Goal: Task Accomplishment & Management: Complete application form

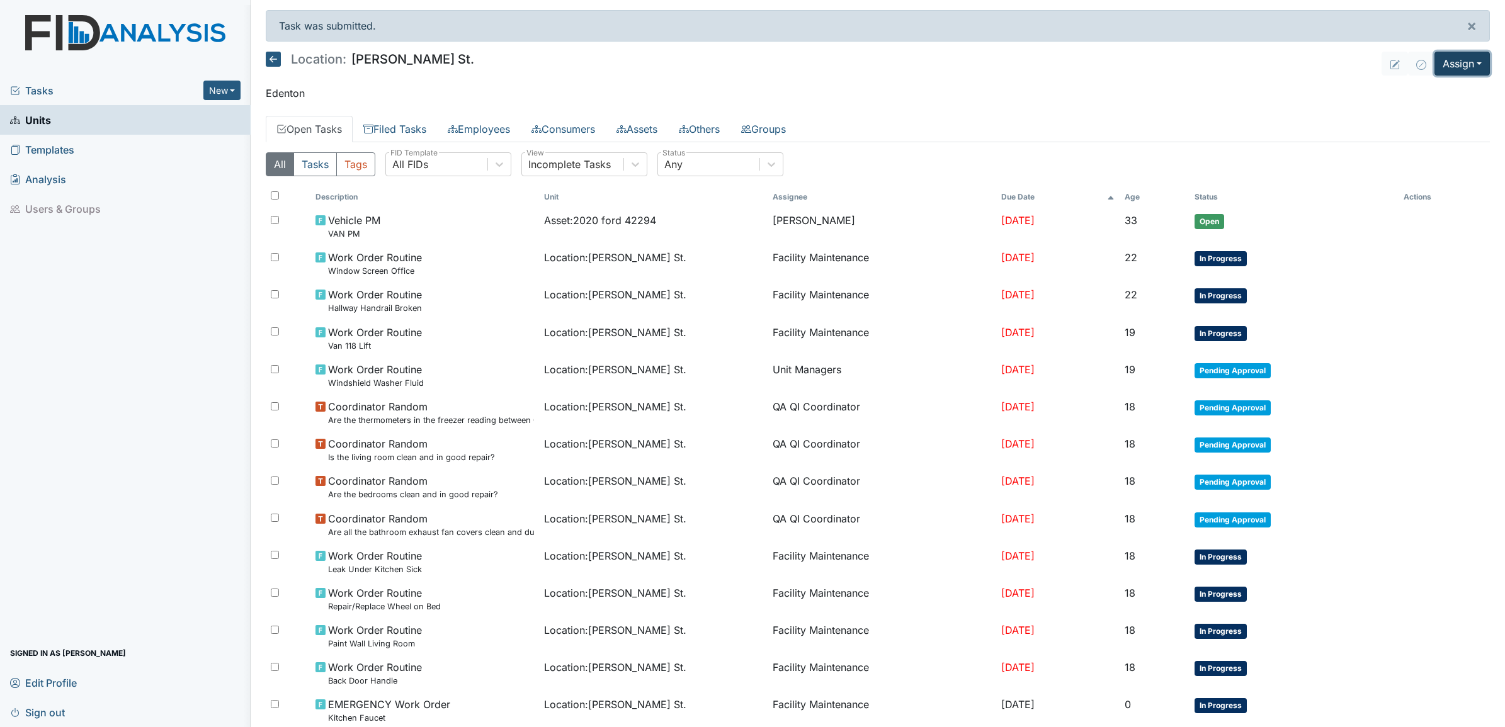
click at [1451, 67] on button "Assign" at bounding box center [1461, 64] width 55 height 24
click at [1395, 109] on link "Assign Inspection" at bounding box center [1431, 113] width 113 height 20
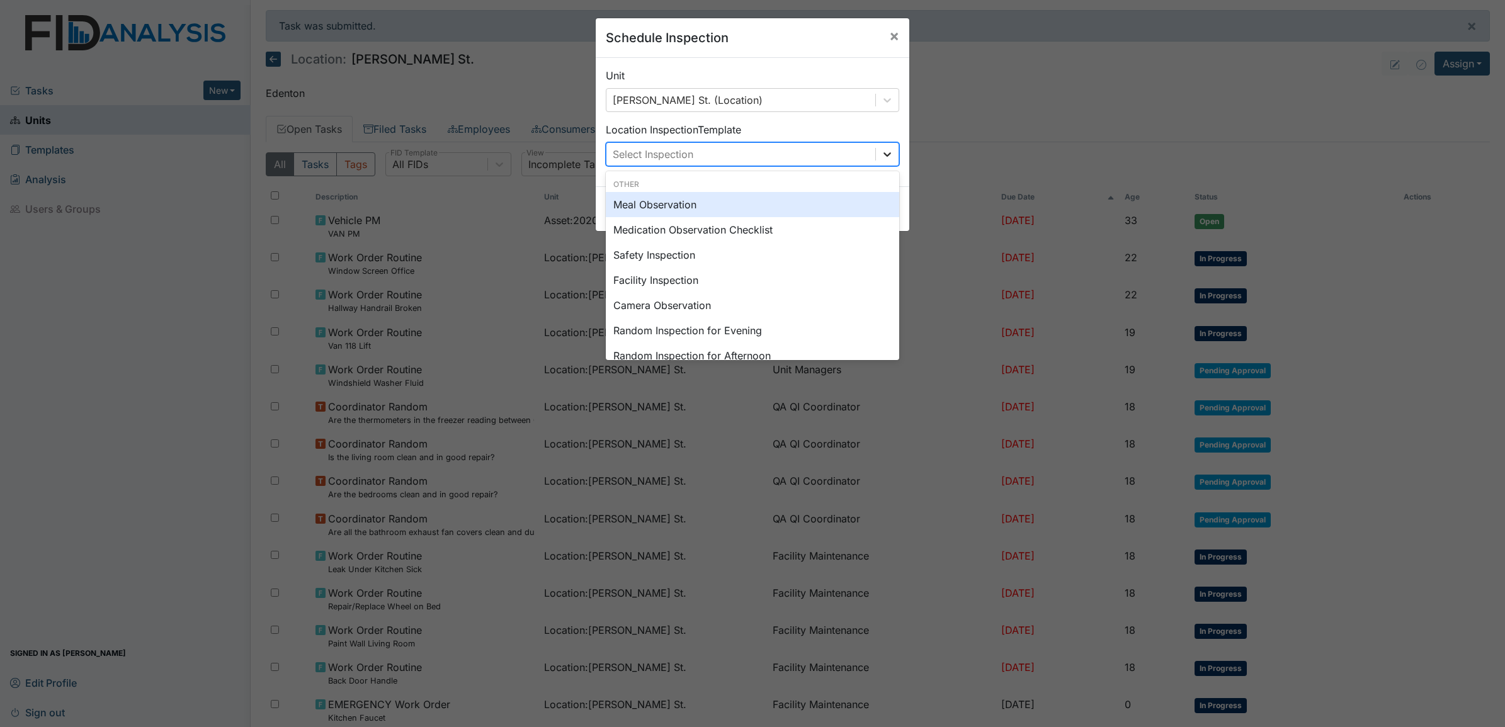
click at [881, 156] on icon at bounding box center [887, 154] width 13 height 13
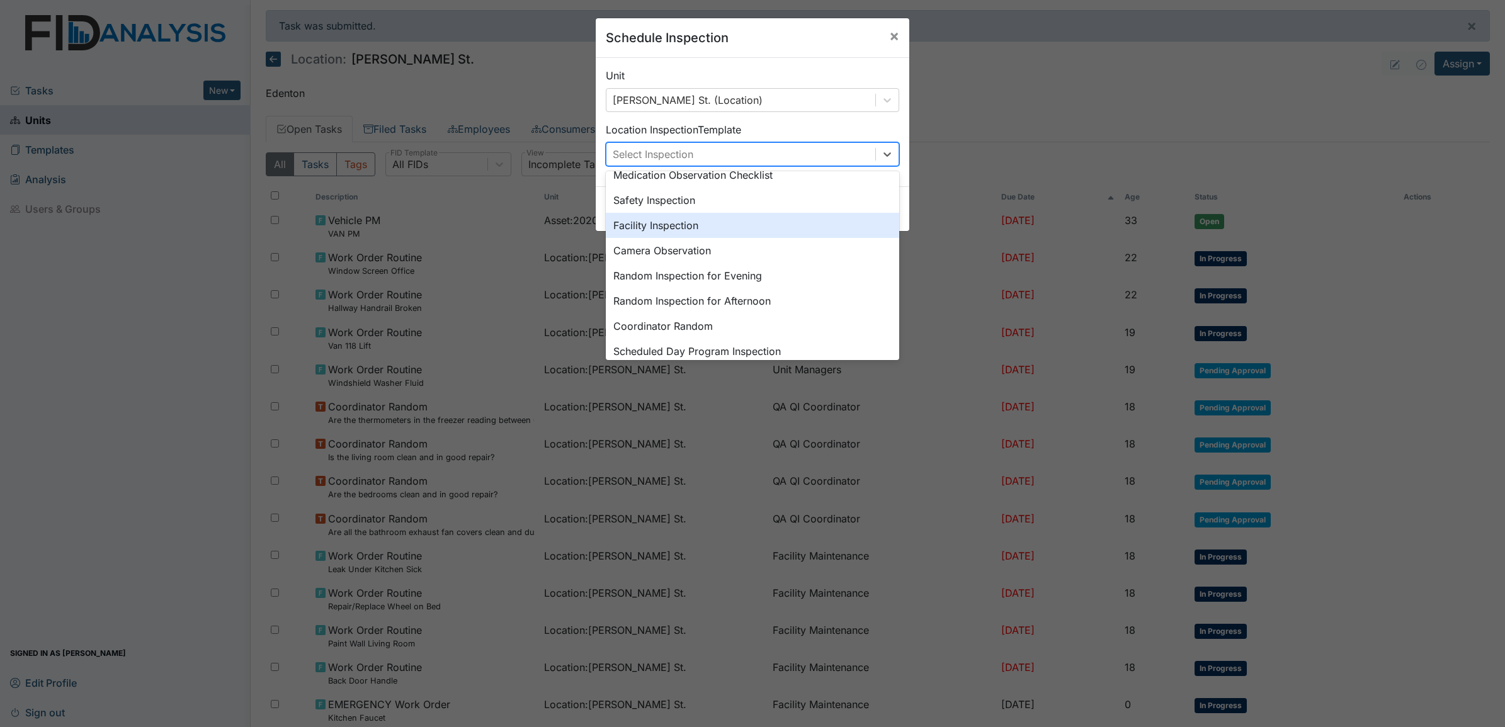
scroll to position [79, 0]
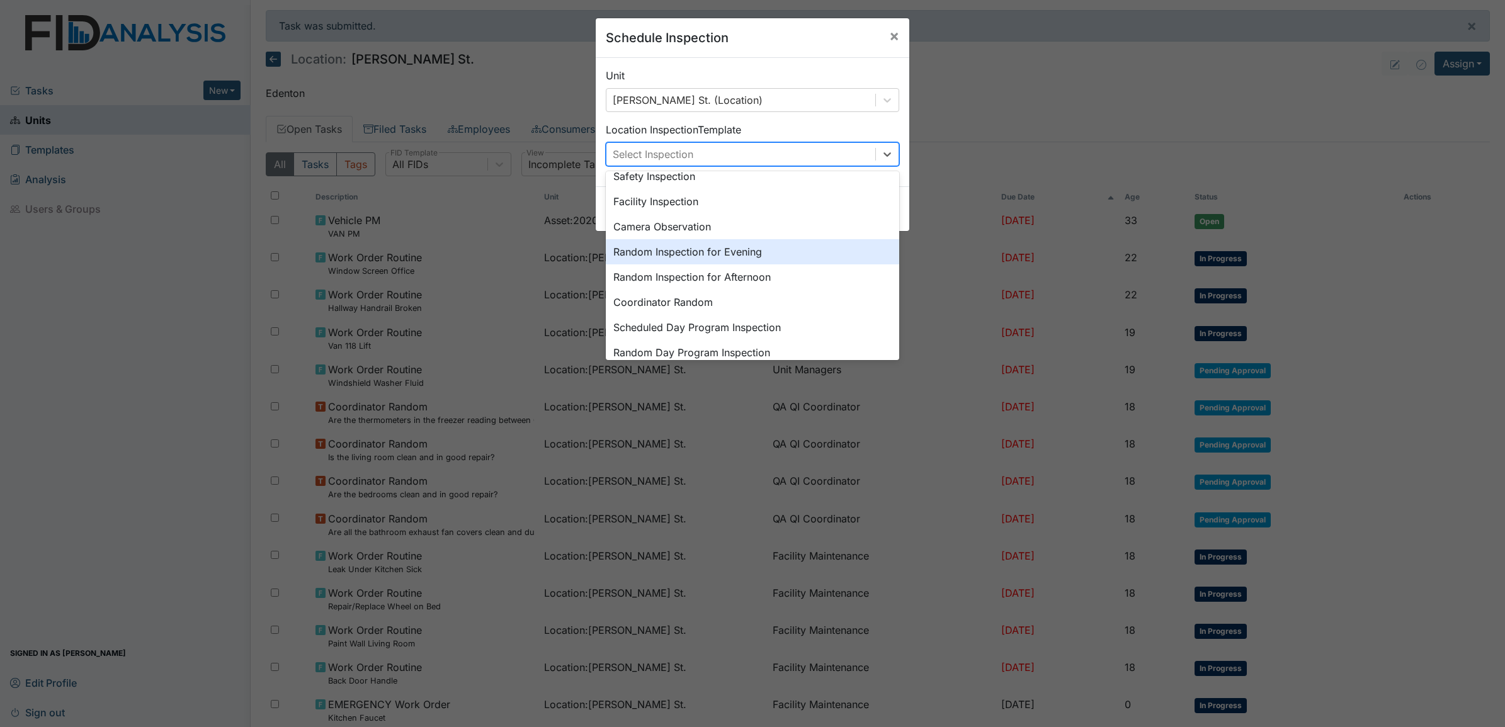
click at [686, 250] on div "Random Inspection for Evening" at bounding box center [752, 251] width 293 height 25
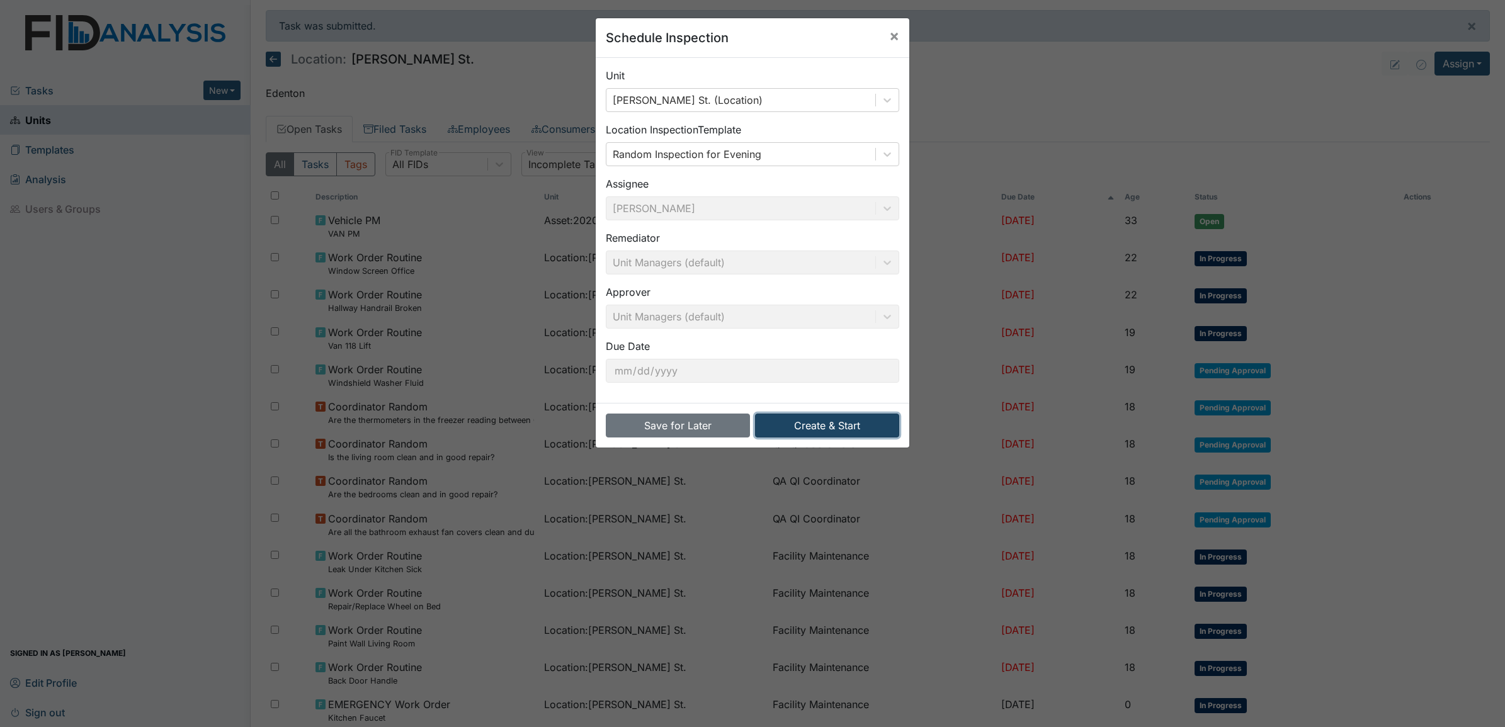
click at [822, 420] on button "Create & Start" at bounding box center [827, 426] width 144 height 24
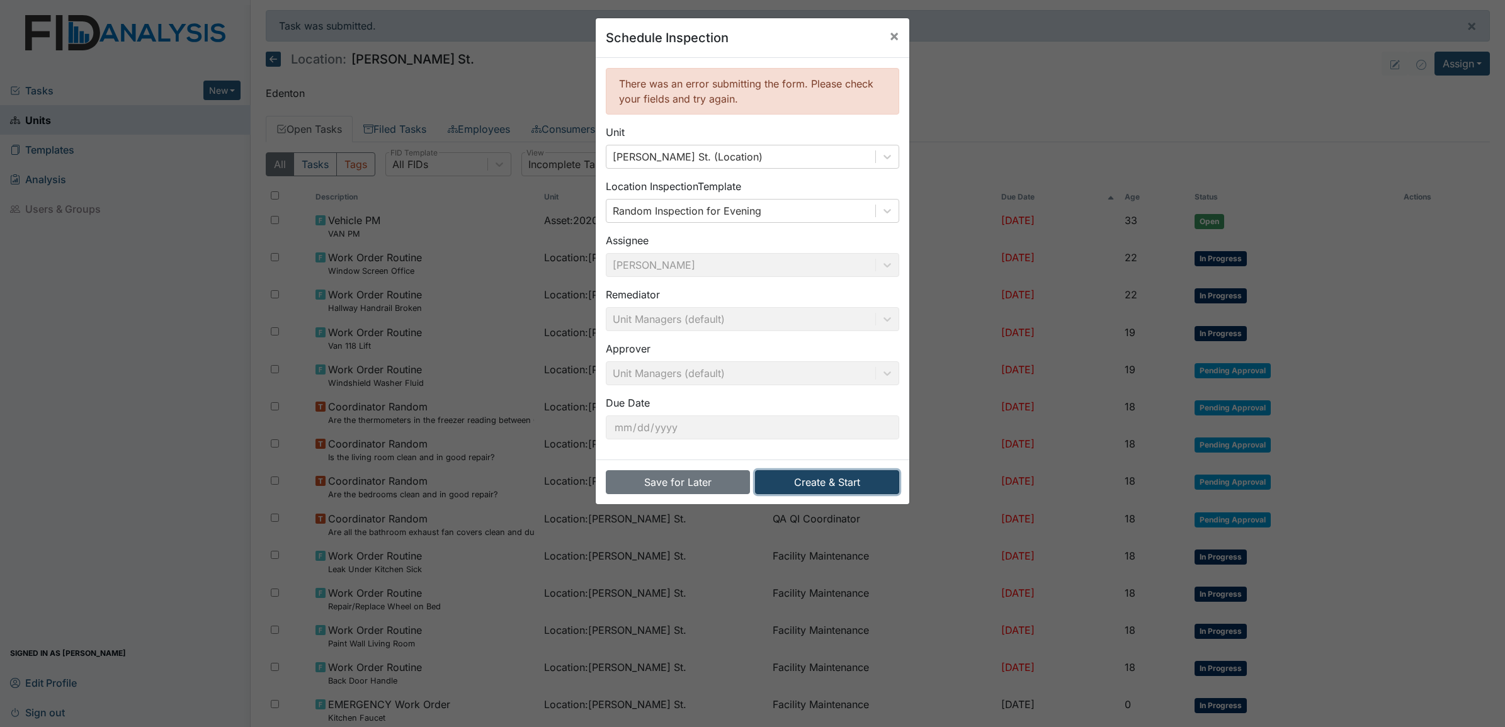
click at [819, 485] on button "Create & Start" at bounding box center [827, 482] width 144 height 24
click at [889, 30] on span "×" at bounding box center [894, 35] width 10 height 18
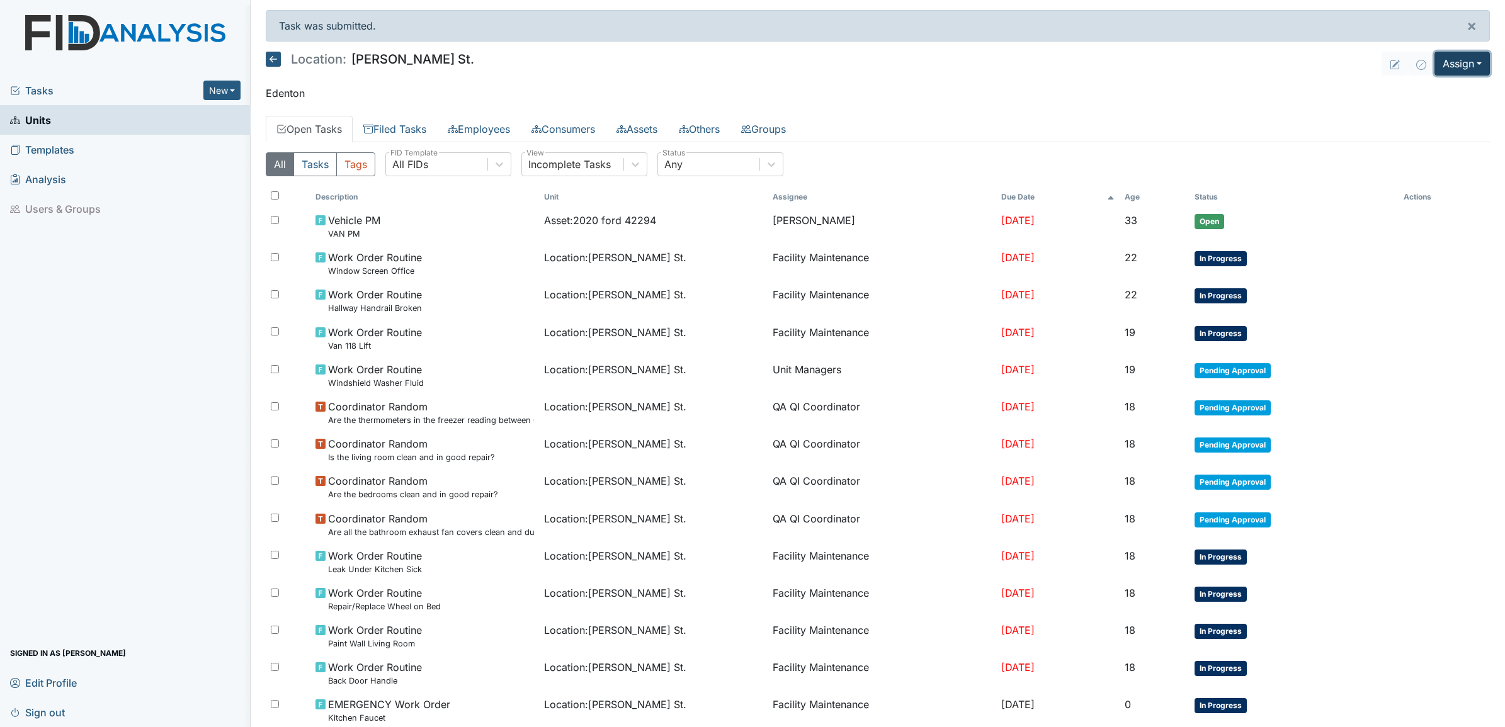
click at [1467, 68] on button "Assign" at bounding box center [1461, 64] width 55 height 24
click at [1427, 115] on link "Assign Inspection" at bounding box center [1431, 113] width 113 height 20
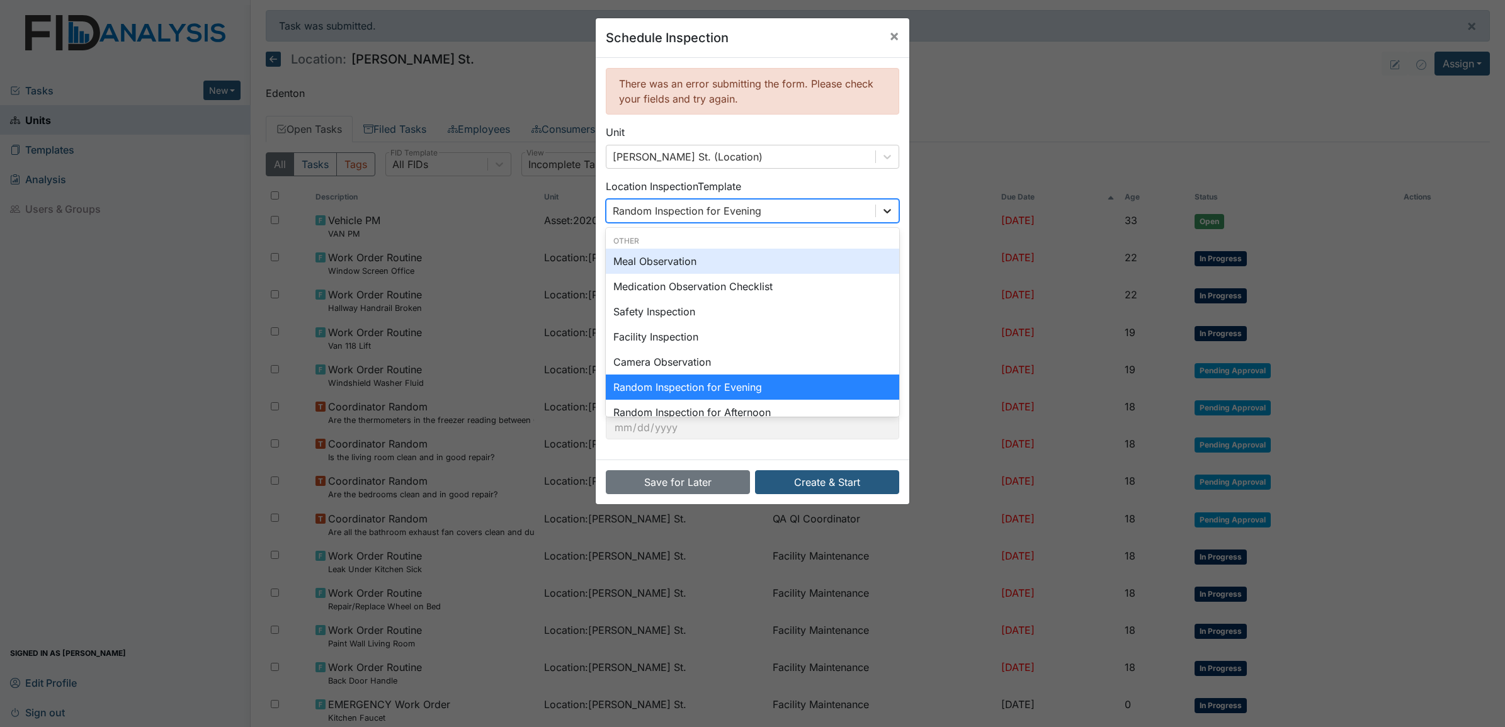
click at [881, 212] on icon at bounding box center [887, 211] width 13 height 13
click at [727, 388] on div "Random Inspection for Evening" at bounding box center [752, 387] width 293 height 25
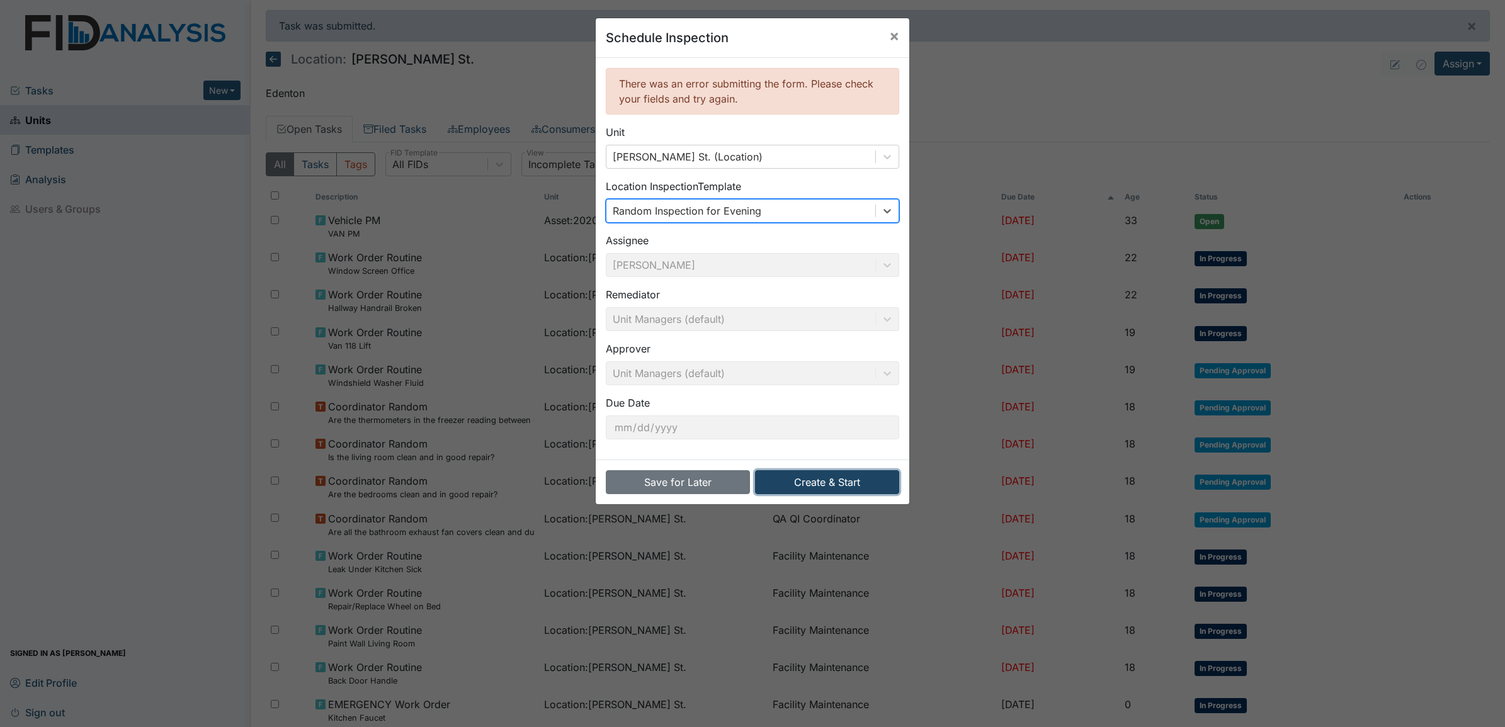
click at [822, 486] on button "Create & Start" at bounding box center [827, 482] width 144 height 24
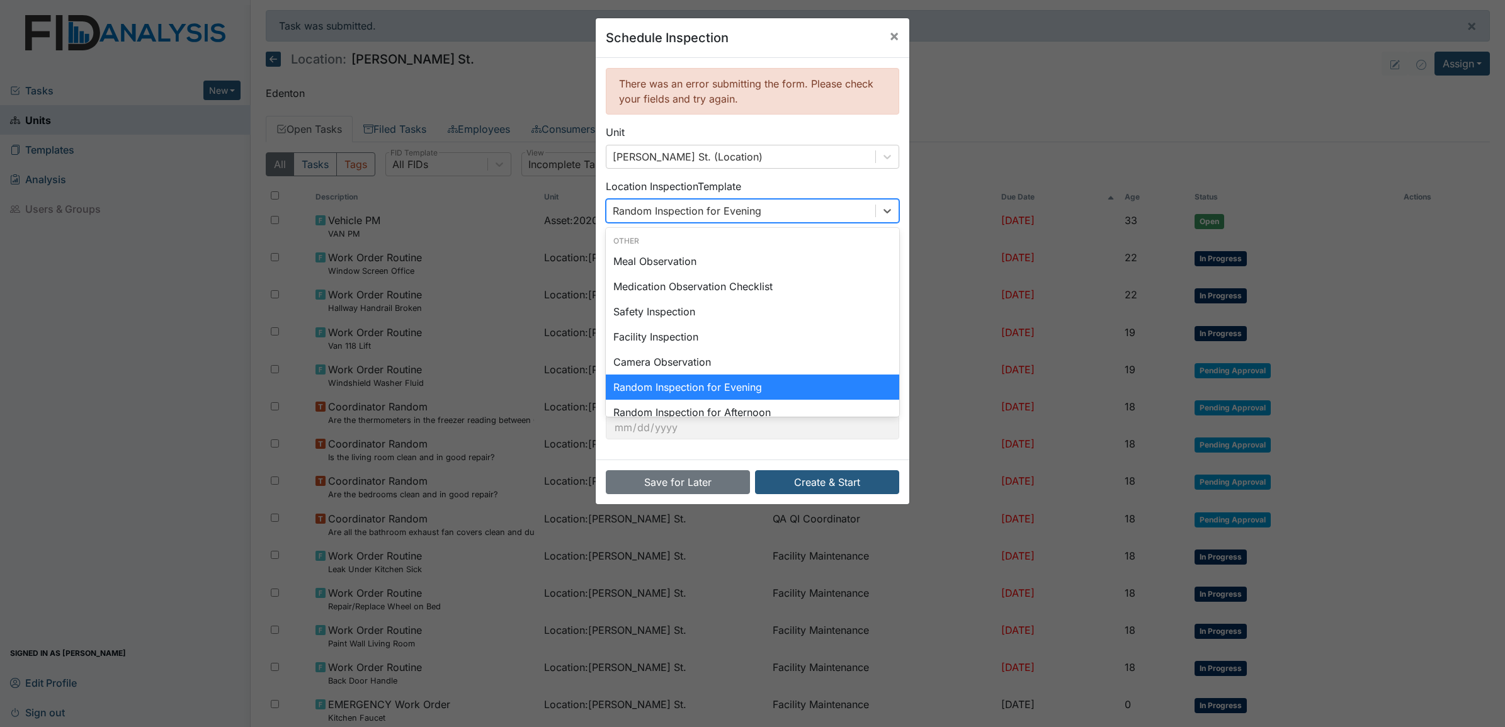
click at [816, 215] on div "Random Inspection for Evening" at bounding box center [740, 211] width 269 height 23
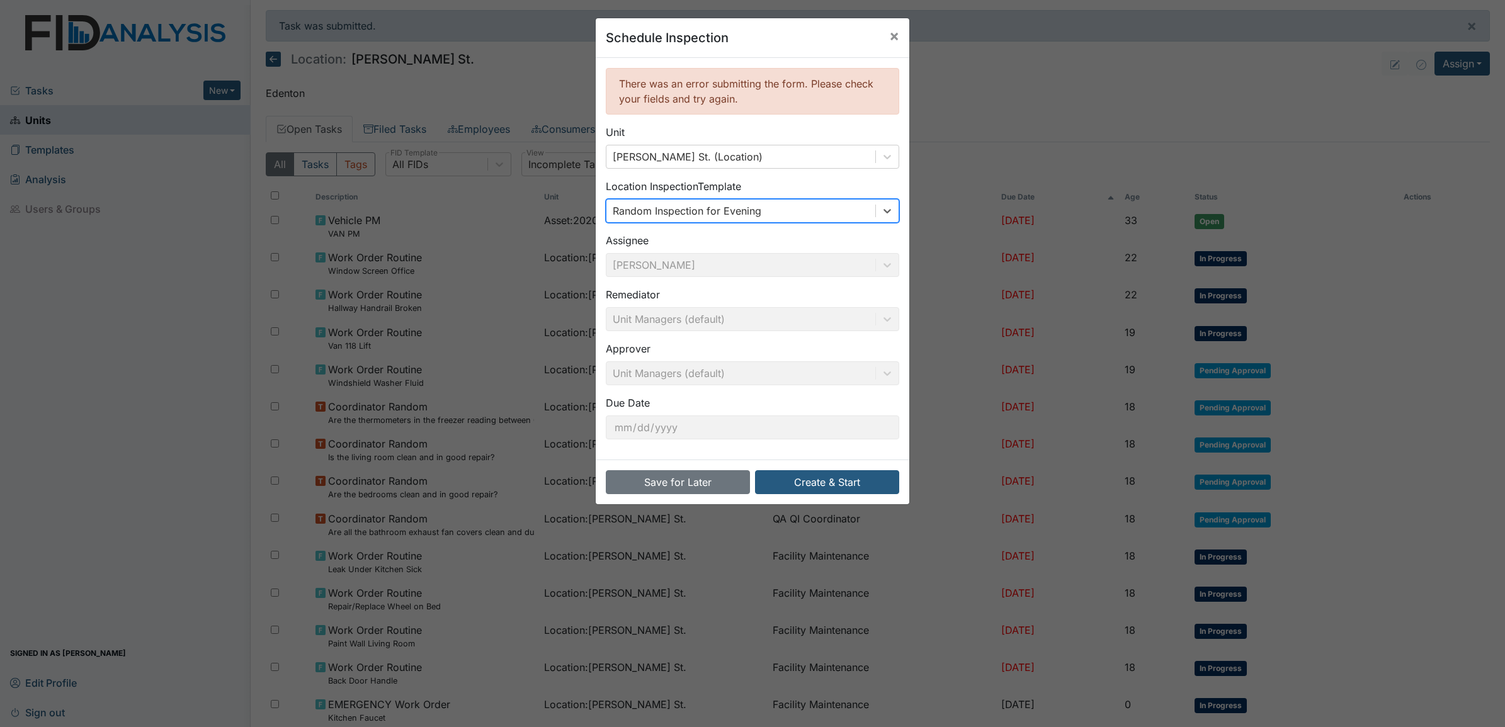
click at [781, 212] on div "Random Inspection for Evening" at bounding box center [740, 211] width 269 height 23
click at [764, 212] on div "Random Inspection for Evening" at bounding box center [740, 211] width 269 height 23
click at [762, 213] on div "Random Inspection for Evening" at bounding box center [740, 211] width 269 height 23
click at [778, 190] on div "Location Inspection Template Random Inspection for Evening" at bounding box center [752, 201] width 293 height 44
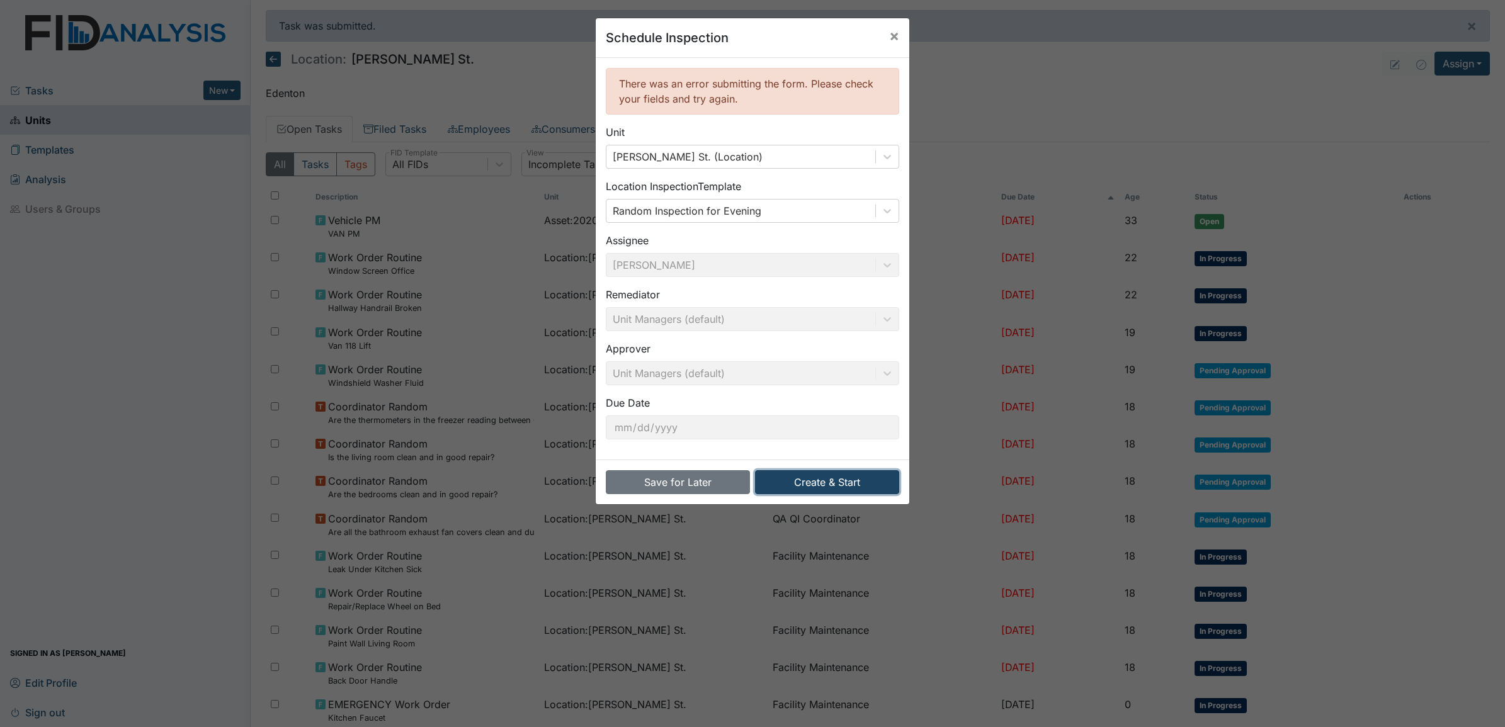
click at [810, 482] on button "Create & Start" at bounding box center [827, 482] width 144 height 24
click at [891, 38] on span "×" at bounding box center [894, 35] width 10 height 18
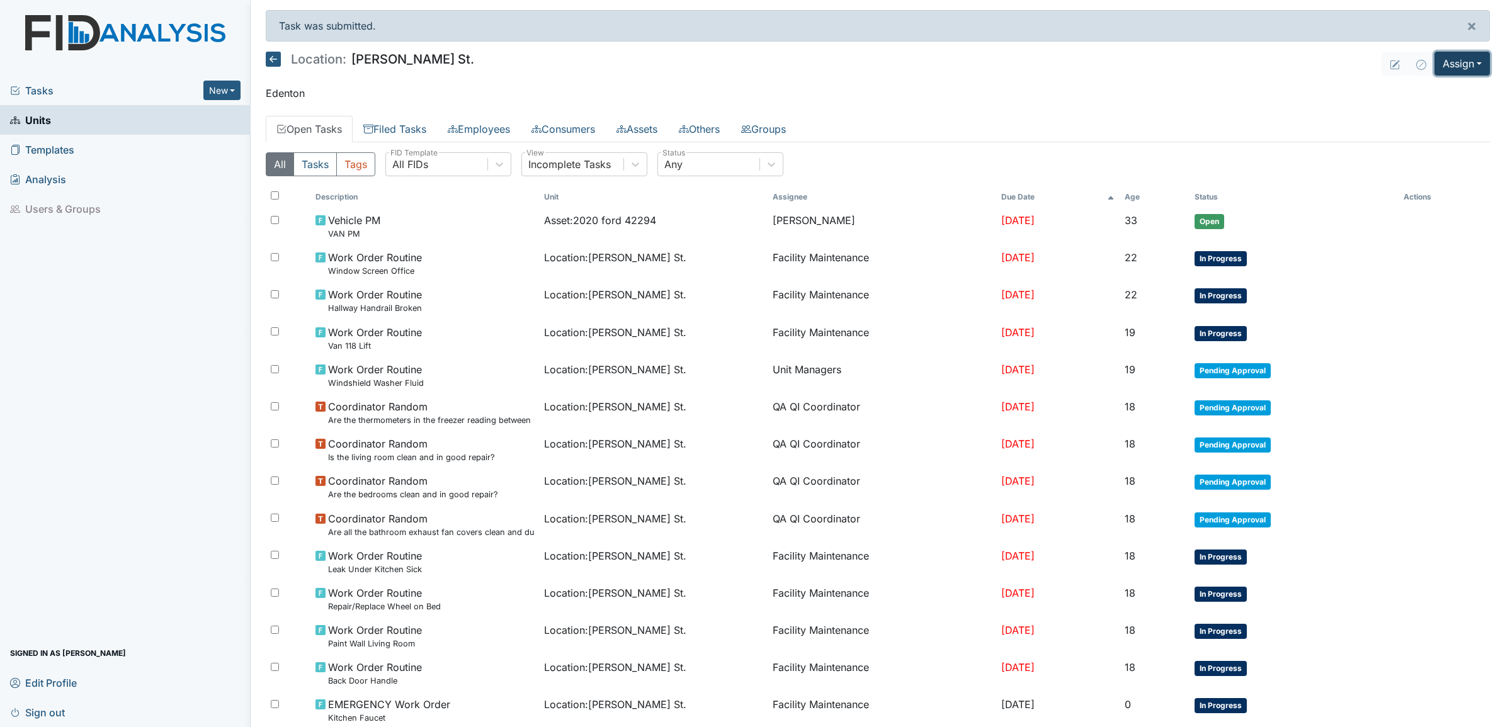
click at [1454, 66] on button "Assign" at bounding box center [1461, 64] width 55 height 24
click at [1431, 105] on link "Assign Inspection" at bounding box center [1431, 113] width 113 height 20
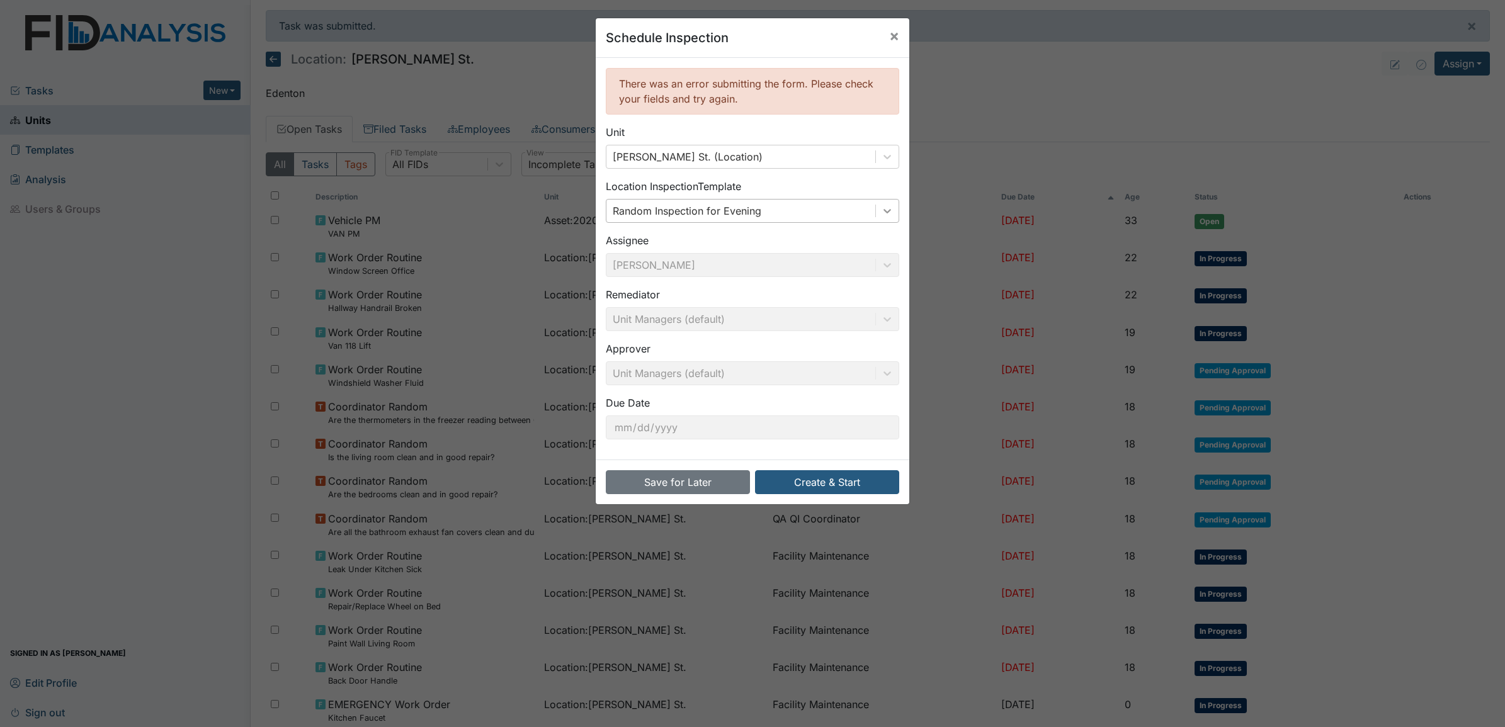
click at [881, 209] on icon at bounding box center [887, 211] width 13 height 13
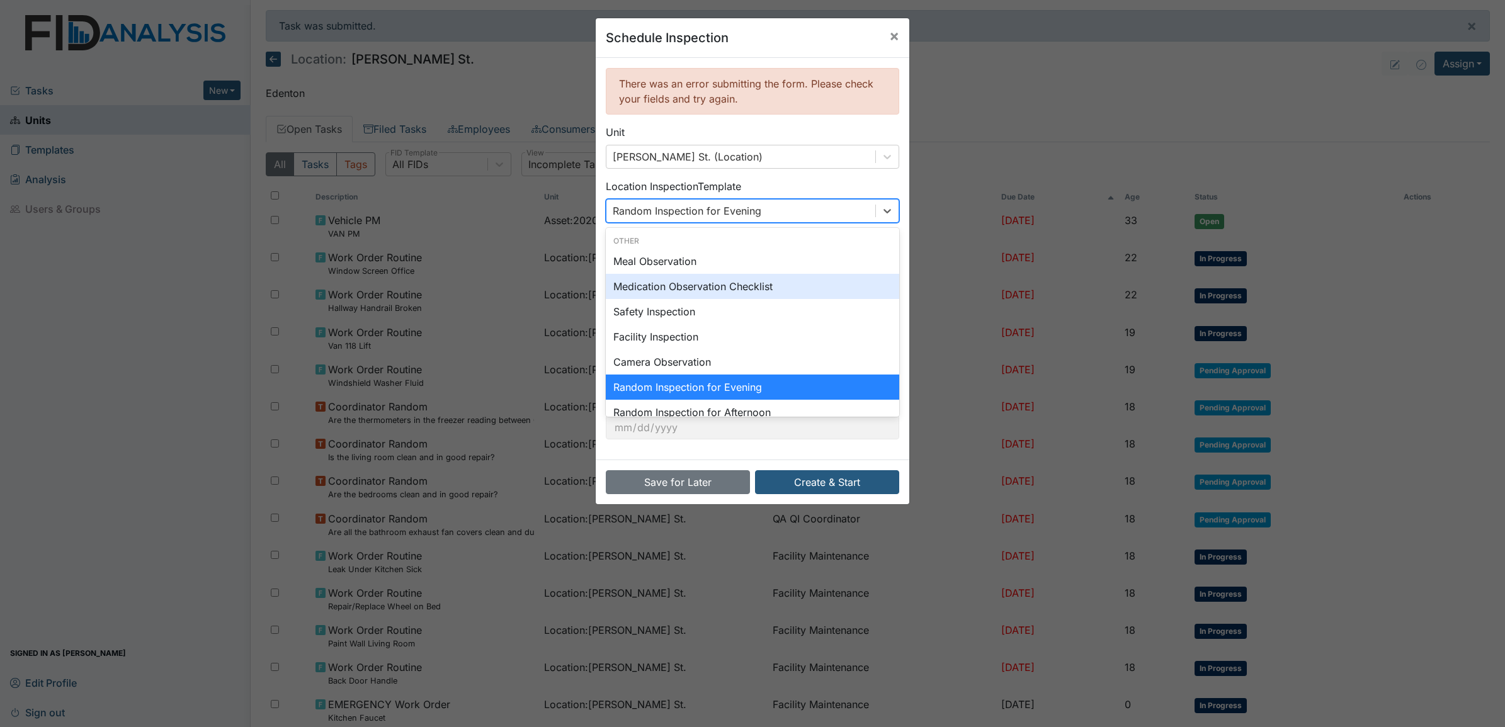
click at [700, 285] on div "Medication Observation Checklist" at bounding box center [752, 286] width 293 height 25
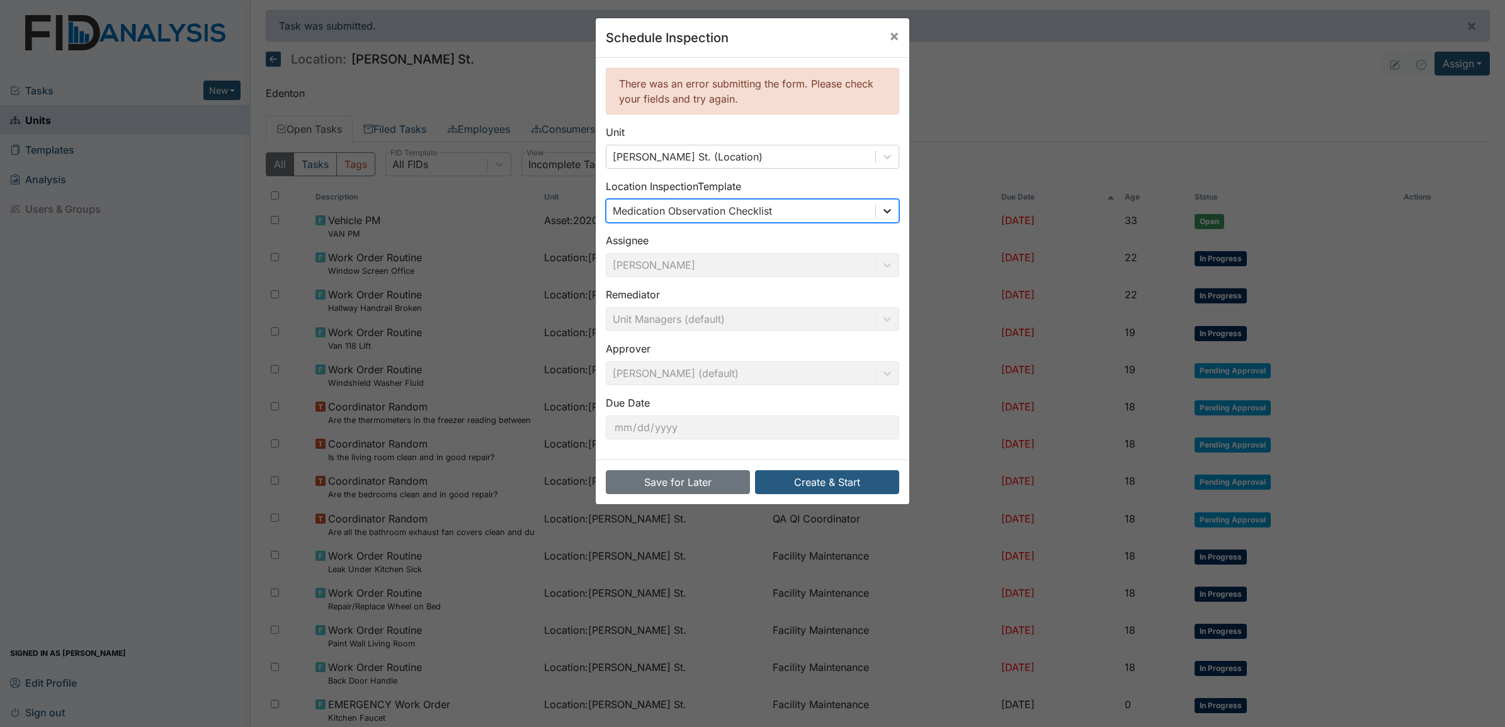
click at [882, 215] on icon at bounding box center [887, 211] width 13 height 13
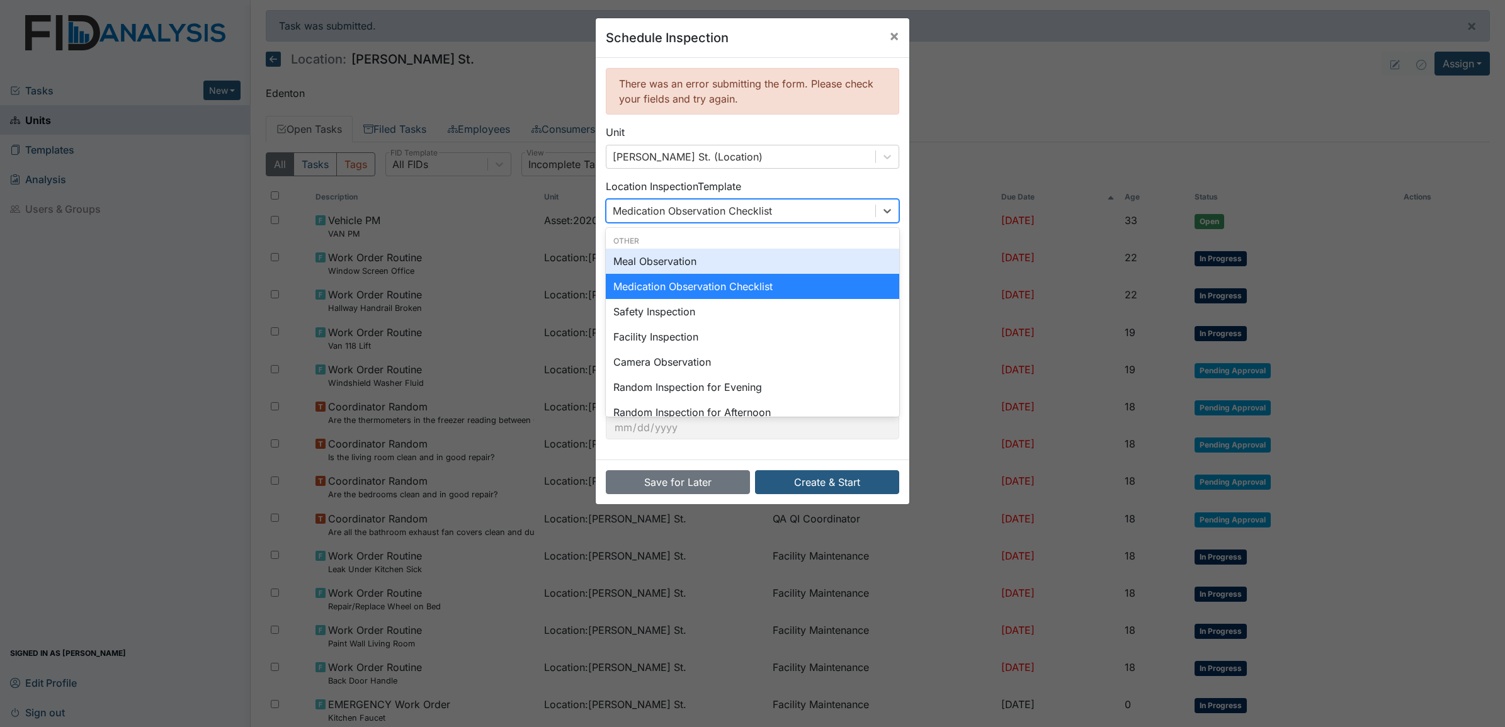
click at [671, 263] on div "Meal Observation" at bounding box center [752, 261] width 293 height 25
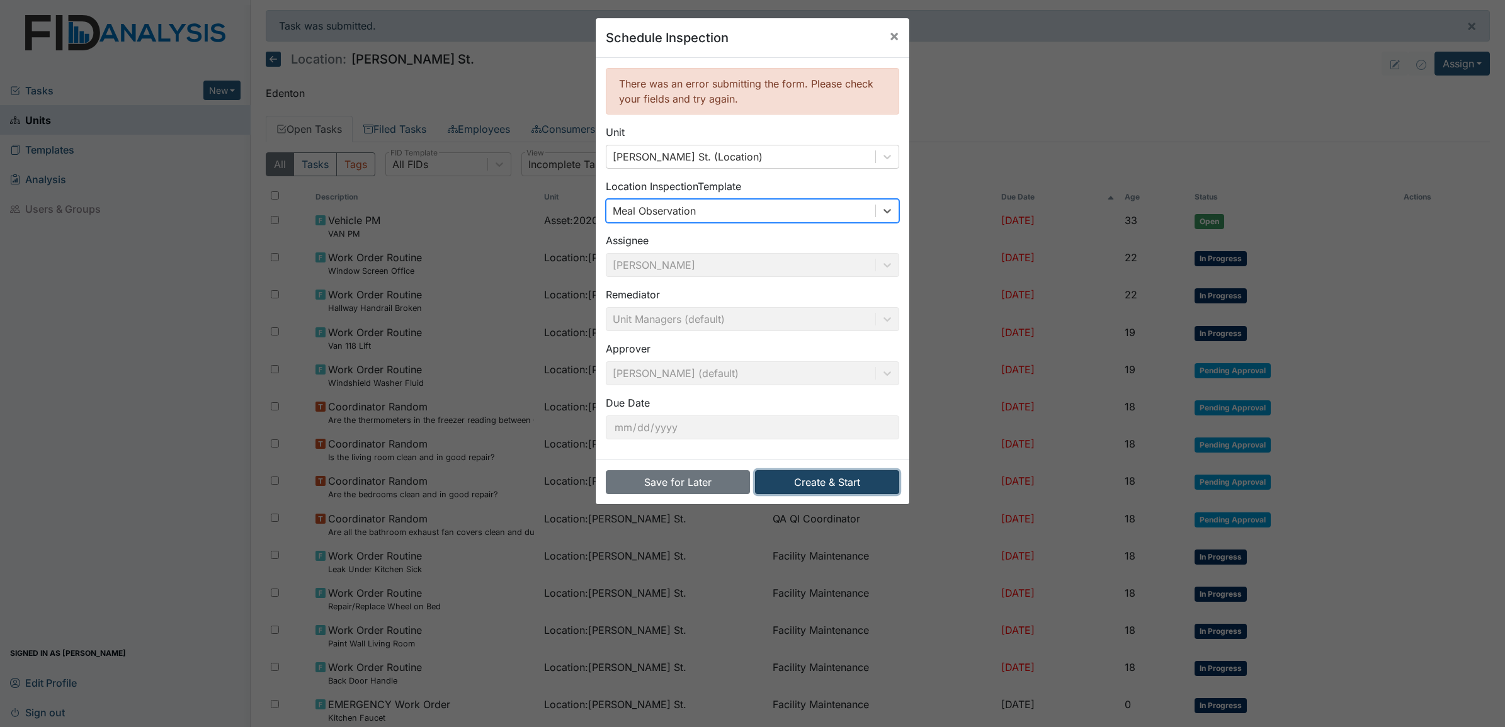
click at [825, 487] on button "Create & Start" at bounding box center [827, 482] width 144 height 24
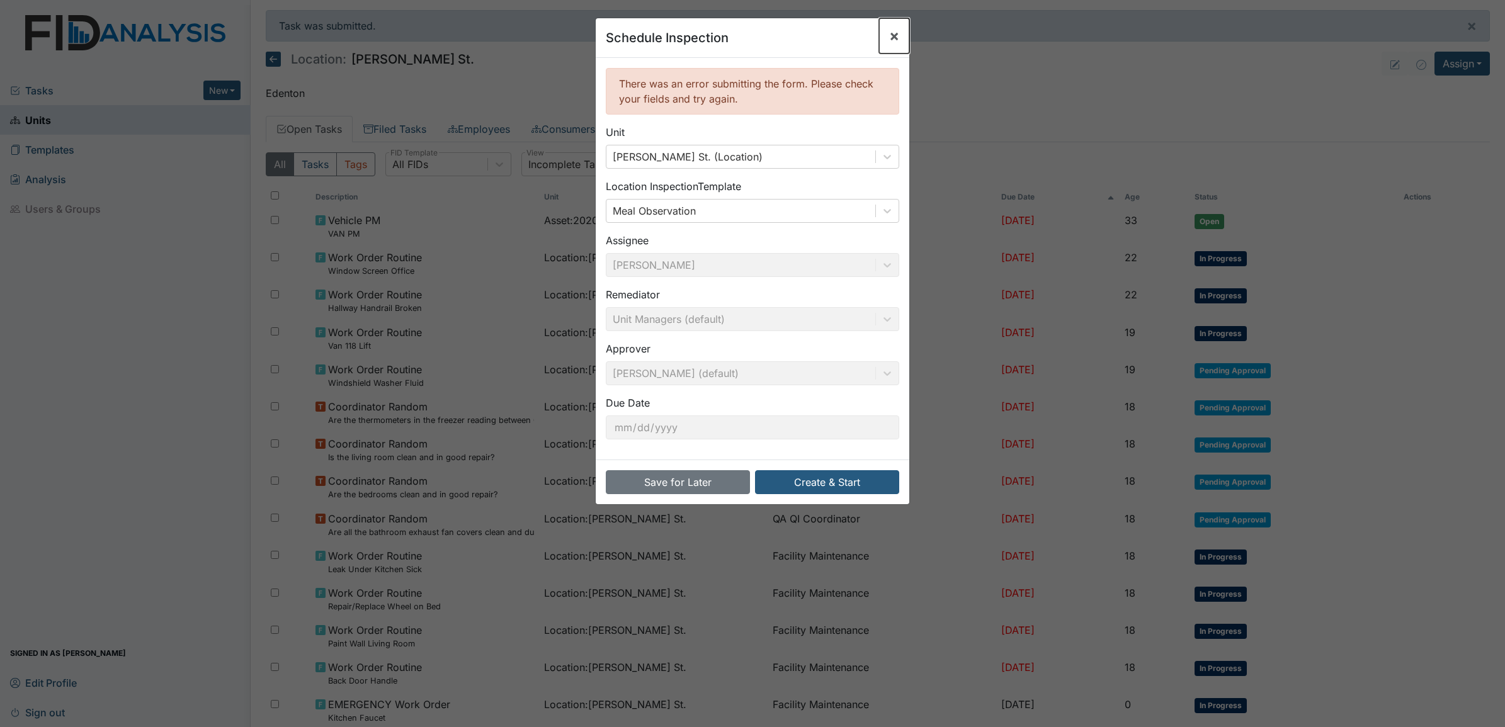
click at [892, 35] on span "×" at bounding box center [894, 35] width 10 height 18
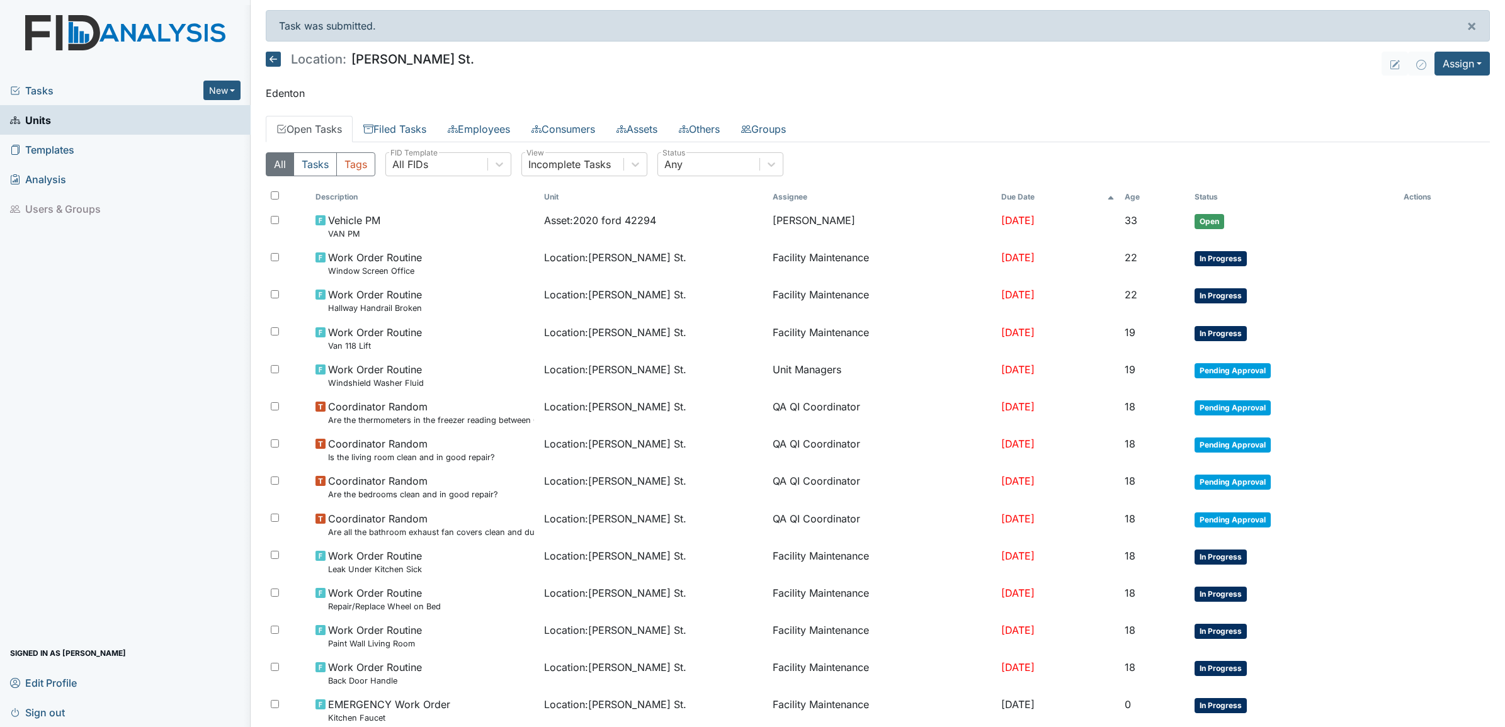
click at [273, 55] on icon at bounding box center [273, 59] width 15 height 15
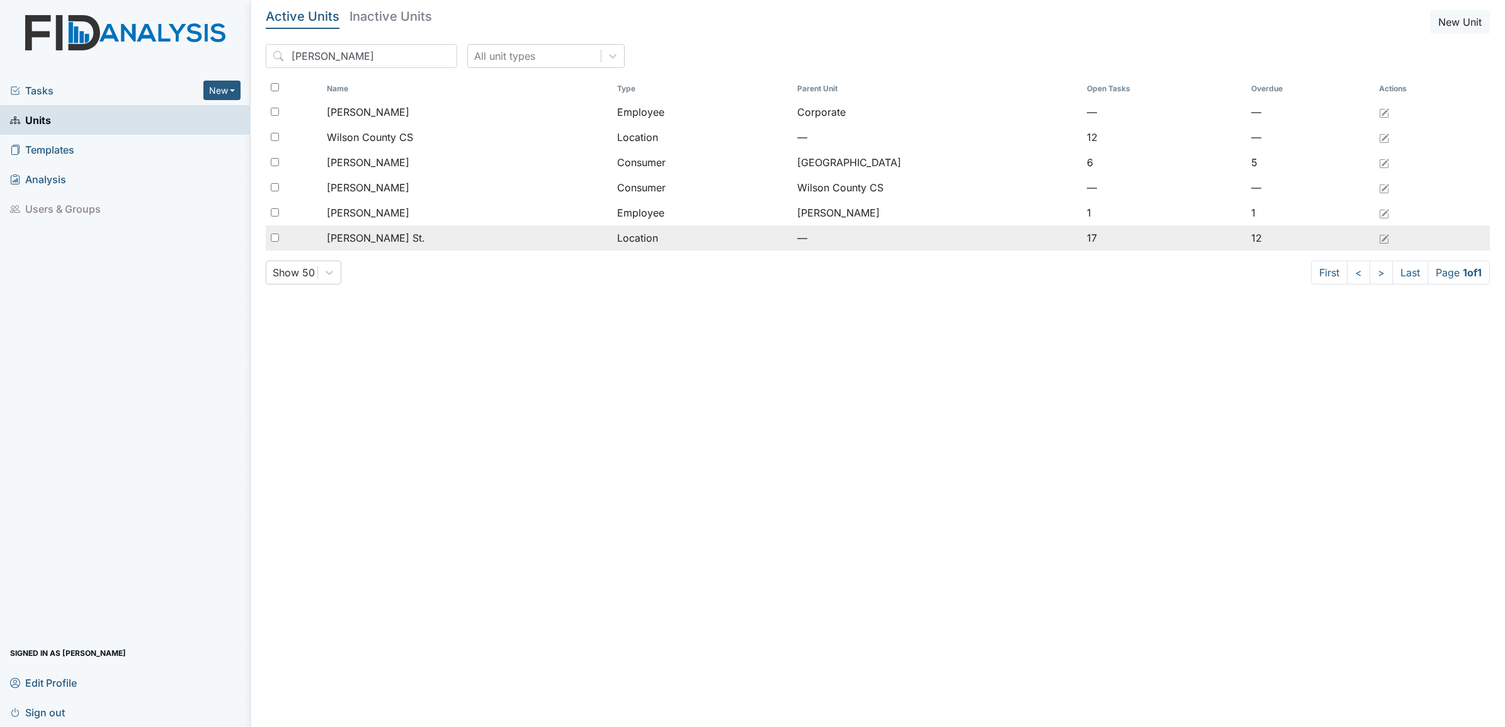
click at [354, 239] on span "[PERSON_NAME] St." at bounding box center [376, 237] width 98 height 15
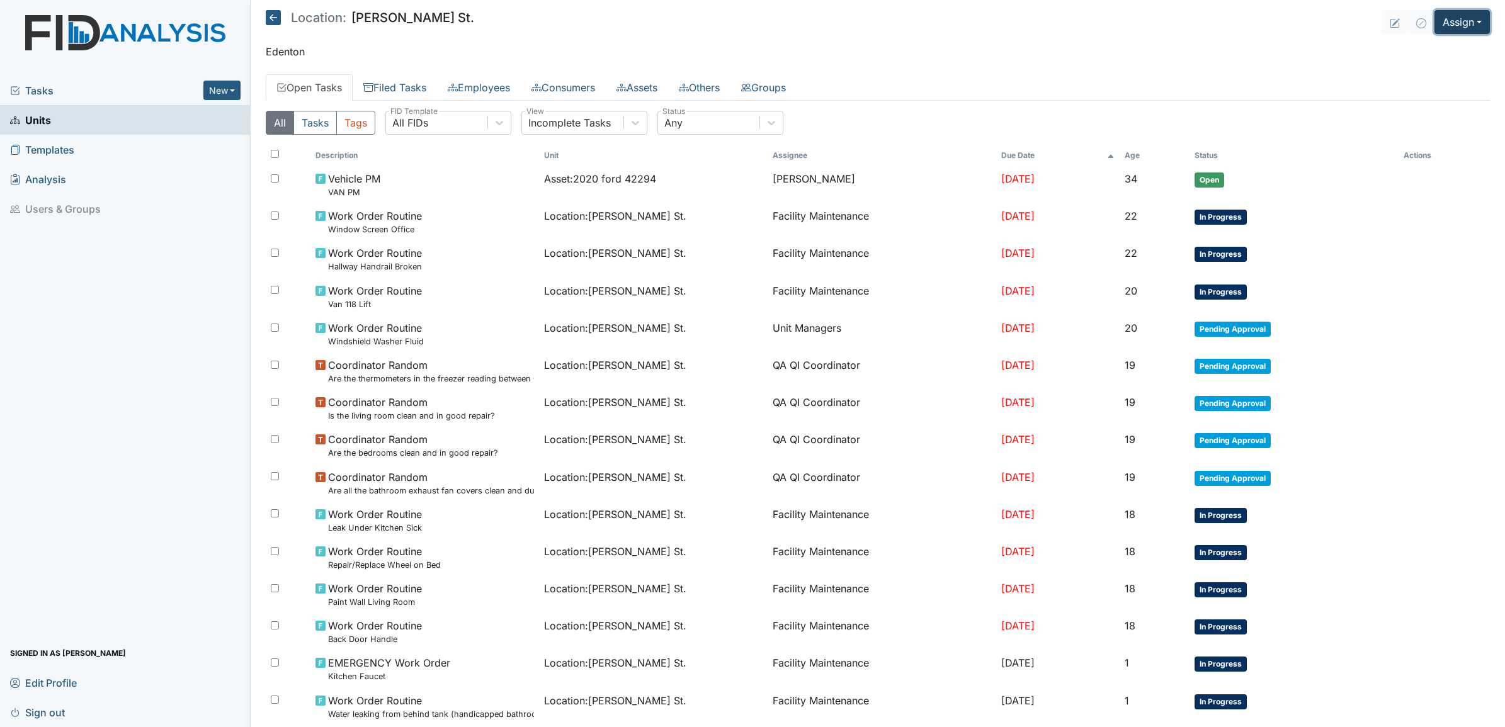
click at [1449, 22] on button "Assign" at bounding box center [1461, 22] width 55 height 24
click at [1427, 67] on link "Assign Inspection" at bounding box center [1431, 72] width 113 height 20
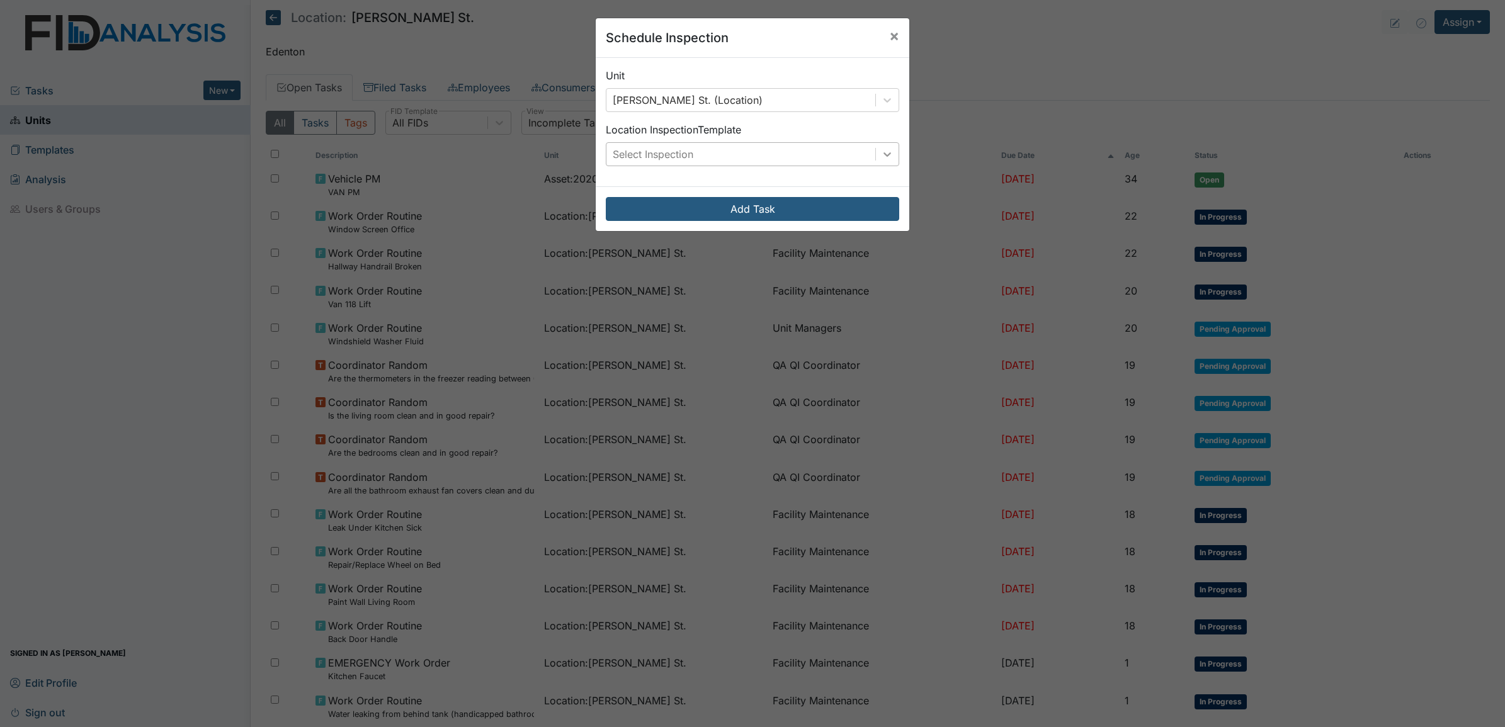
click at [881, 157] on icon at bounding box center [887, 154] width 13 height 13
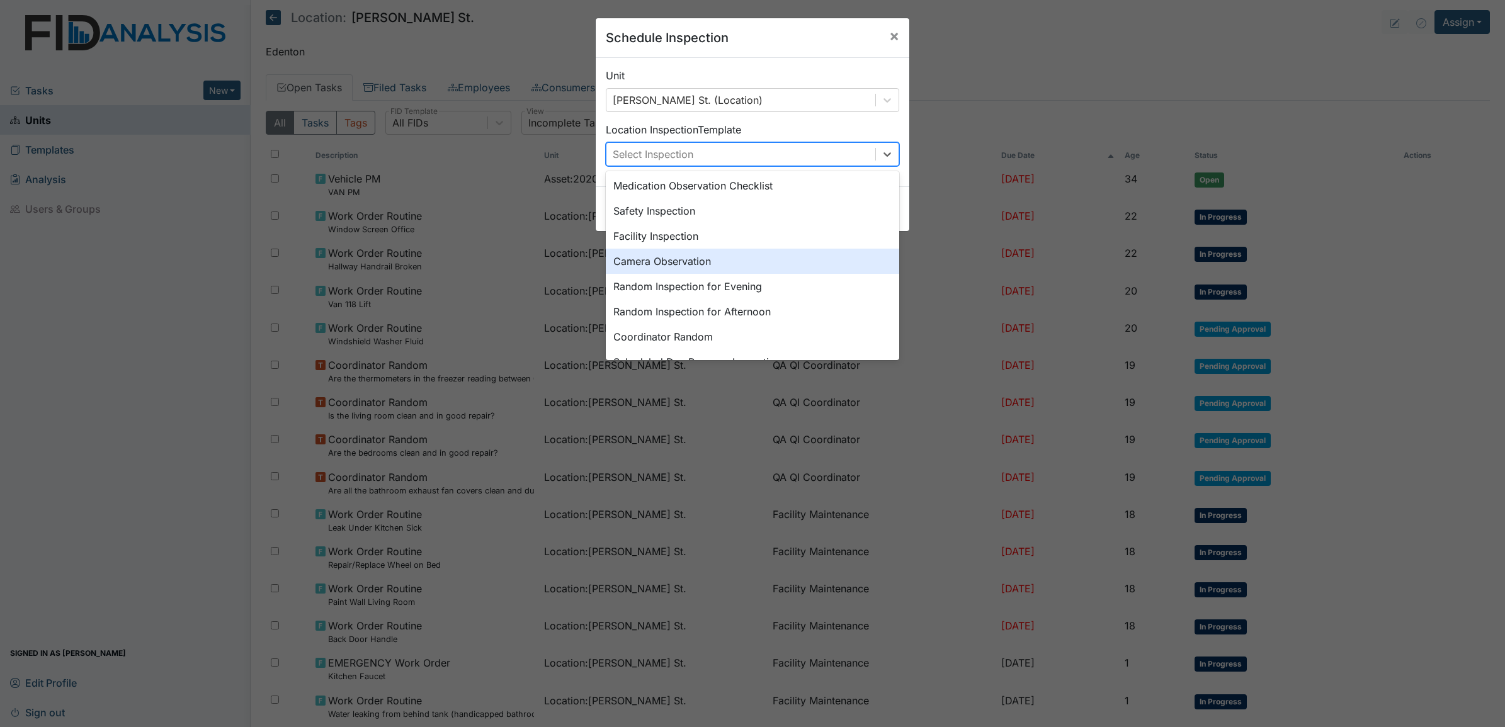
scroll to position [79, 0]
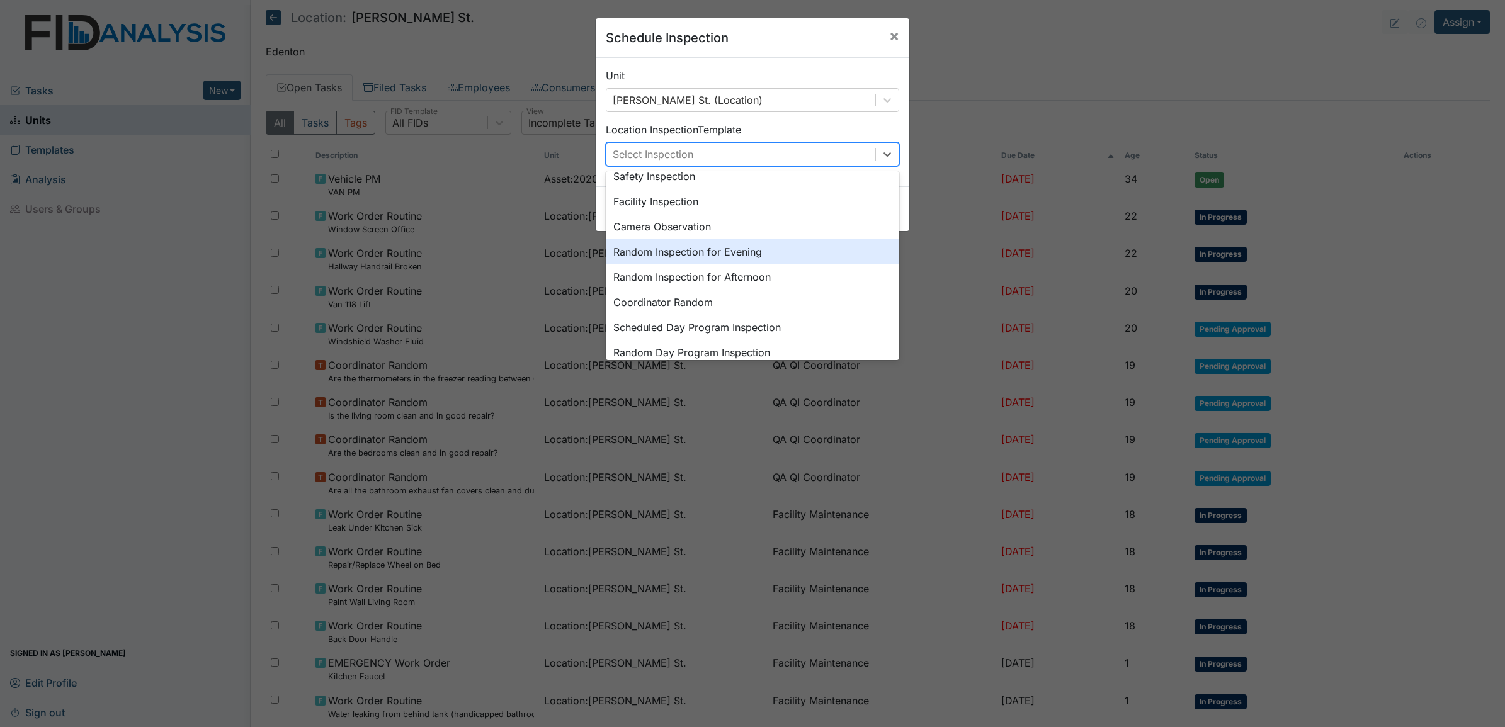
click at [705, 252] on div "Random Inspection for Evening" at bounding box center [752, 251] width 293 height 25
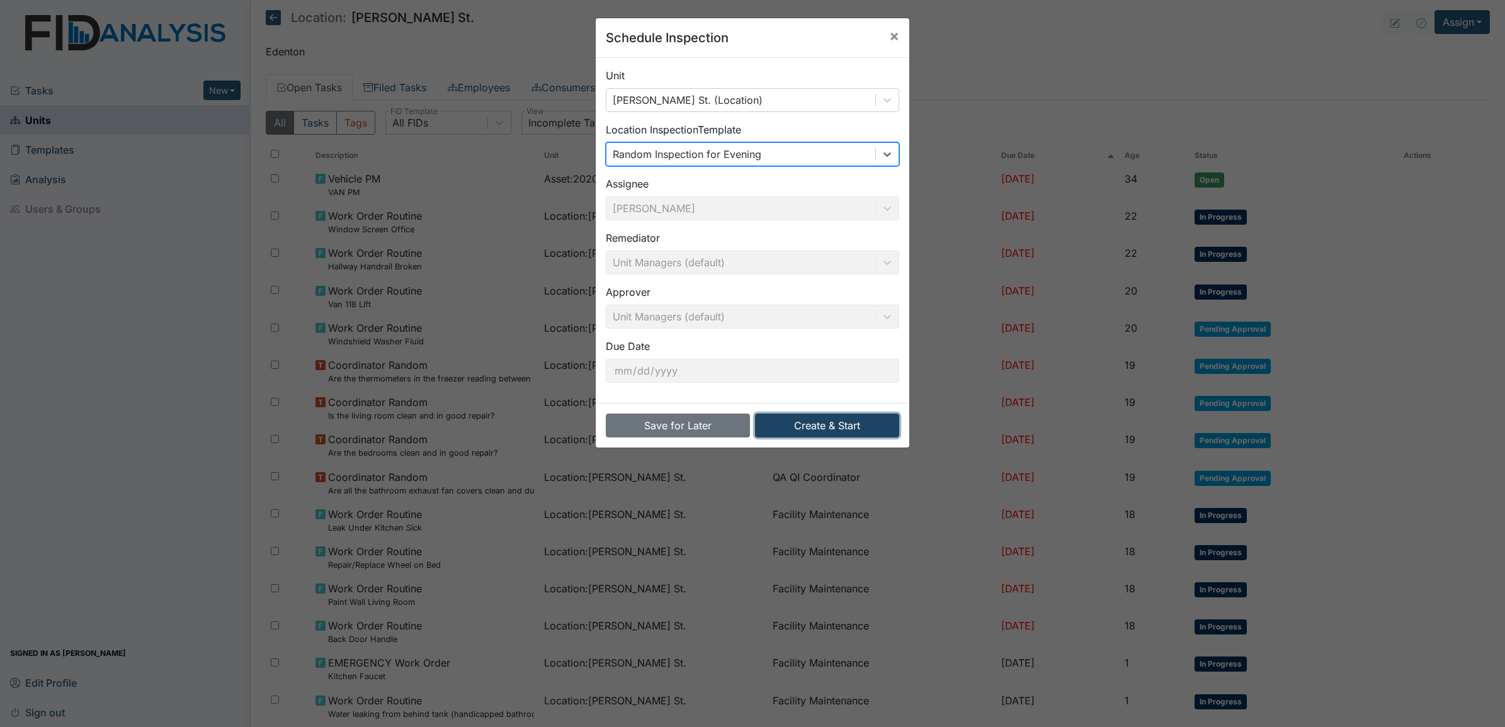
click at [808, 429] on button "Create & Start" at bounding box center [827, 426] width 144 height 24
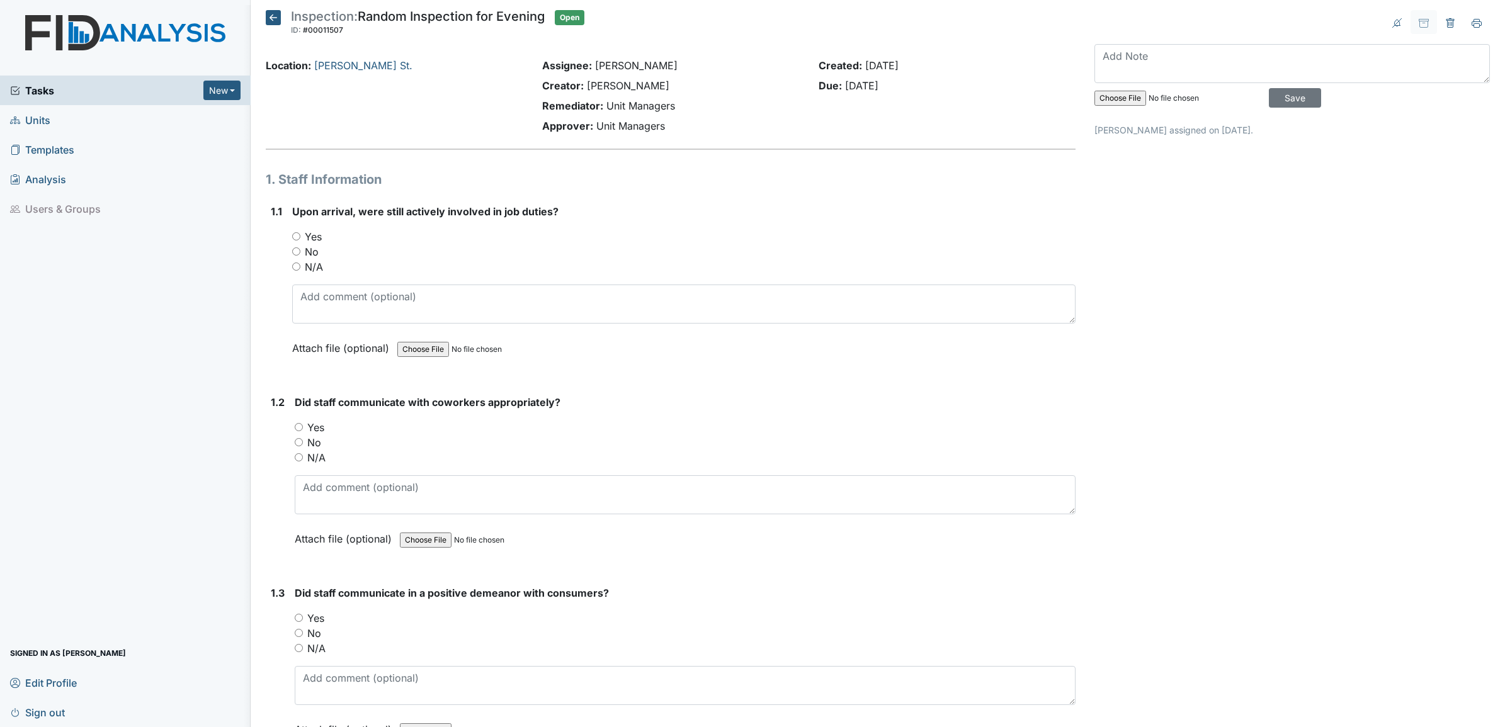
click at [297, 236] on input "Yes" at bounding box center [296, 236] width 8 height 8
radio input "true"
drag, startPoint x: 302, startPoint y: 424, endPoint x: 303, endPoint y: 435, distance: 11.4
click at [303, 426] on input "Yes" at bounding box center [299, 427] width 8 height 8
radio input "true"
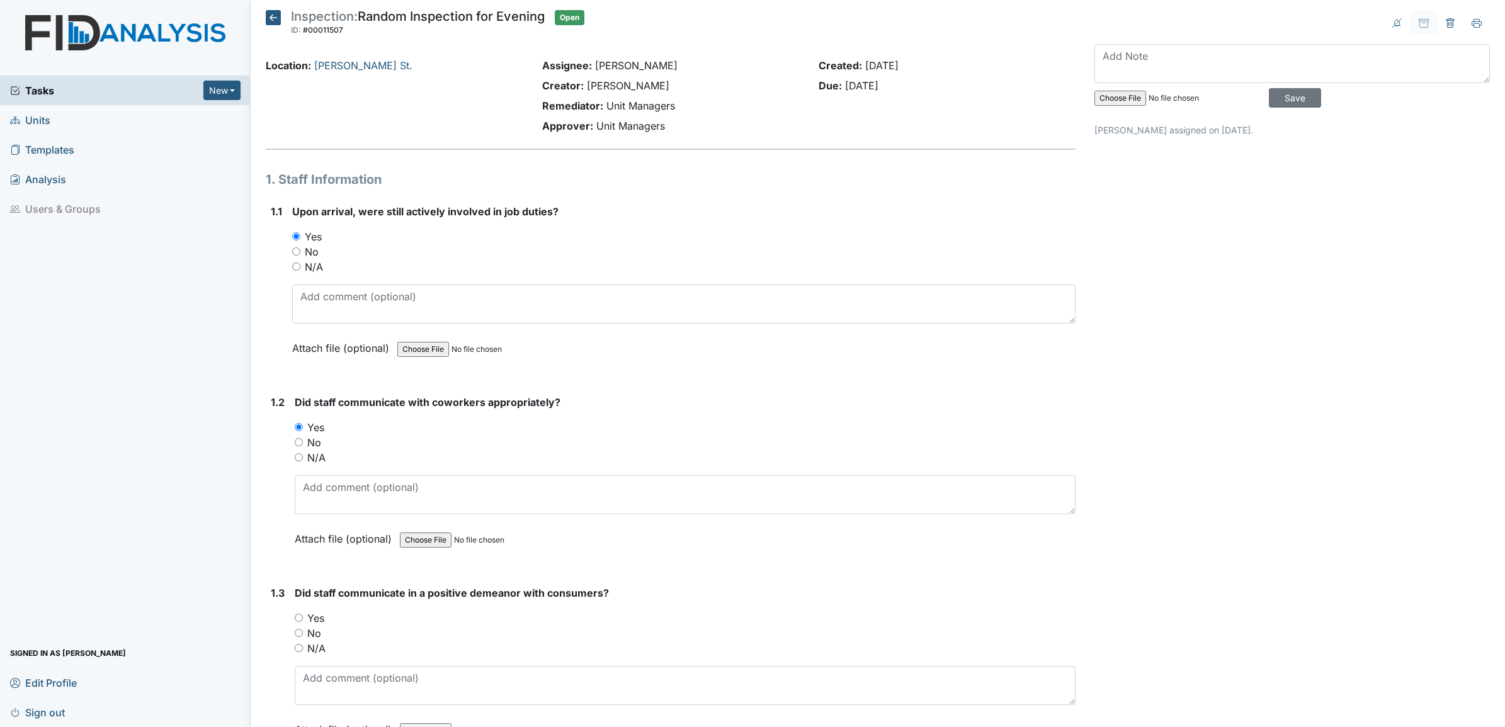
click at [300, 616] on input "Yes" at bounding box center [299, 618] width 8 height 8
radio input "true"
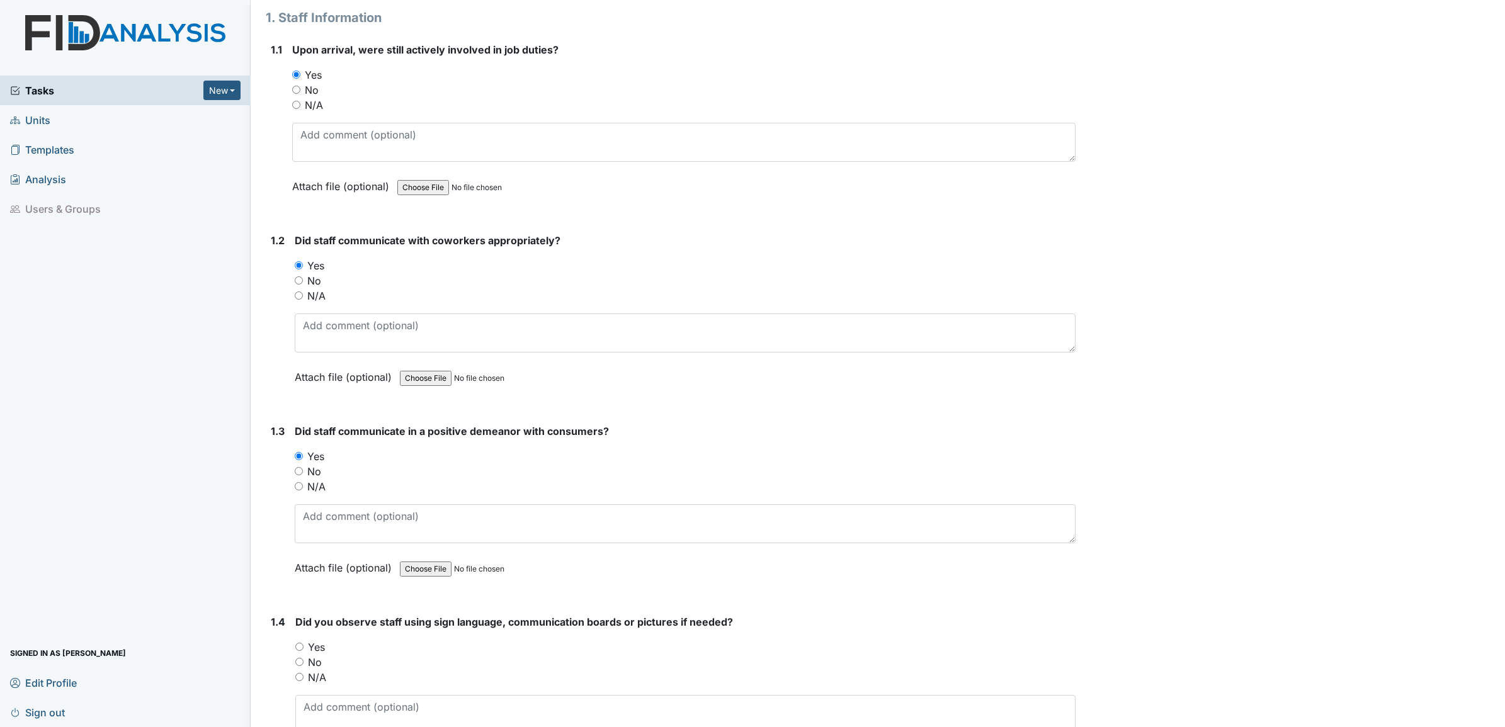
scroll to position [236, 0]
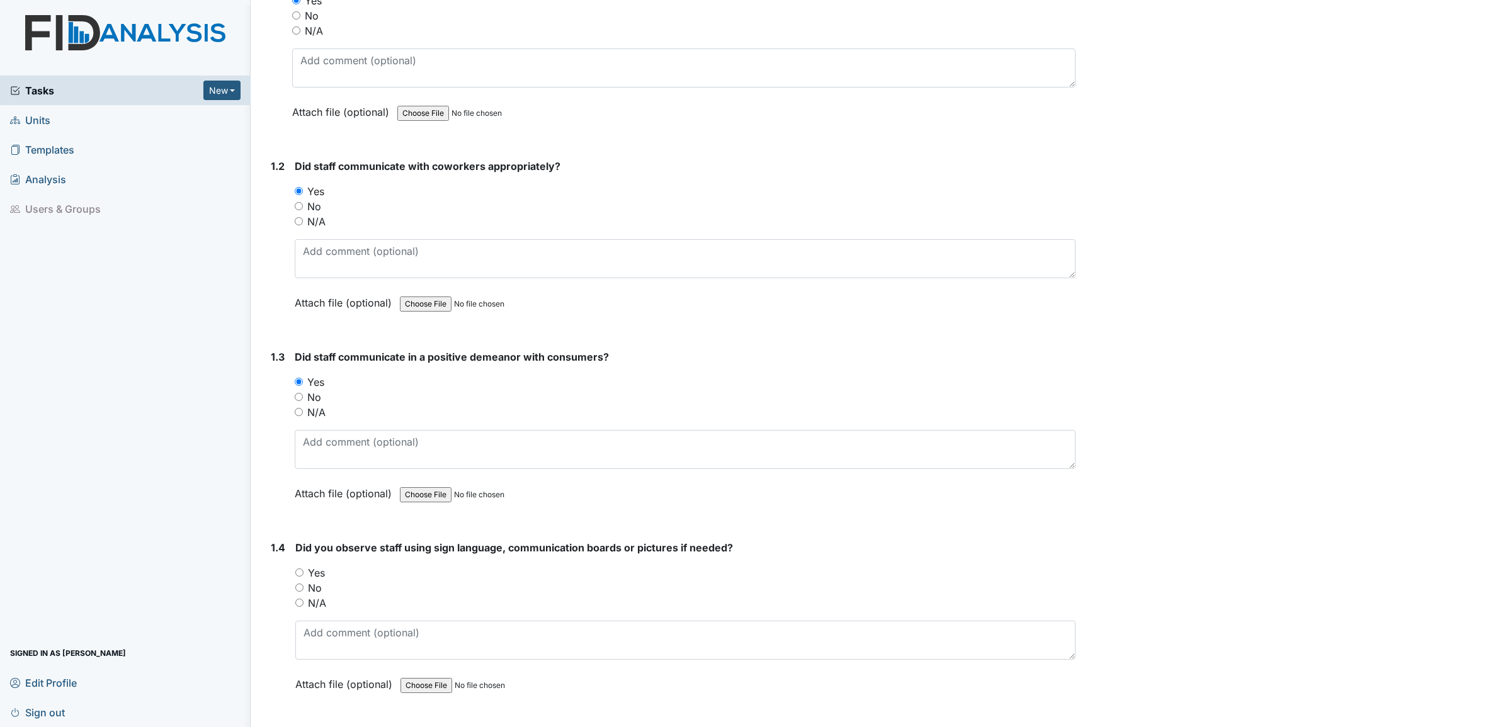
click at [298, 574] on input "Yes" at bounding box center [299, 573] width 8 height 8
radio input "true"
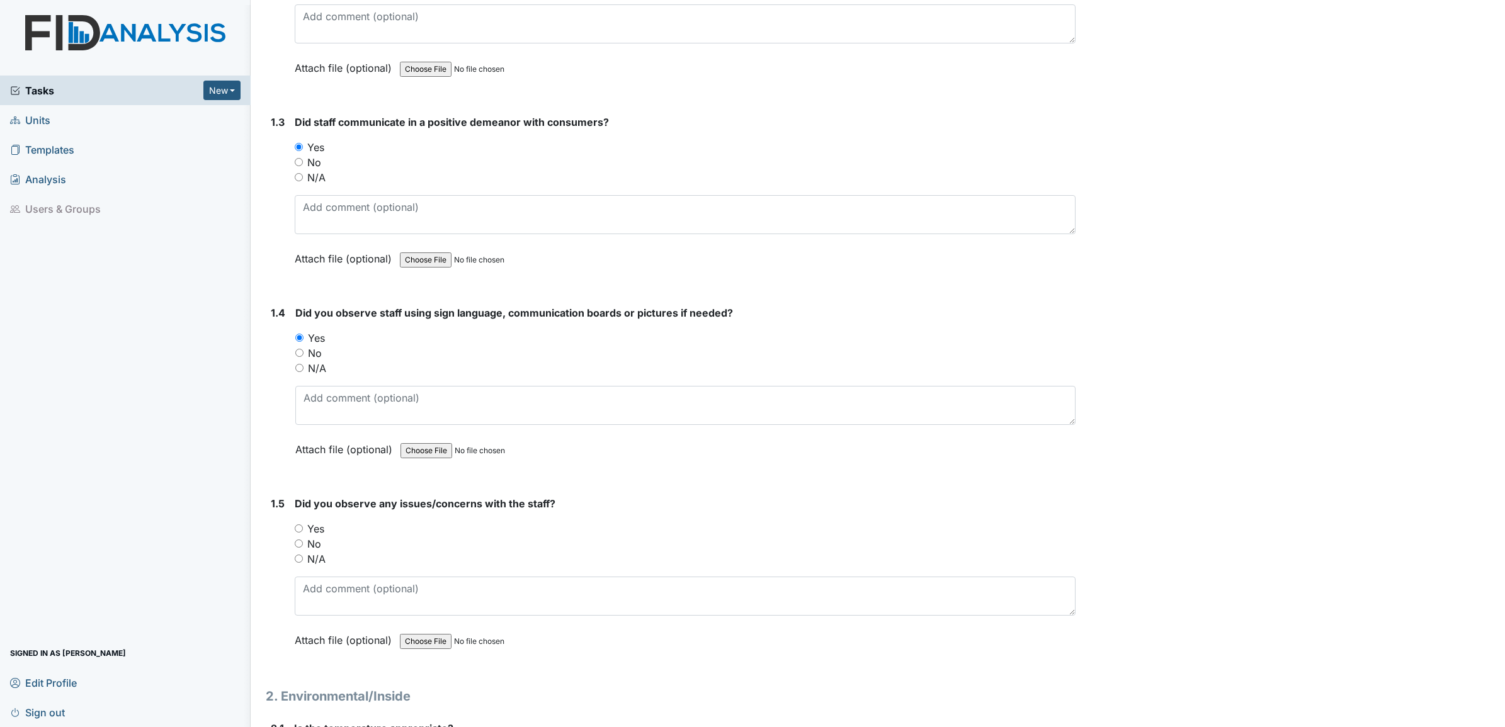
scroll to position [472, 0]
click at [298, 540] on input "No" at bounding box center [299, 542] width 8 height 8
radio input "true"
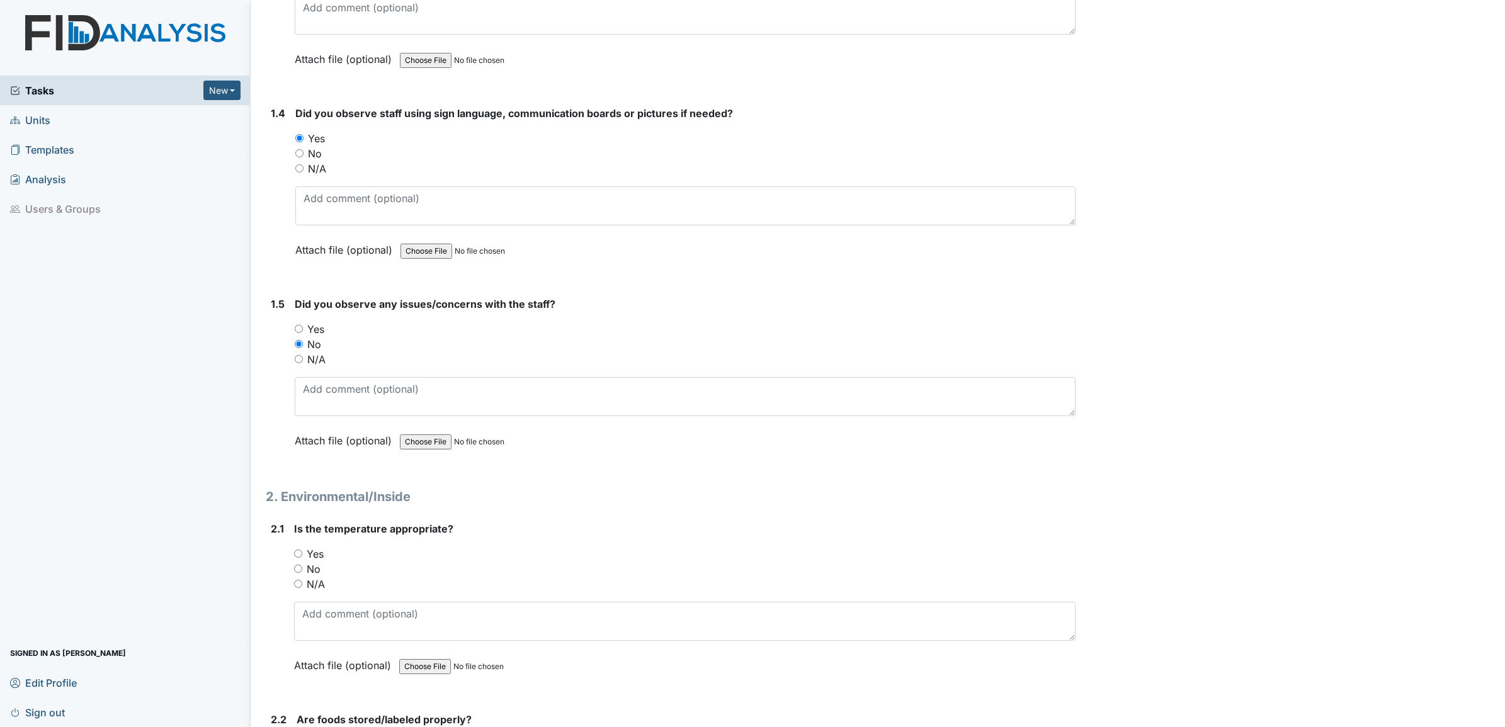
scroll to position [708, 0]
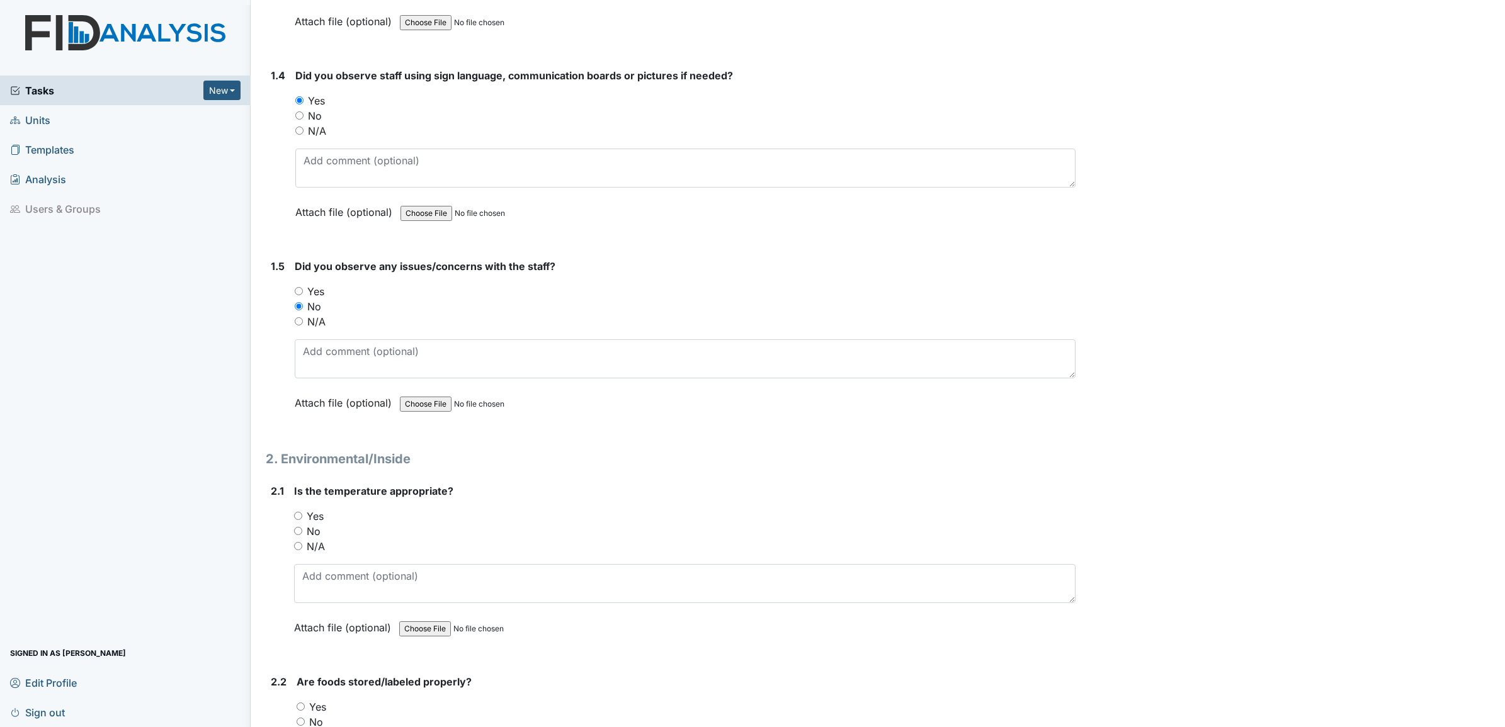
click at [299, 514] on input "Yes" at bounding box center [298, 516] width 8 height 8
radio input "true"
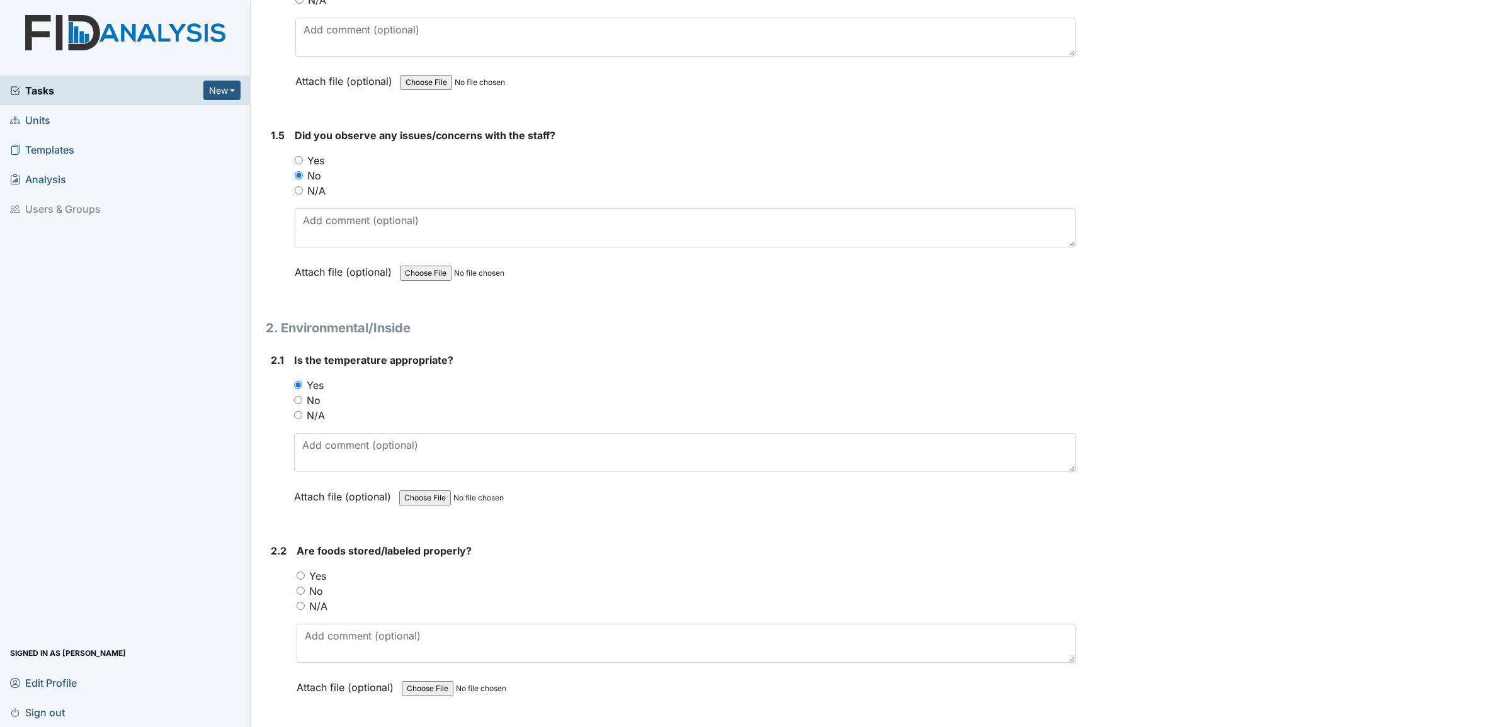
scroll to position [866, 0]
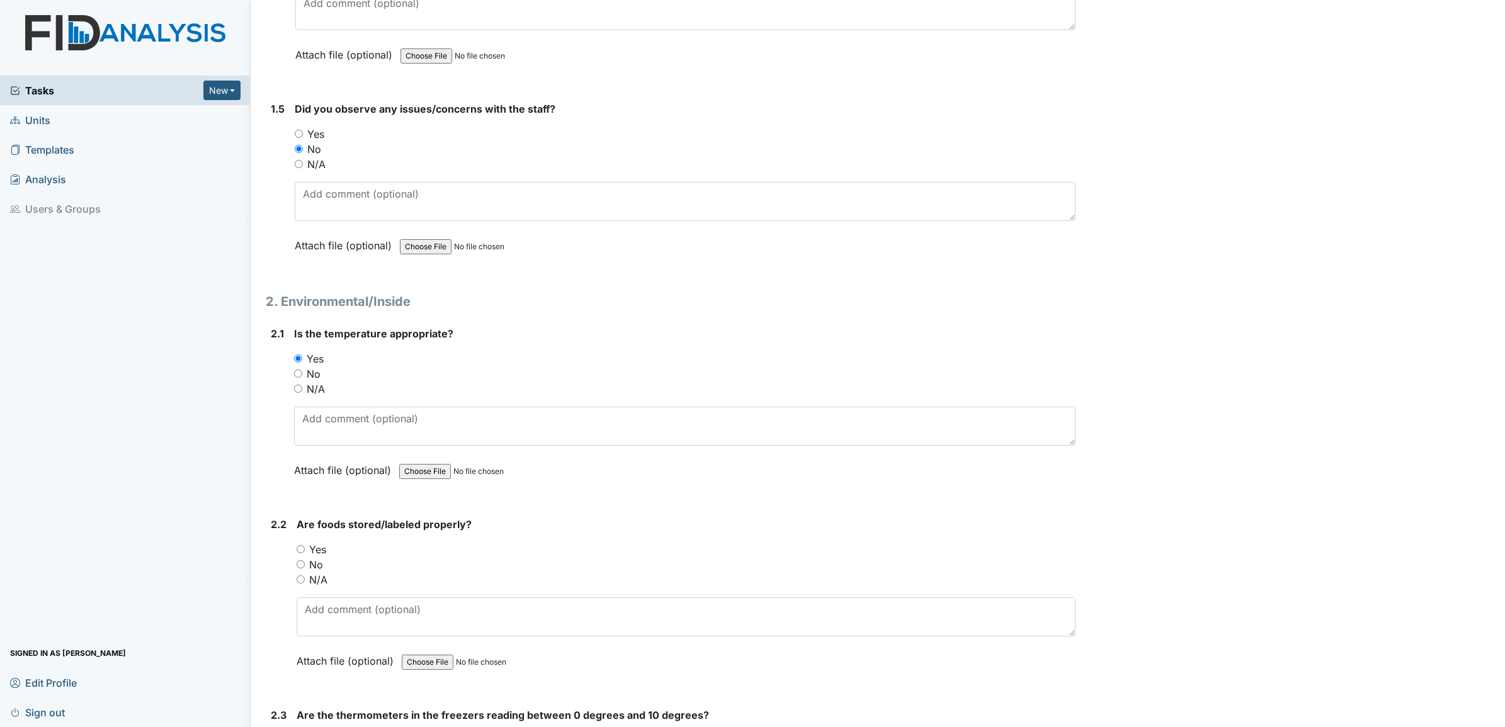
click at [298, 545] on input "Yes" at bounding box center [301, 549] width 8 height 8
radio input "true"
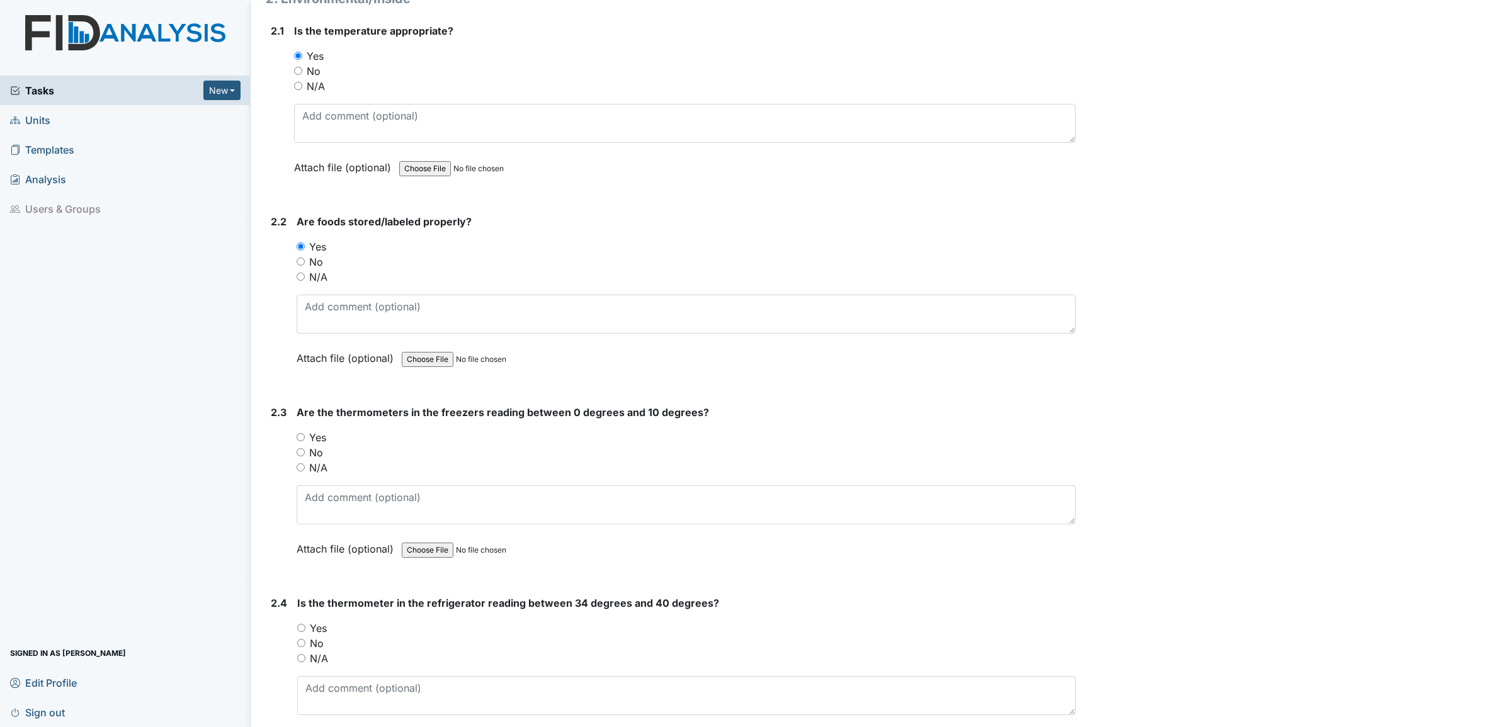
scroll to position [1181, 0]
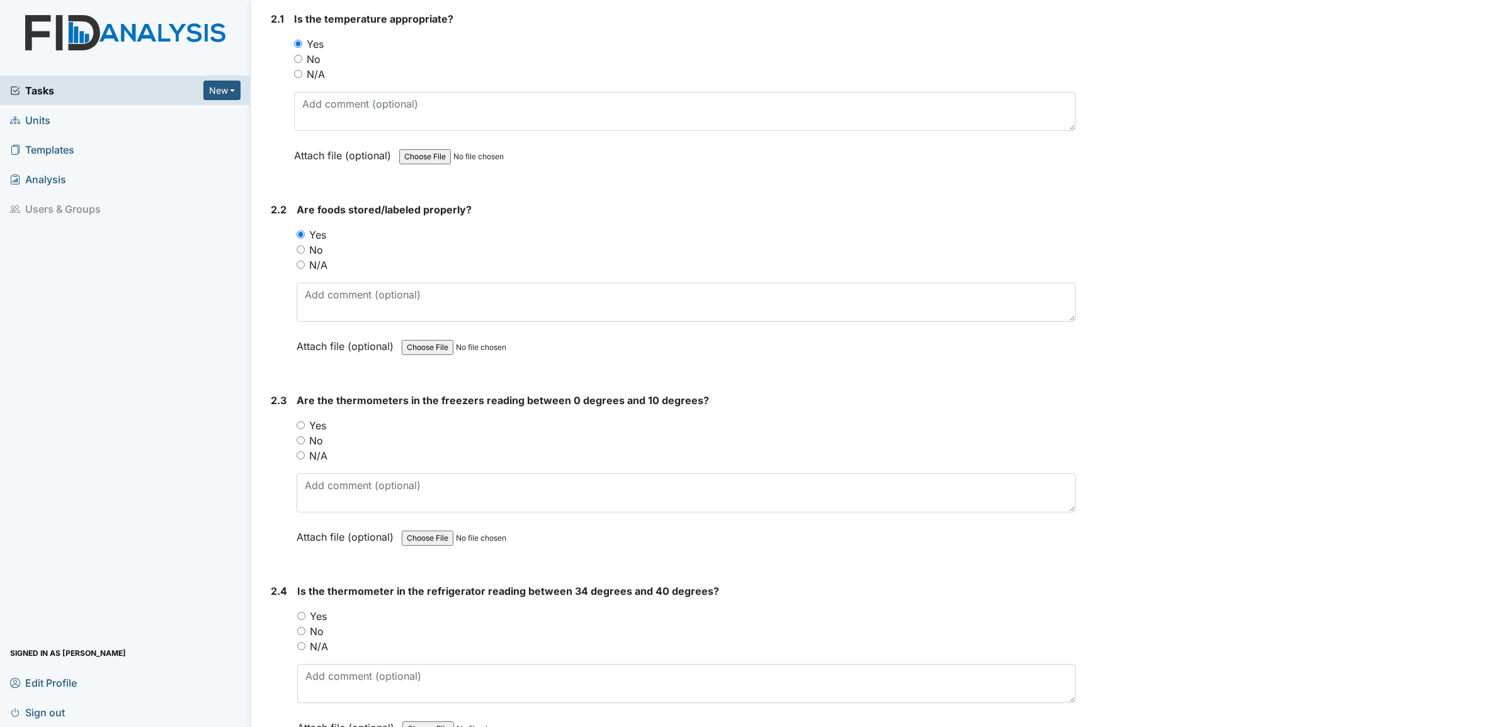
click at [297, 421] on input "Yes" at bounding box center [301, 425] width 8 height 8
radio input "true"
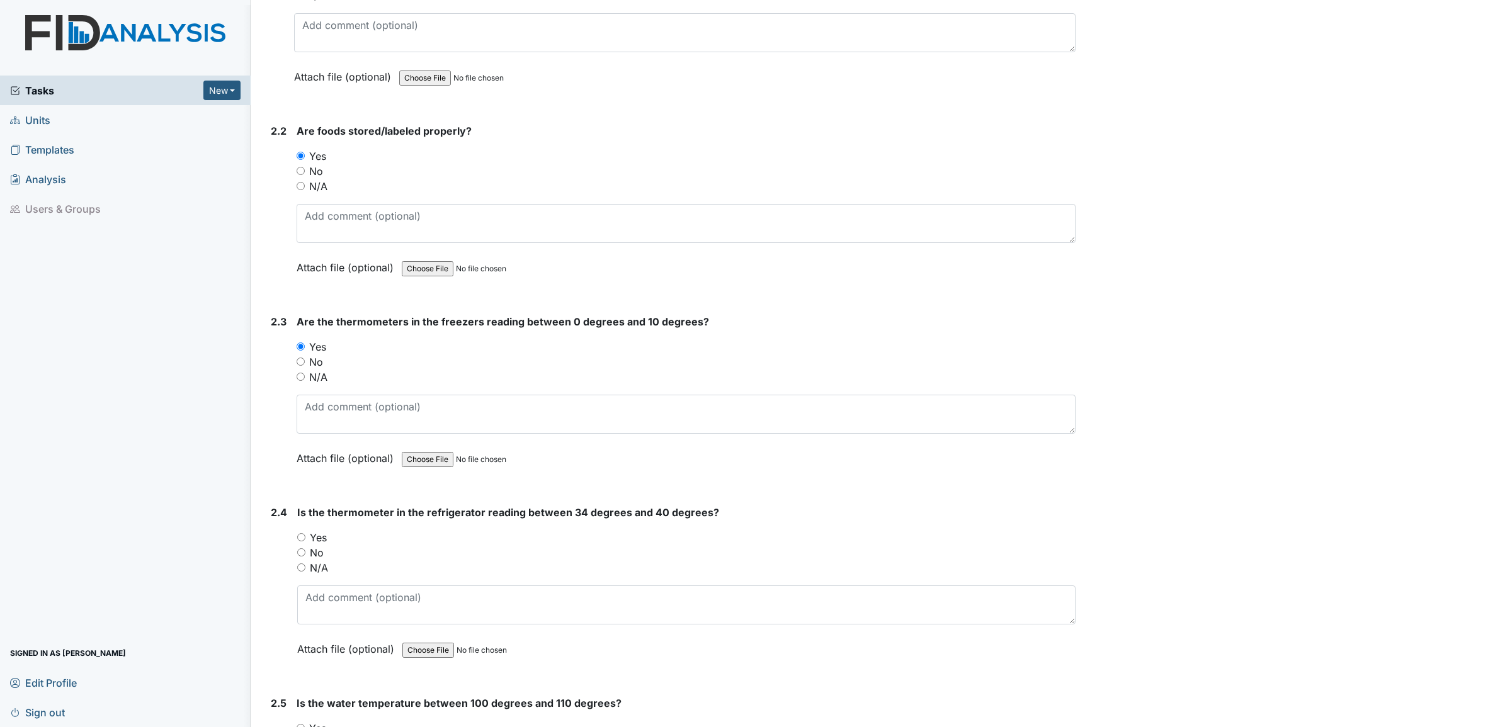
click at [302, 533] on input "Yes" at bounding box center [301, 537] width 8 height 8
radio input "true"
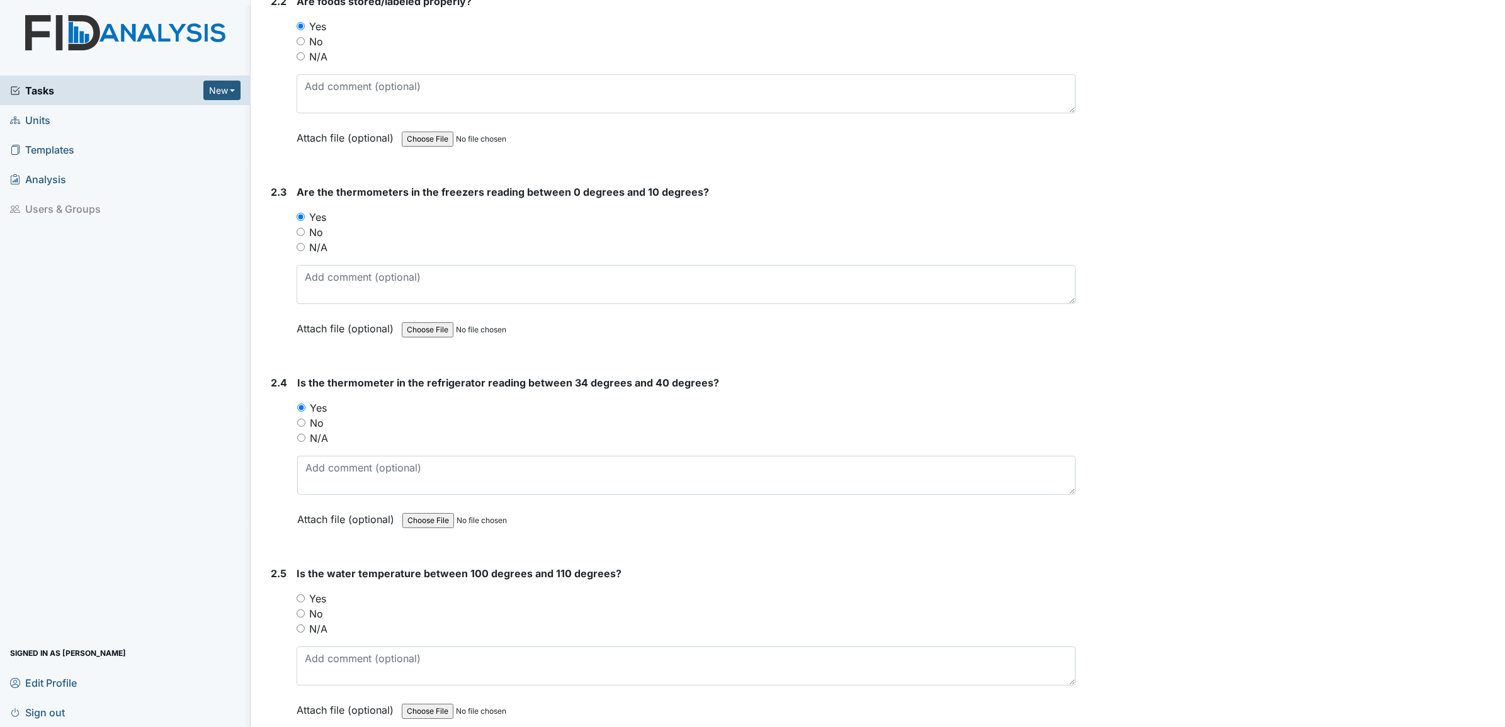
scroll to position [1417, 0]
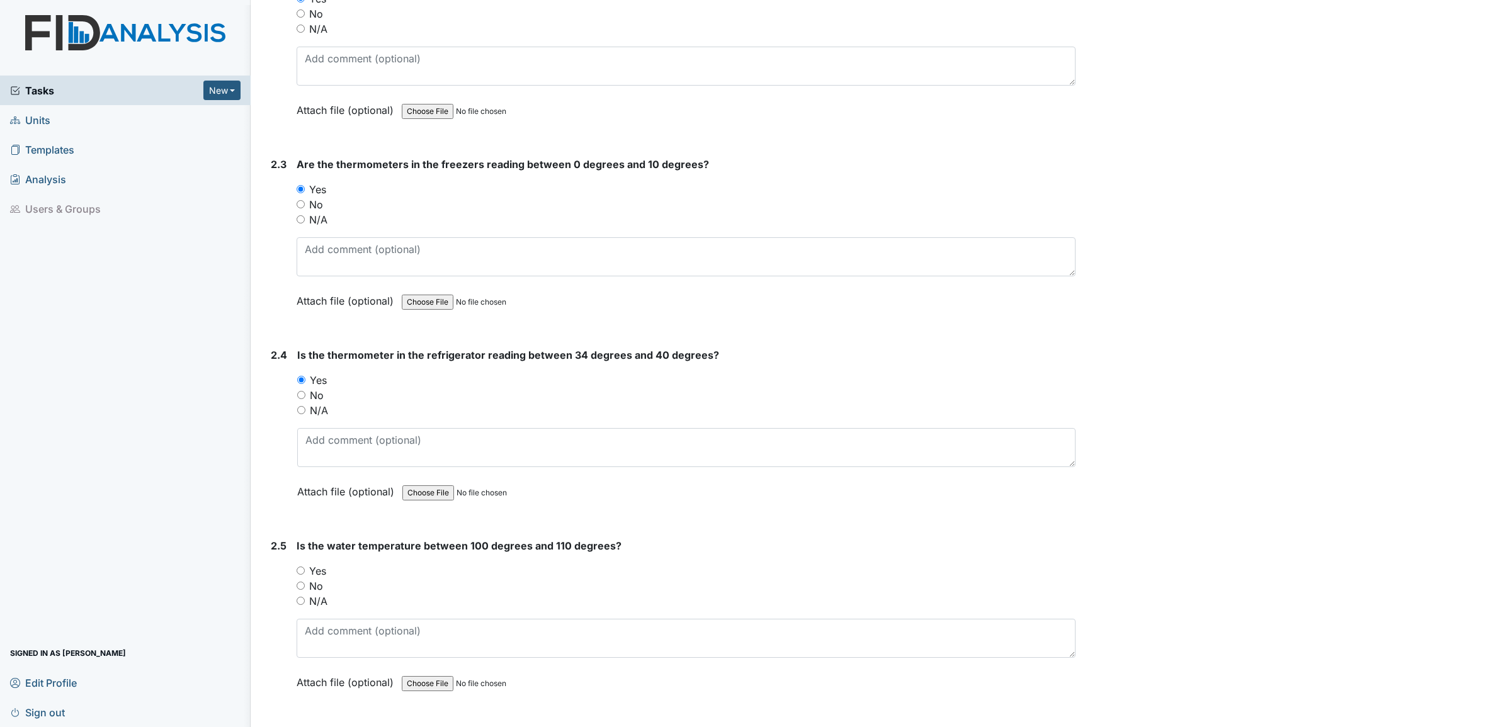
click at [297, 567] on input "Yes" at bounding box center [301, 571] width 8 height 8
radio input "true"
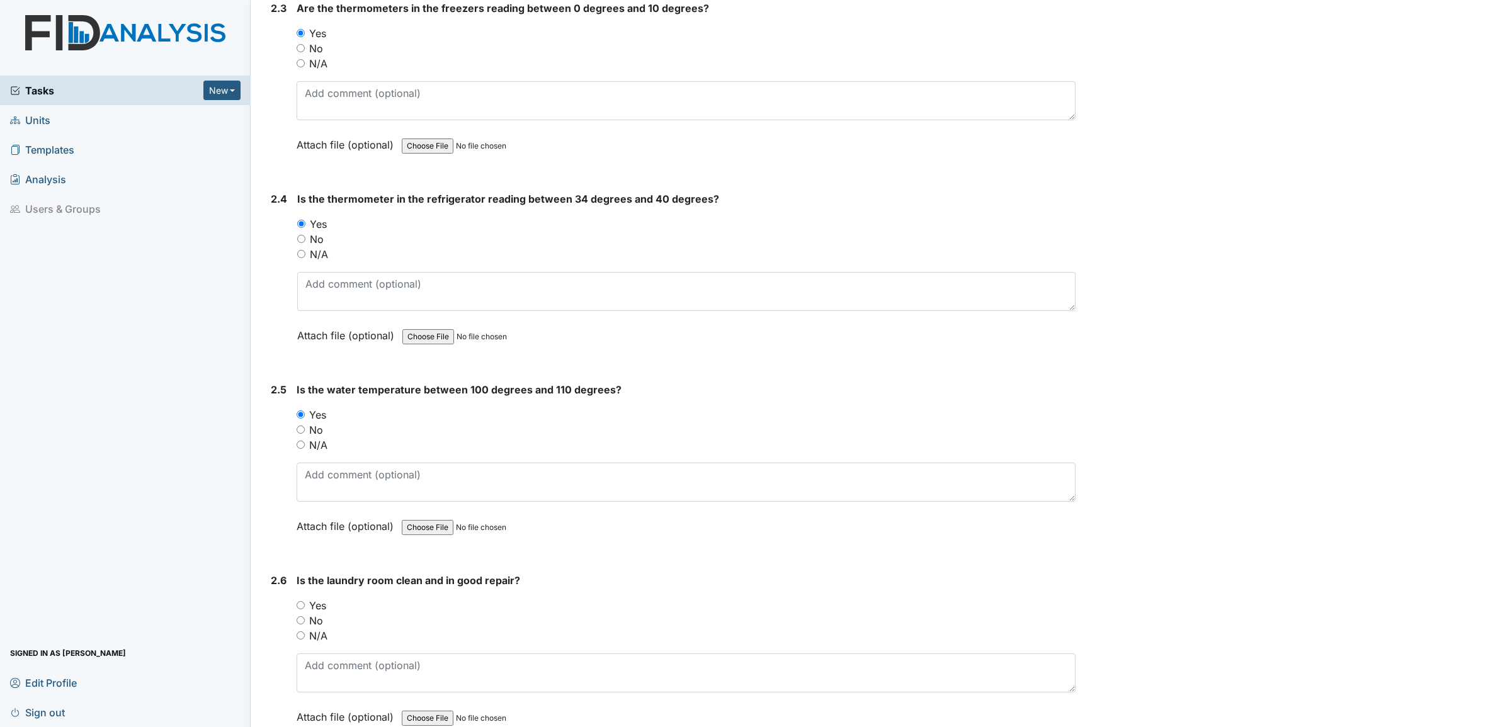
scroll to position [1574, 0]
click at [300, 600] on input "Yes" at bounding box center [301, 604] width 8 height 8
radio input "true"
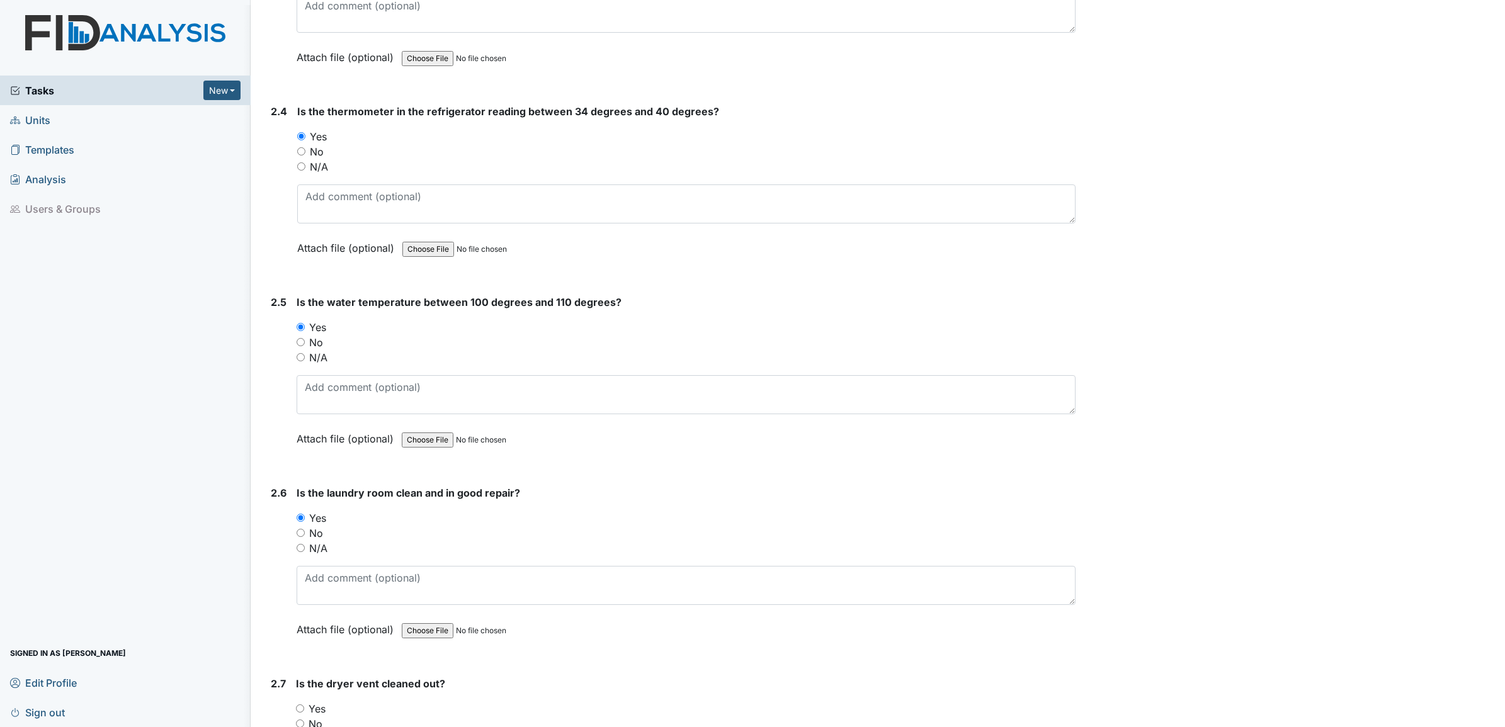
scroll to position [1731, 0]
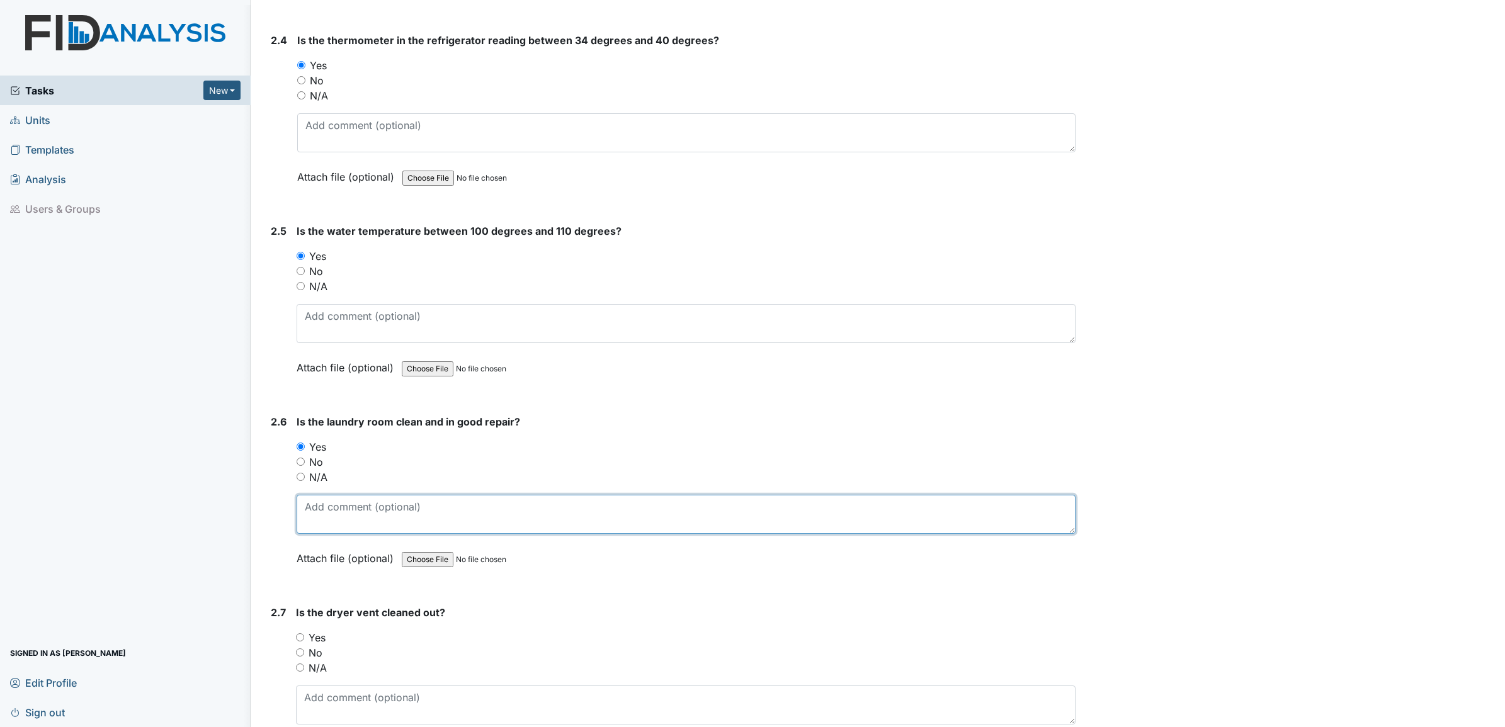
click at [316, 518] on textarea at bounding box center [686, 514] width 779 height 39
type textarea "Washing machine need"
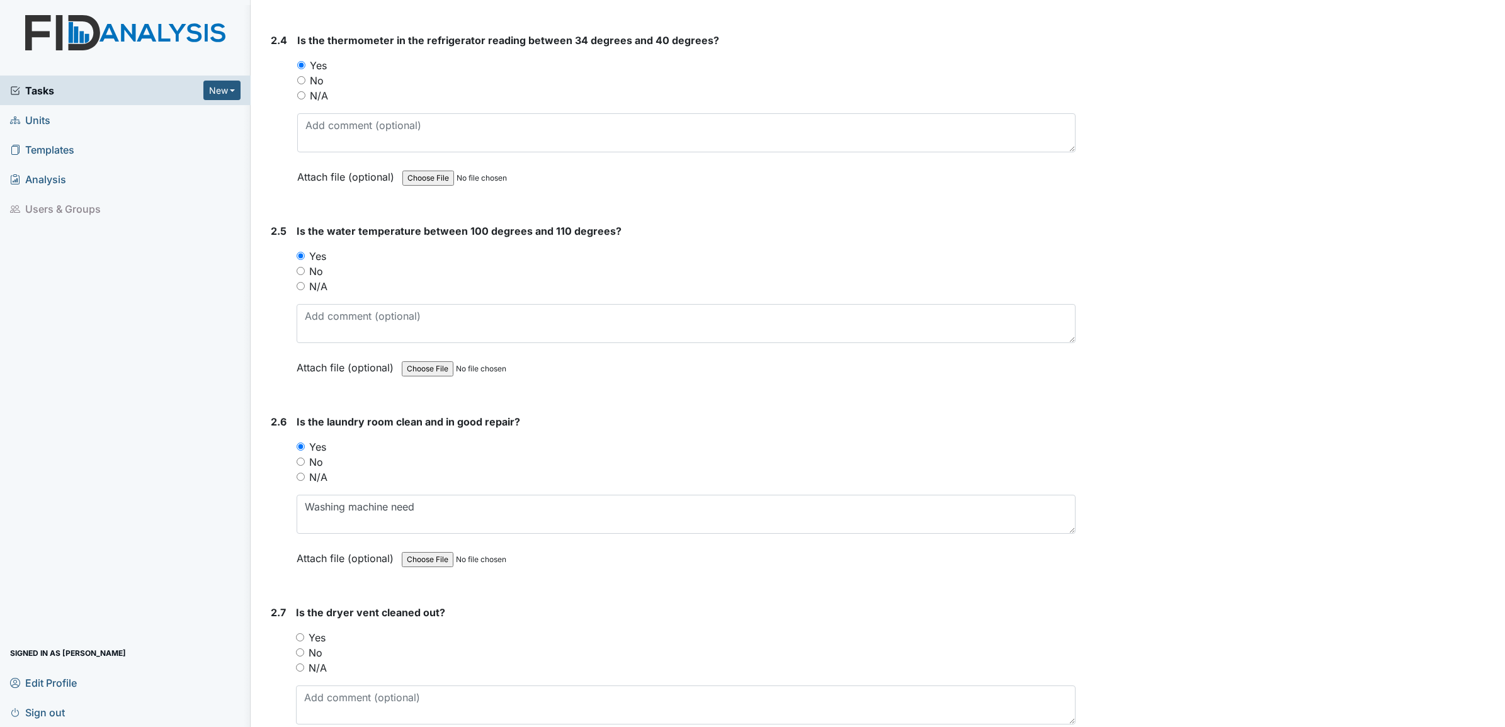
click at [301, 633] on input "Yes" at bounding box center [300, 637] width 8 height 8
radio input "true"
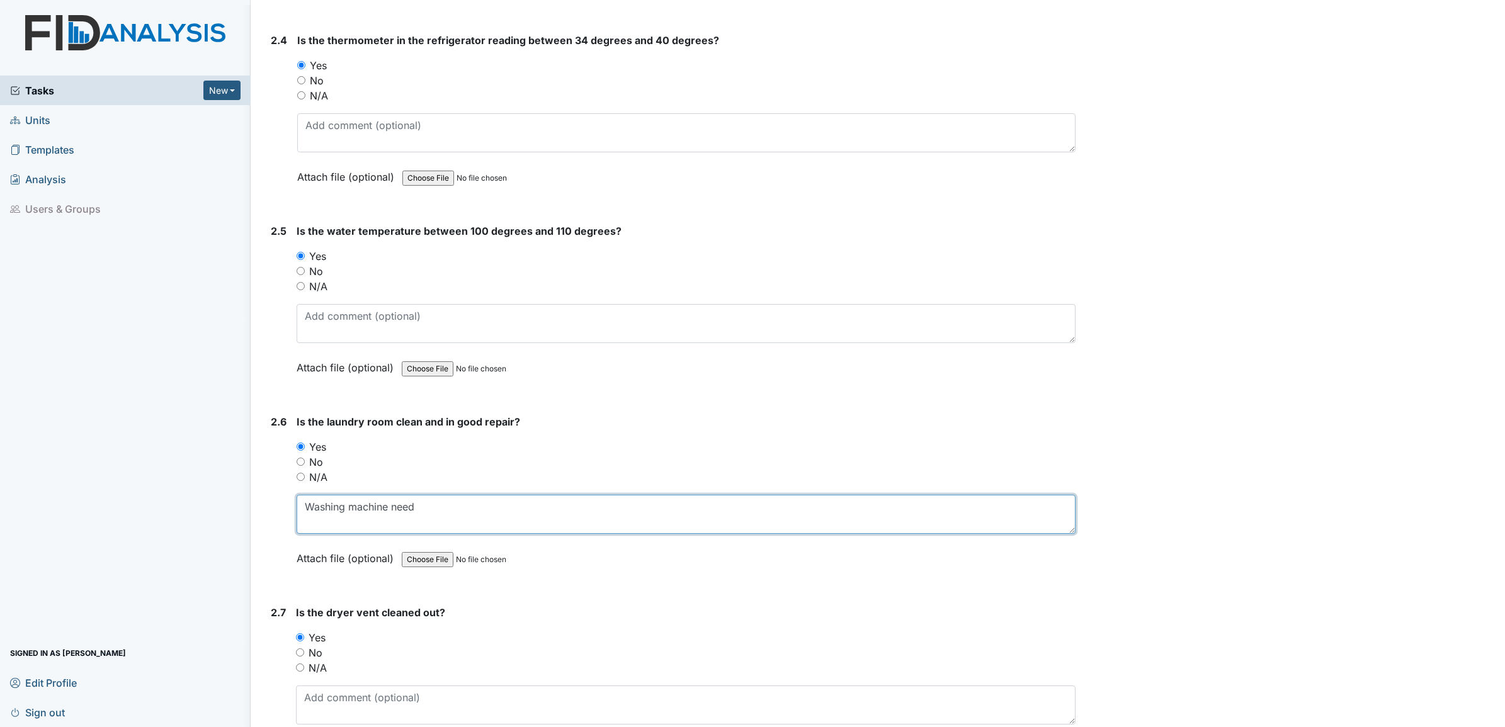
click at [445, 509] on textarea "Washing machine need" at bounding box center [686, 514] width 779 height 39
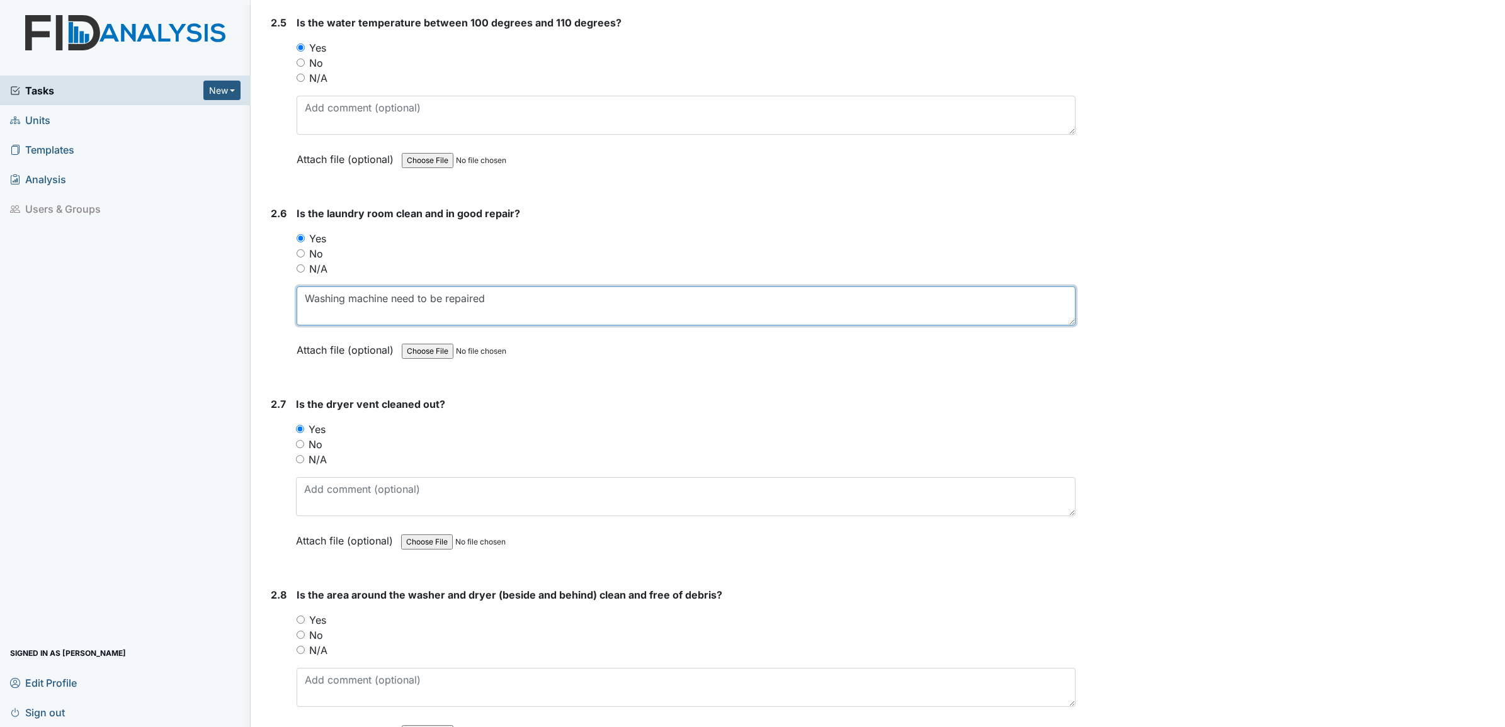
scroll to position [1968, 0]
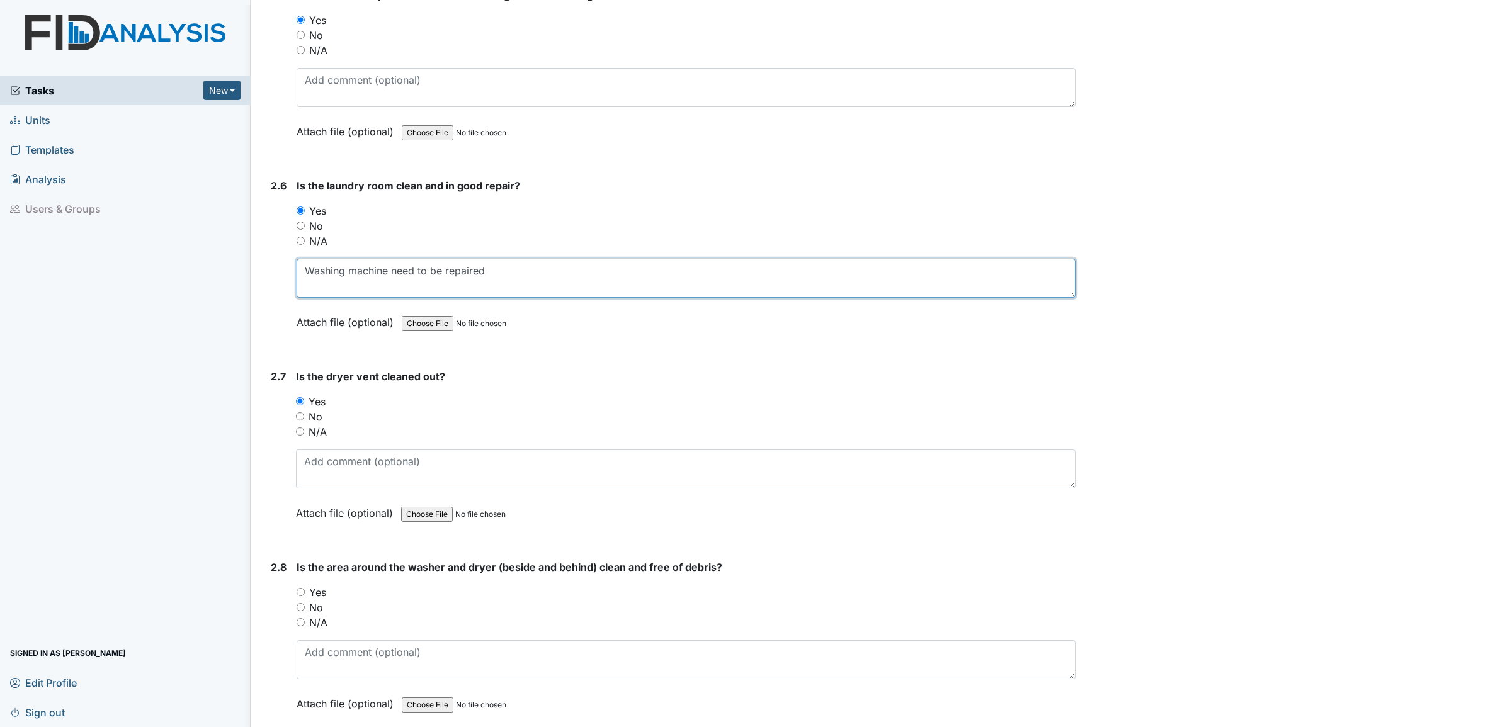
type textarea "Washing machine need to be repaired"
click at [302, 589] on input "Yes" at bounding box center [301, 592] width 8 height 8
radio input "true"
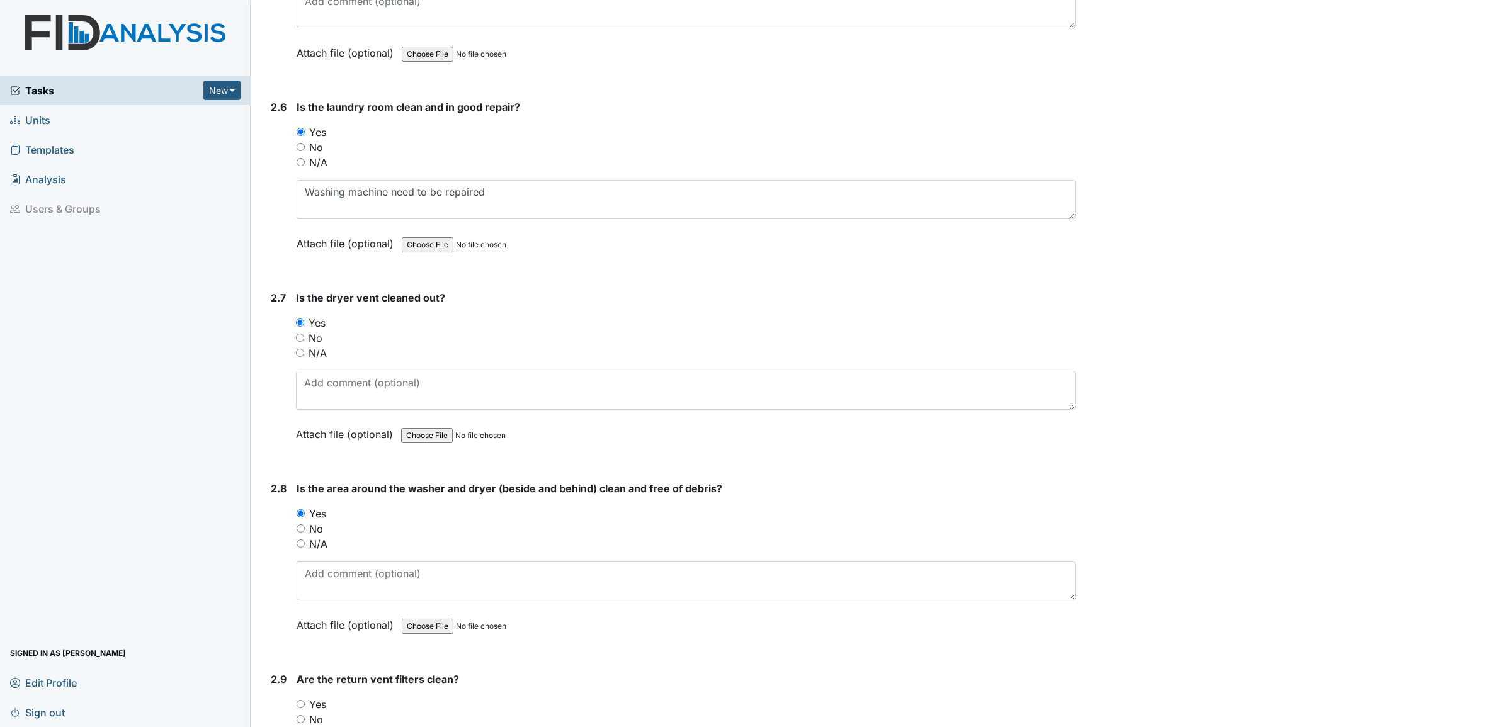
scroll to position [2125, 0]
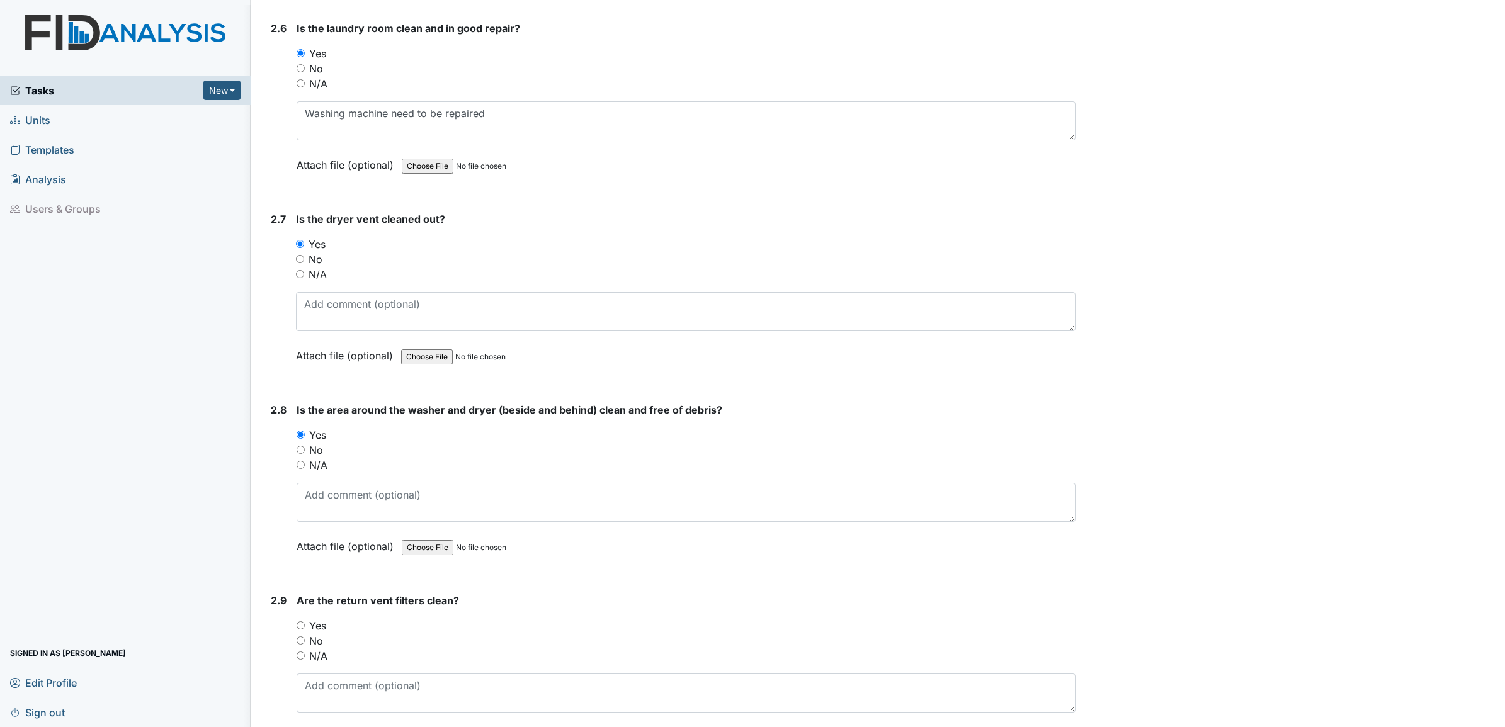
click at [302, 622] on input "Yes" at bounding box center [301, 625] width 8 height 8
radio input "true"
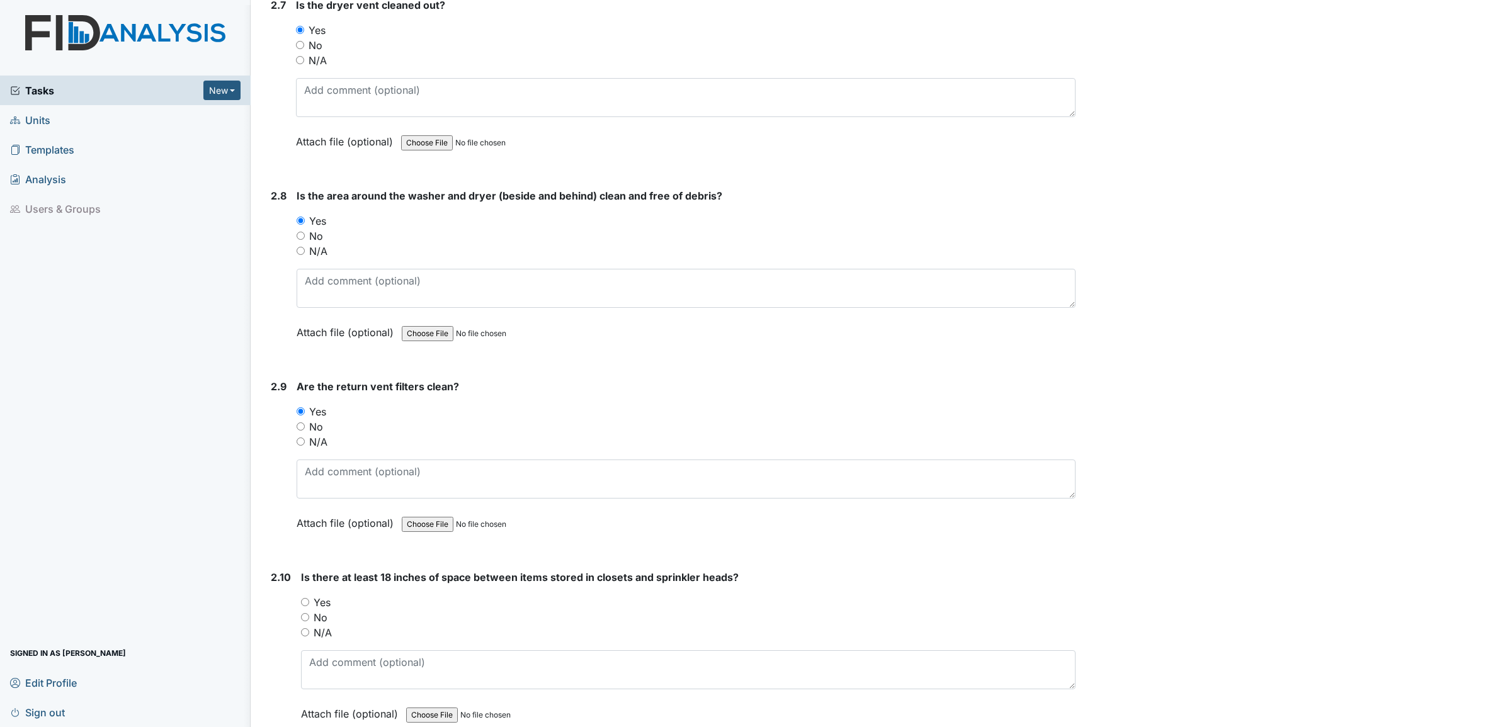
scroll to position [2361, 0]
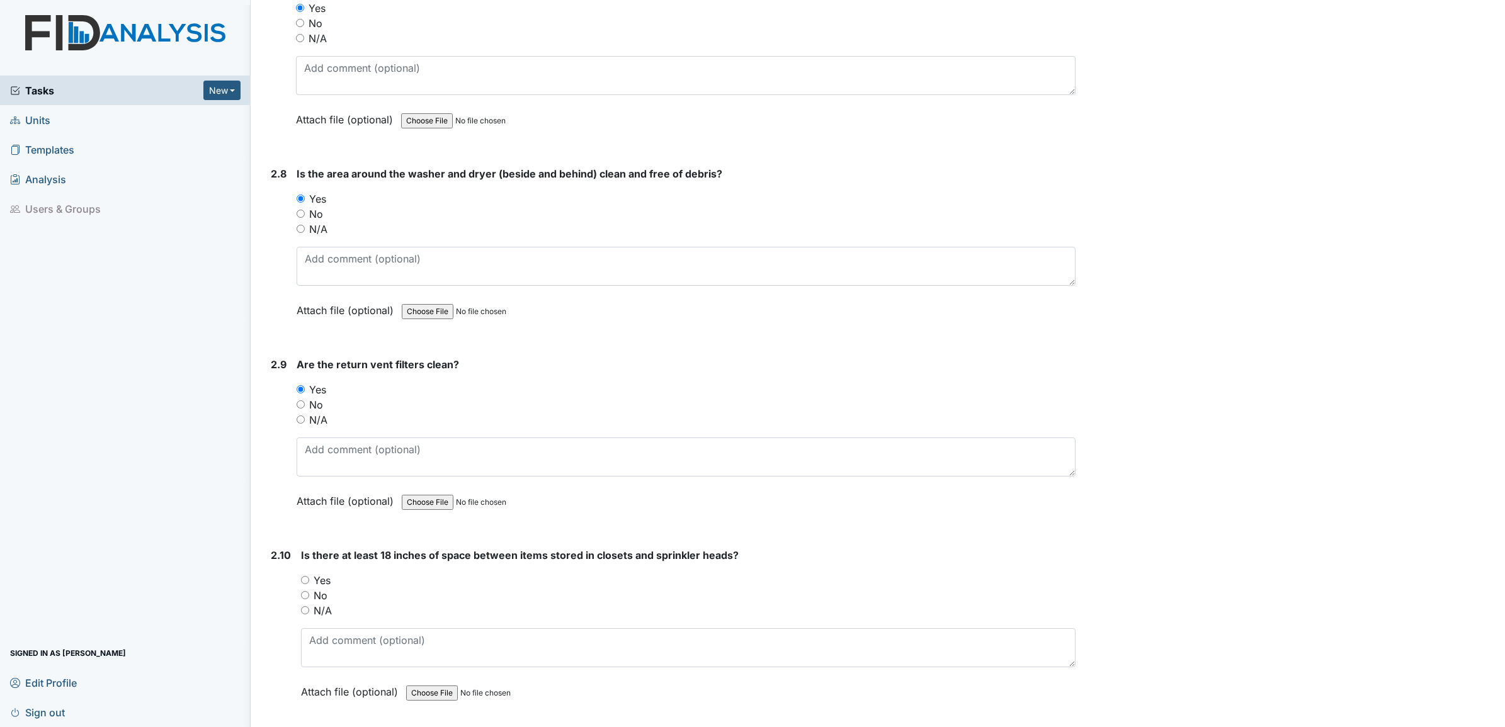
click at [303, 577] on input "Yes" at bounding box center [305, 580] width 8 height 8
radio input "true"
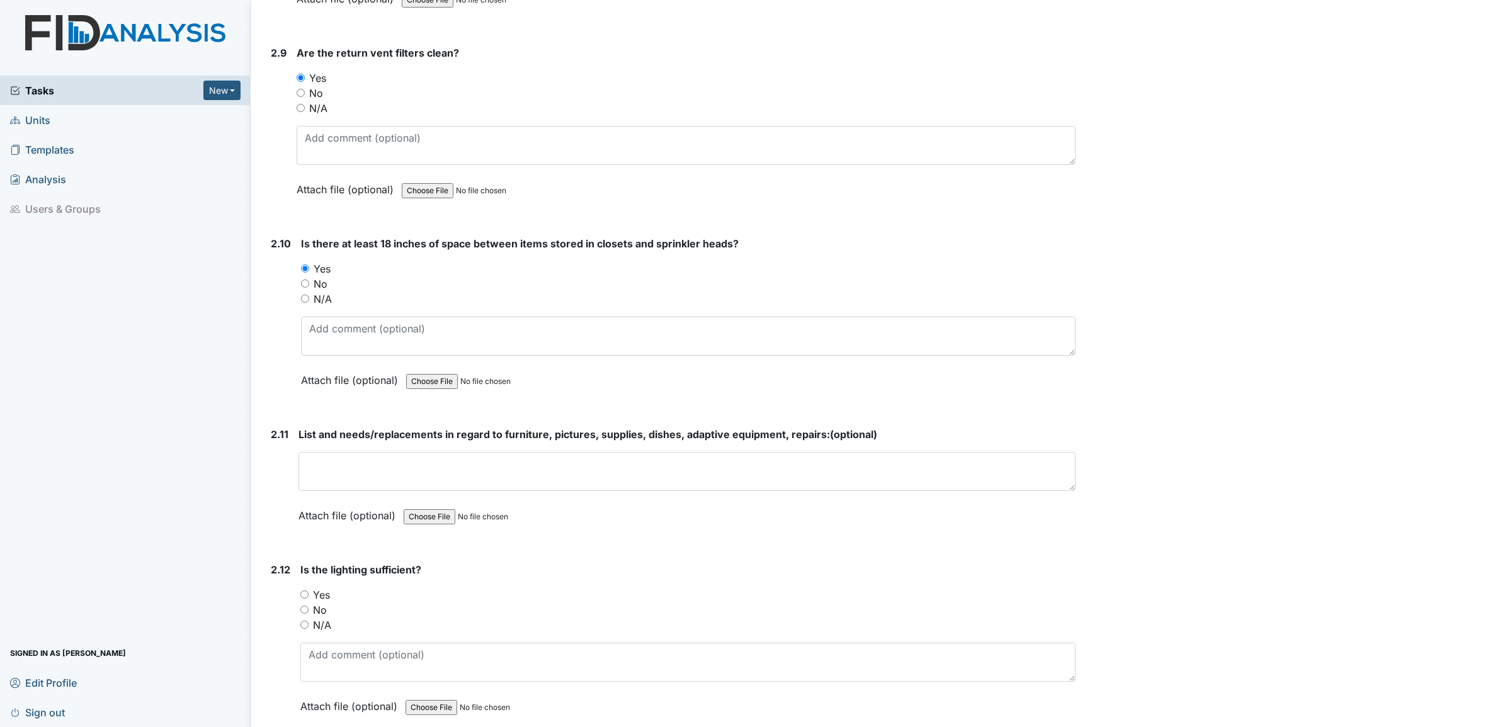
scroll to position [2676, 0]
click at [305, 587] on input "Yes" at bounding box center [304, 591] width 8 height 8
radio input "true"
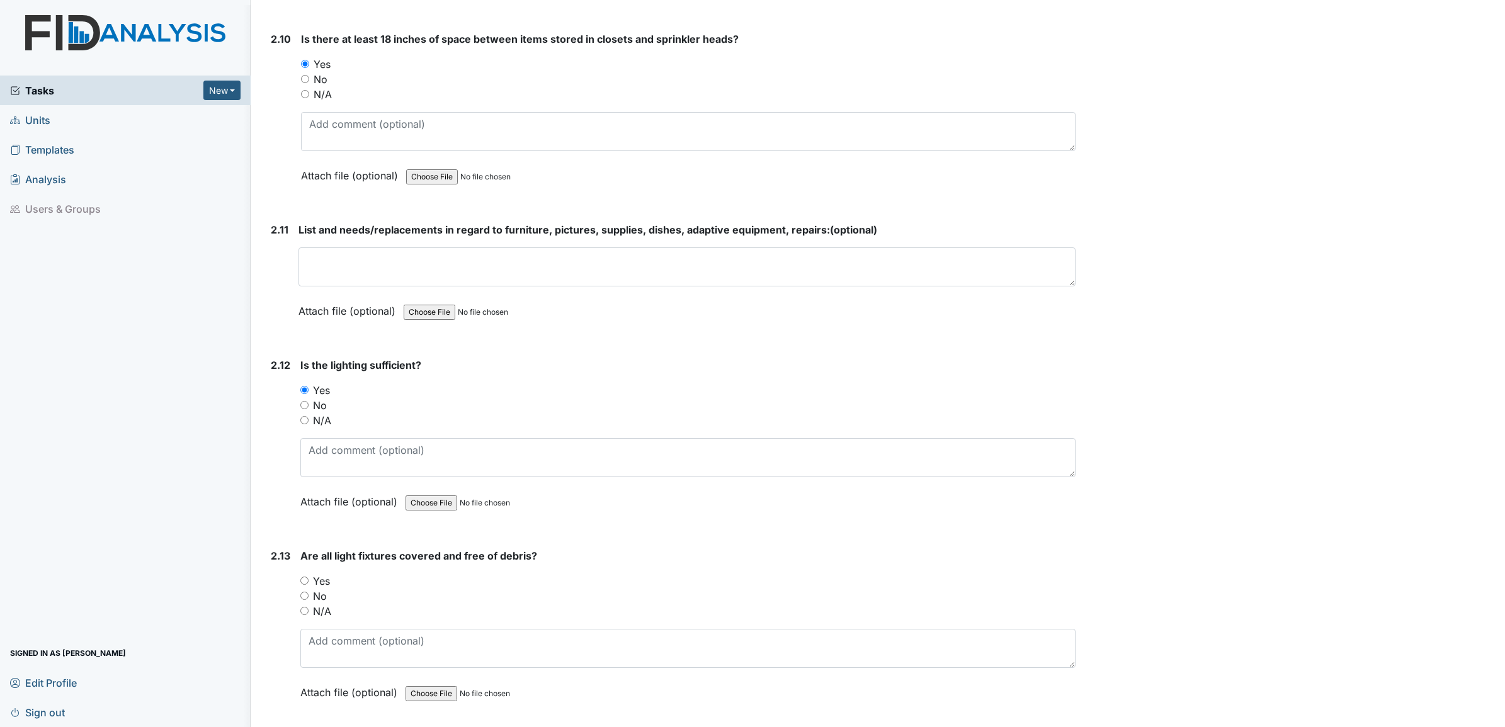
scroll to position [2912, 0]
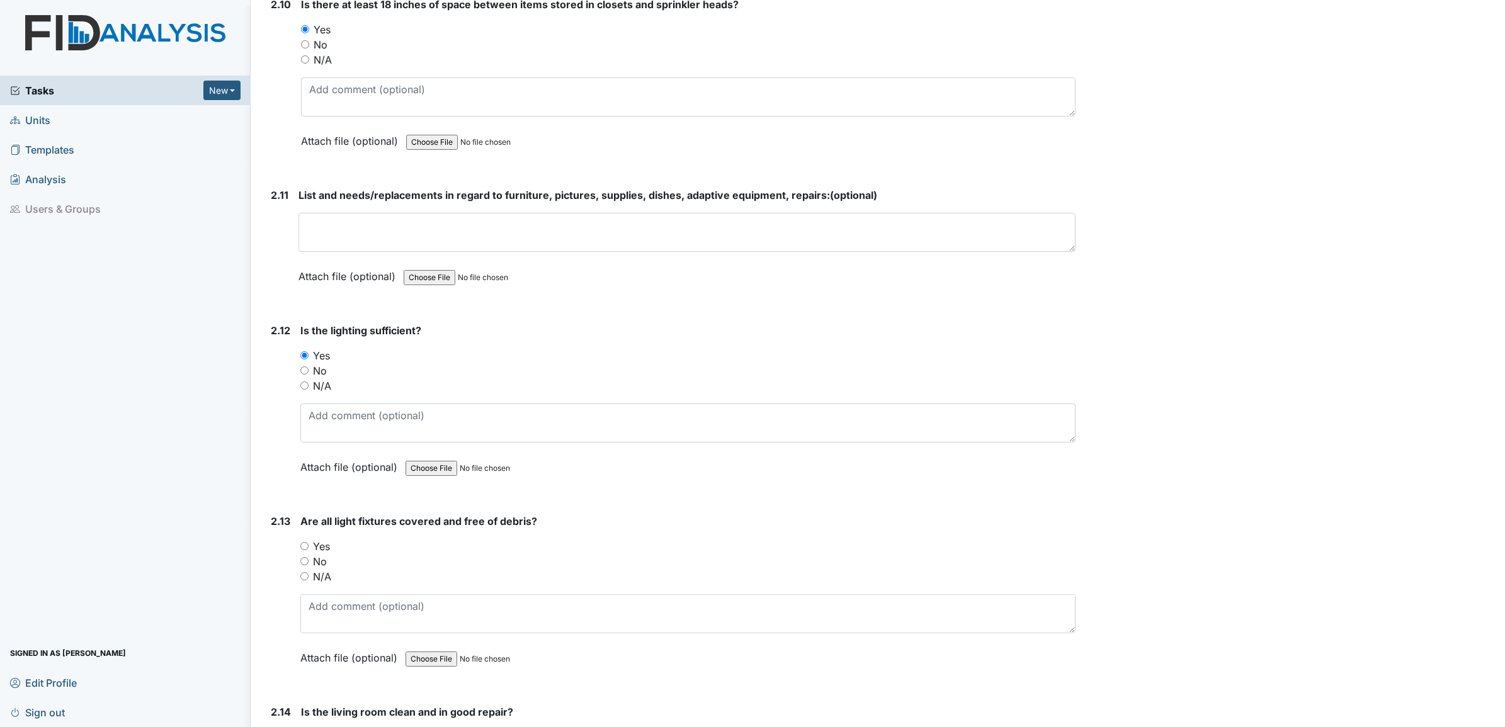
click at [305, 542] on input "Yes" at bounding box center [304, 546] width 8 height 8
radio input "true"
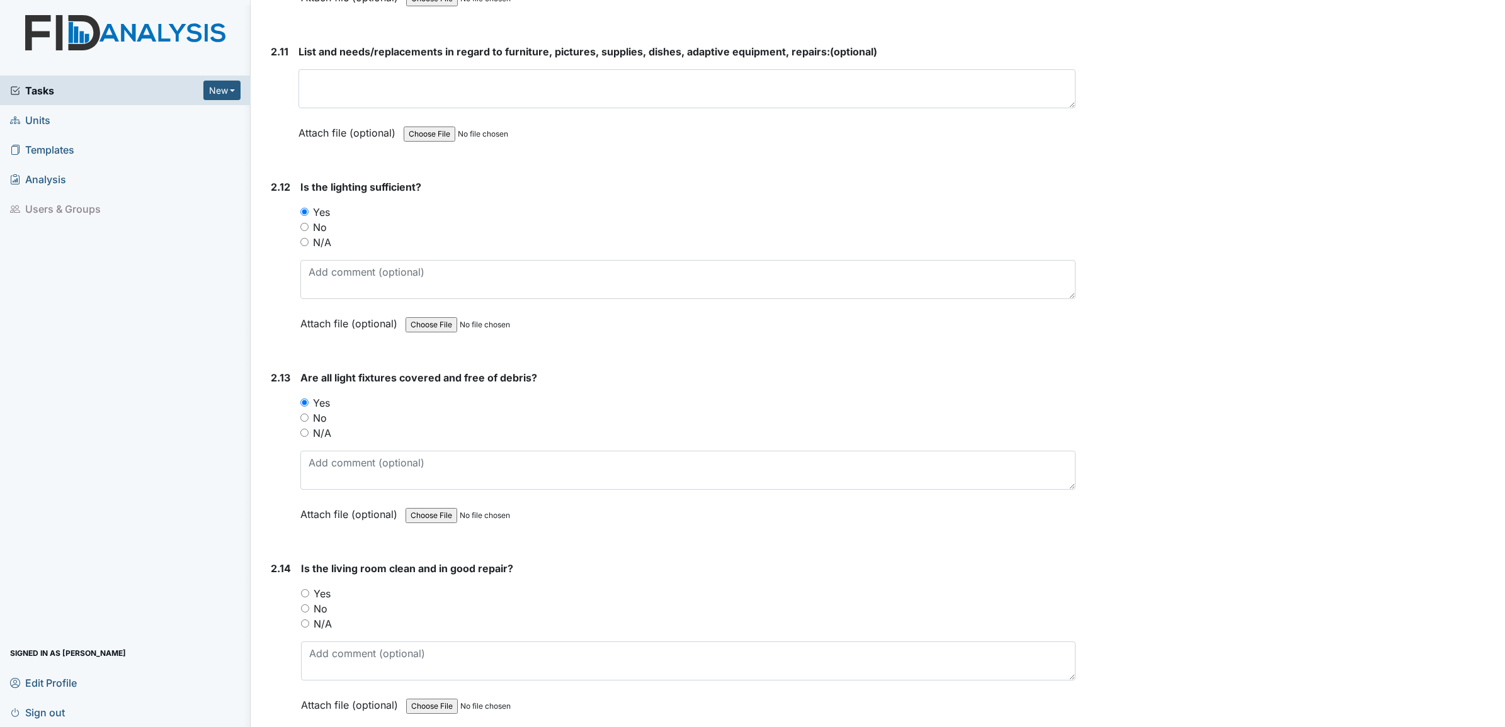
scroll to position [3069, 0]
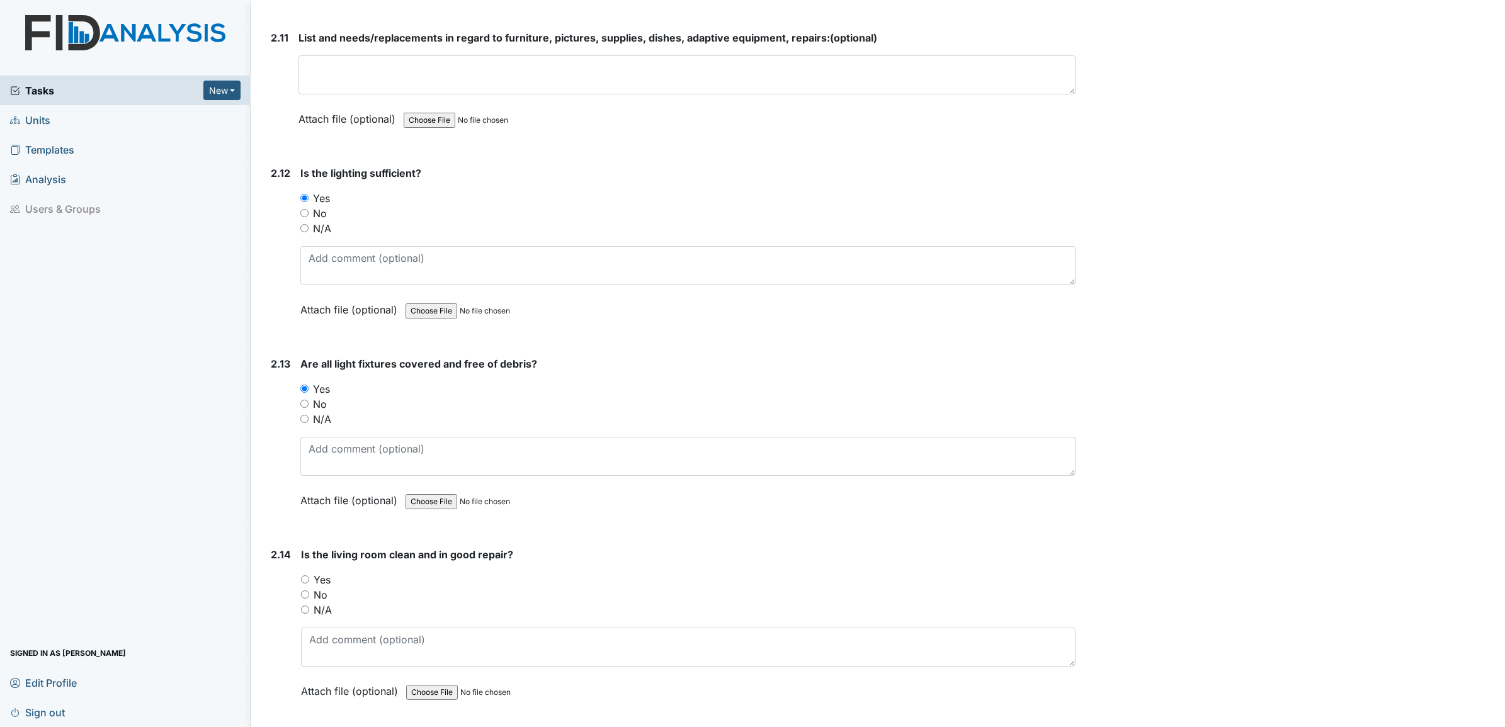
click at [305, 575] on input "Yes" at bounding box center [305, 579] width 8 height 8
radio input "true"
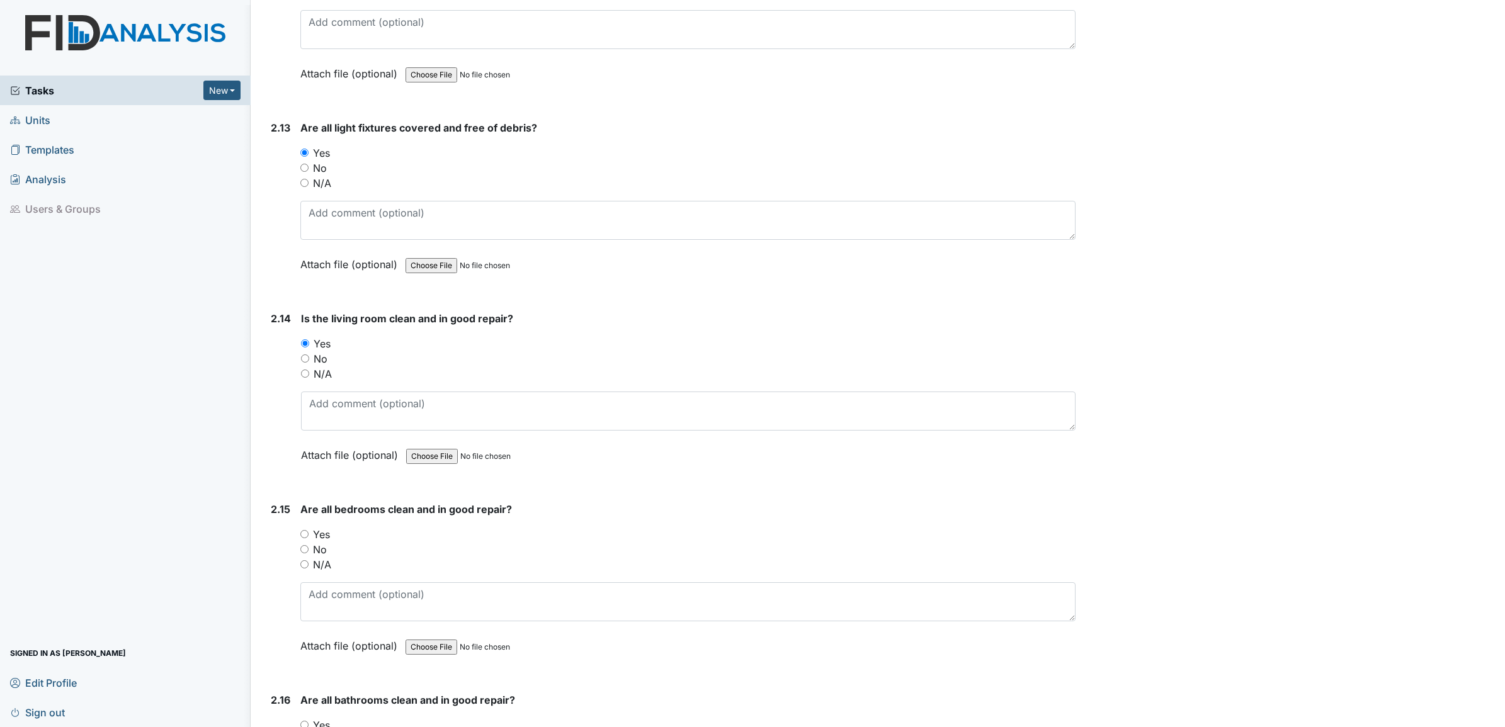
click at [305, 530] on input "Yes" at bounding box center [304, 534] width 8 height 8
radio input "true"
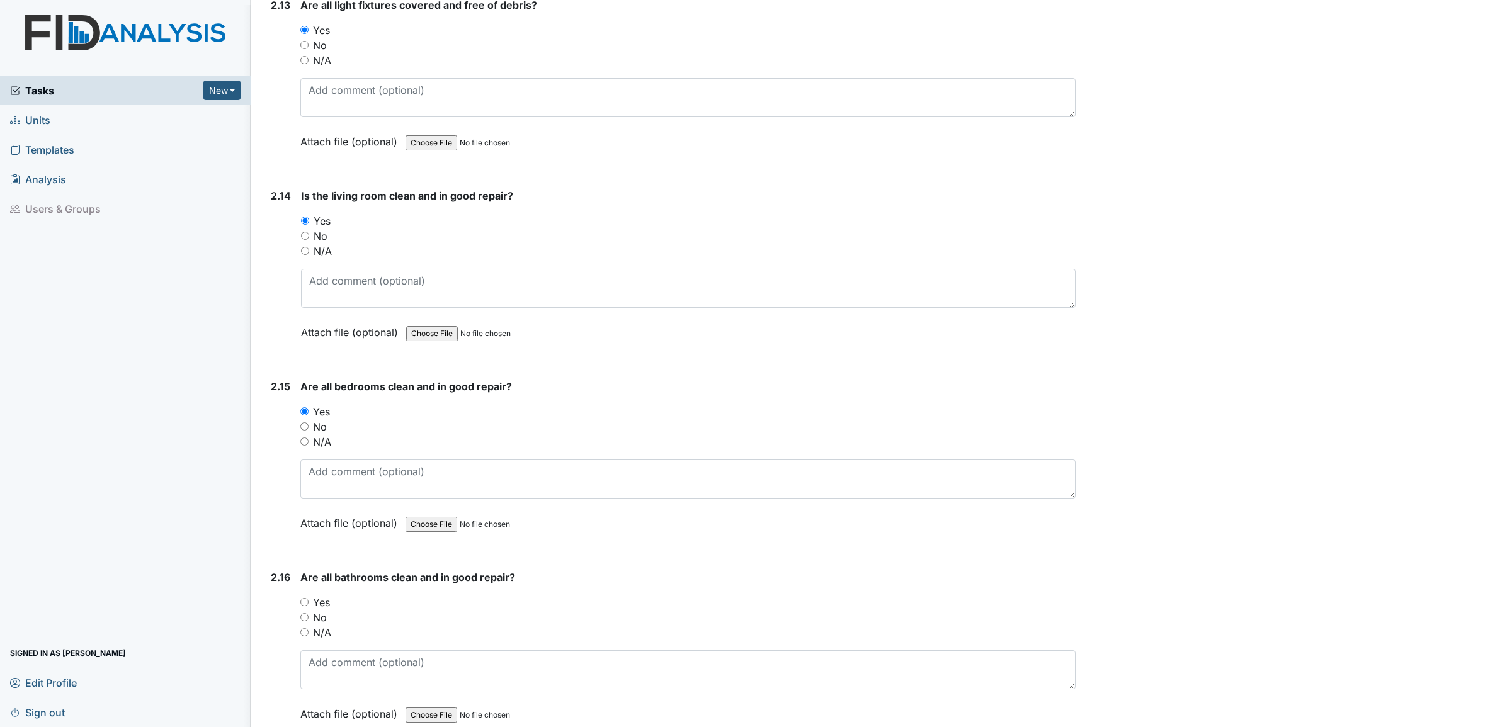
scroll to position [3463, 0]
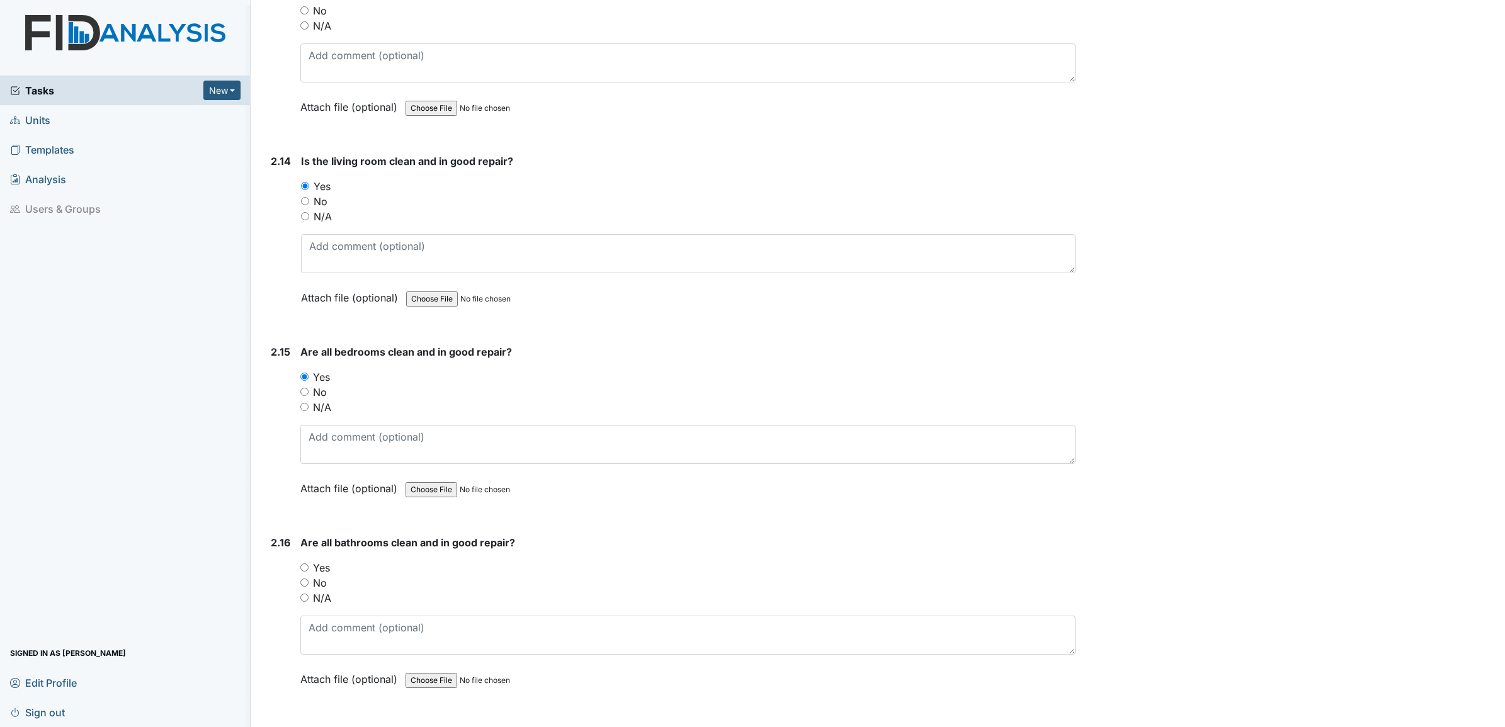
click at [304, 564] on input "Yes" at bounding box center [304, 568] width 8 height 8
radio input "true"
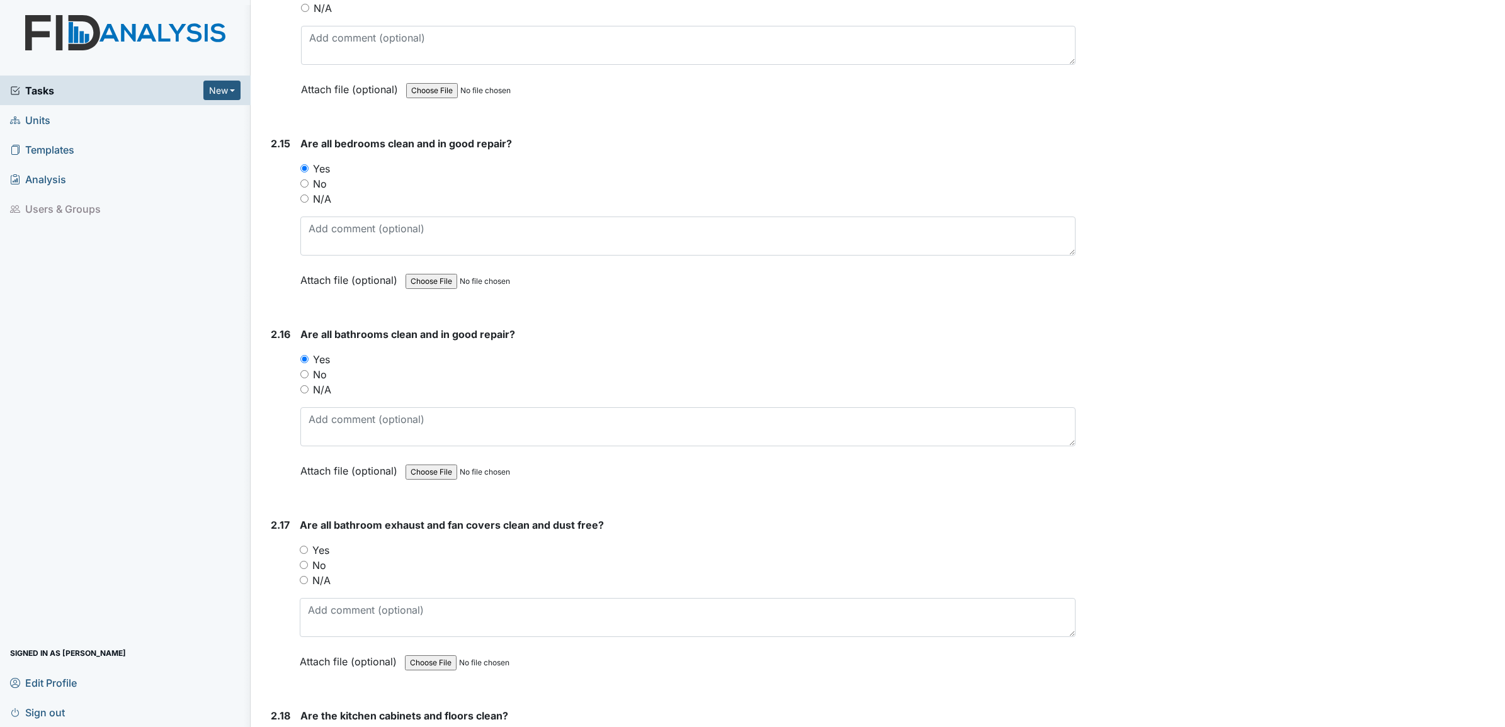
scroll to position [3699, 0]
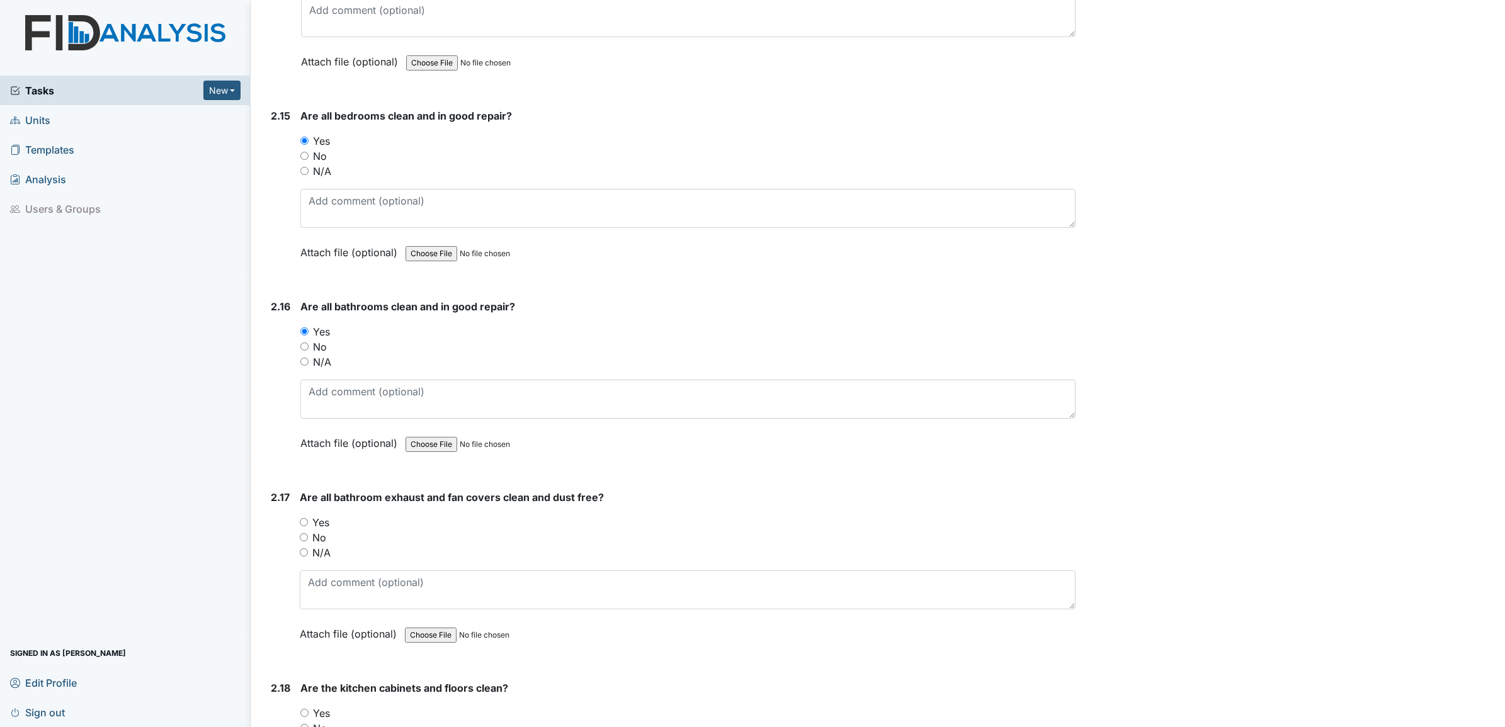
click at [306, 518] on input "Yes" at bounding box center [304, 522] width 8 height 8
radio input "true"
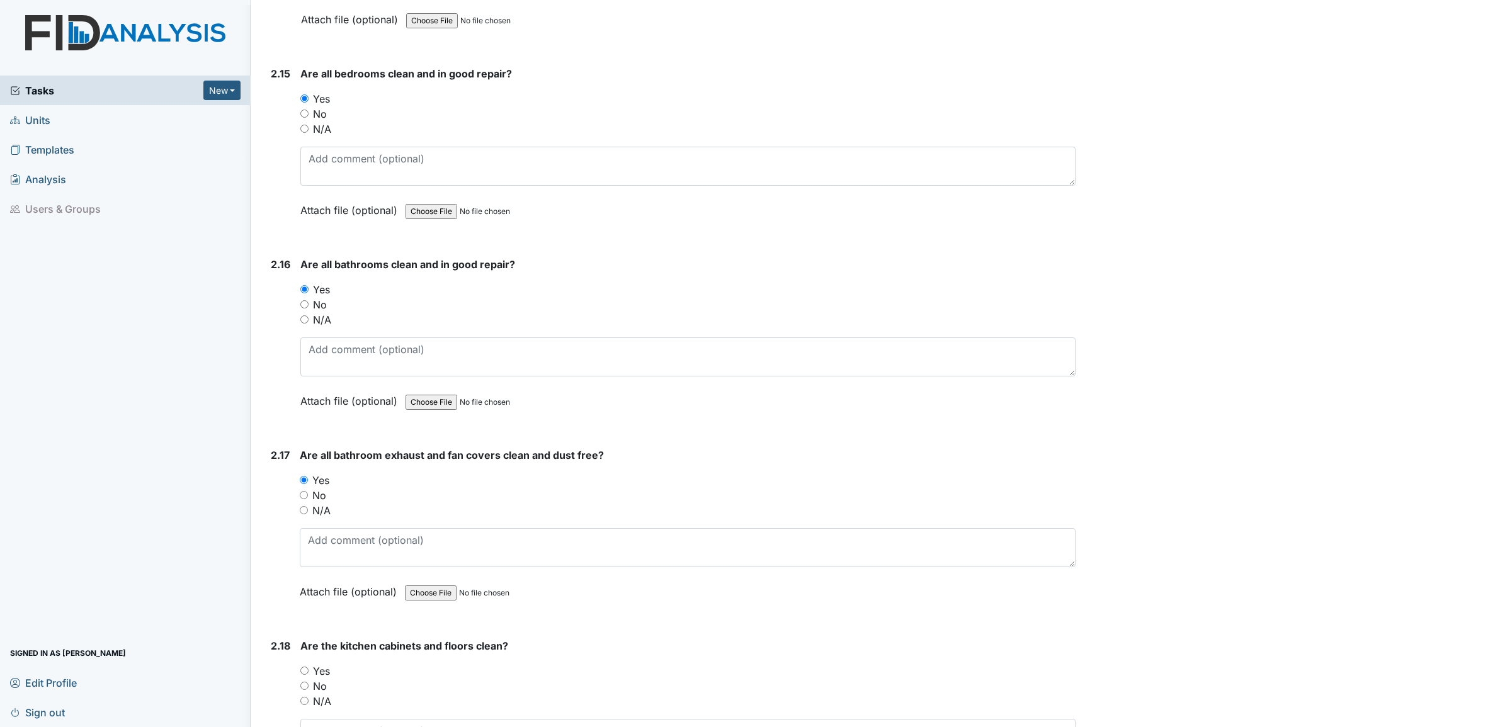
scroll to position [3778, 0]
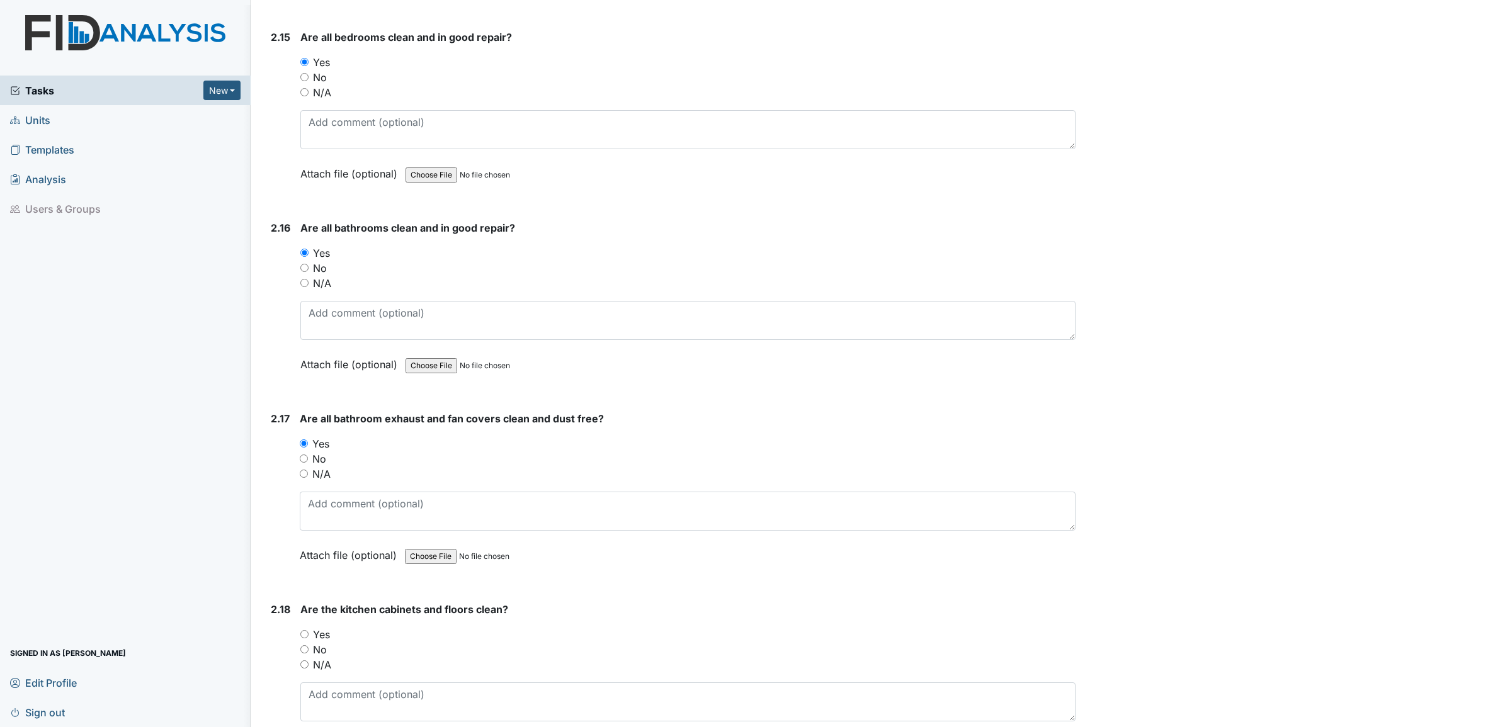
click at [303, 630] on input "Yes" at bounding box center [304, 634] width 8 height 8
radio input "true"
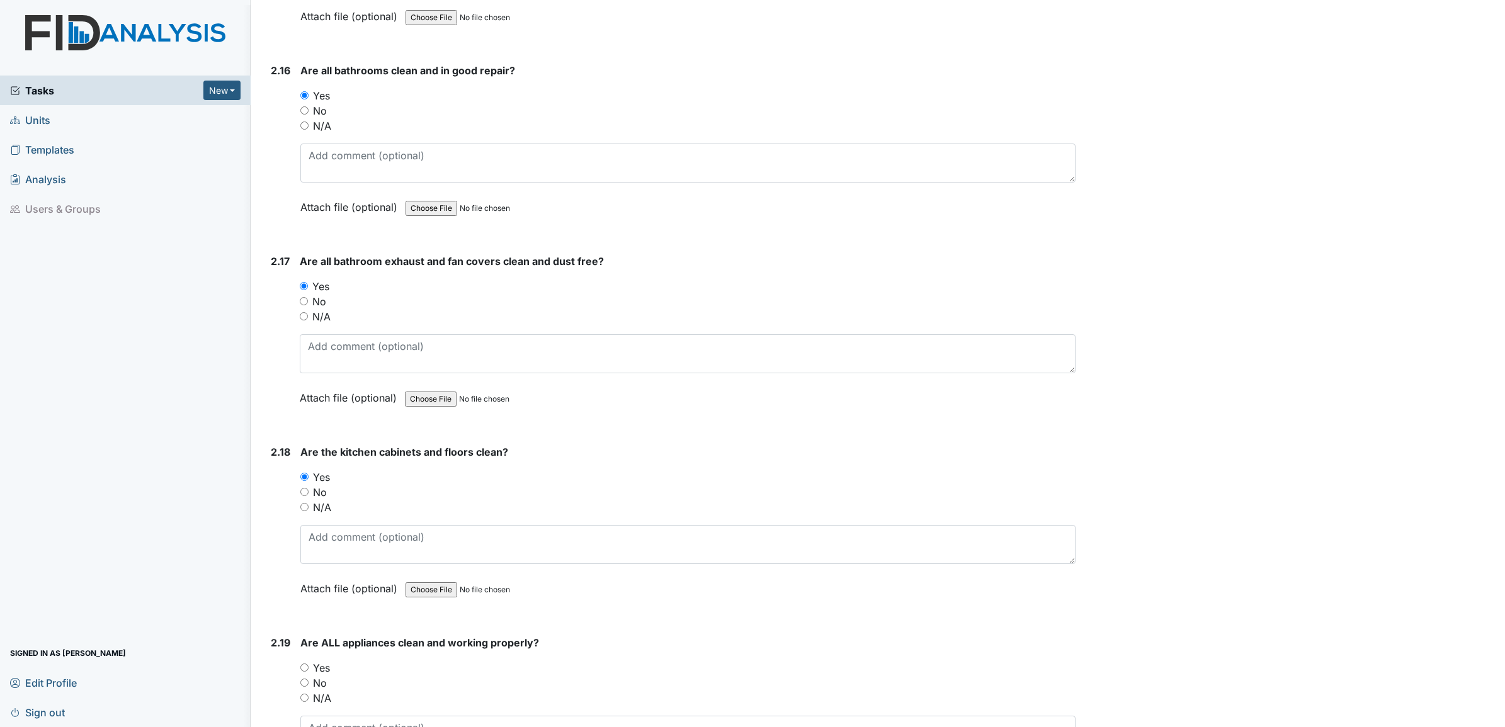
scroll to position [4014, 0]
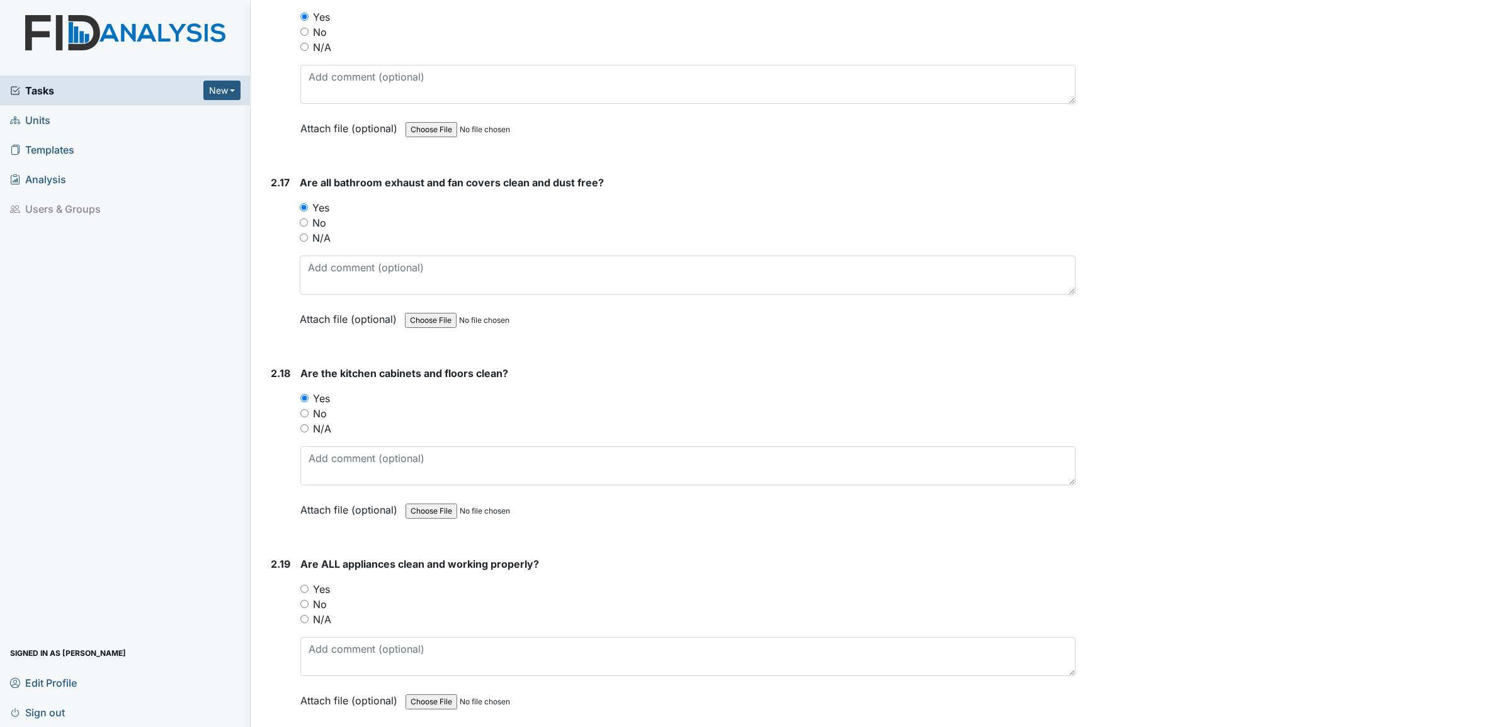
click at [302, 586] on input "Yes" at bounding box center [304, 589] width 8 height 8
radio input "true"
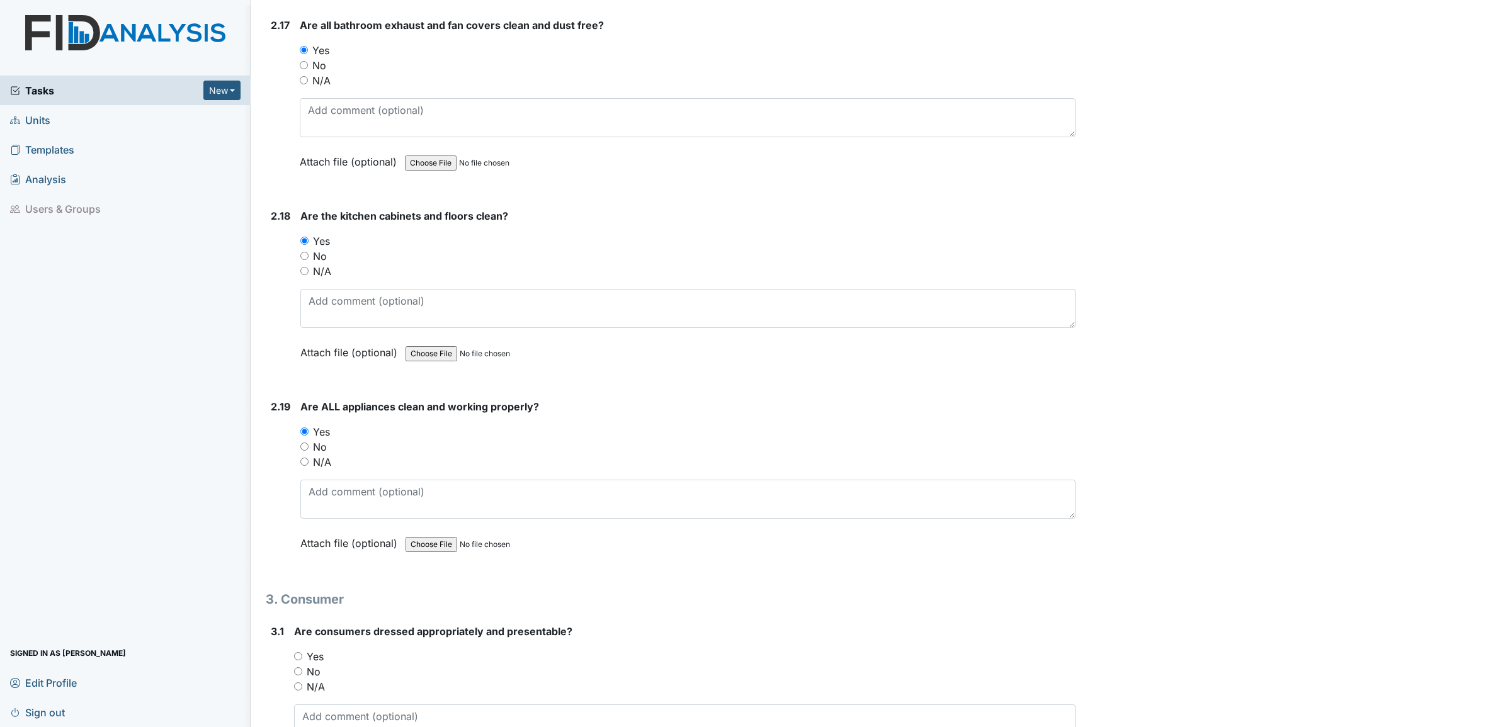
scroll to position [4250, 0]
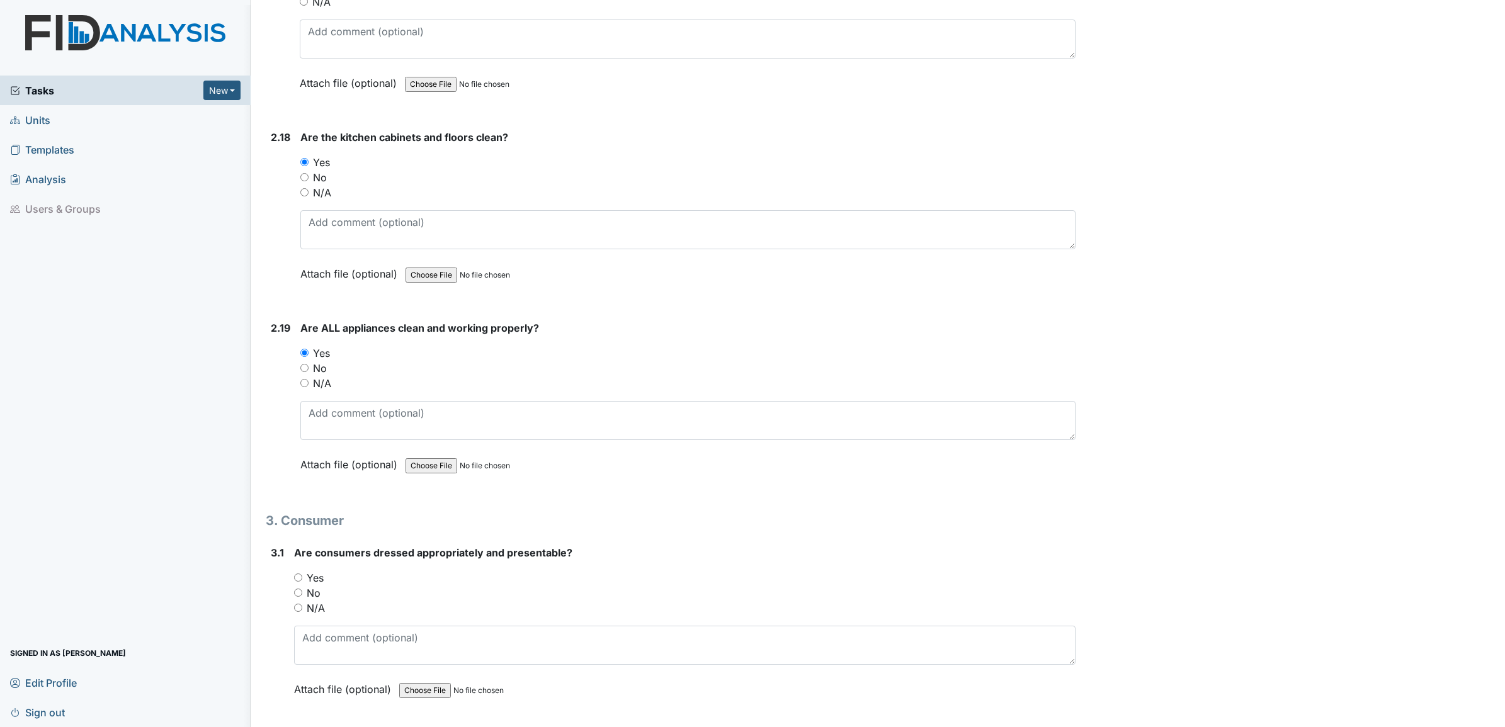
click at [301, 574] on input "Yes" at bounding box center [298, 578] width 8 height 8
radio input "true"
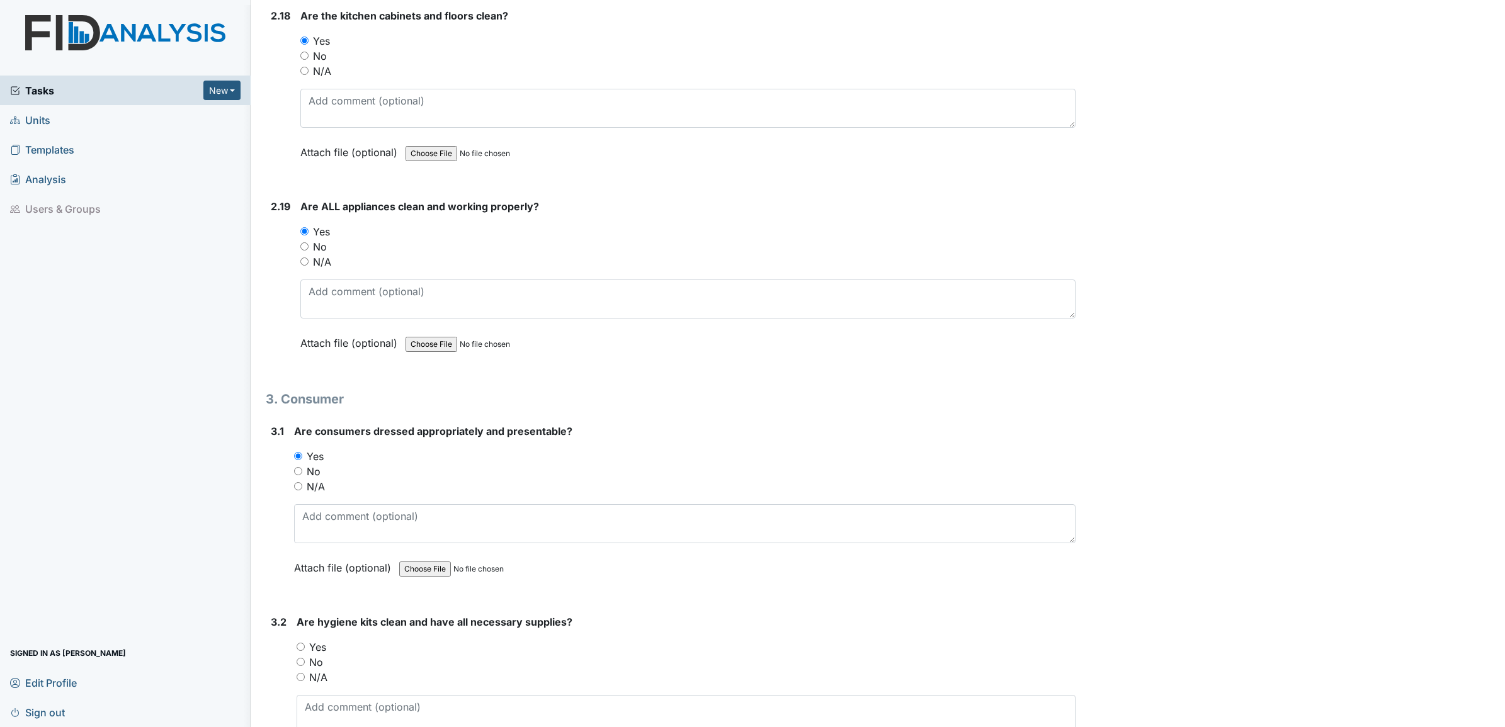
scroll to position [4407, 0]
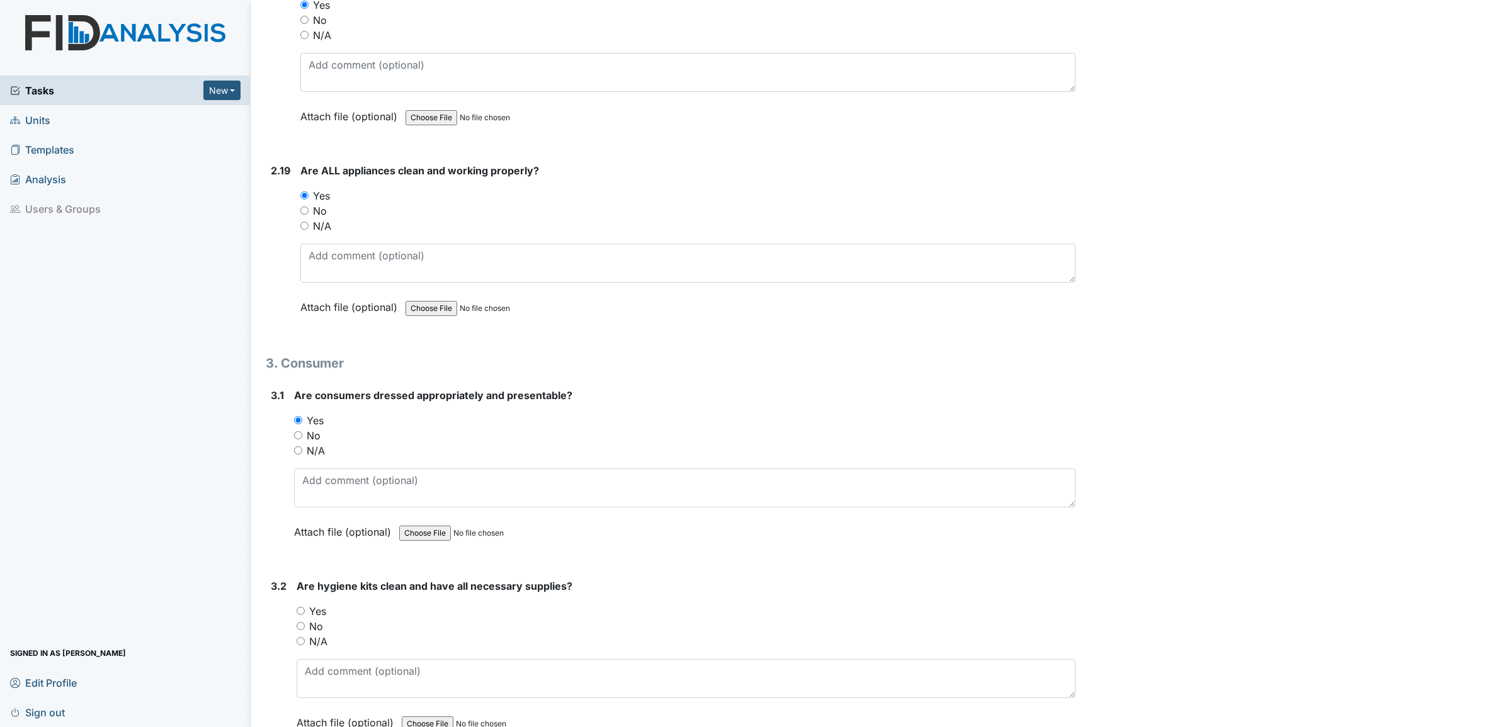
click at [302, 604] on div "Yes" at bounding box center [686, 611] width 779 height 15
click at [299, 607] on input "Yes" at bounding box center [301, 611] width 8 height 8
radio input "true"
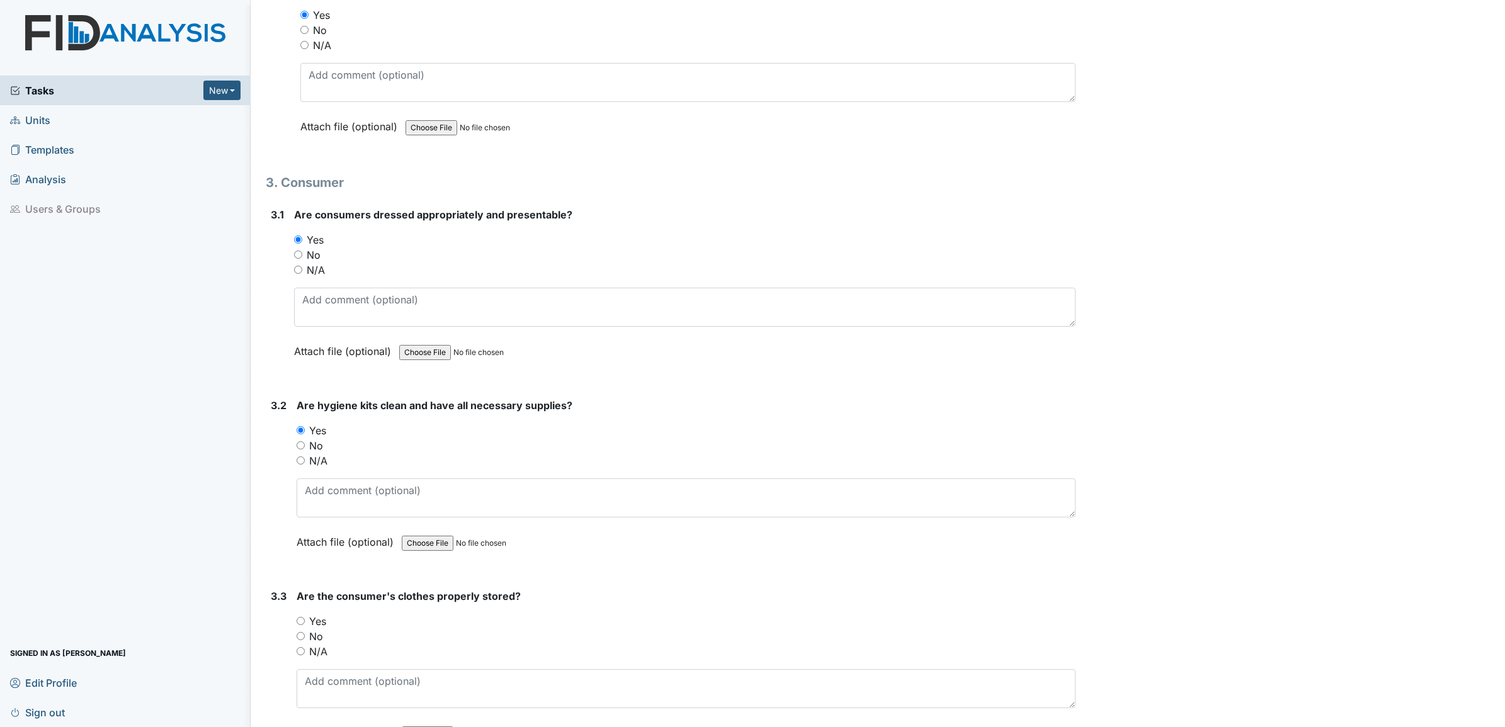
scroll to position [4644, 0]
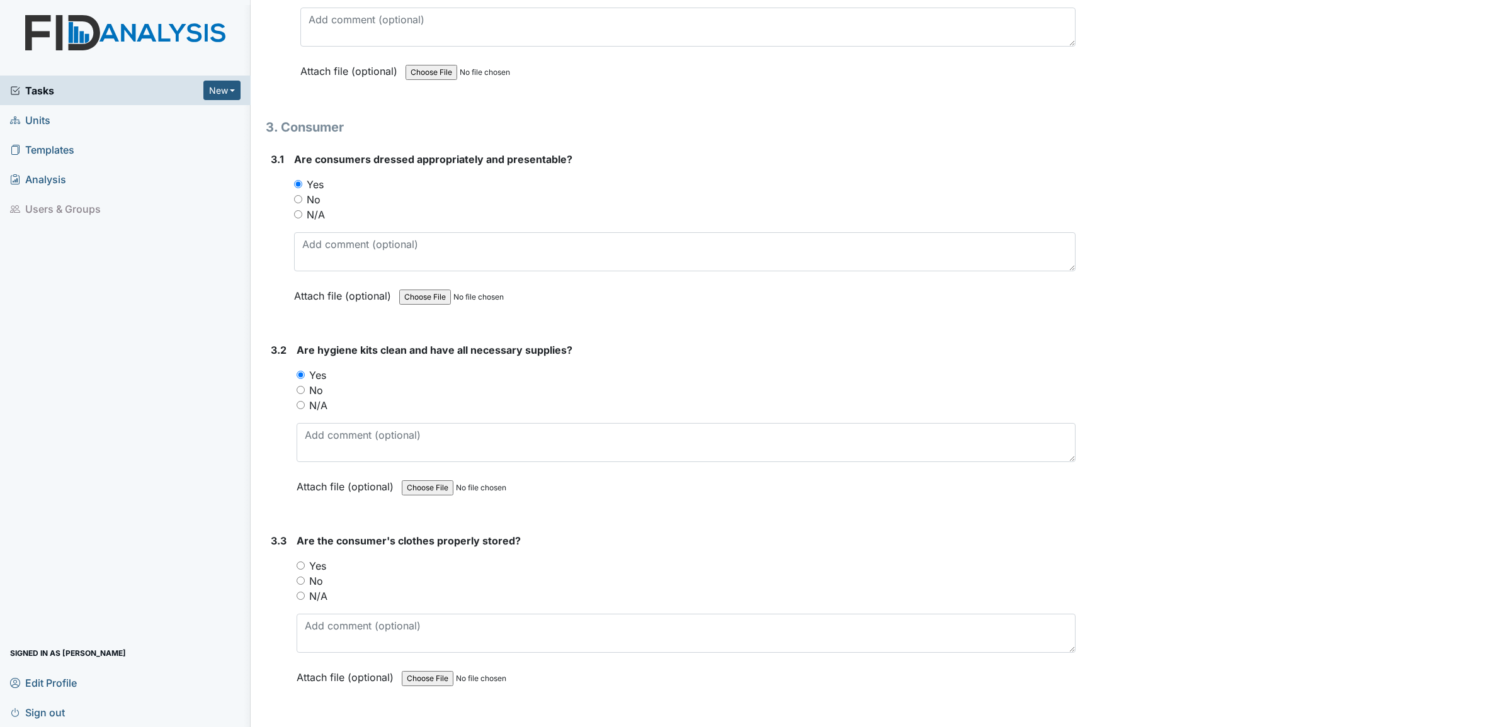
click at [301, 562] on input "Yes" at bounding box center [301, 566] width 8 height 8
radio input "true"
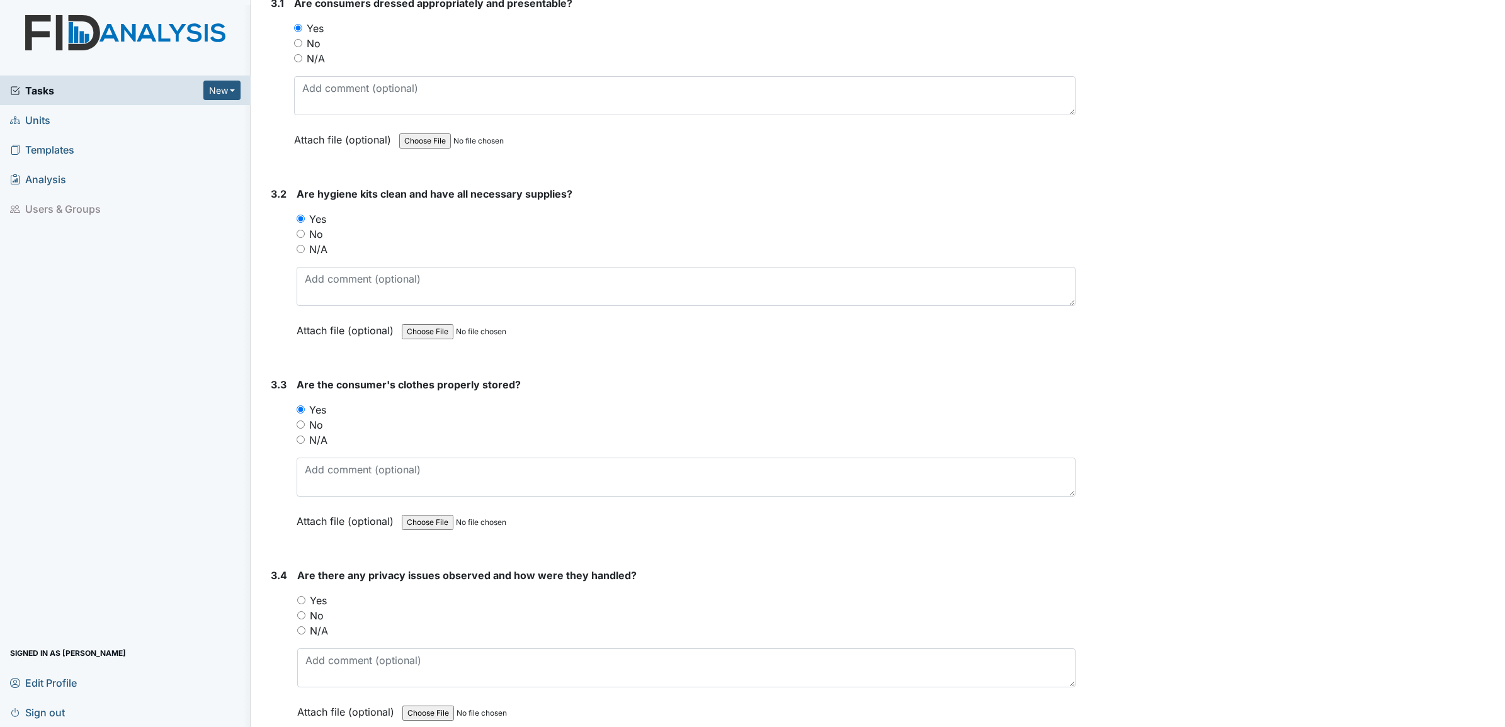
scroll to position [4801, 0]
click at [303, 610] on input "No" at bounding box center [301, 614] width 8 height 8
radio input "true"
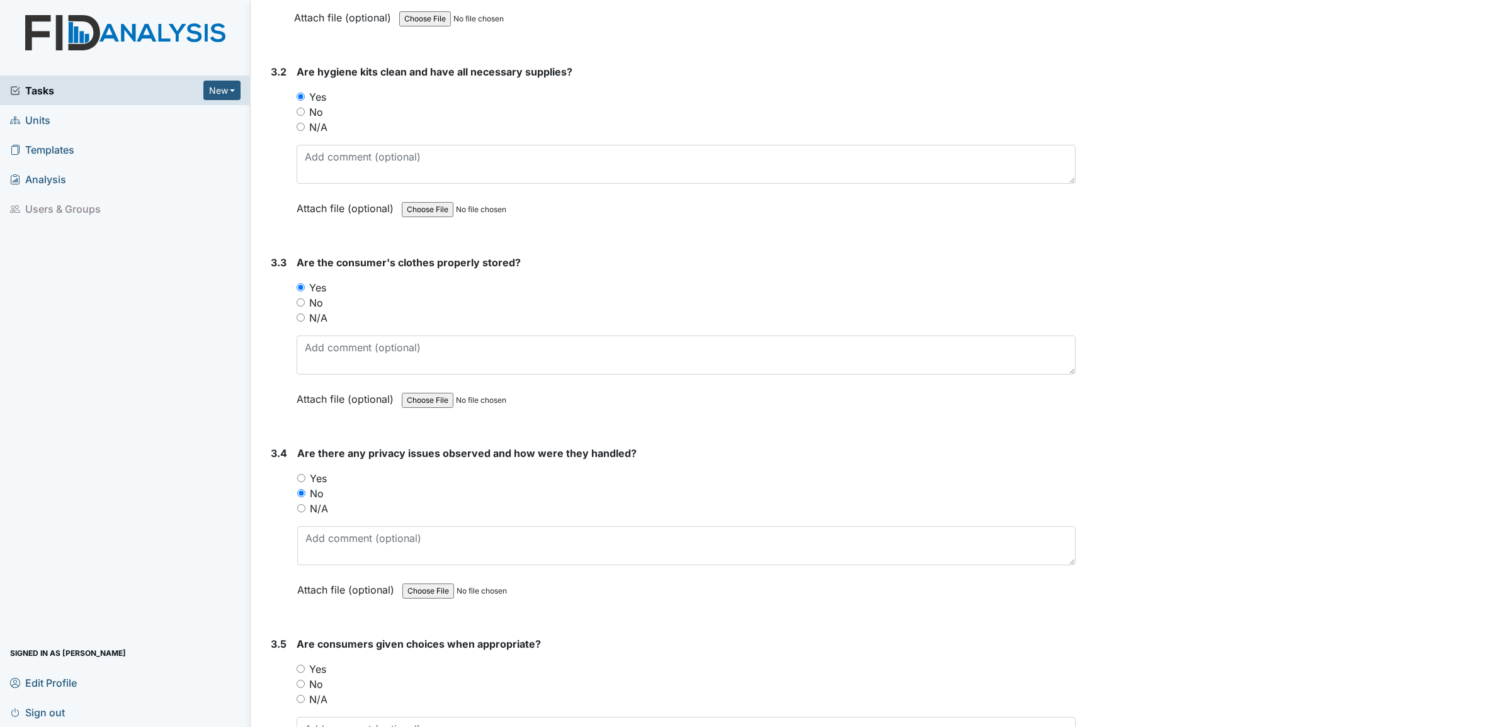
scroll to position [4958, 0]
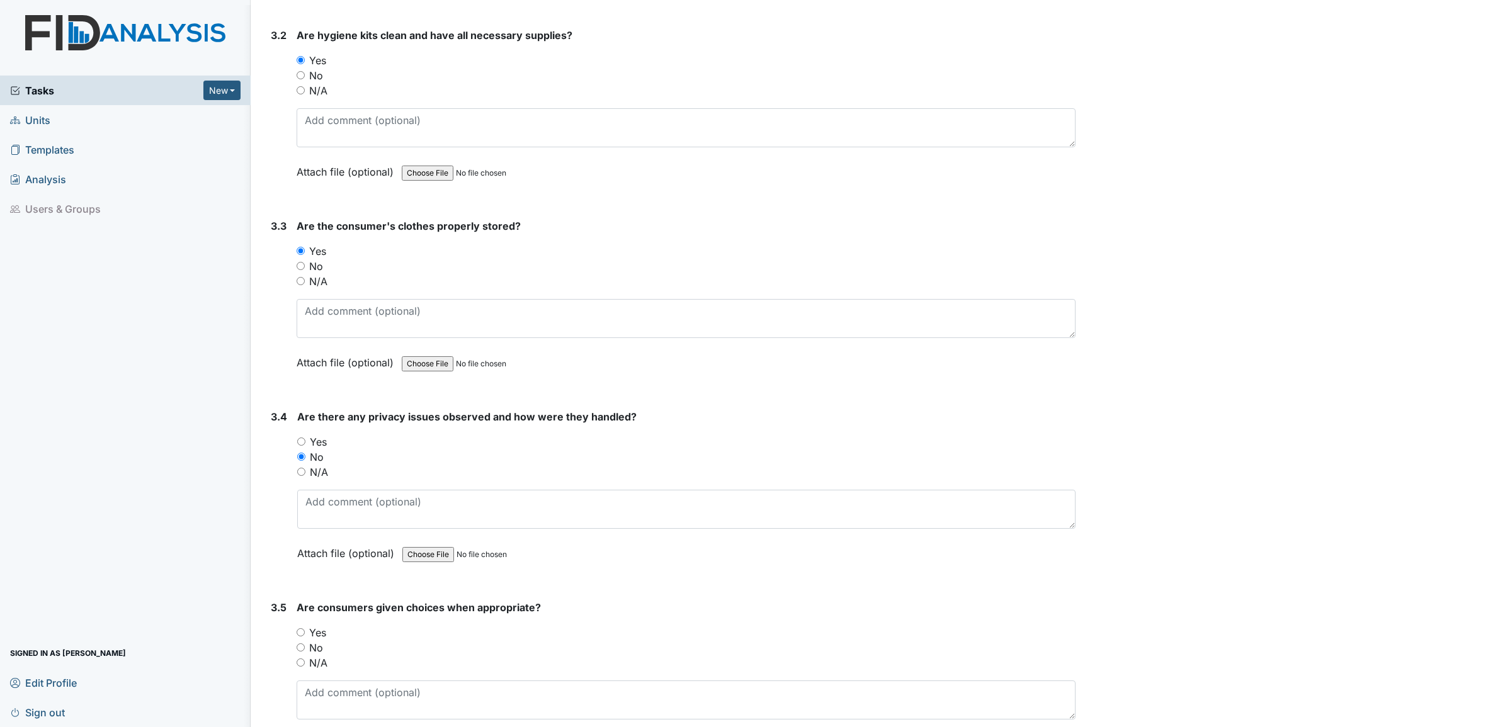
click at [302, 628] on input "Yes" at bounding box center [301, 632] width 8 height 8
radio input "true"
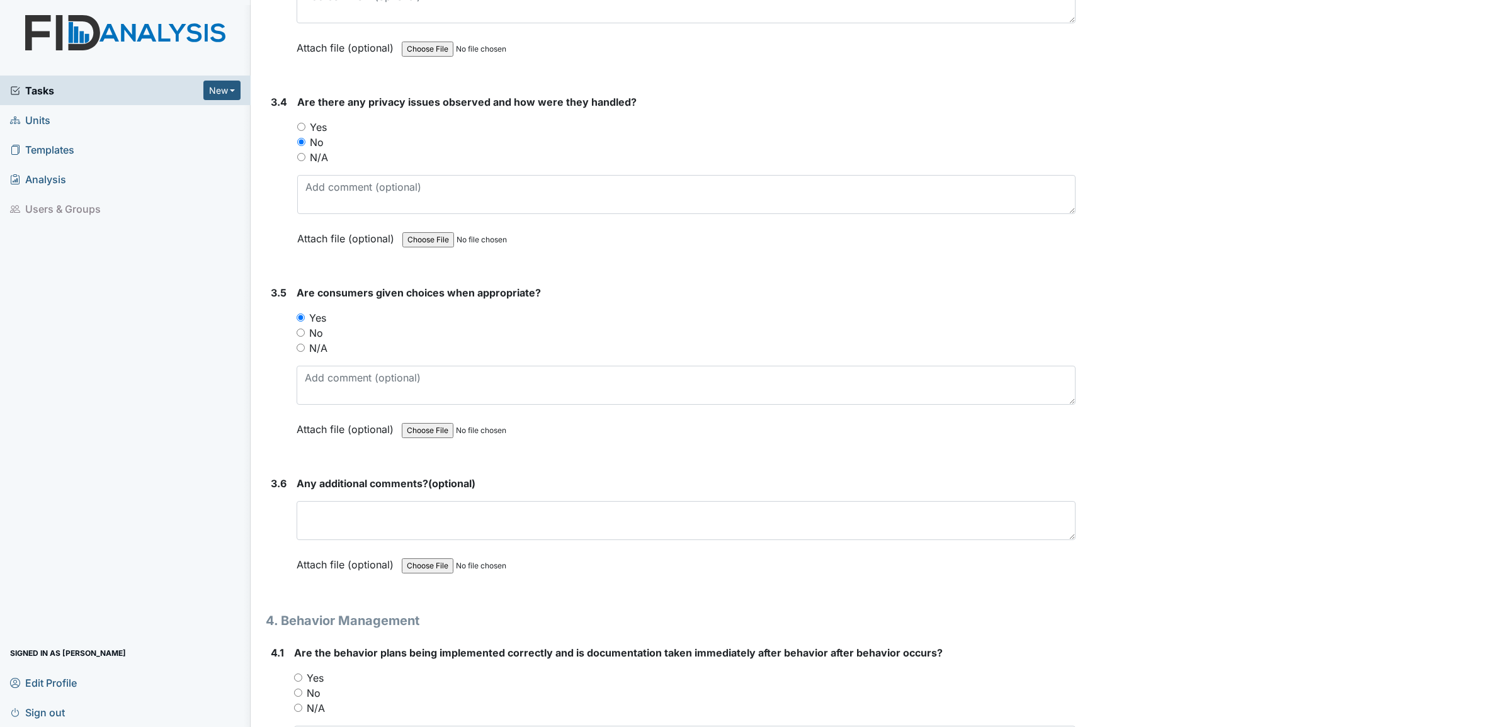
scroll to position [5352, 0]
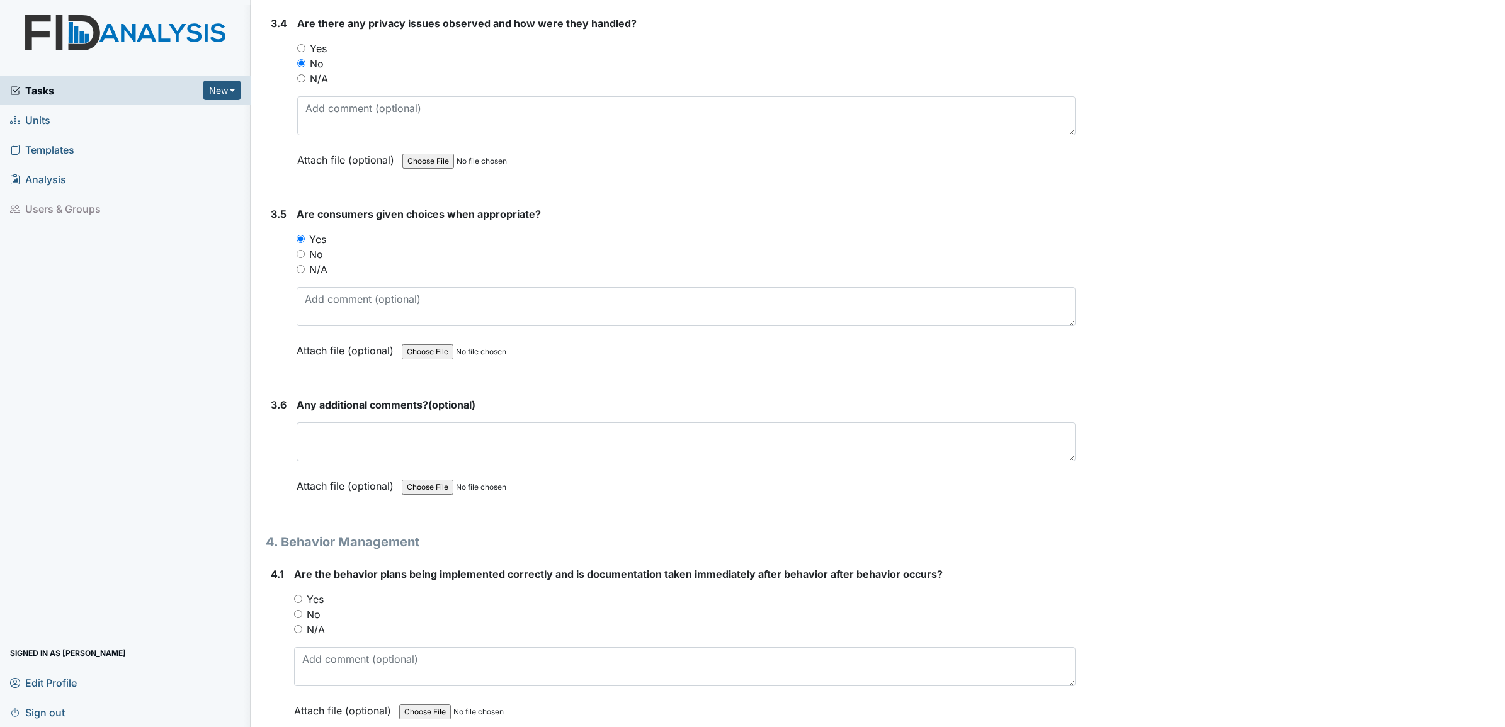
click at [300, 595] on input "Yes" at bounding box center [298, 599] width 8 height 8
radio input "true"
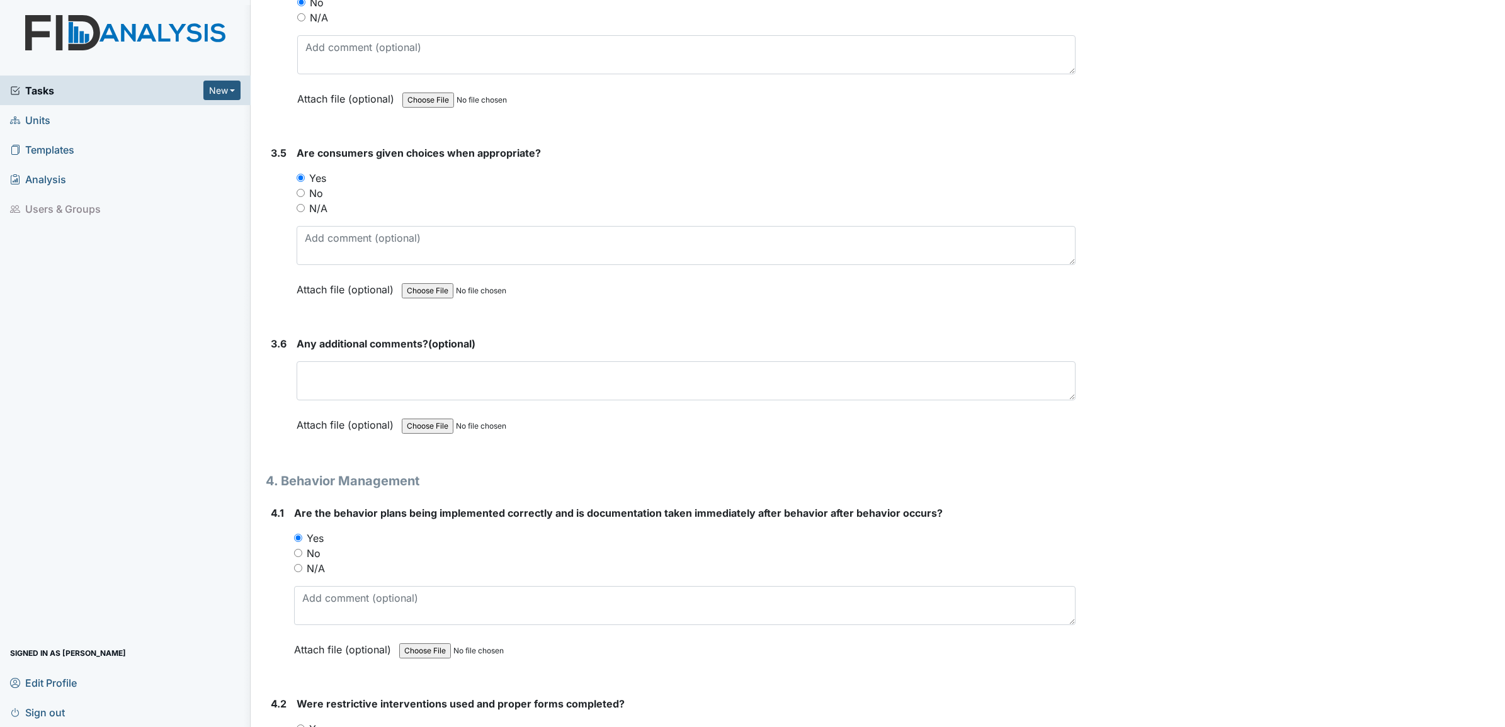
scroll to position [5509, 0]
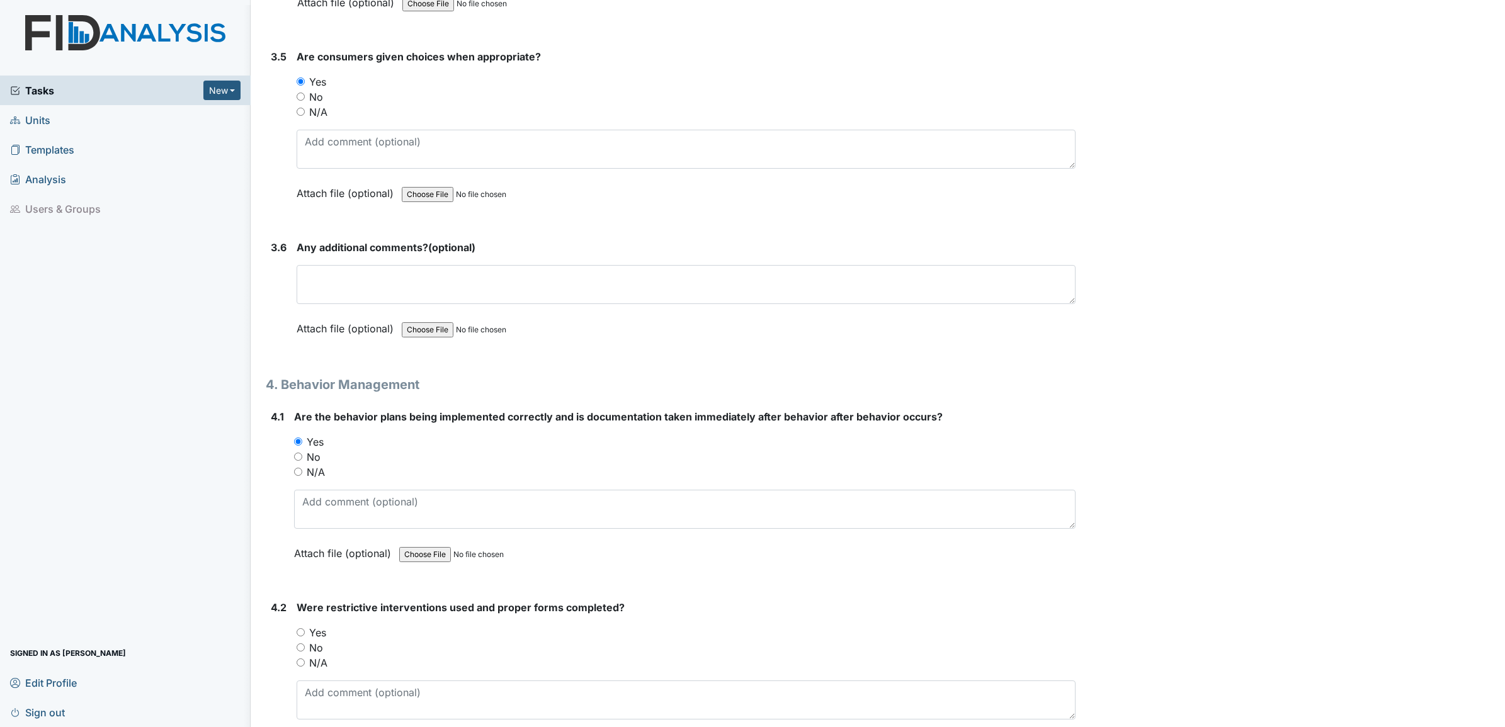
click at [303, 659] on input "N/A" at bounding box center [301, 663] width 8 height 8
radio input "true"
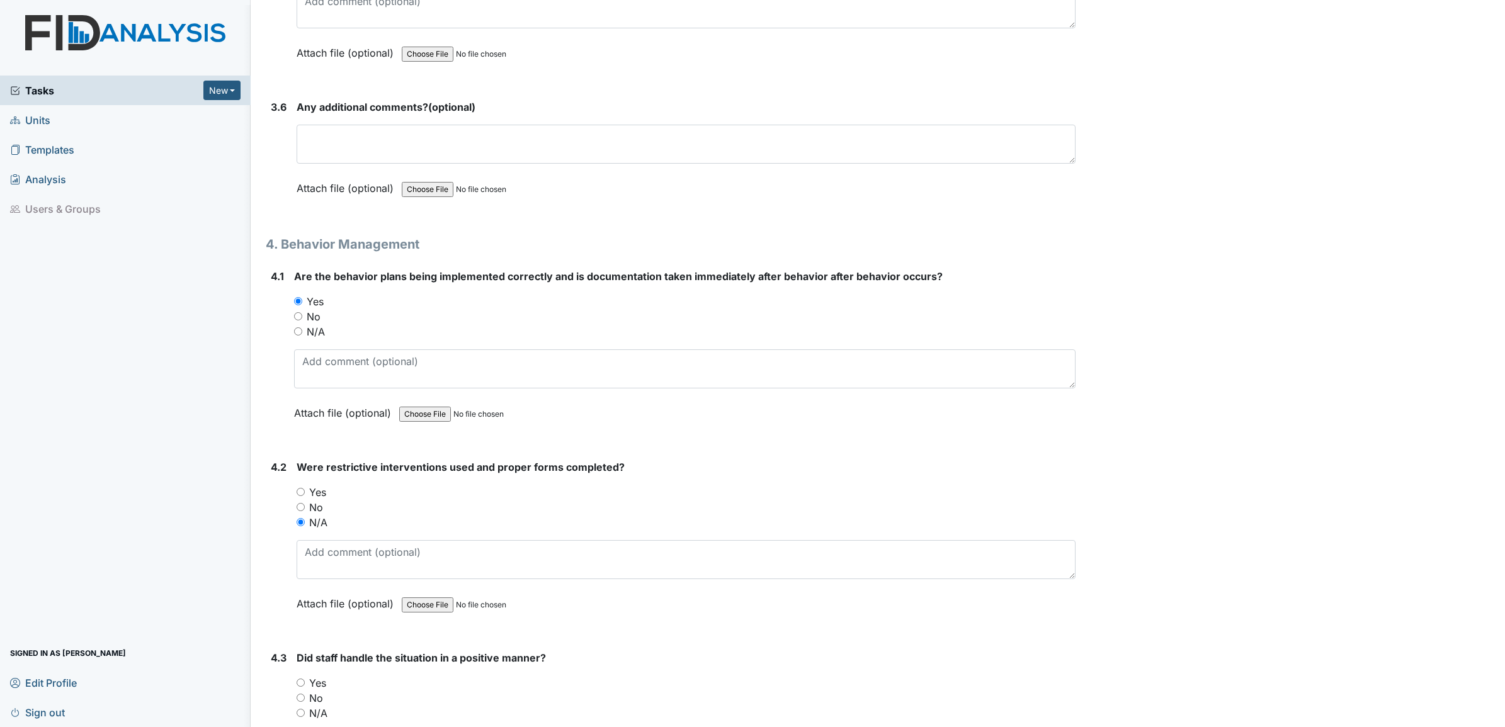
scroll to position [5745, 0]
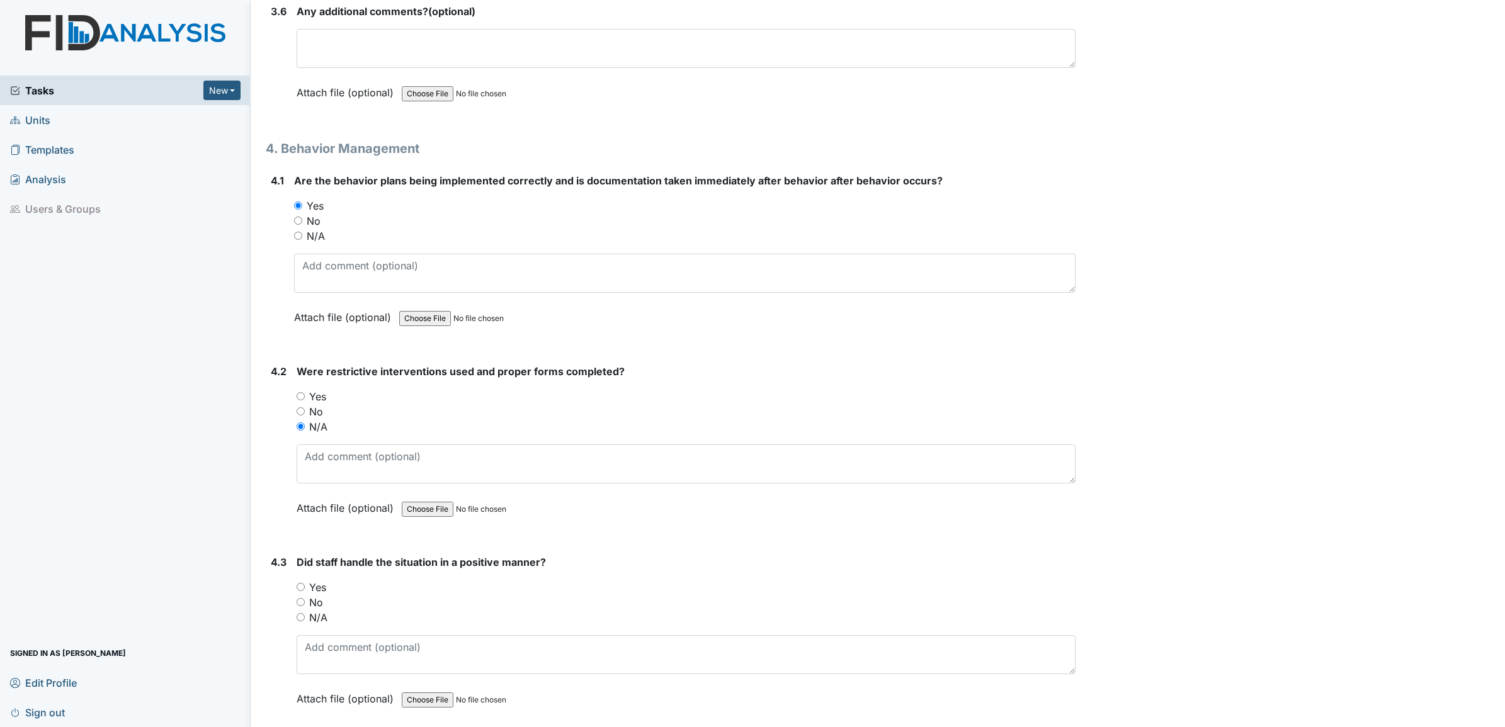
click at [299, 613] on input "N/A" at bounding box center [301, 617] width 8 height 8
radio input "true"
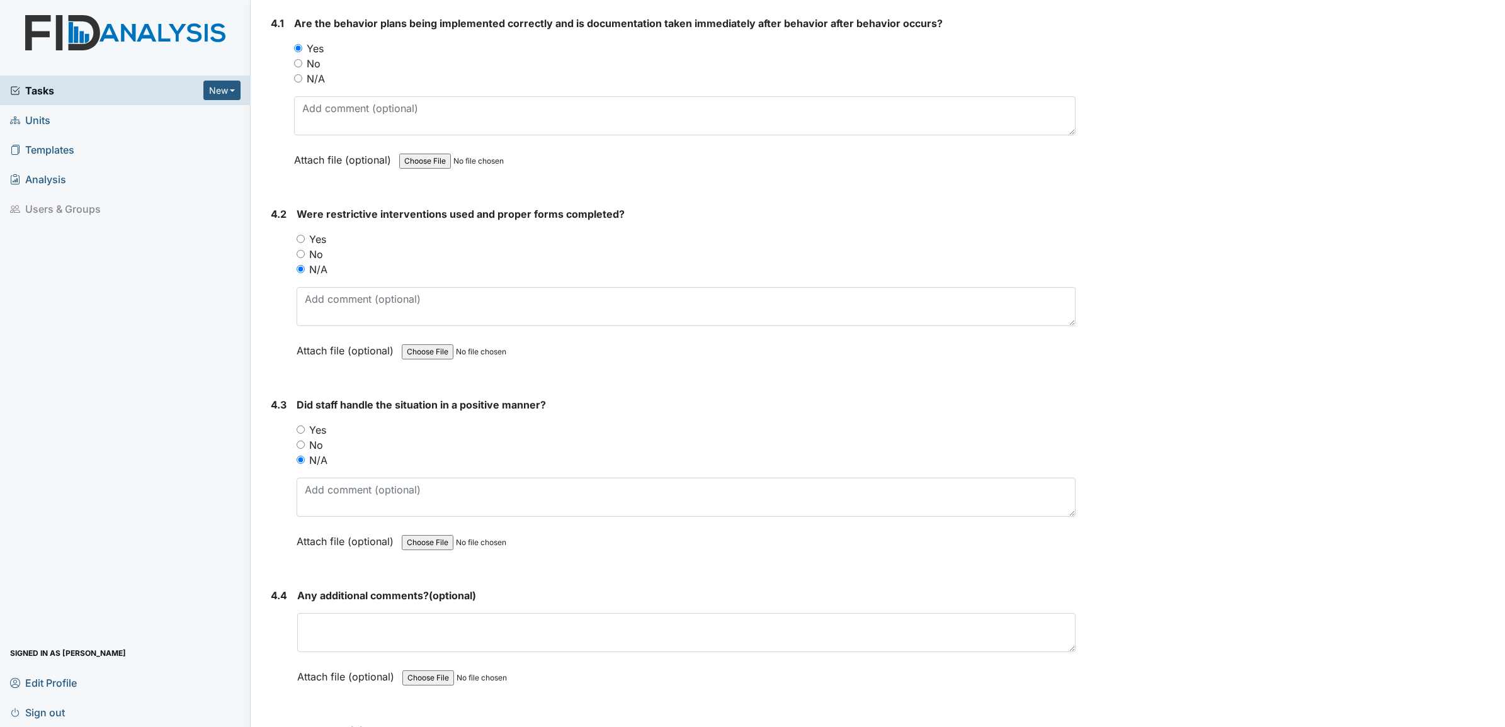
scroll to position [5981, 0]
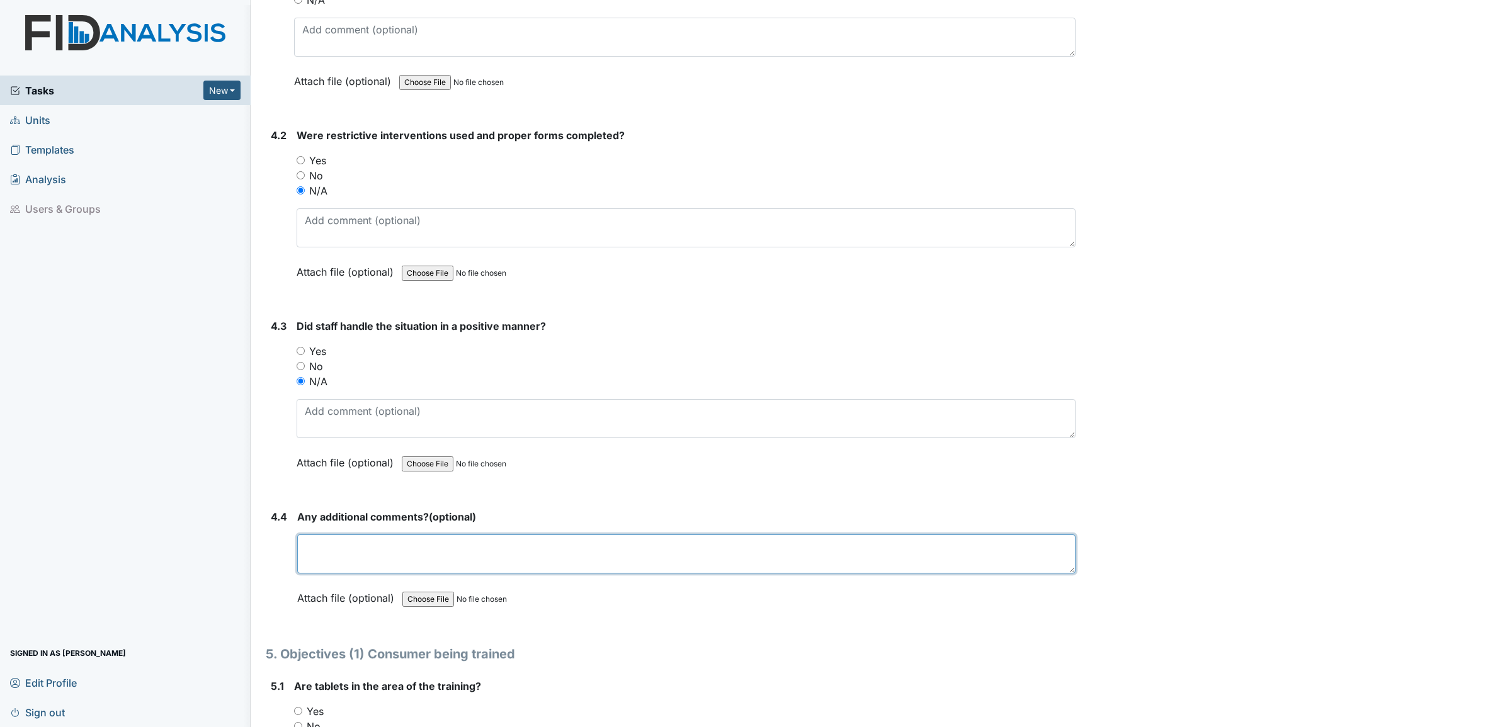
click at [323, 541] on textarea at bounding box center [686, 554] width 778 height 39
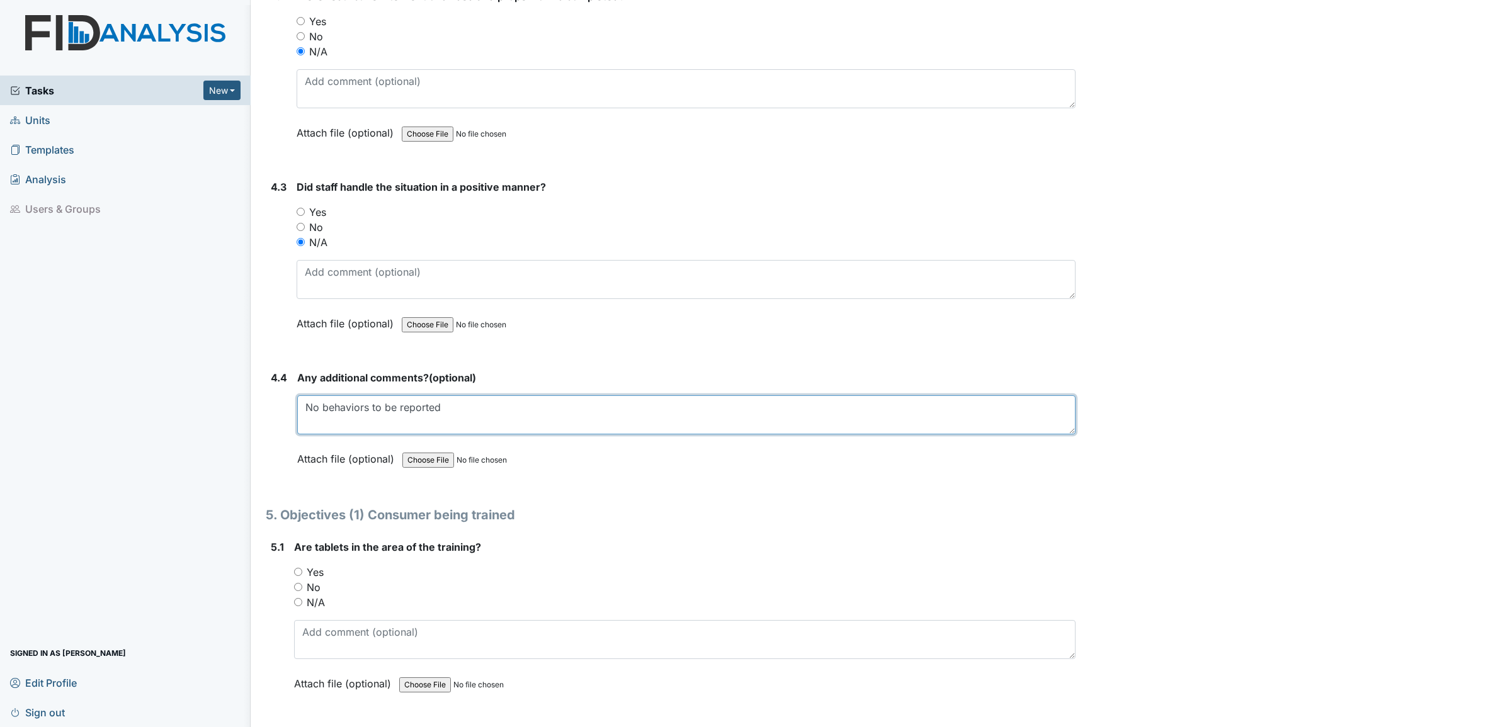
scroll to position [6139, 0]
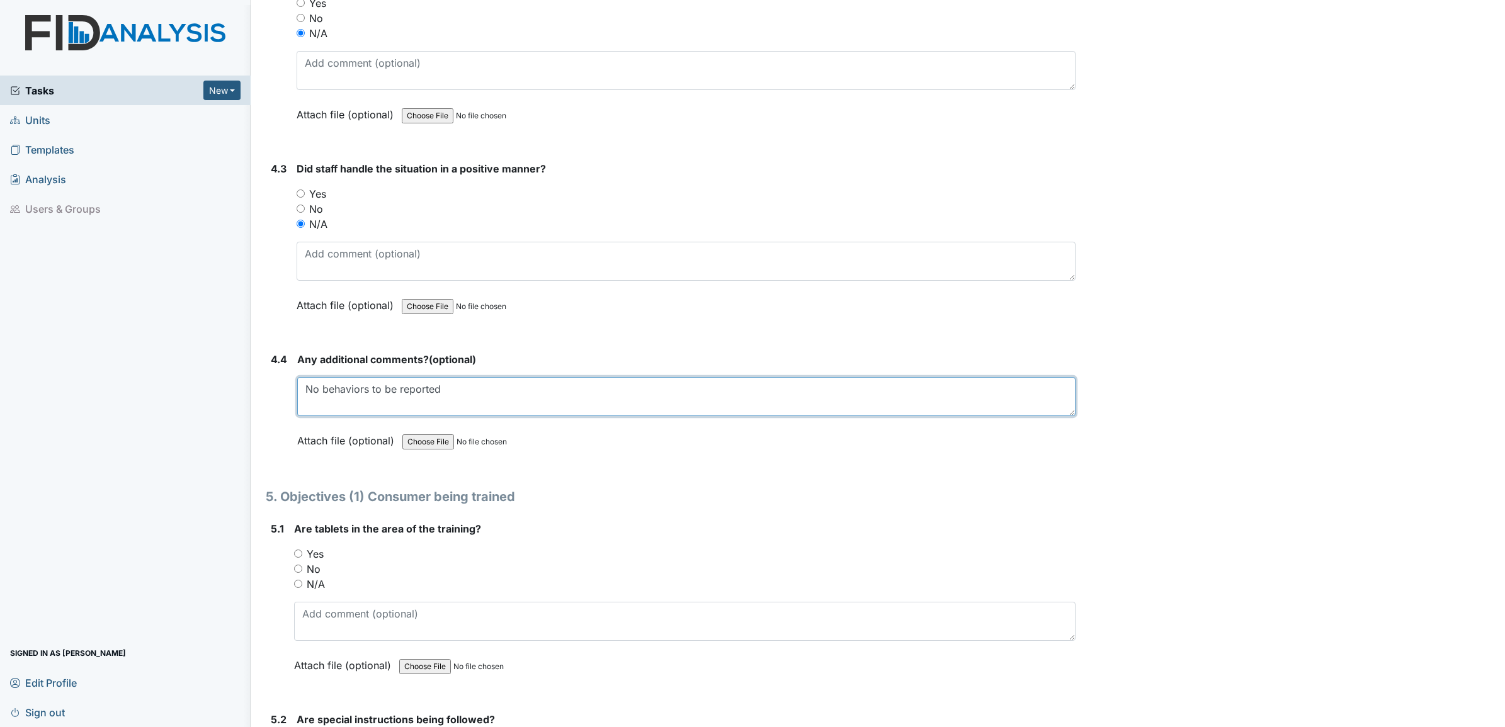
type textarea "No behaviors to be reported"
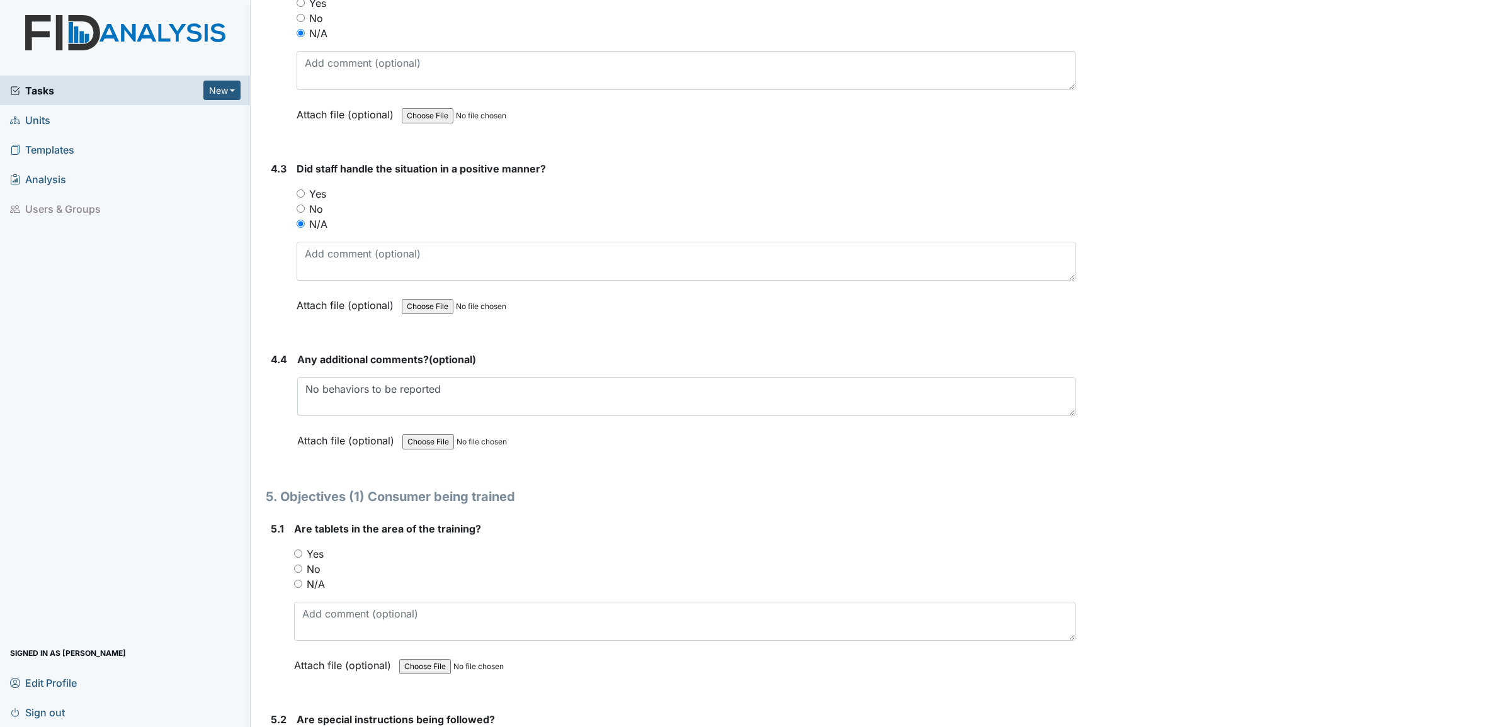
click at [299, 550] on input "Yes" at bounding box center [298, 554] width 8 height 8
radio input "true"
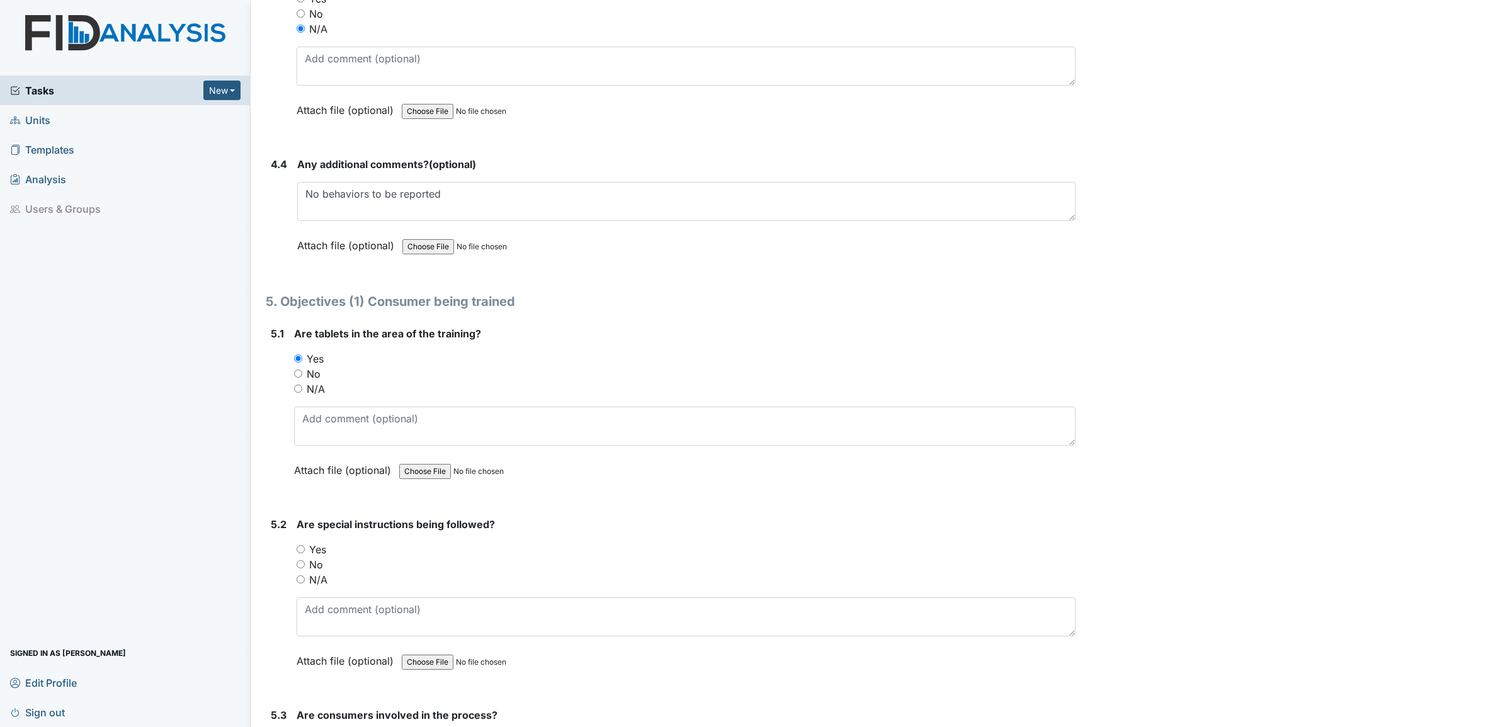
scroll to position [6375, 0]
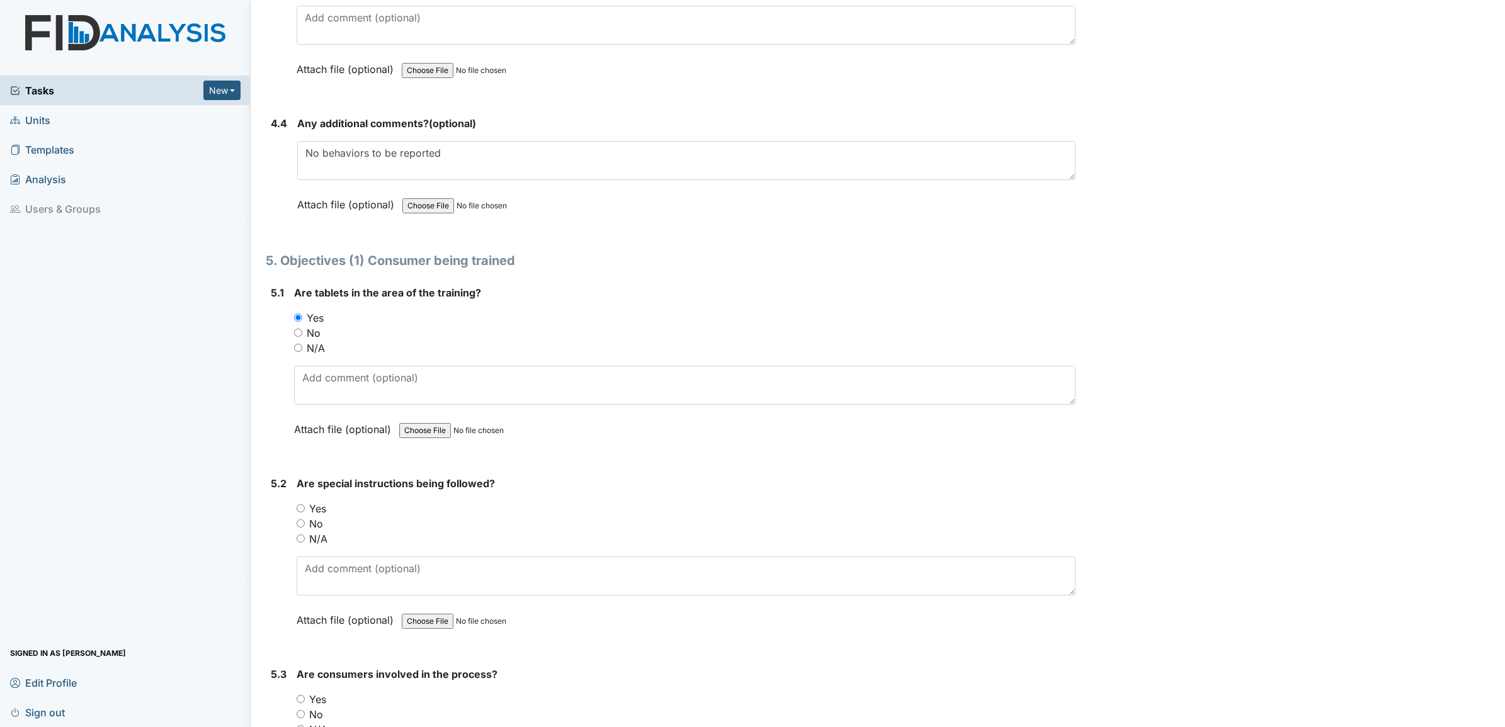
click at [300, 504] on input "Yes" at bounding box center [301, 508] width 8 height 8
radio input "true"
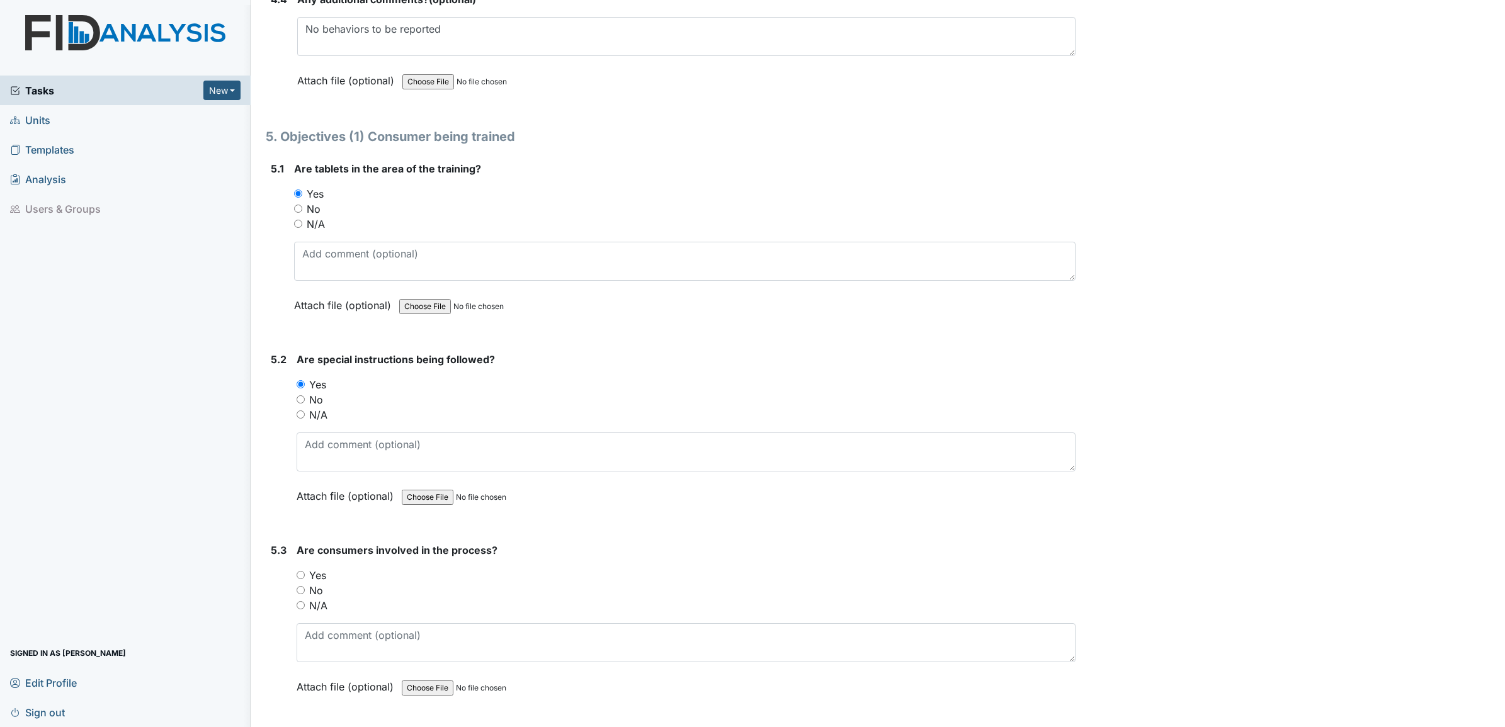
scroll to position [6532, 0]
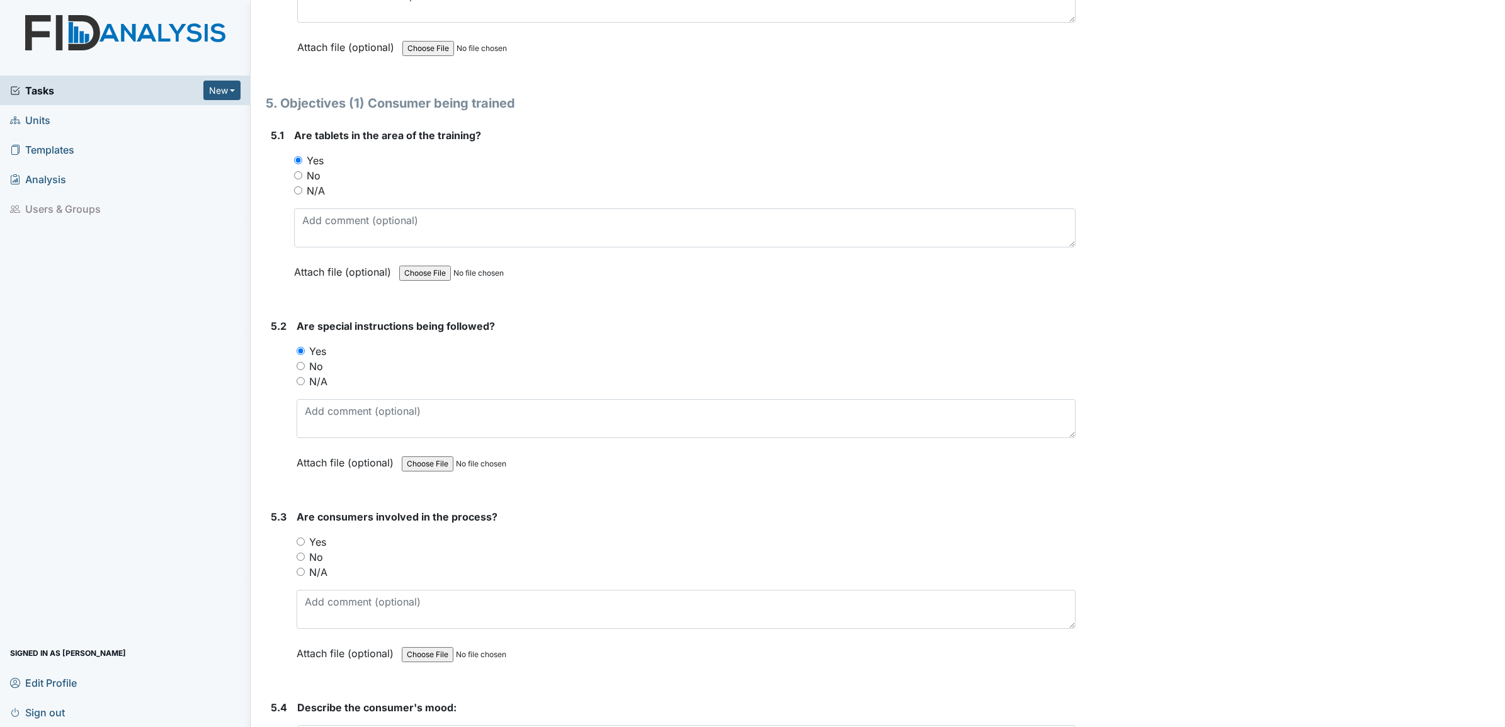
click at [301, 537] on div "Yes" at bounding box center [686, 542] width 779 height 15
click at [299, 538] on input "Yes" at bounding box center [301, 542] width 8 height 8
radio input "true"
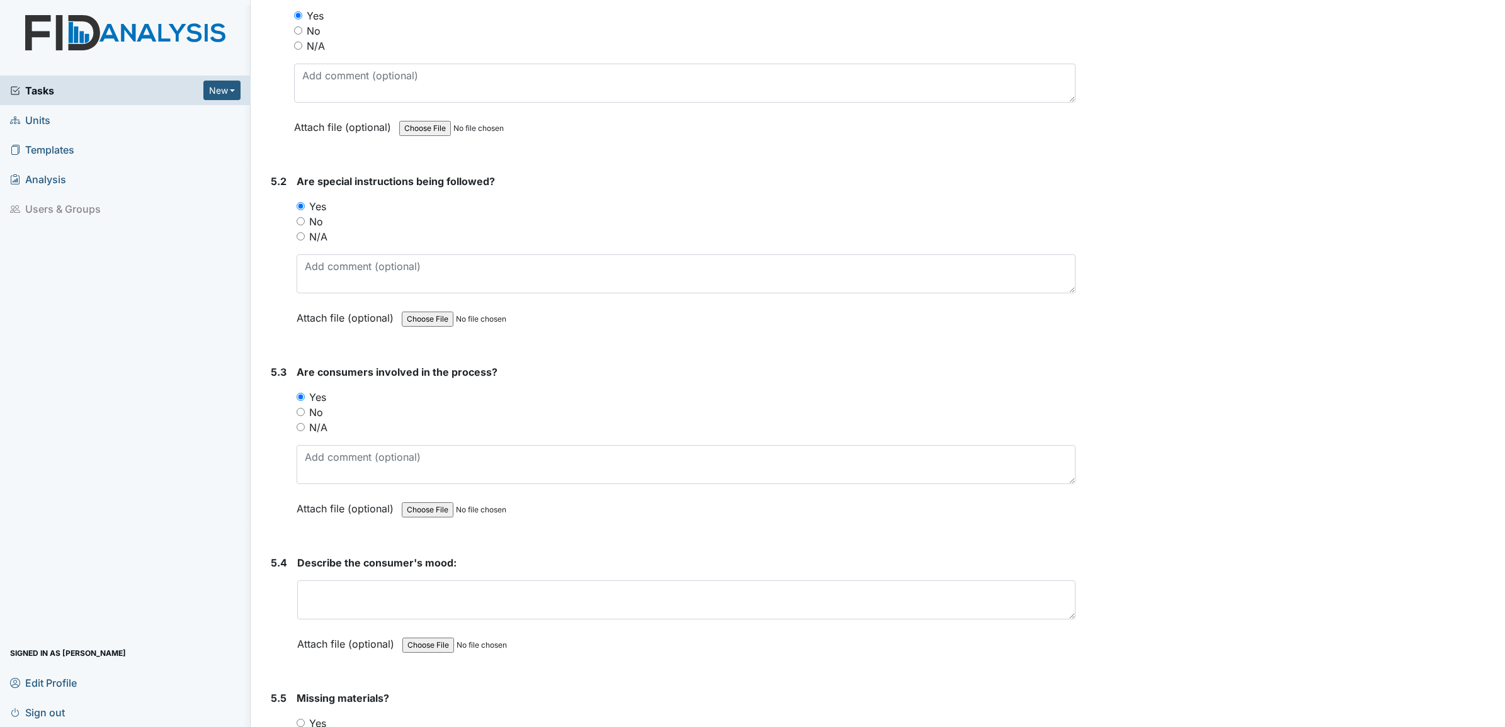
scroll to position [6690, 0]
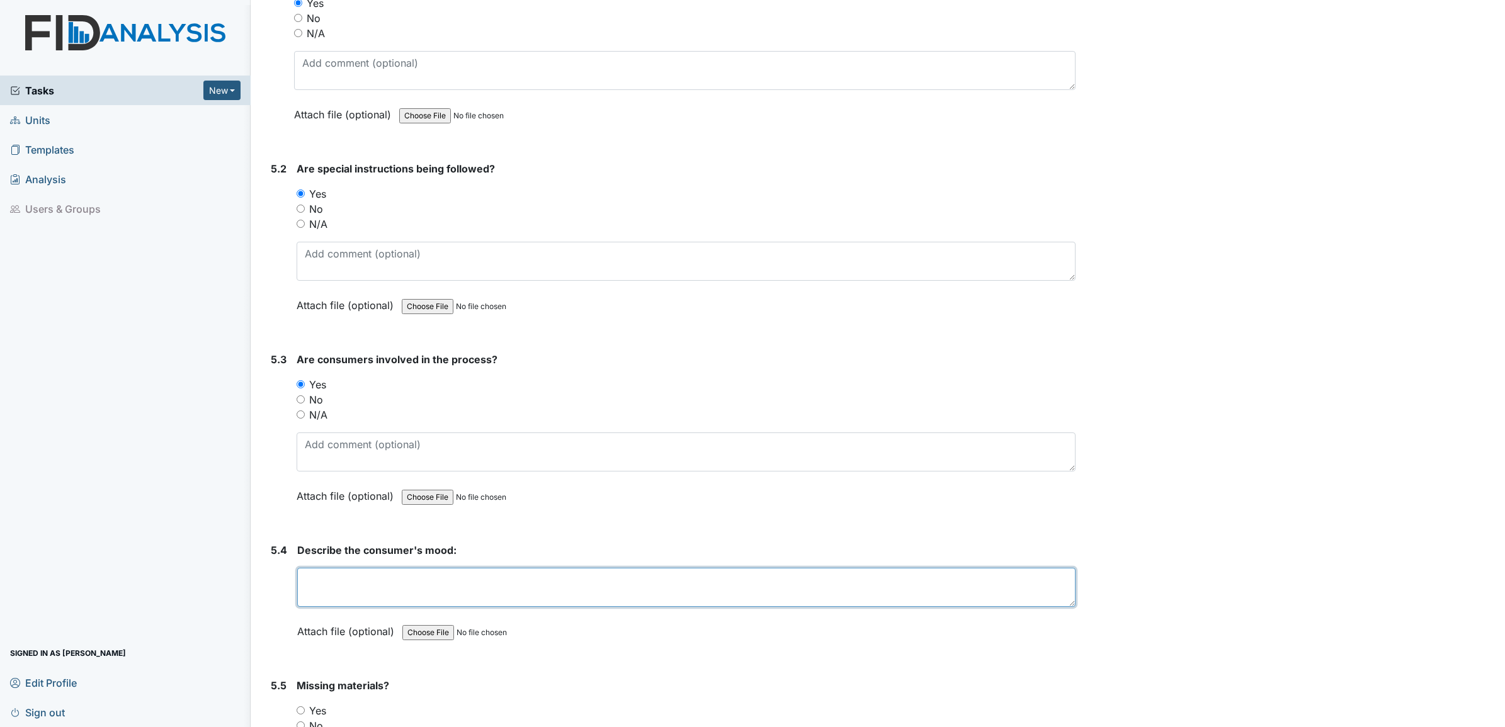
click at [312, 575] on textarea at bounding box center [686, 587] width 778 height 39
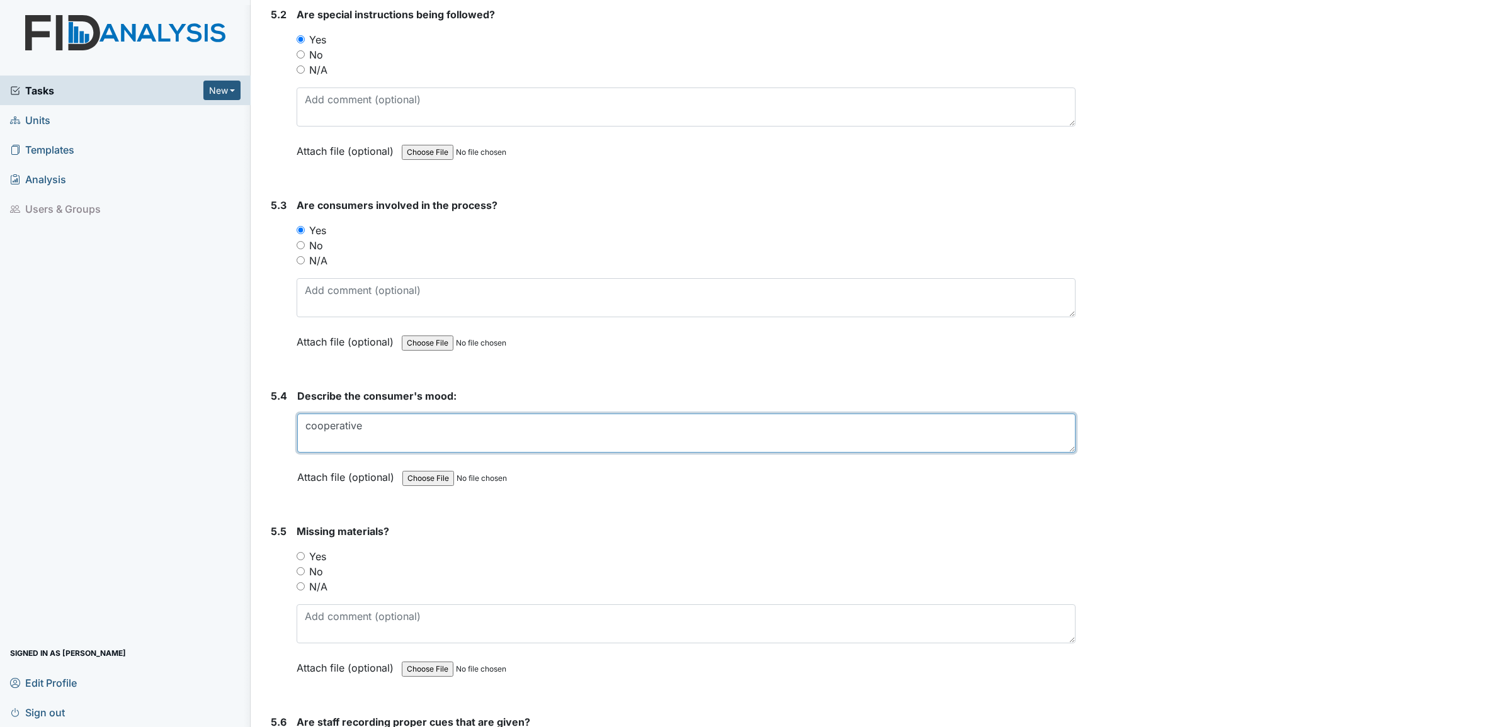
scroll to position [6847, 0]
type textarea "cooperative"
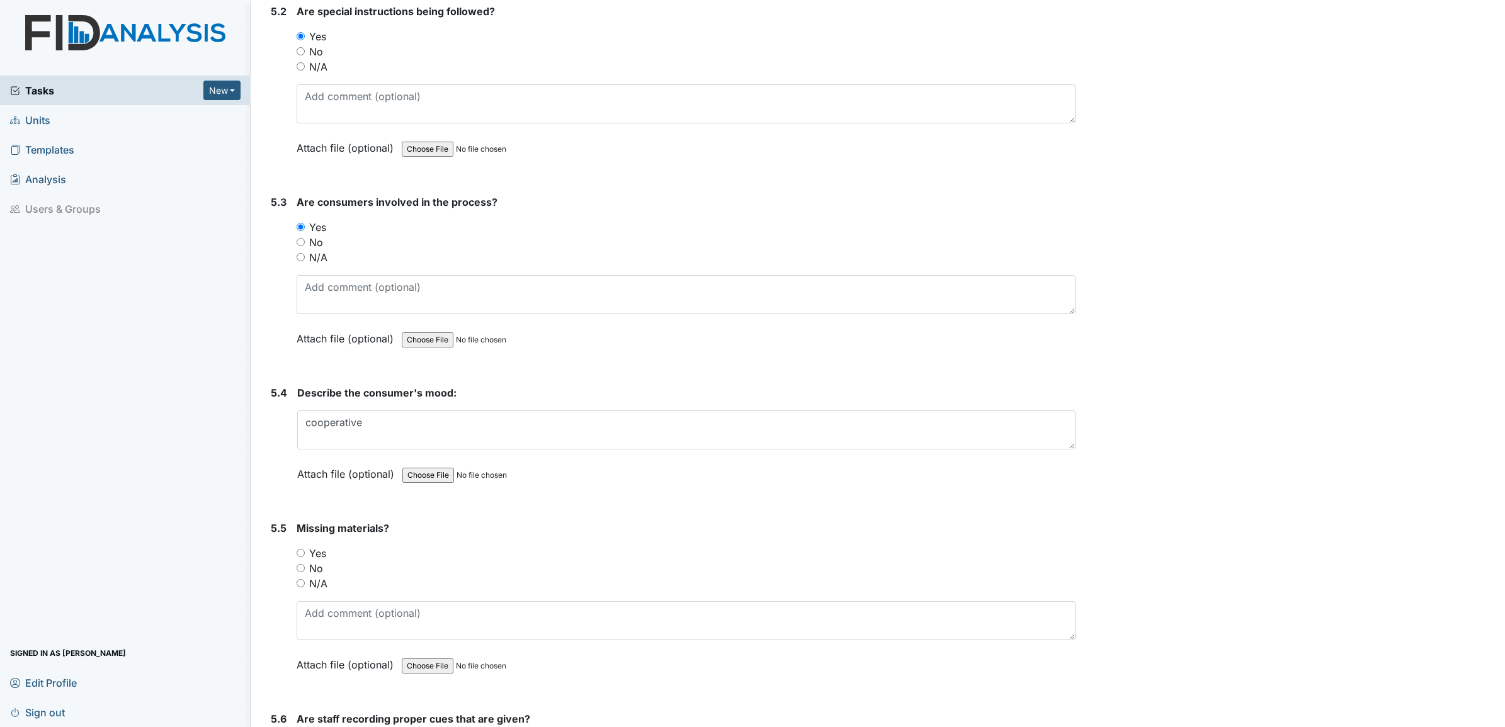
click at [300, 564] on input "No" at bounding box center [301, 568] width 8 height 8
radio input "true"
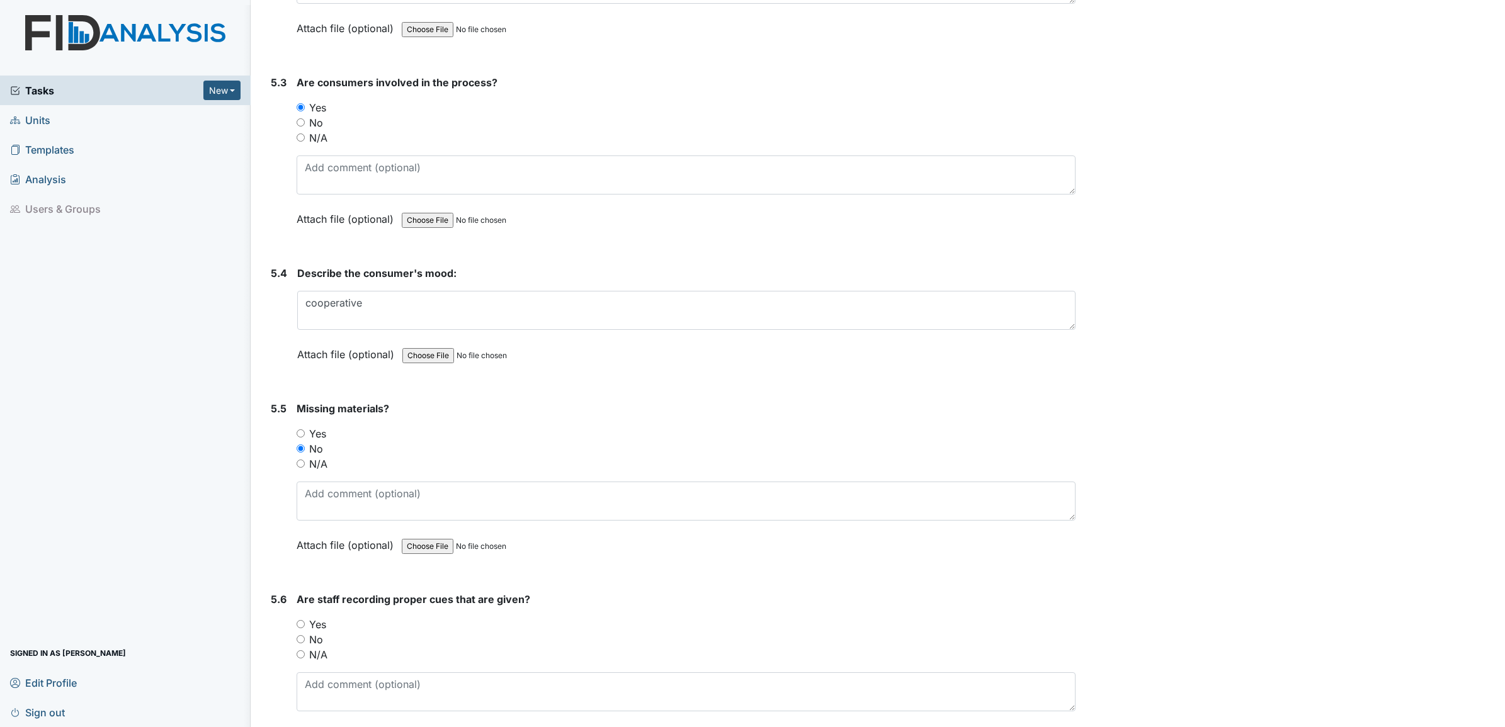
scroll to position [7005, 0]
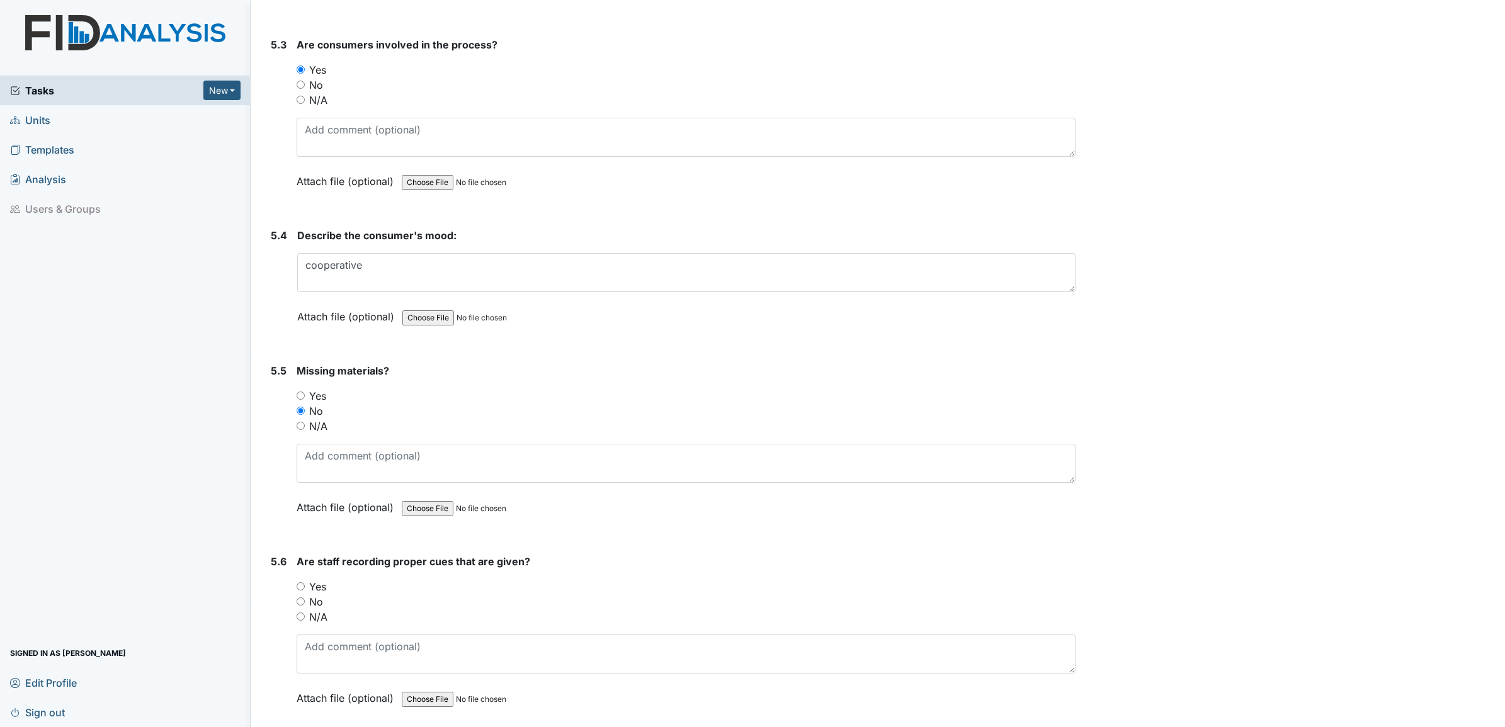
click at [301, 582] on input "Yes" at bounding box center [301, 586] width 8 height 8
radio input "true"
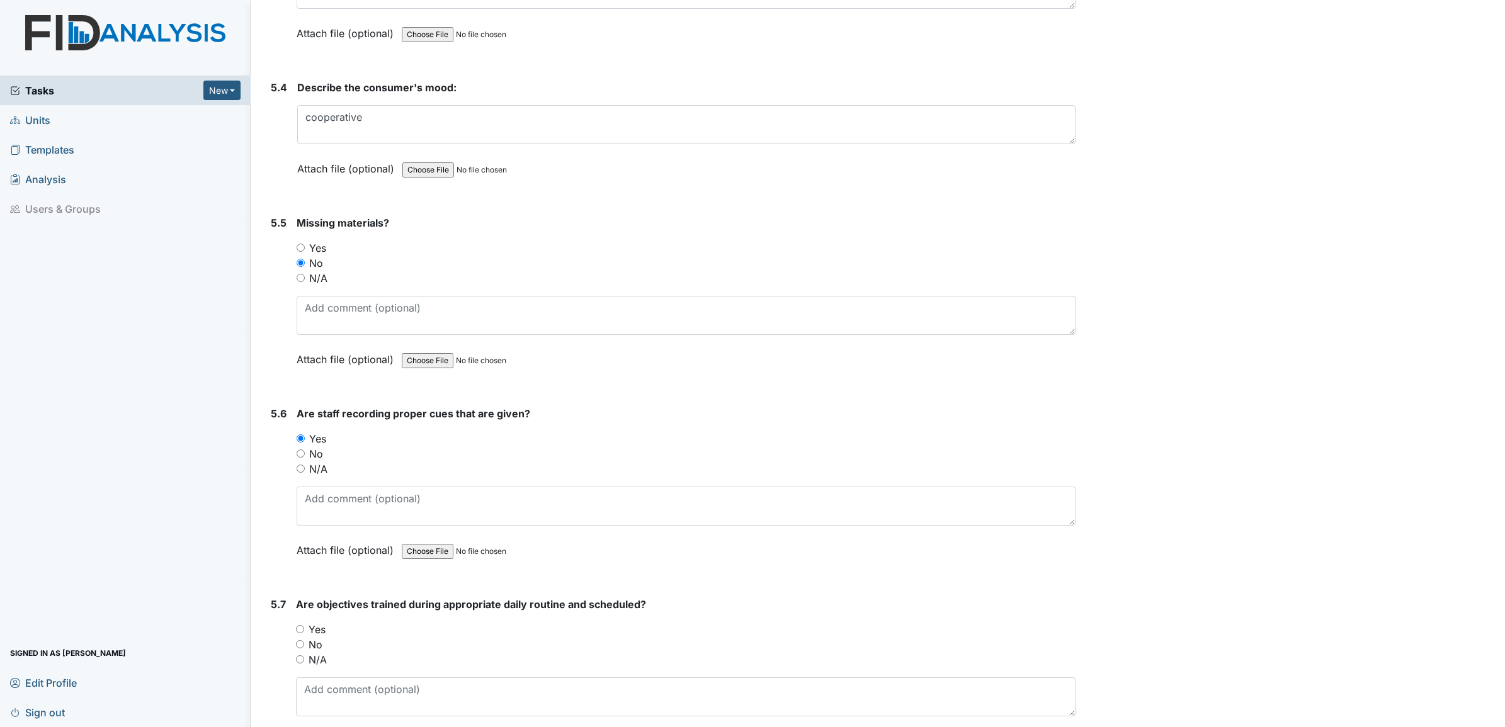
scroll to position [7162, 0]
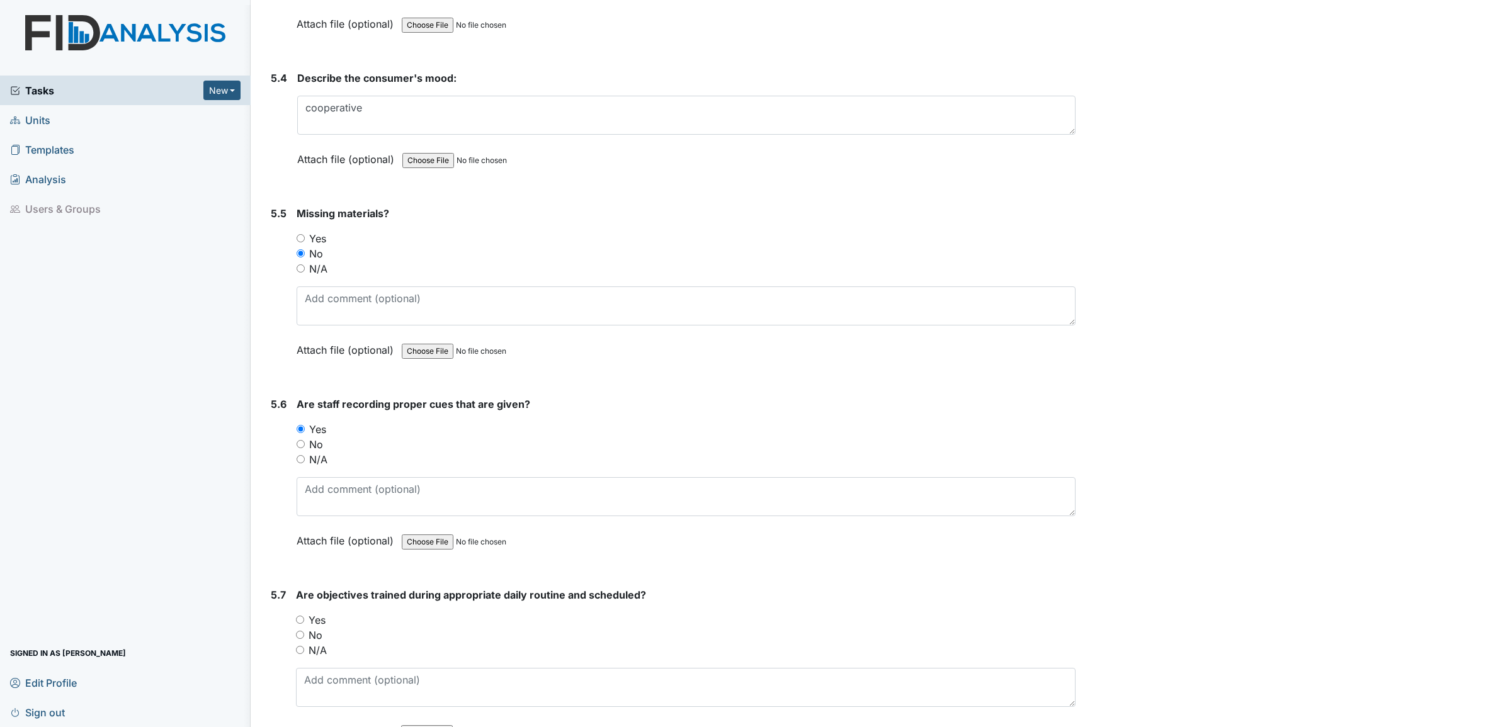
click at [300, 616] on input "Yes" at bounding box center [300, 620] width 8 height 8
radio input "true"
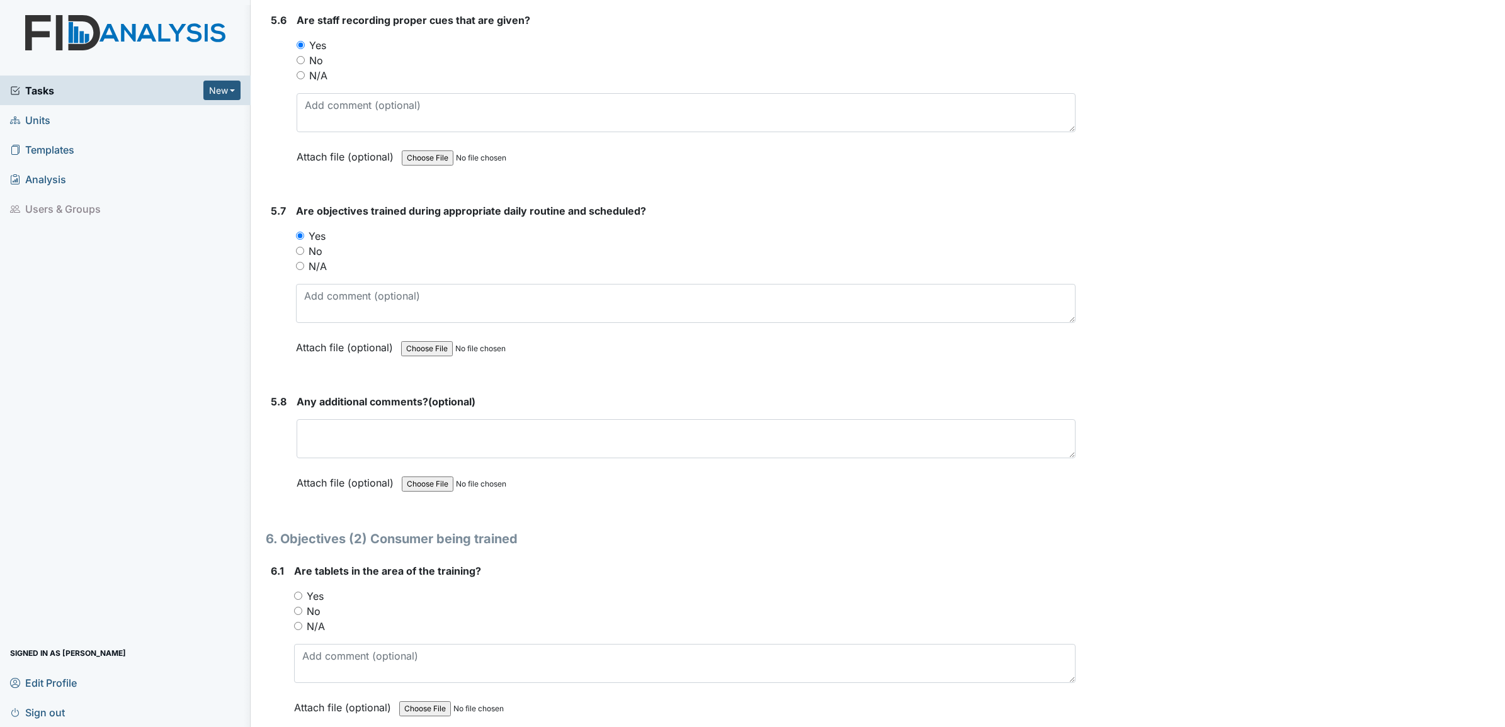
scroll to position [7556, 0]
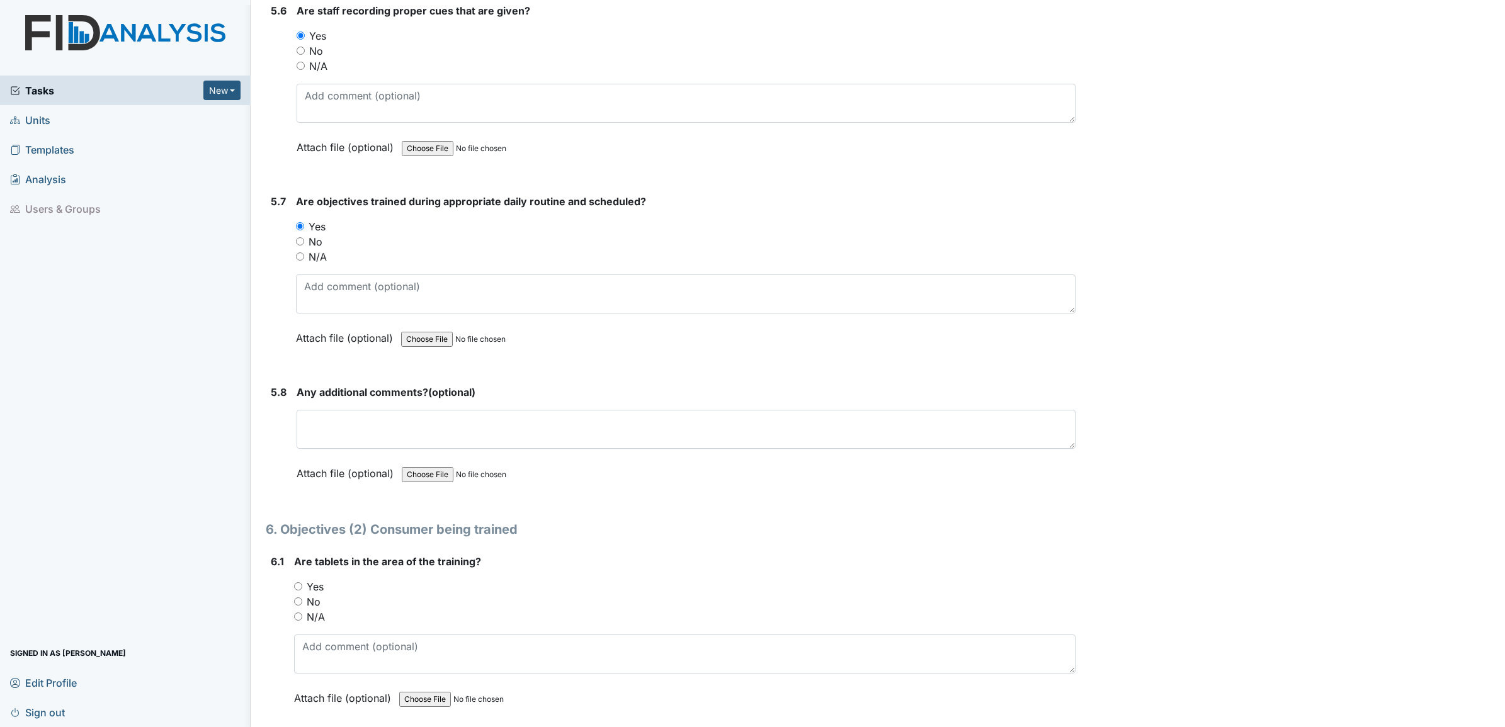
click at [297, 582] on input "Yes" at bounding box center [298, 586] width 8 height 8
radio input "true"
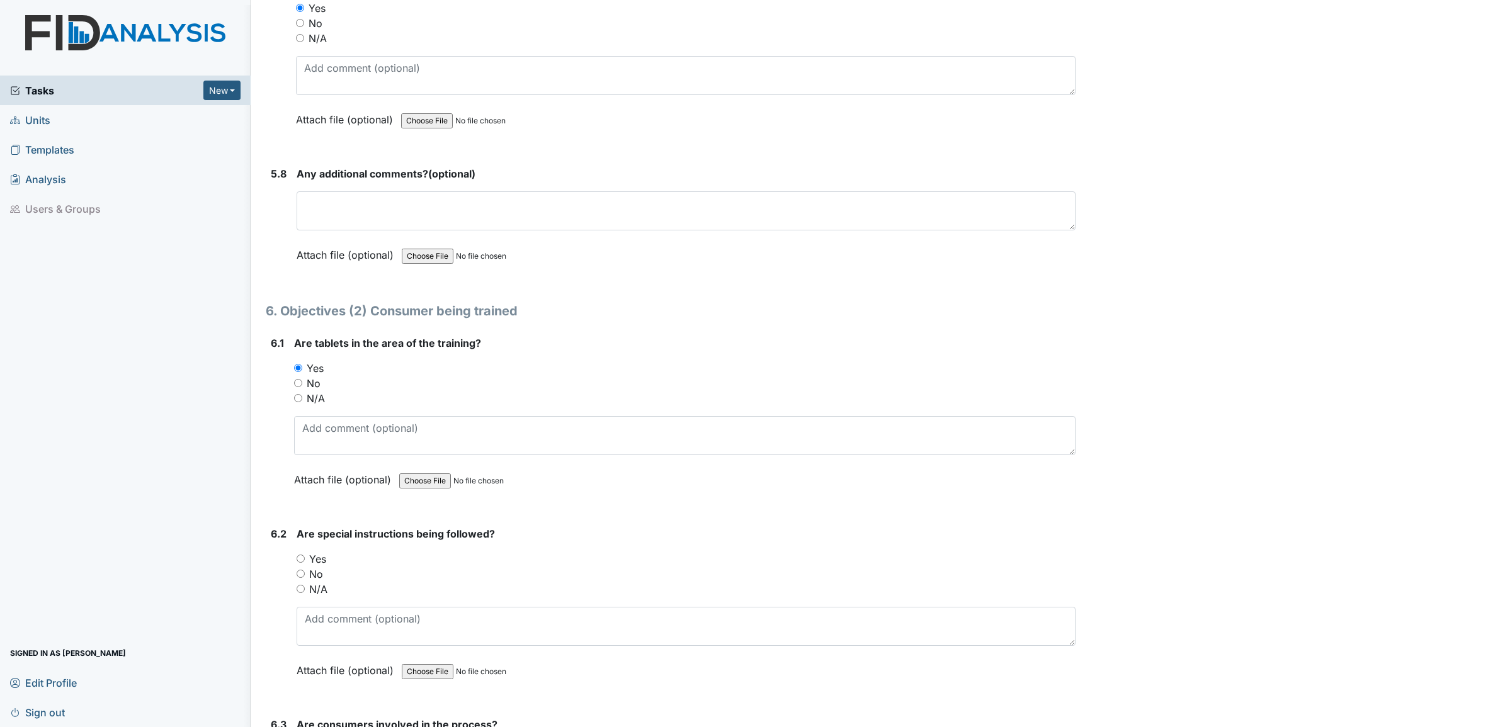
scroll to position [7792, 0]
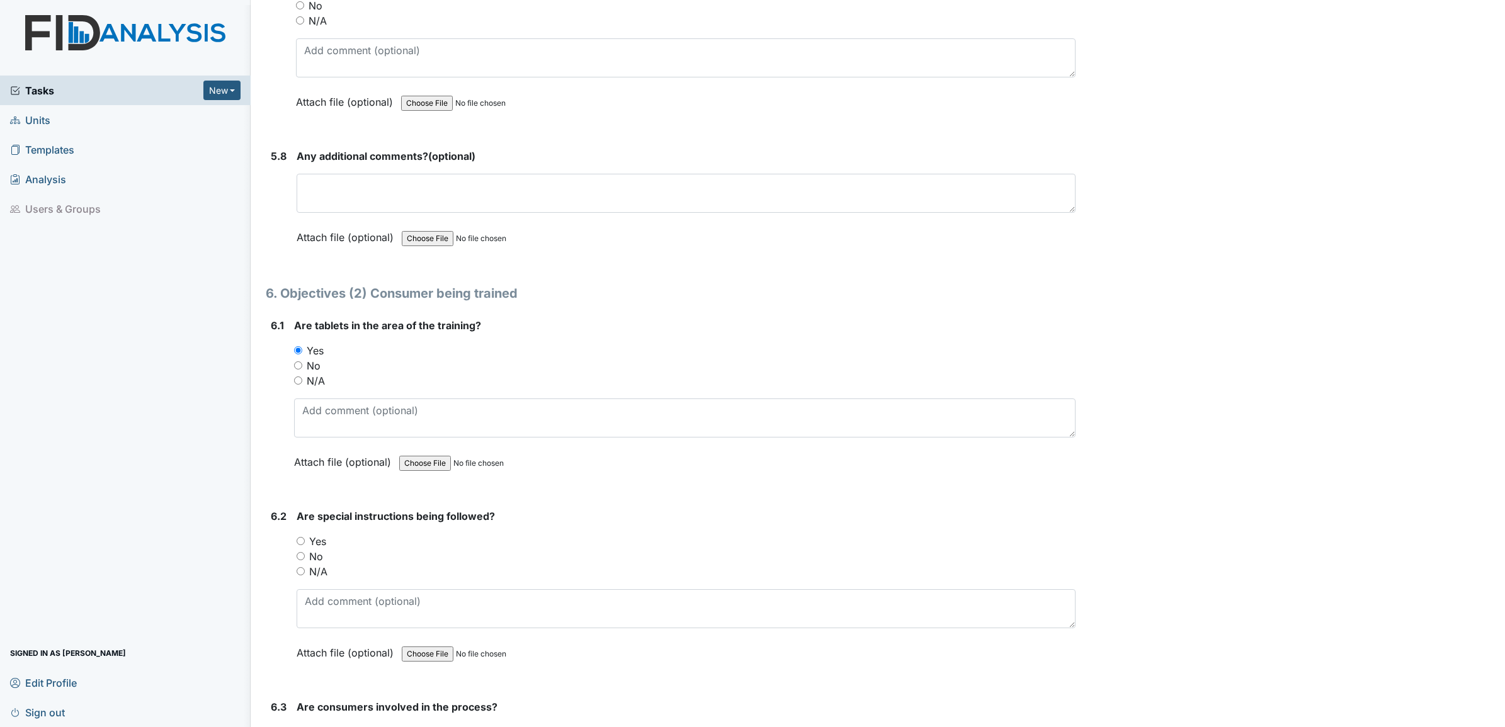
click at [301, 537] on input "Yes" at bounding box center [301, 541] width 8 height 8
radio input "true"
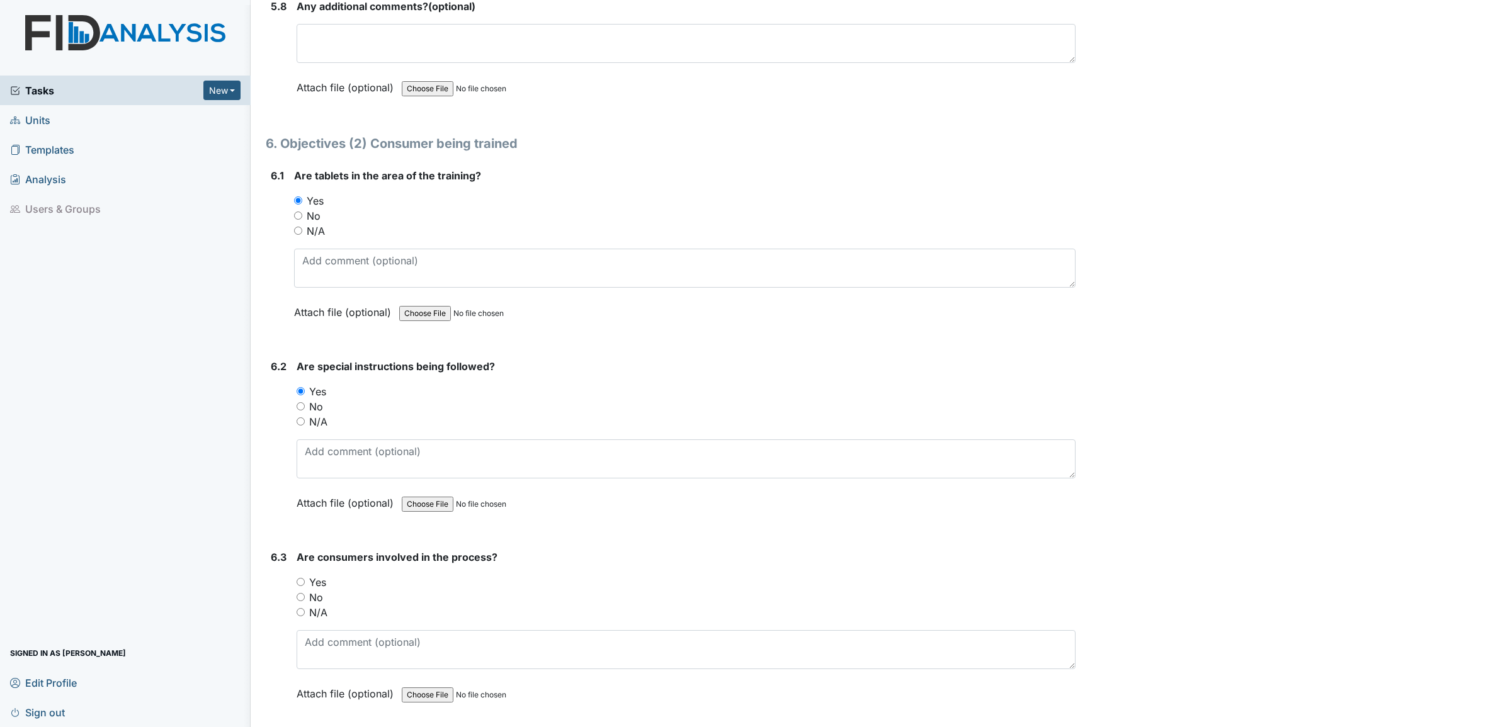
scroll to position [7949, 0]
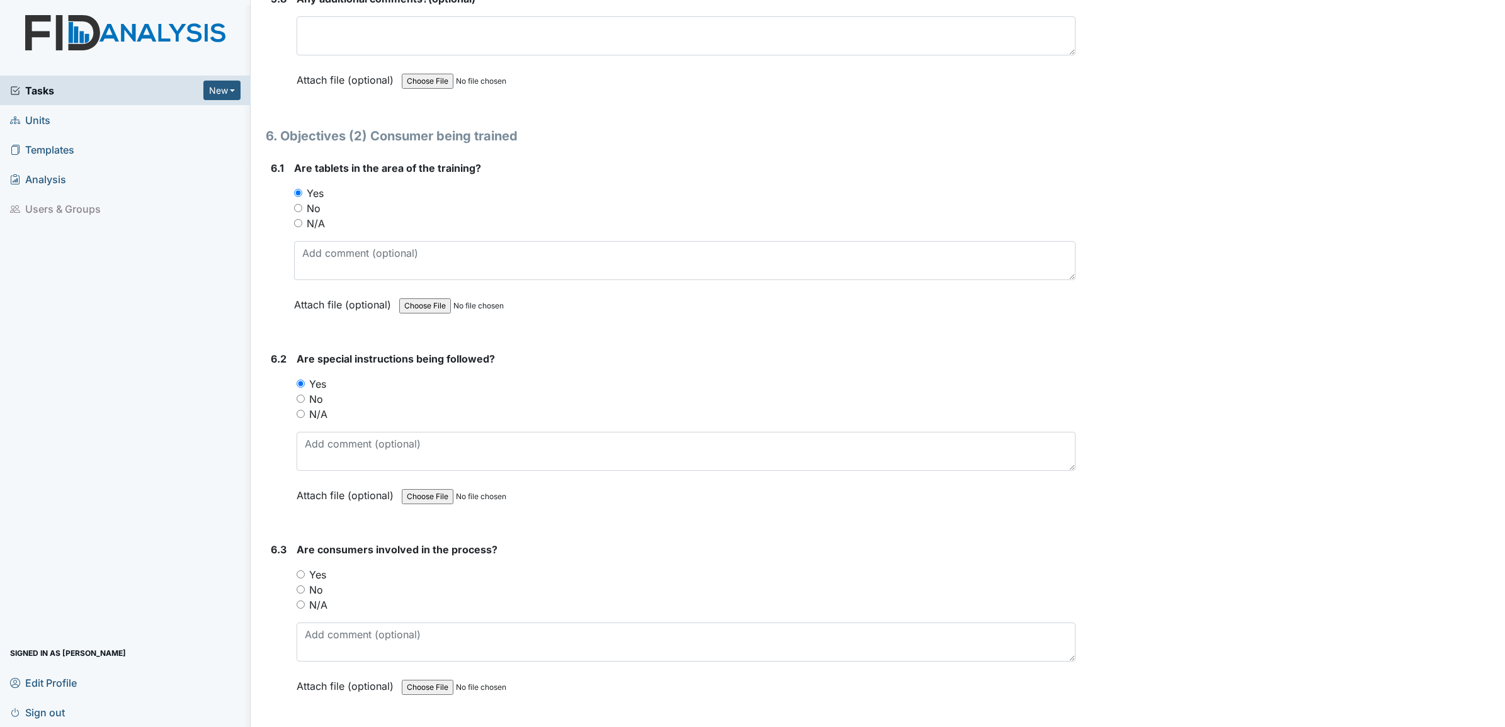
click at [300, 570] on input "Yes" at bounding box center [301, 574] width 8 height 8
radio input "true"
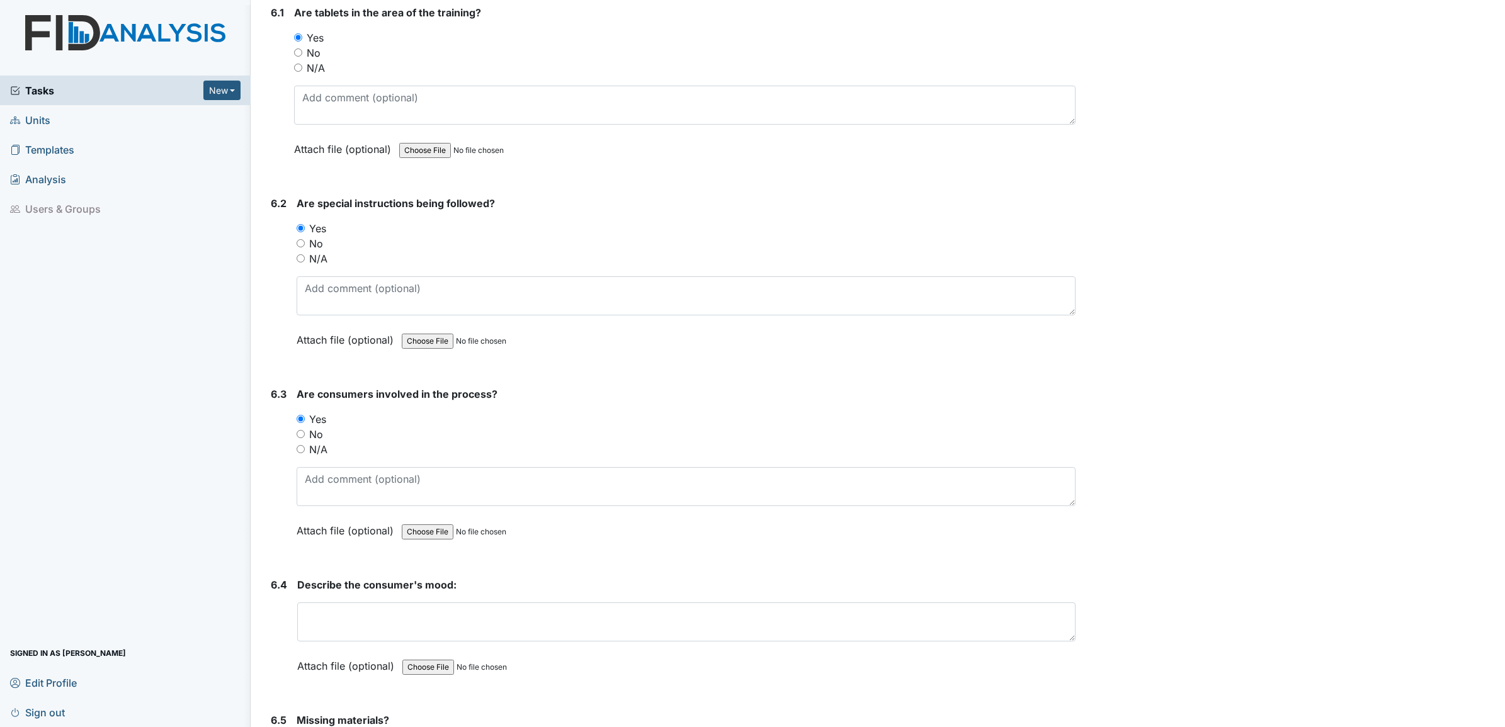
scroll to position [8106, 0]
click at [319, 602] on textarea at bounding box center [686, 620] width 778 height 39
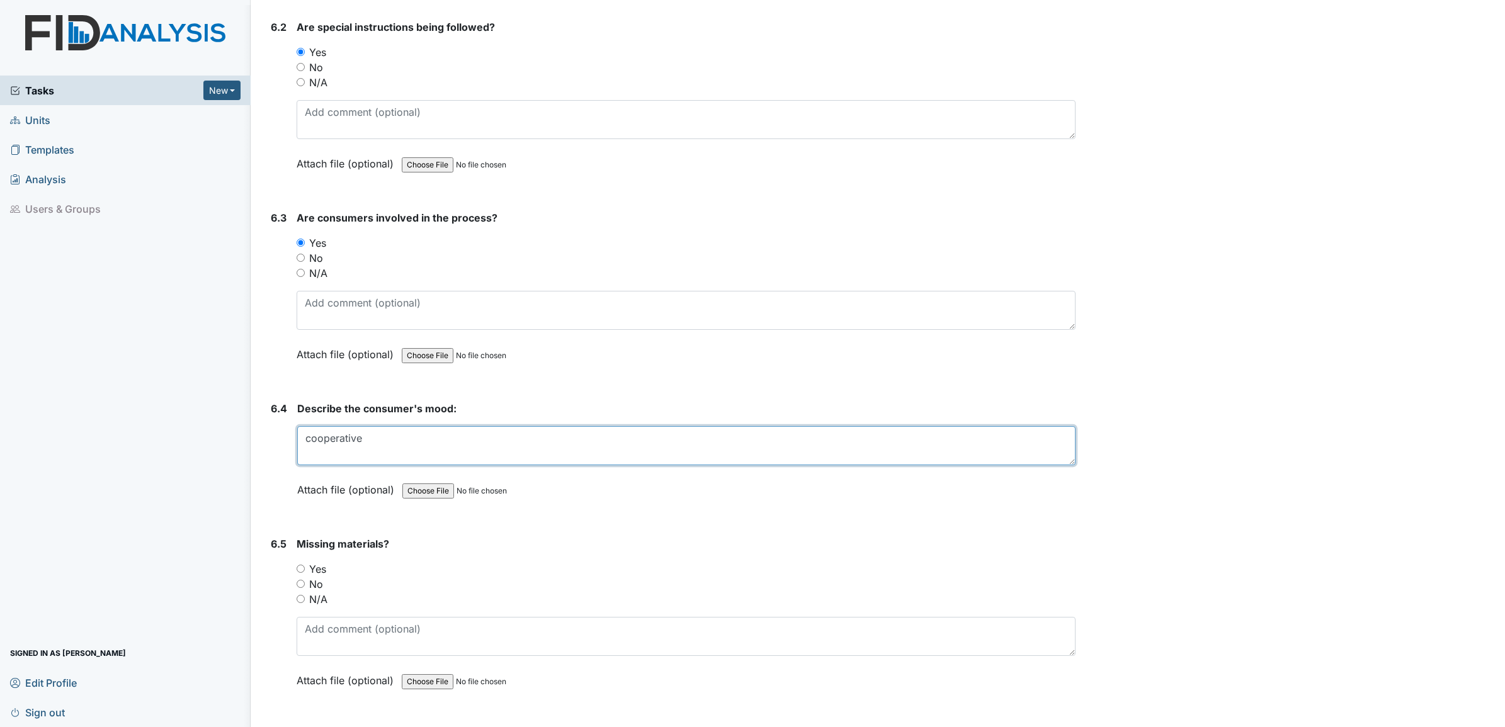
scroll to position [8343, 0]
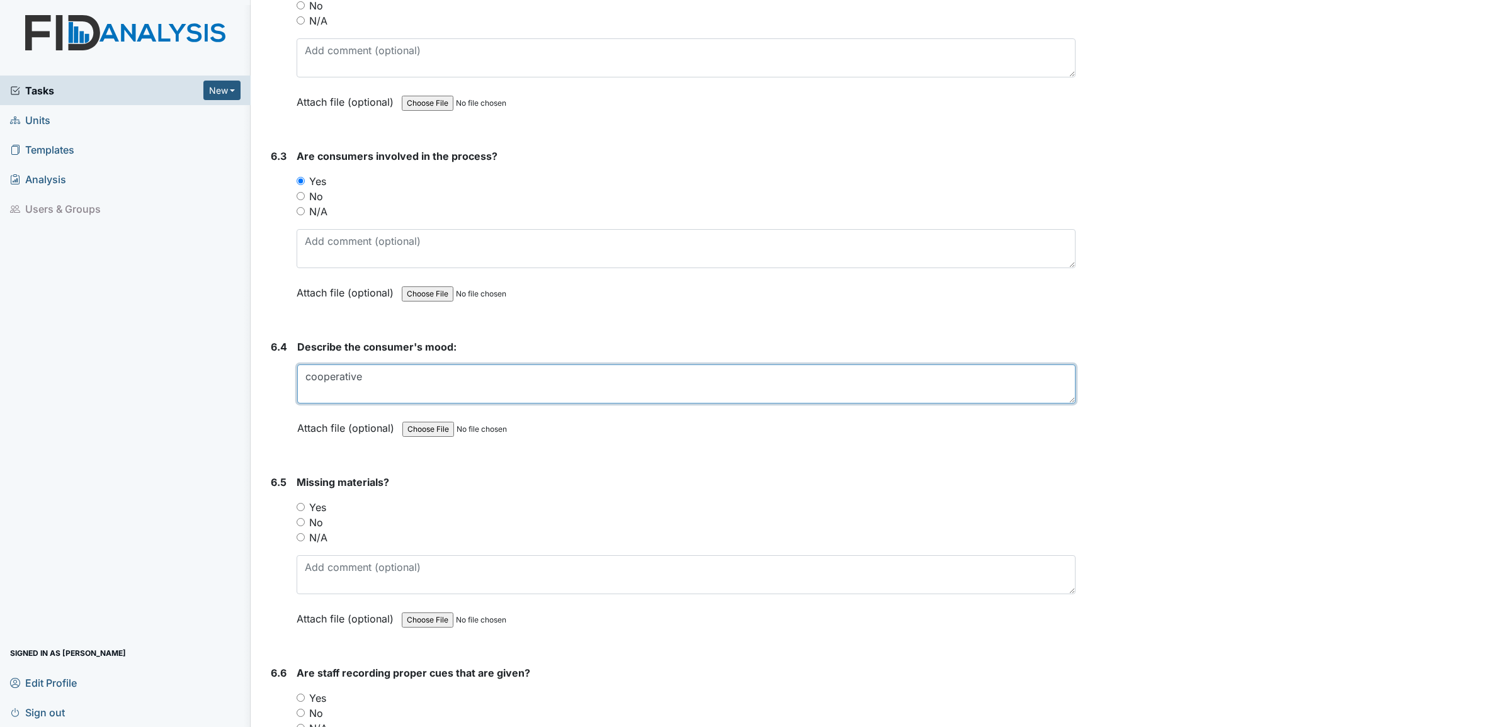
type textarea "cooperative"
click at [298, 518] on input "No" at bounding box center [301, 522] width 8 height 8
radio input "true"
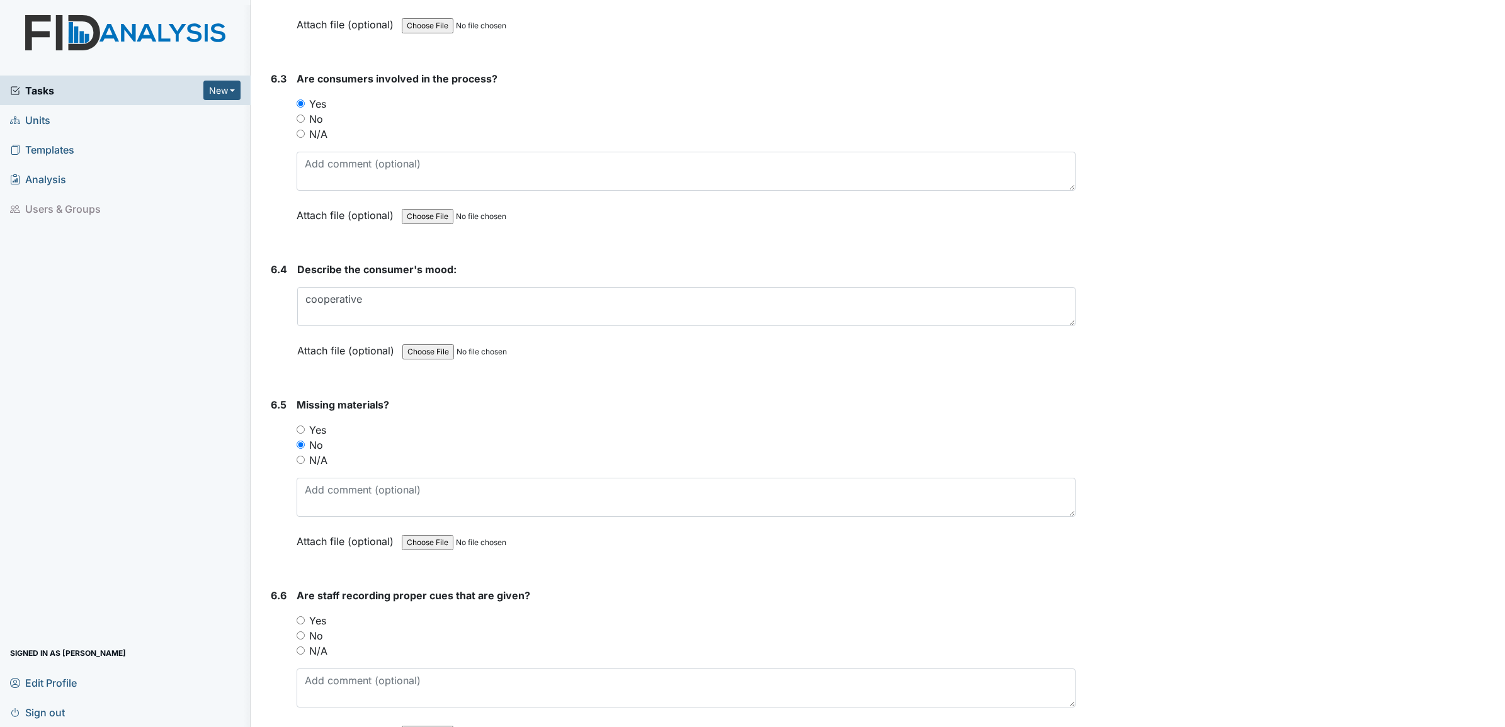
scroll to position [8421, 0]
click at [300, 615] on input "Yes" at bounding box center [301, 619] width 8 height 8
radio input "true"
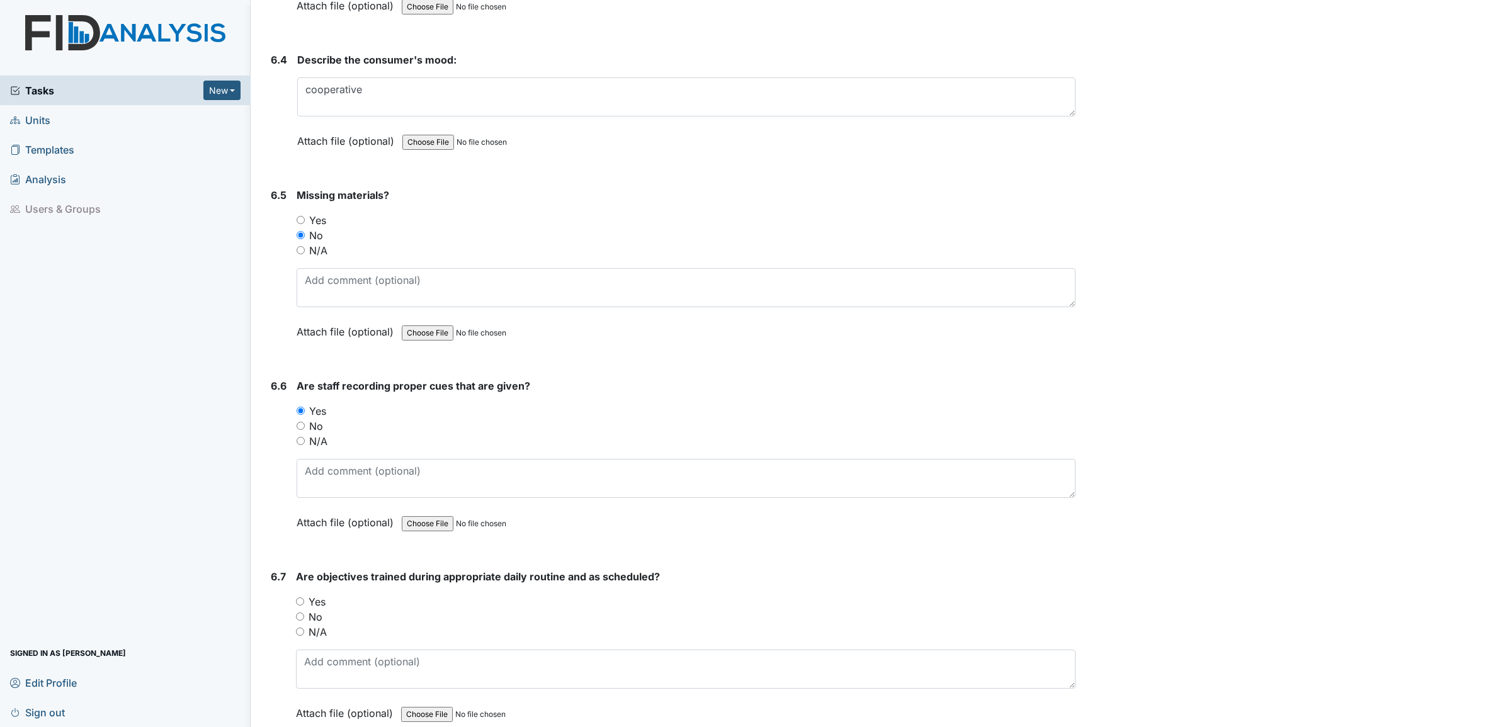
scroll to position [8657, 0]
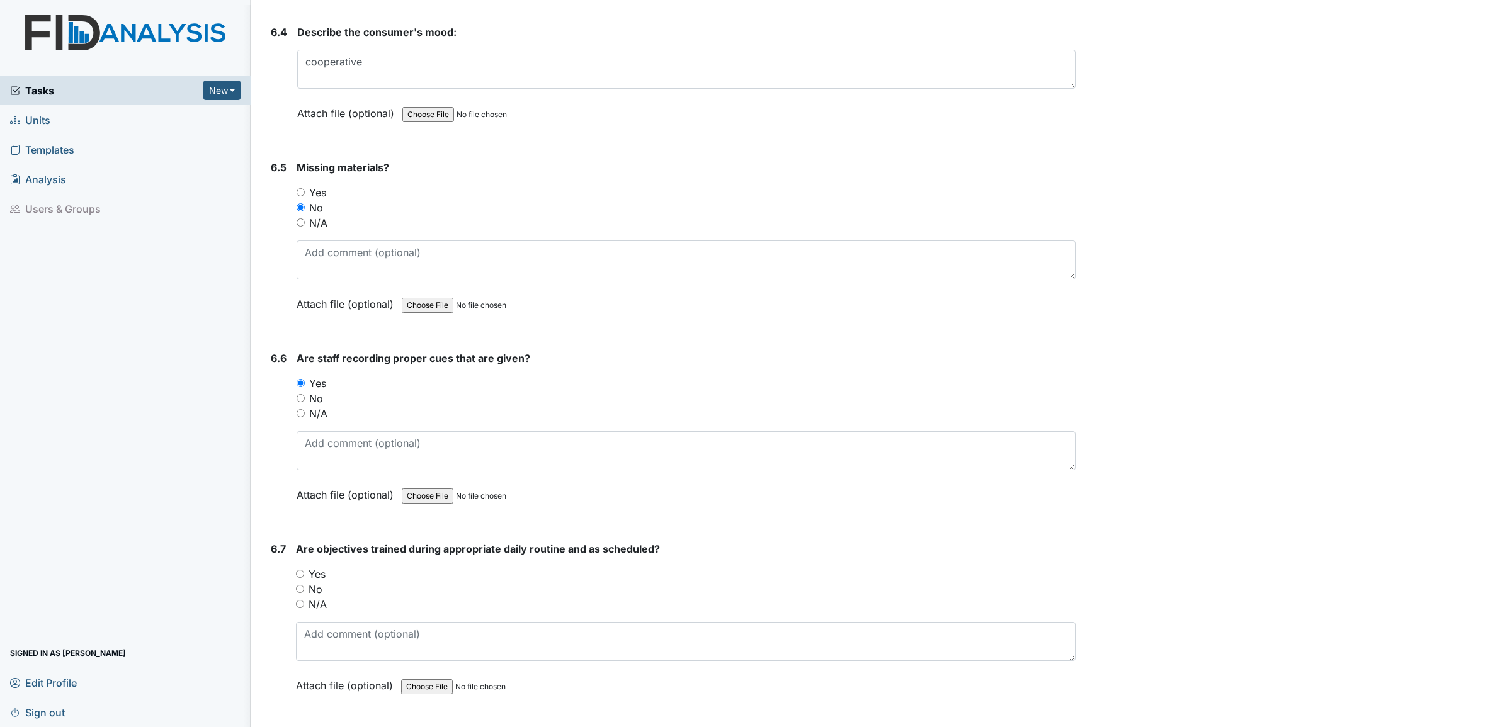
click at [301, 570] on input "Yes" at bounding box center [300, 574] width 8 height 8
radio input "true"
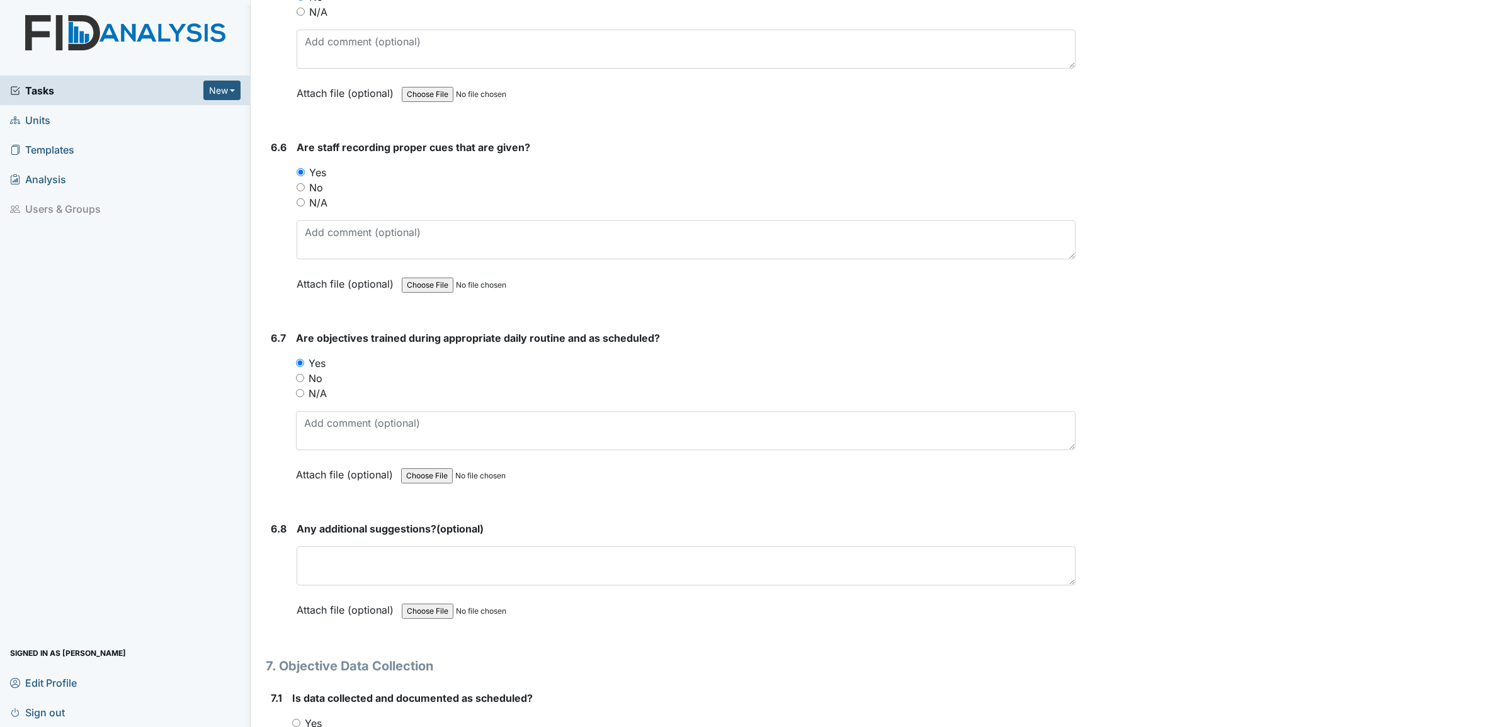
scroll to position [8972, 0]
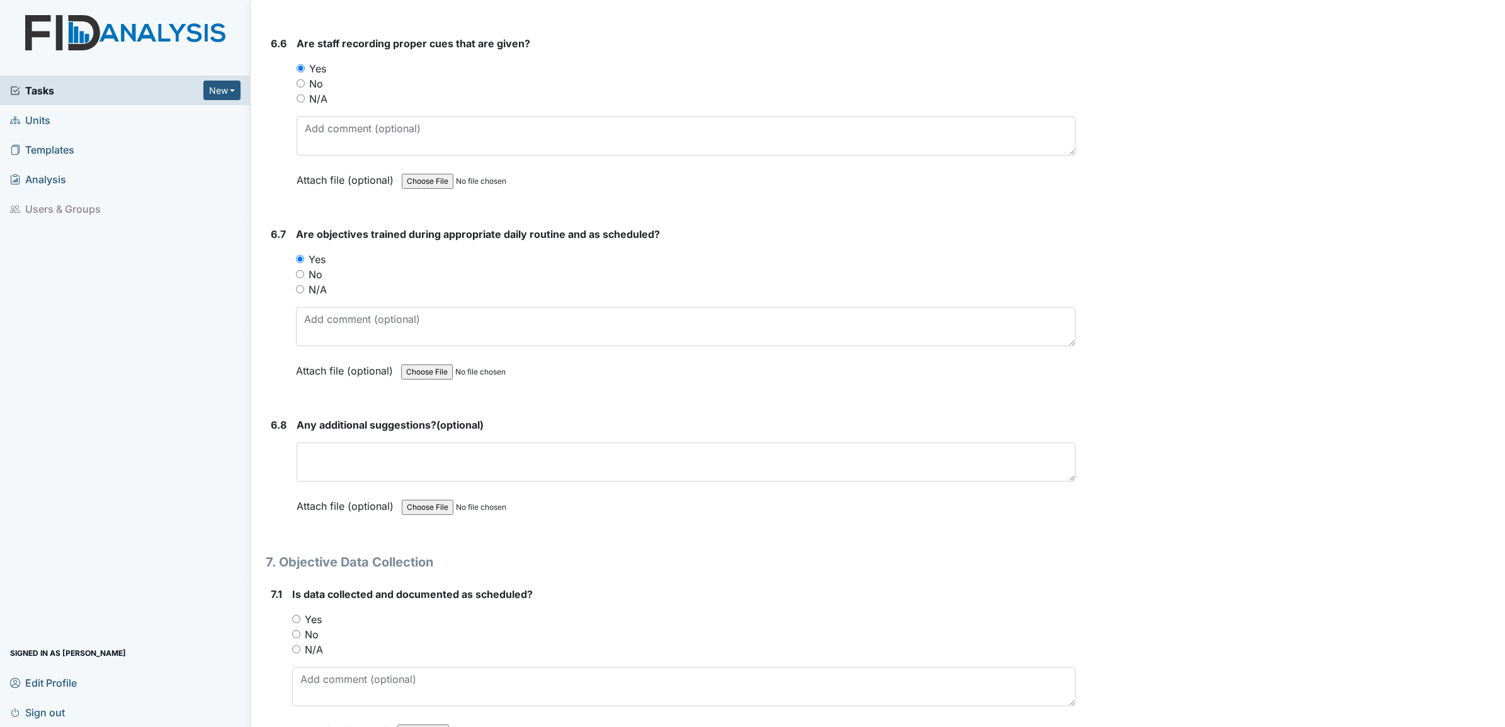
click at [298, 615] on input "Yes" at bounding box center [296, 619] width 8 height 8
radio input "true"
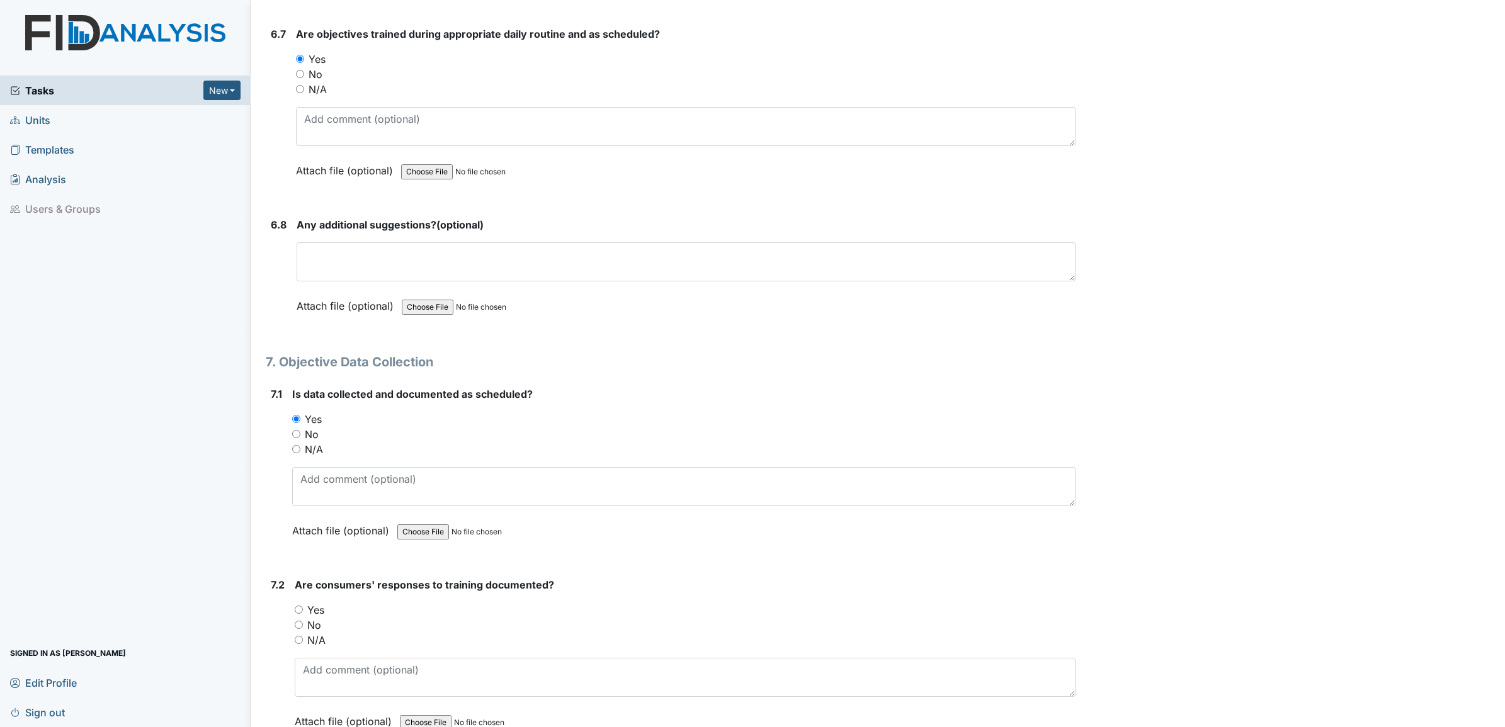
scroll to position [9208, 0]
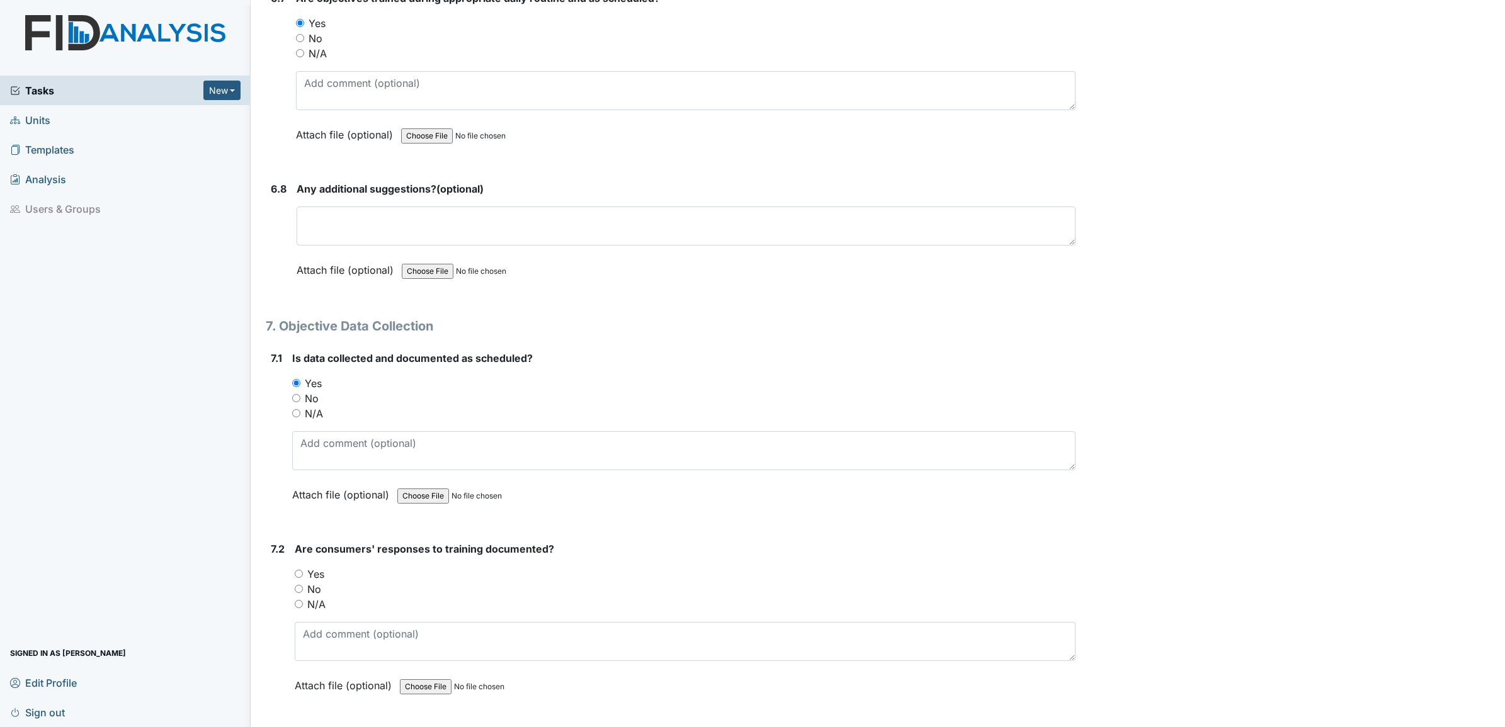
click at [304, 567] on div "Yes" at bounding box center [685, 574] width 781 height 15
click at [300, 570] on input "Yes" at bounding box center [299, 574] width 8 height 8
radio input "true"
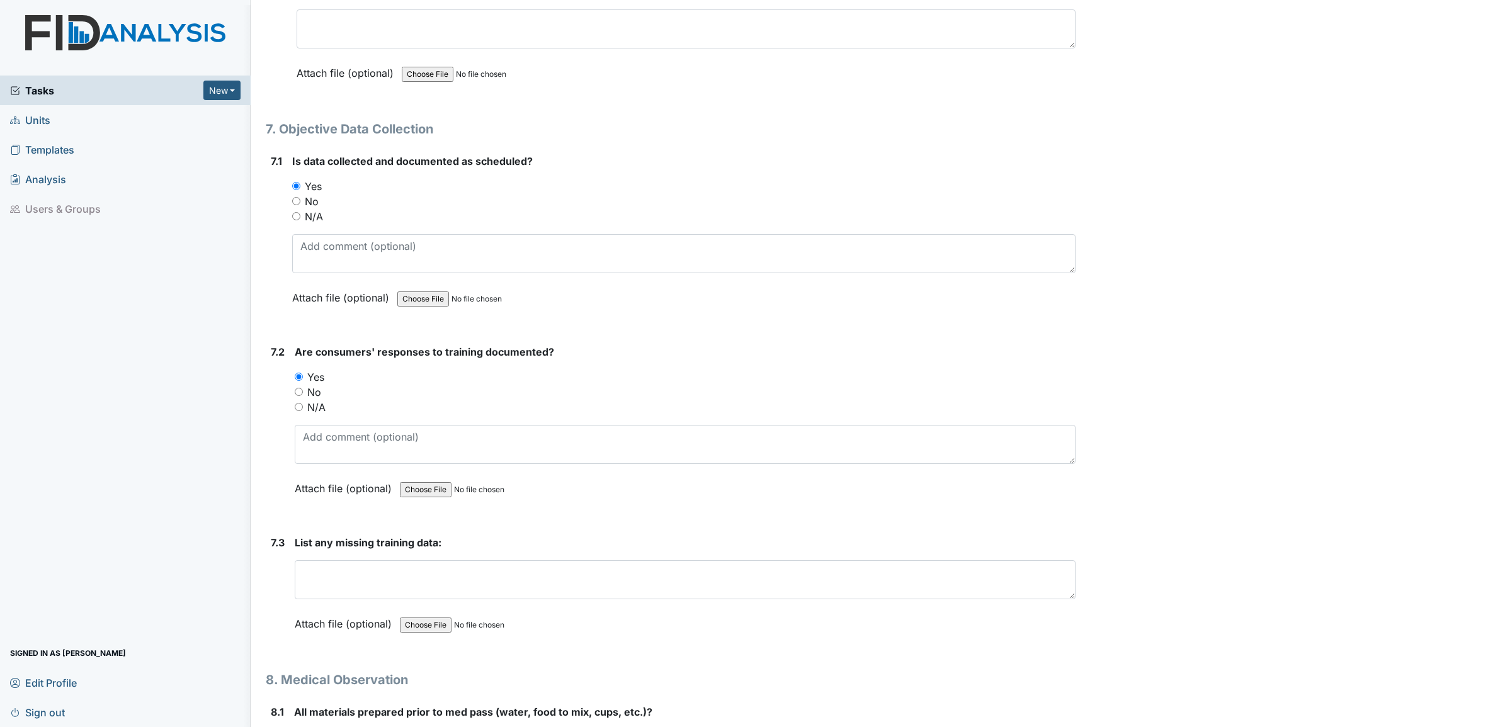
scroll to position [9444, 0]
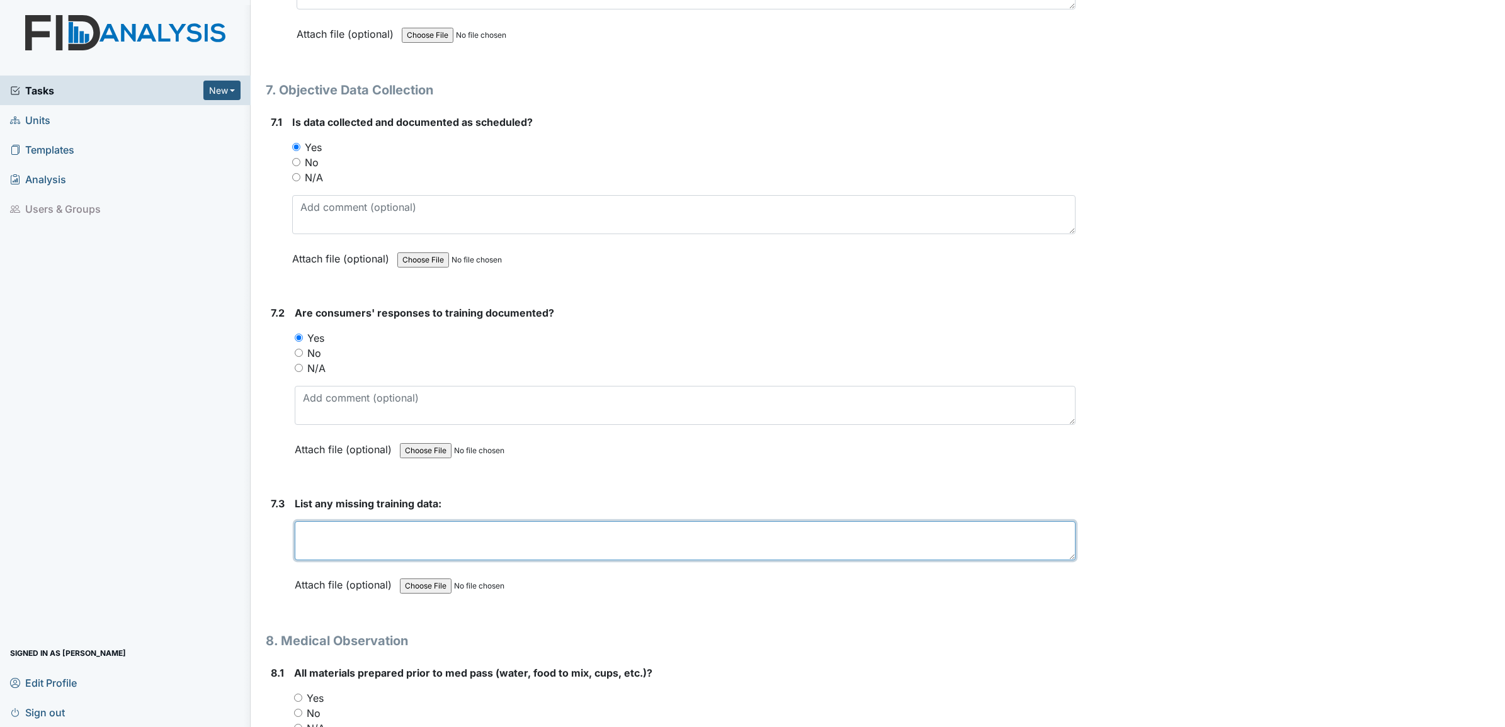
click at [322, 533] on textarea at bounding box center [685, 540] width 781 height 39
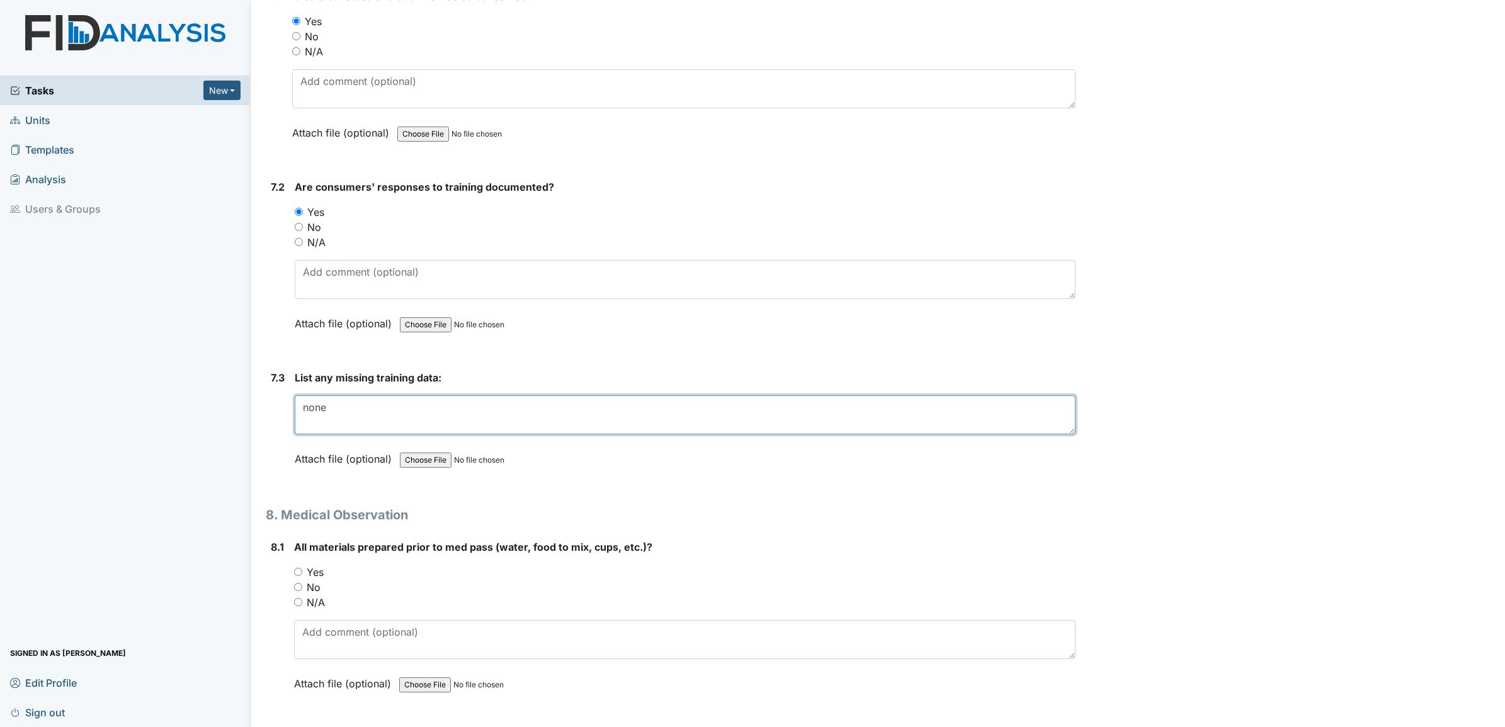
scroll to position [9602, 0]
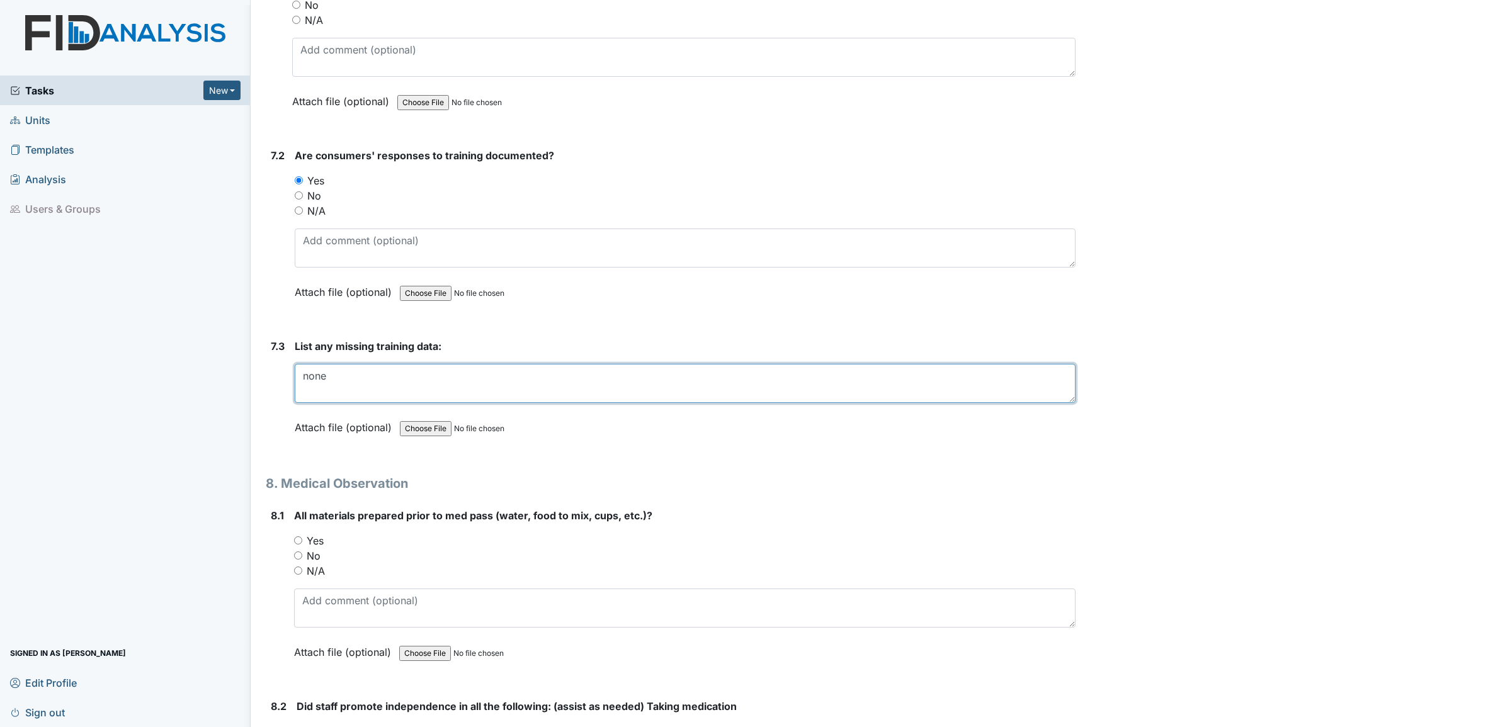
type textarea "none"
click at [297, 536] on input "Yes" at bounding box center [298, 540] width 8 height 8
radio input "true"
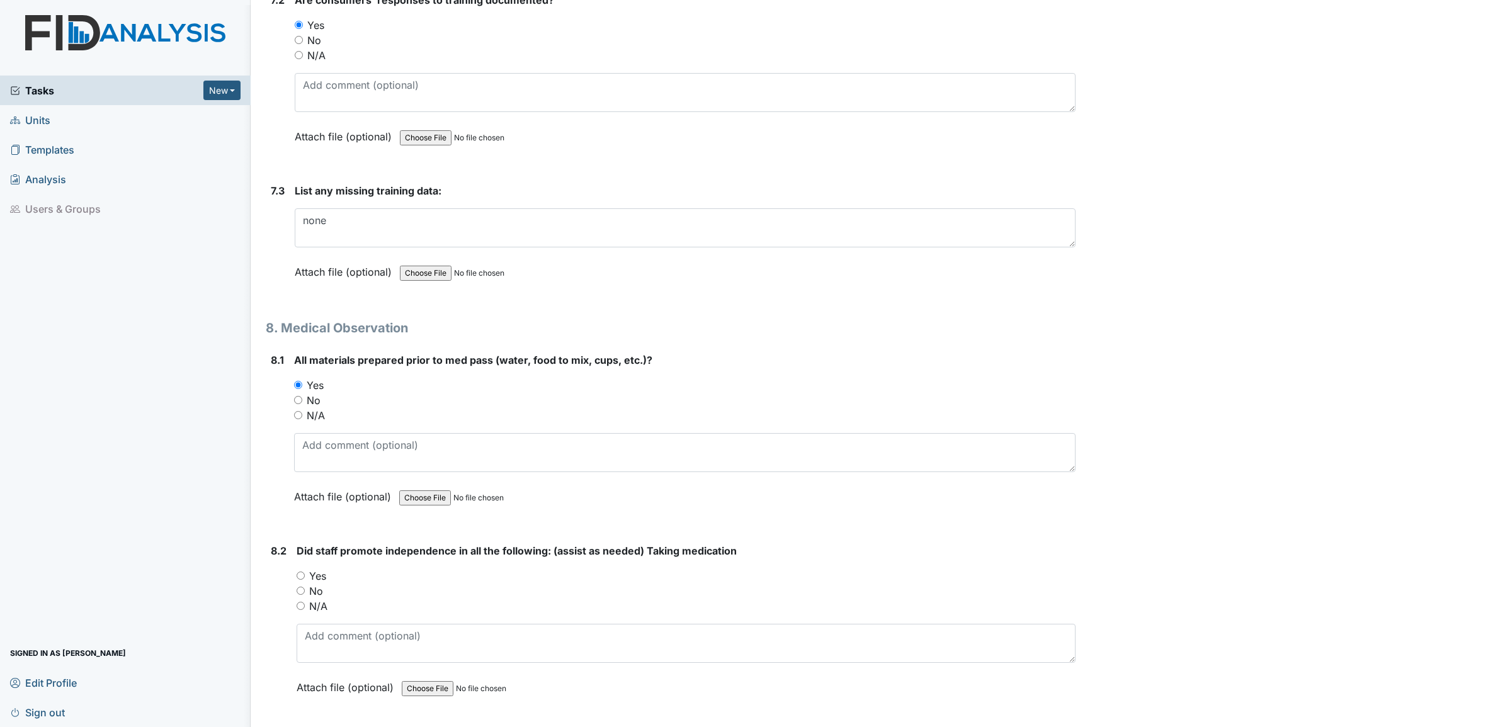
scroll to position [9759, 0]
click at [299, 570] on input "Yes" at bounding box center [301, 574] width 8 height 8
radio input "true"
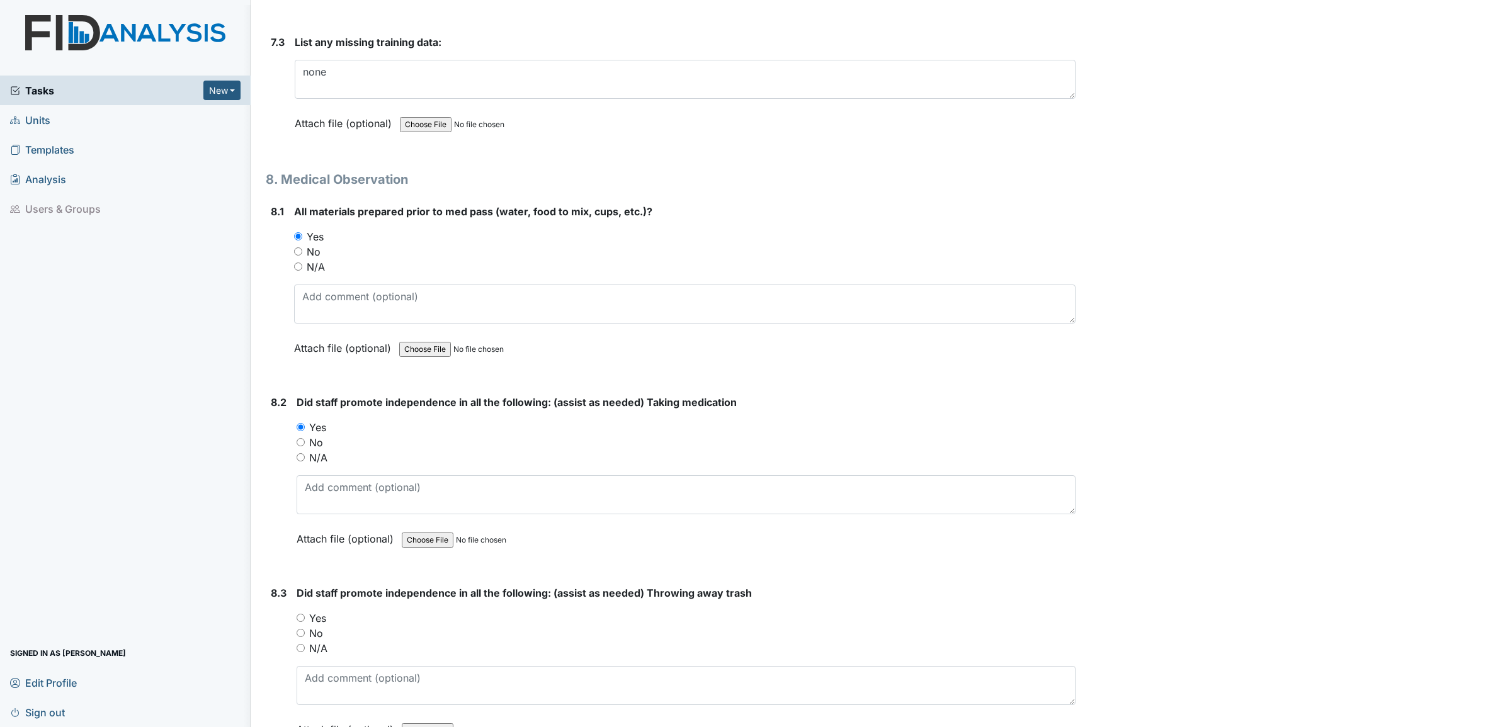
scroll to position [9917, 0]
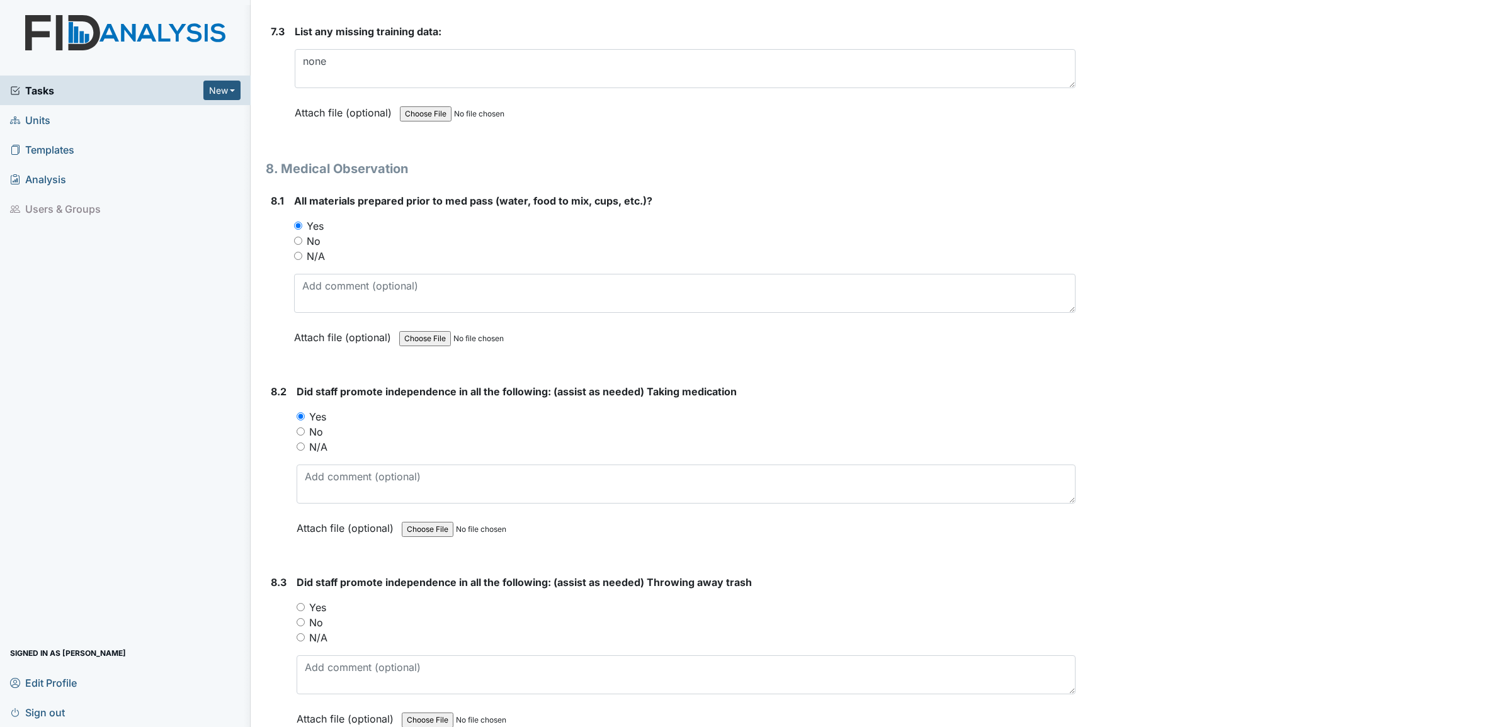
click at [301, 603] on input "Yes" at bounding box center [301, 607] width 8 height 8
radio input "true"
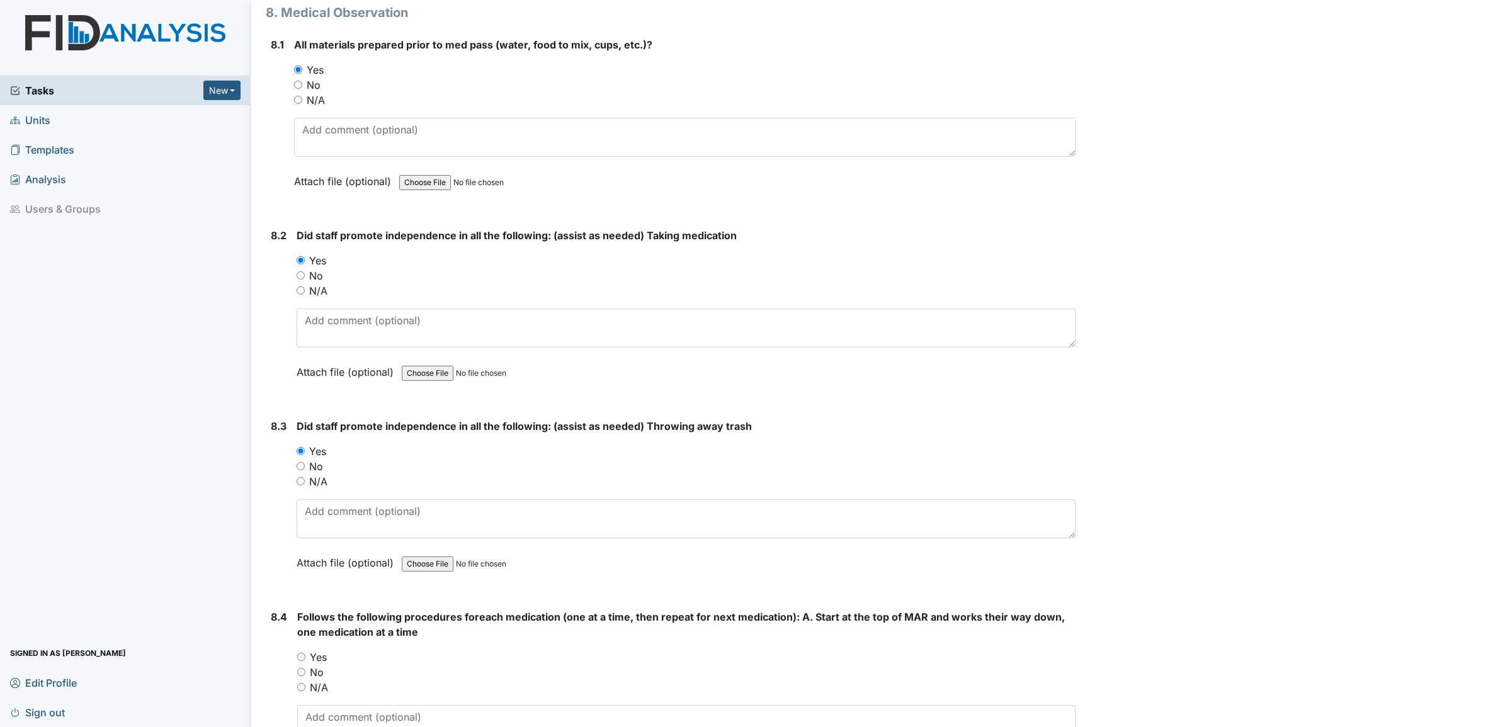
scroll to position [10074, 0]
click at [300, 652] on input "Yes" at bounding box center [301, 656] width 8 height 8
radio input "true"
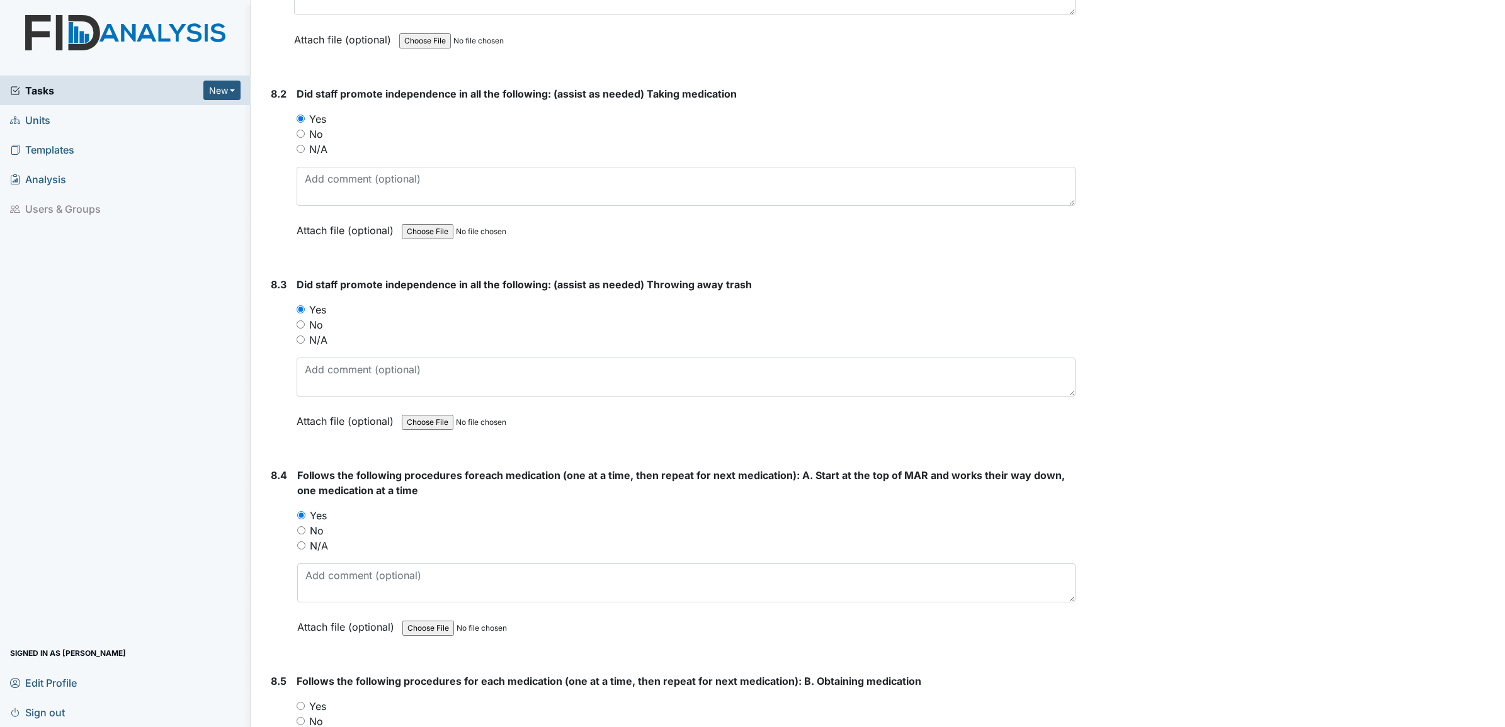
scroll to position [10231, 0]
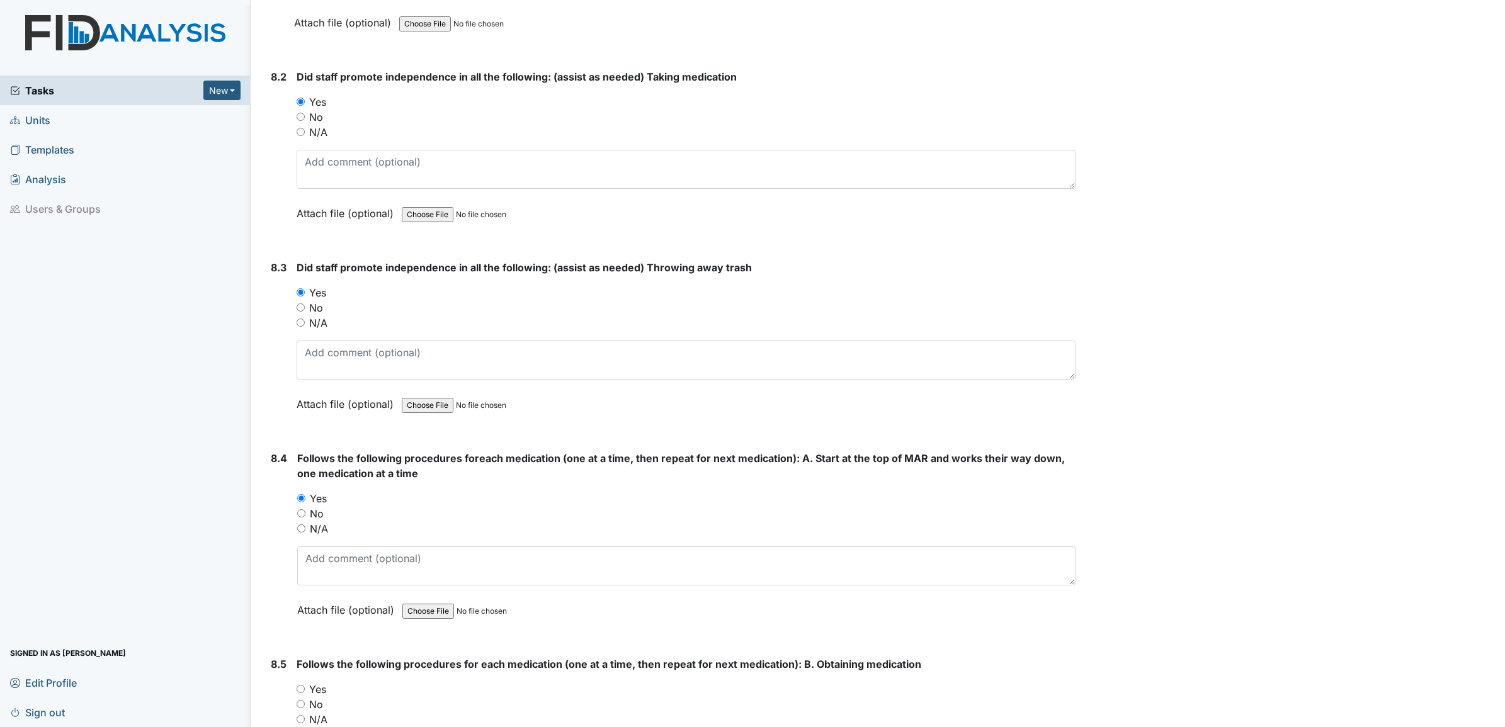
click at [301, 685] on input "Yes" at bounding box center [301, 689] width 8 height 8
radio input "true"
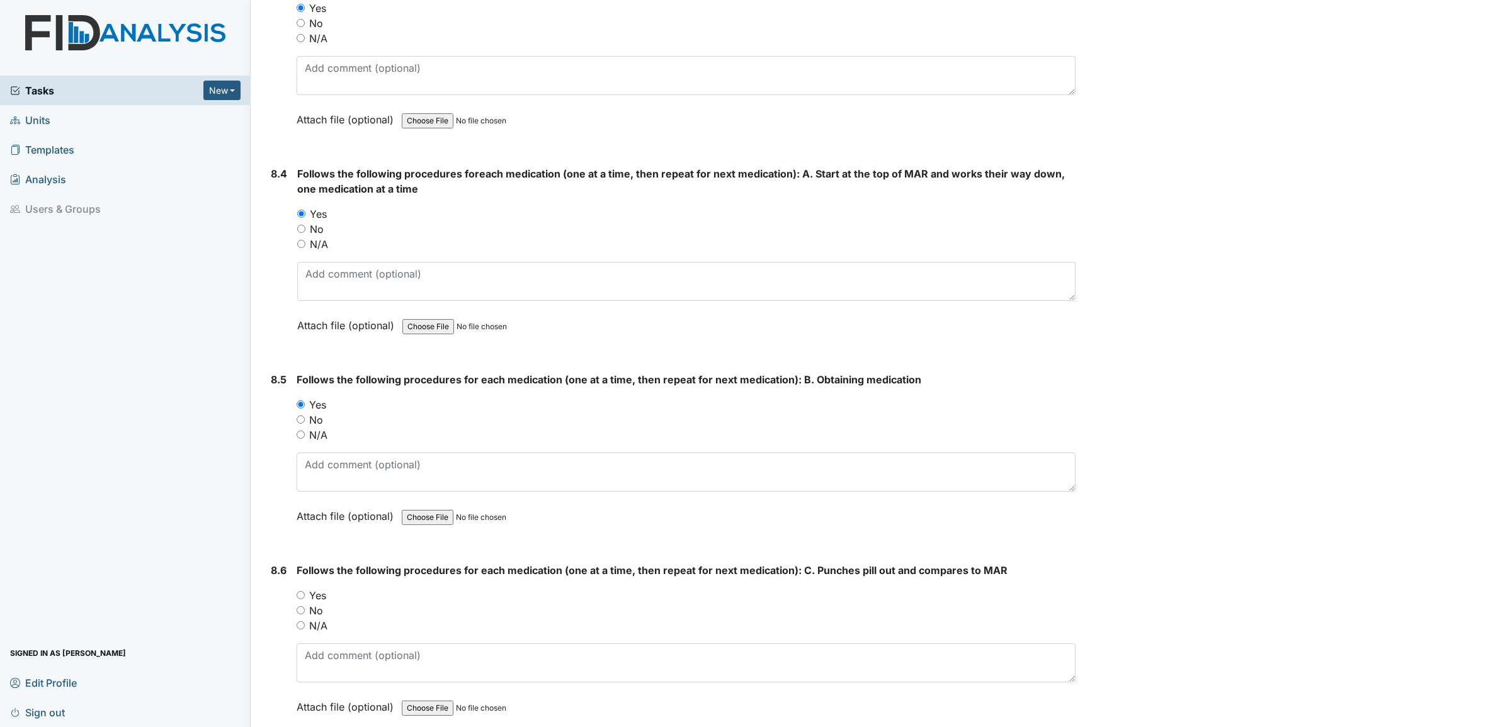
scroll to position [10546, 0]
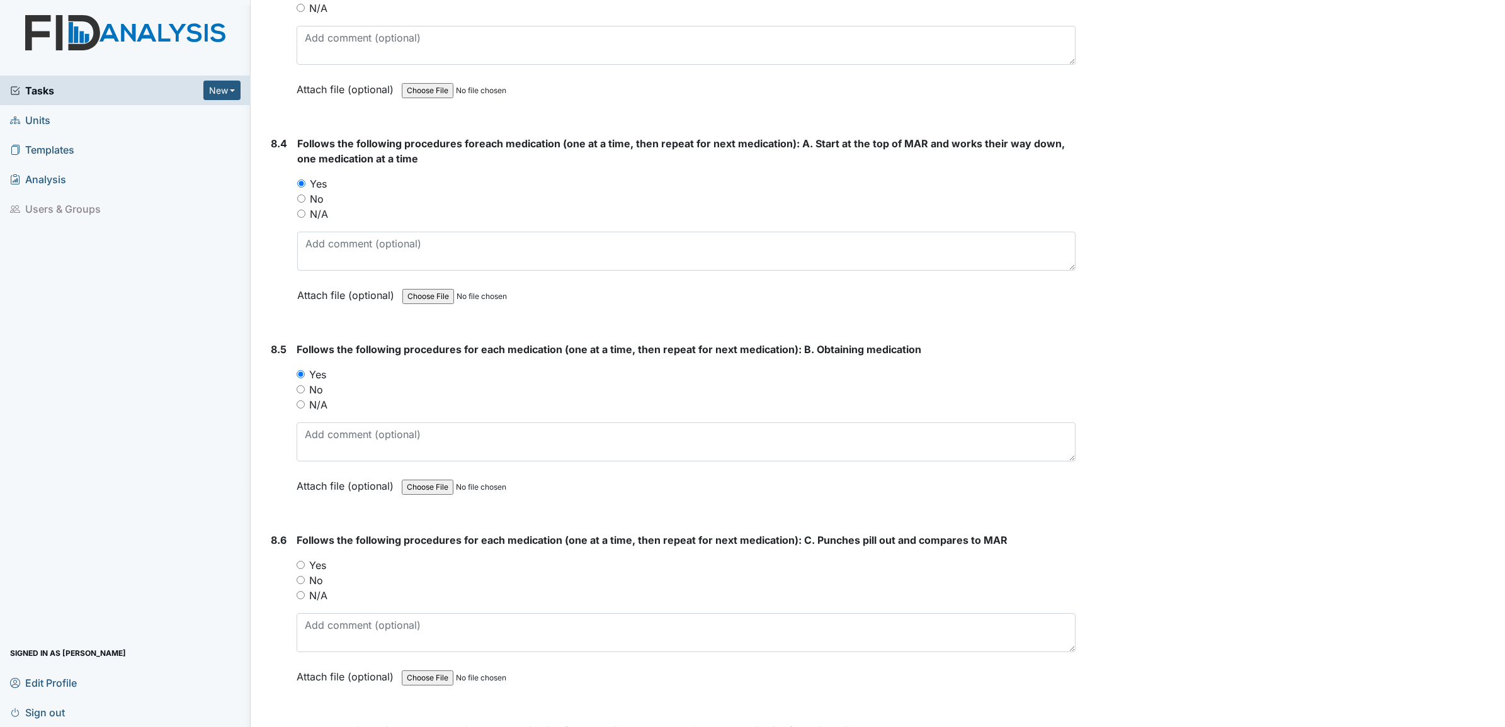
click at [298, 561] on input "Yes" at bounding box center [301, 565] width 8 height 8
radio input "true"
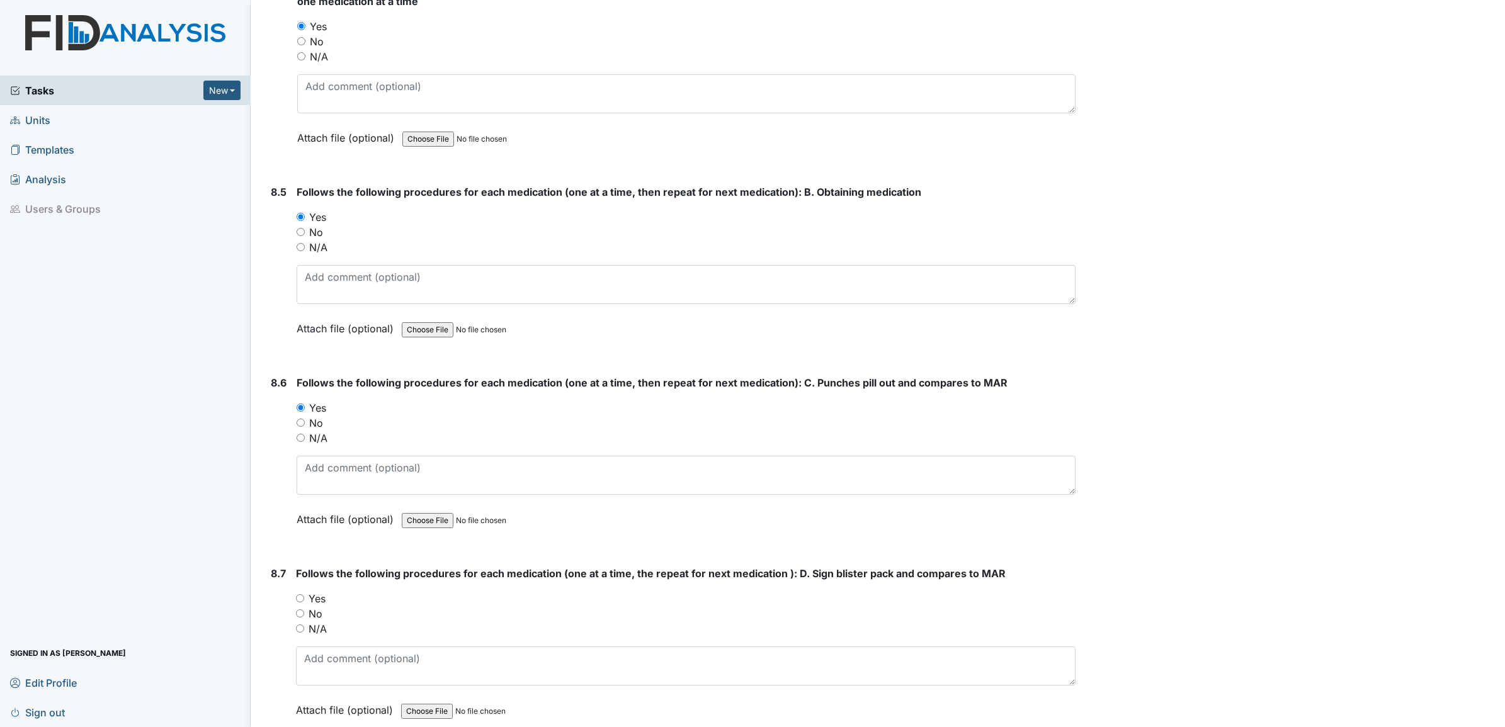
scroll to position [10782, 0]
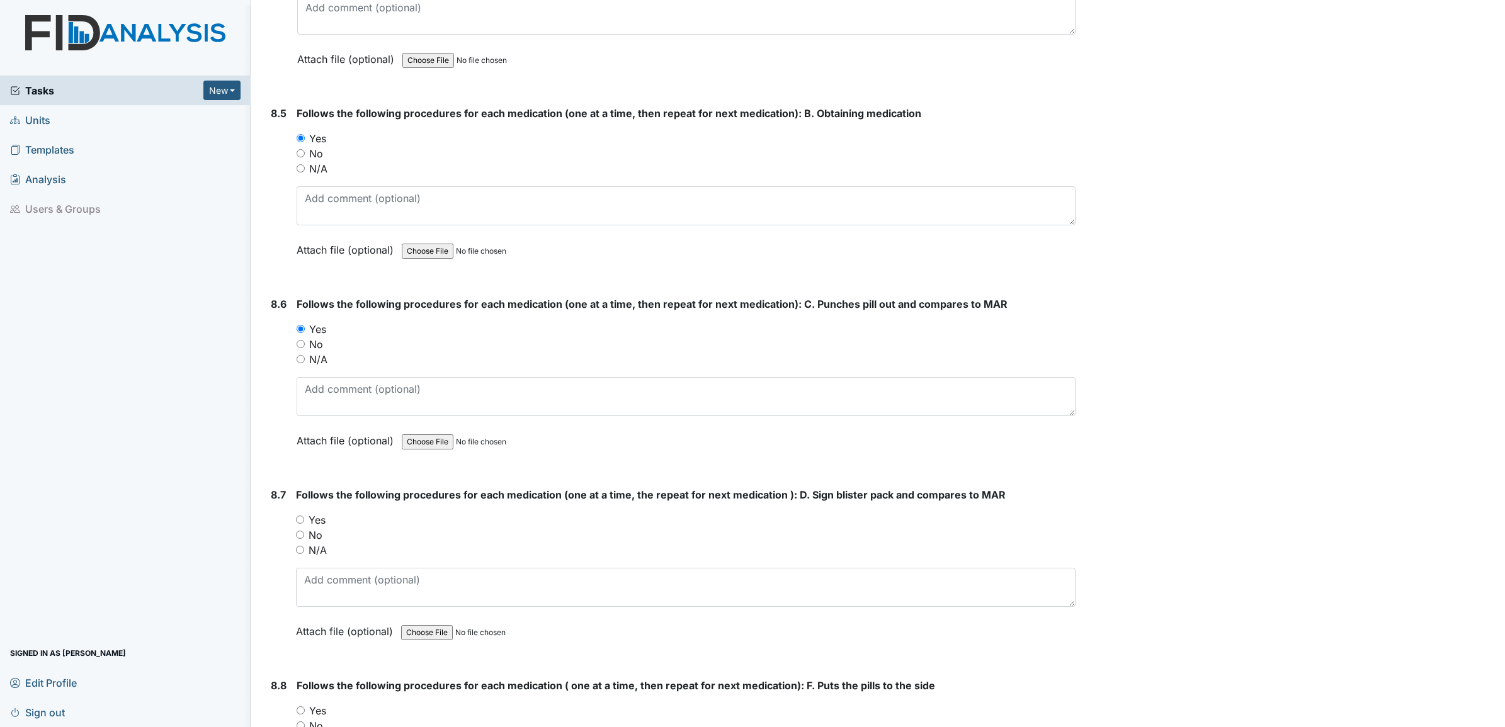
click at [303, 528] on div "No" at bounding box center [685, 535] width 779 height 15
click at [300, 516] on input "Yes" at bounding box center [300, 520] width 8 height 8
radio input "true"
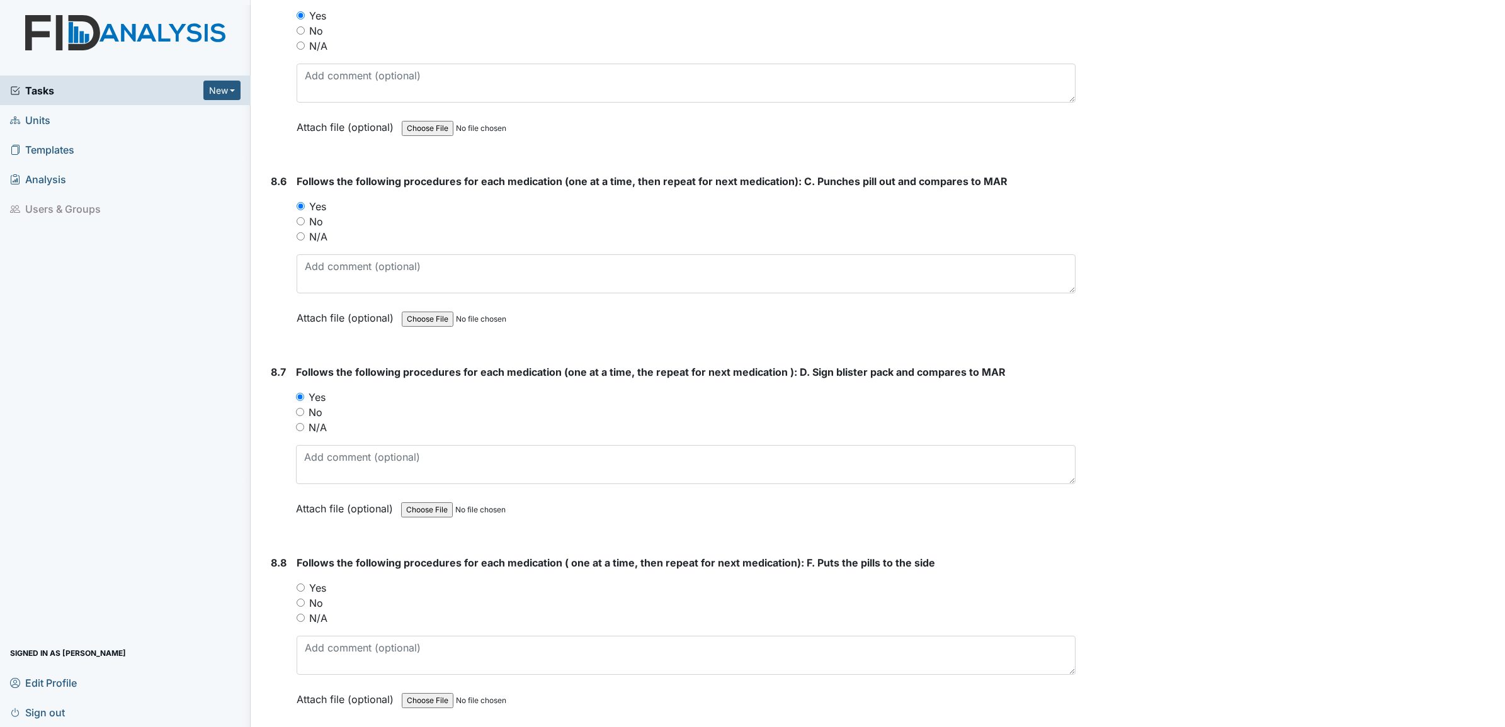
scroll to position [10940, 0]
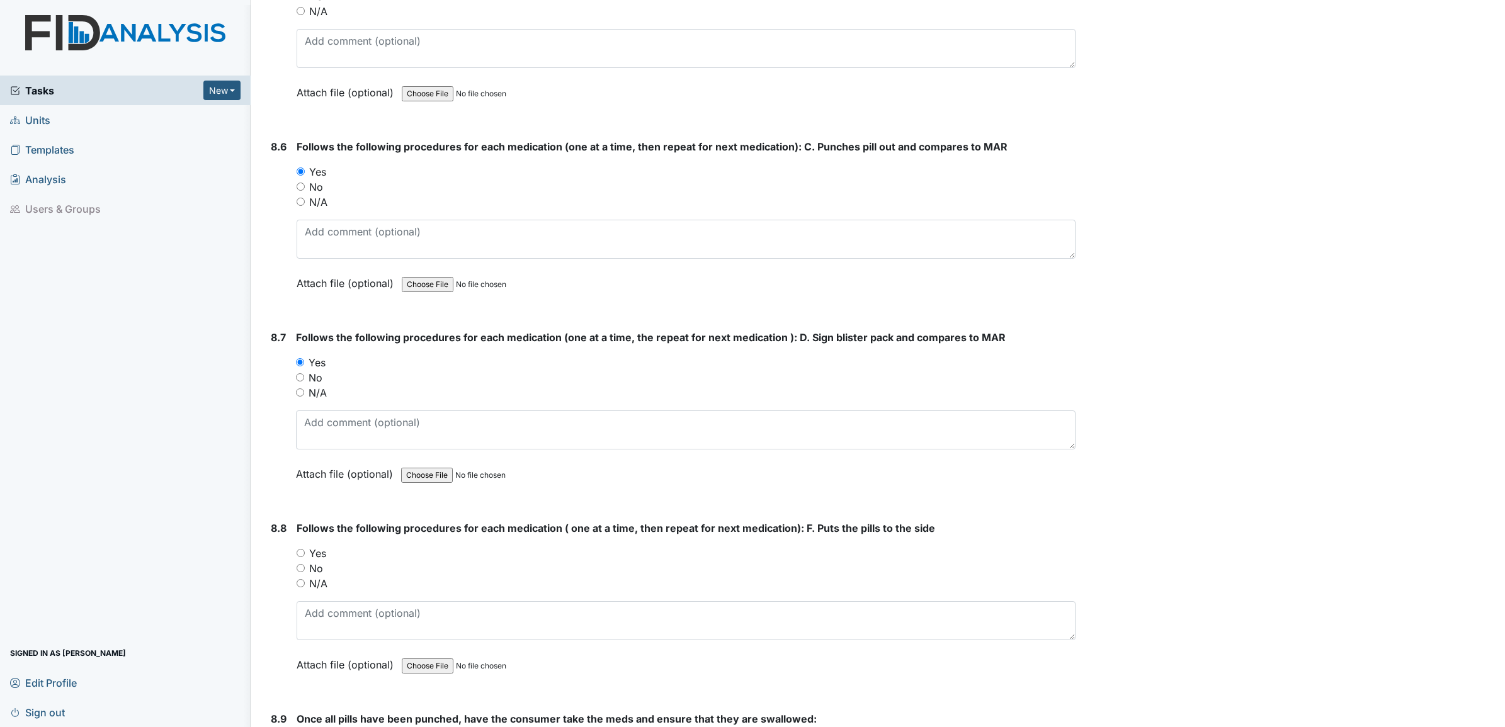
click at [300, 549] on input "Yes" at bounding box center [301, 553] width 8 height 8
radio input "true"
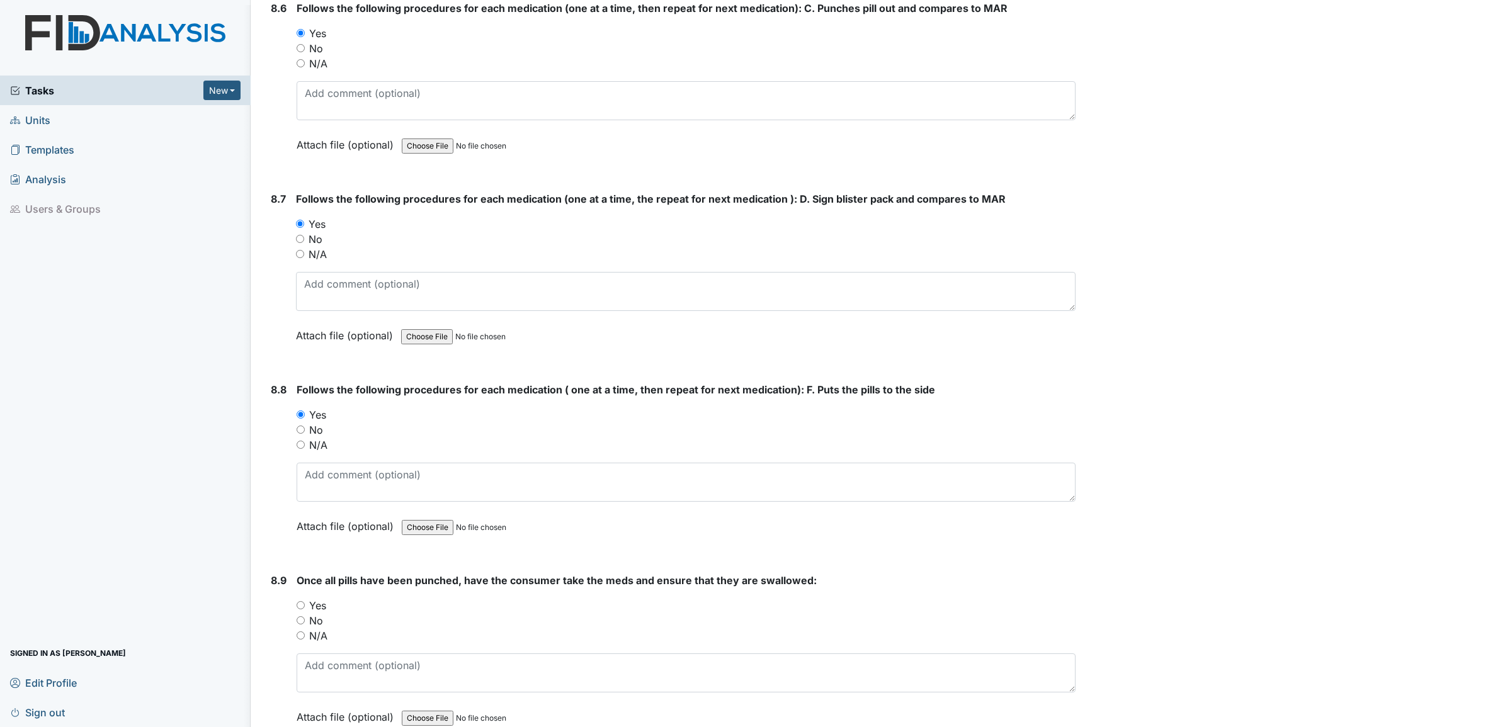
scroll to position [11097, 0]
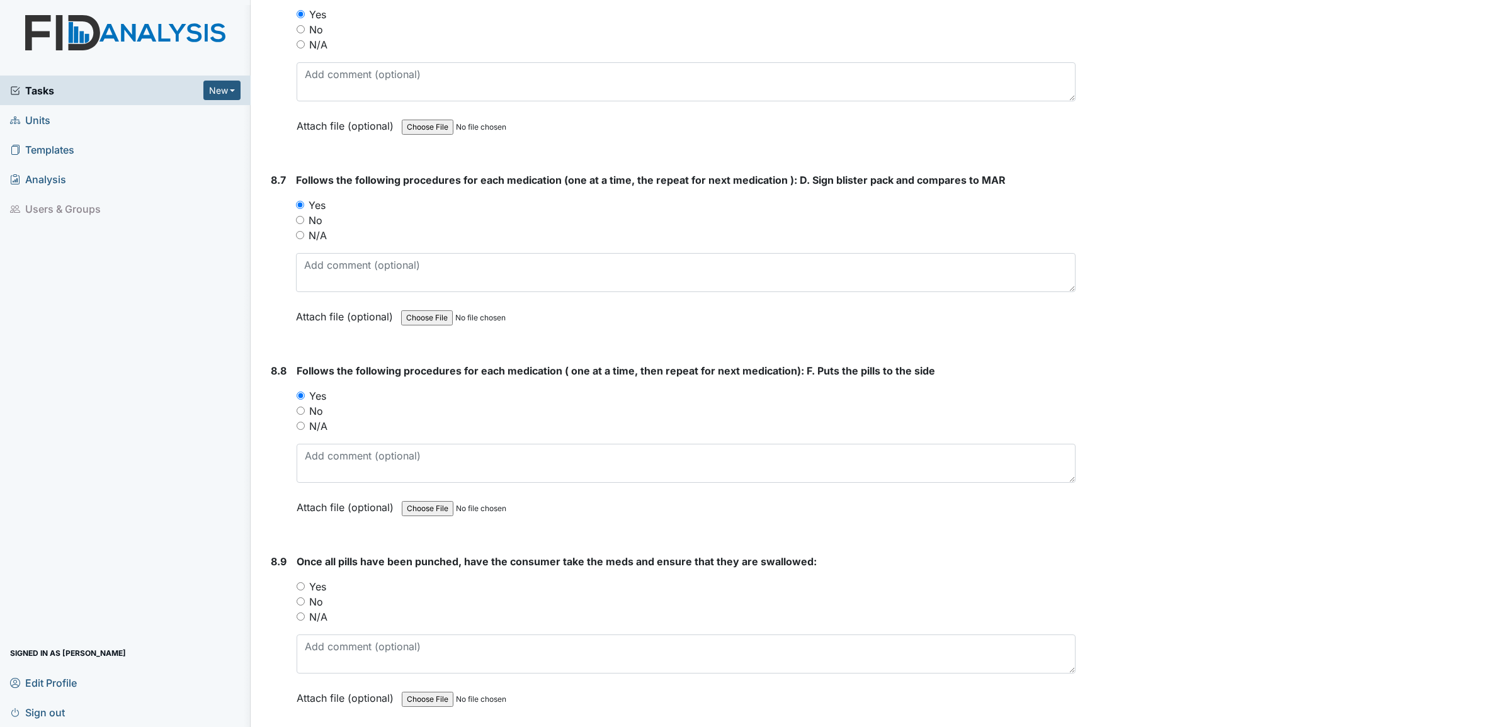
click at [303, 582] on input "Yes" at bounding box center [301, 586] width 8 height 8
radio input "true"
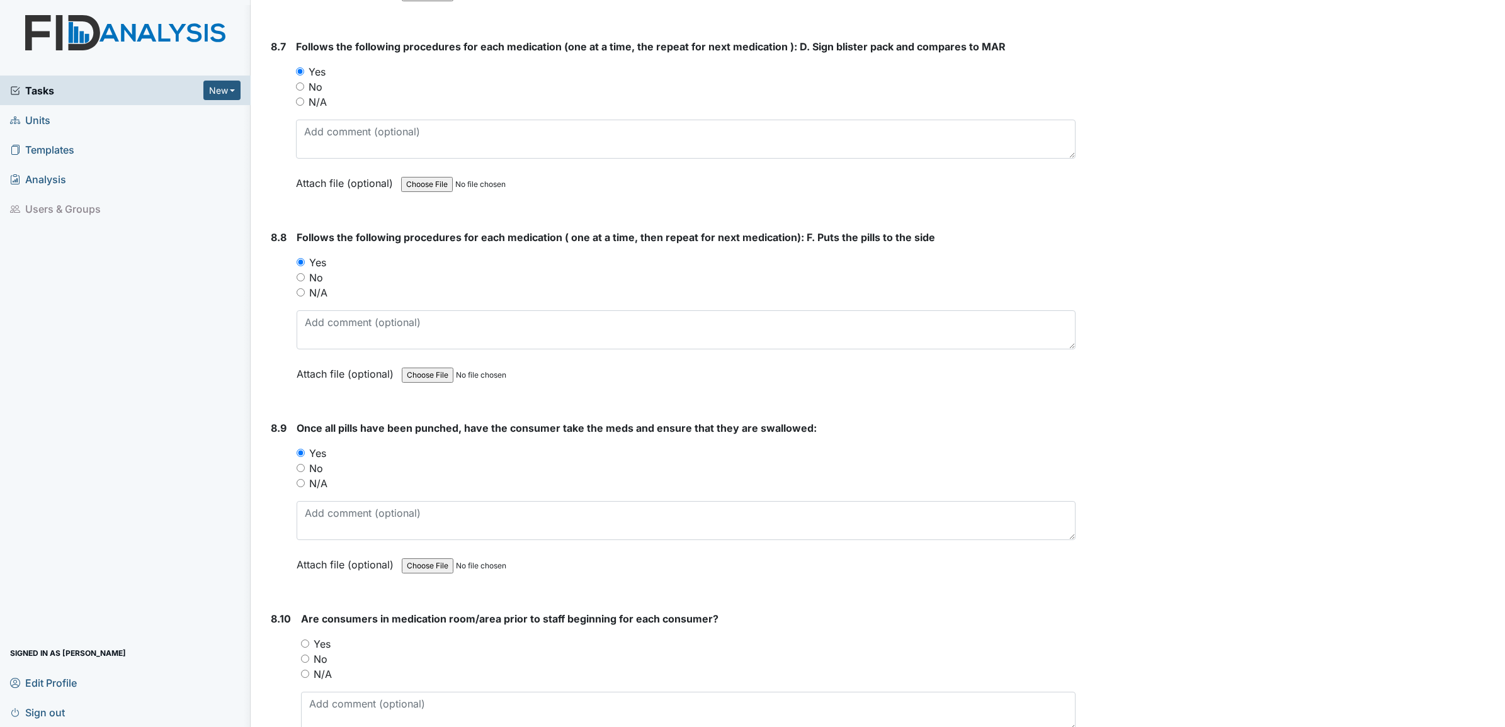
scroll to position [11255, 0]
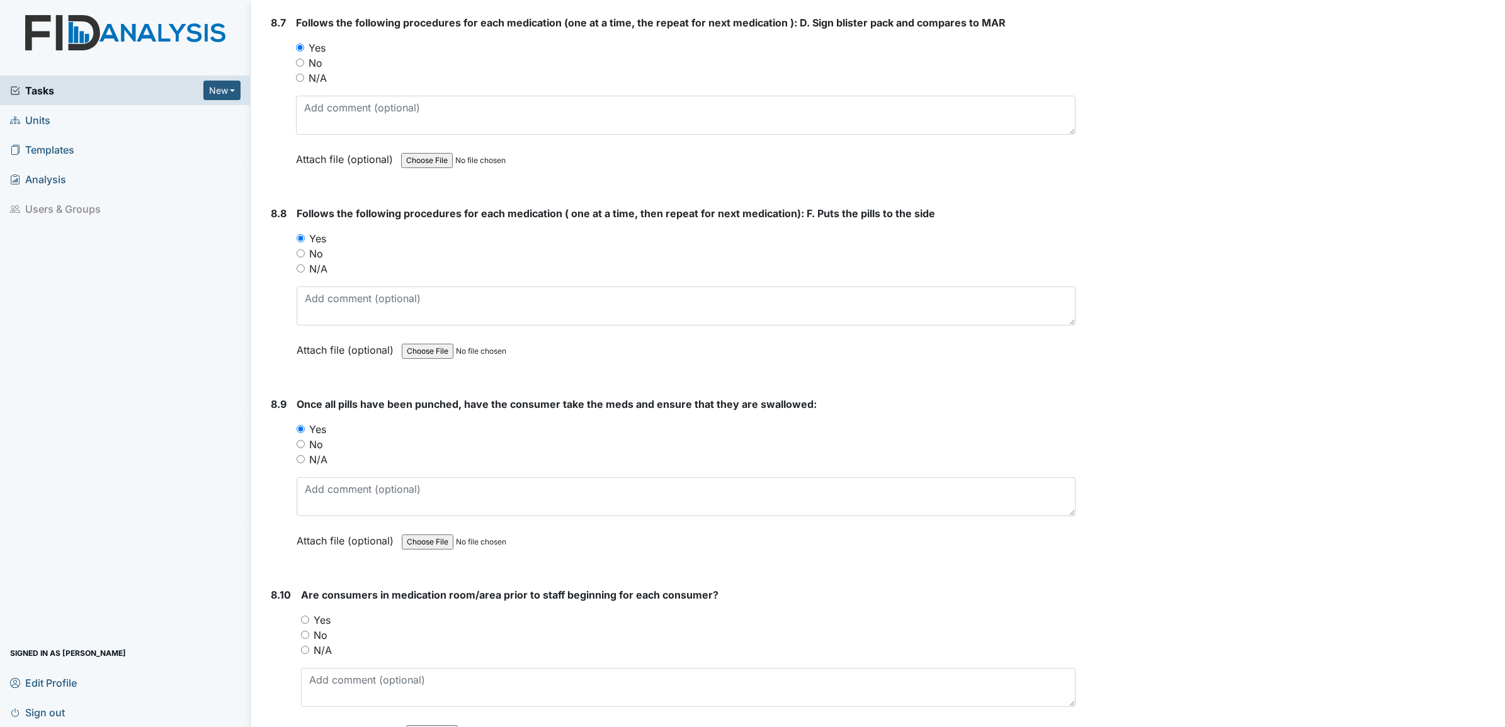
click at [303, 616] on input "Yes" at bounding box center [305, 620] width 8 height 8
radio input "true"
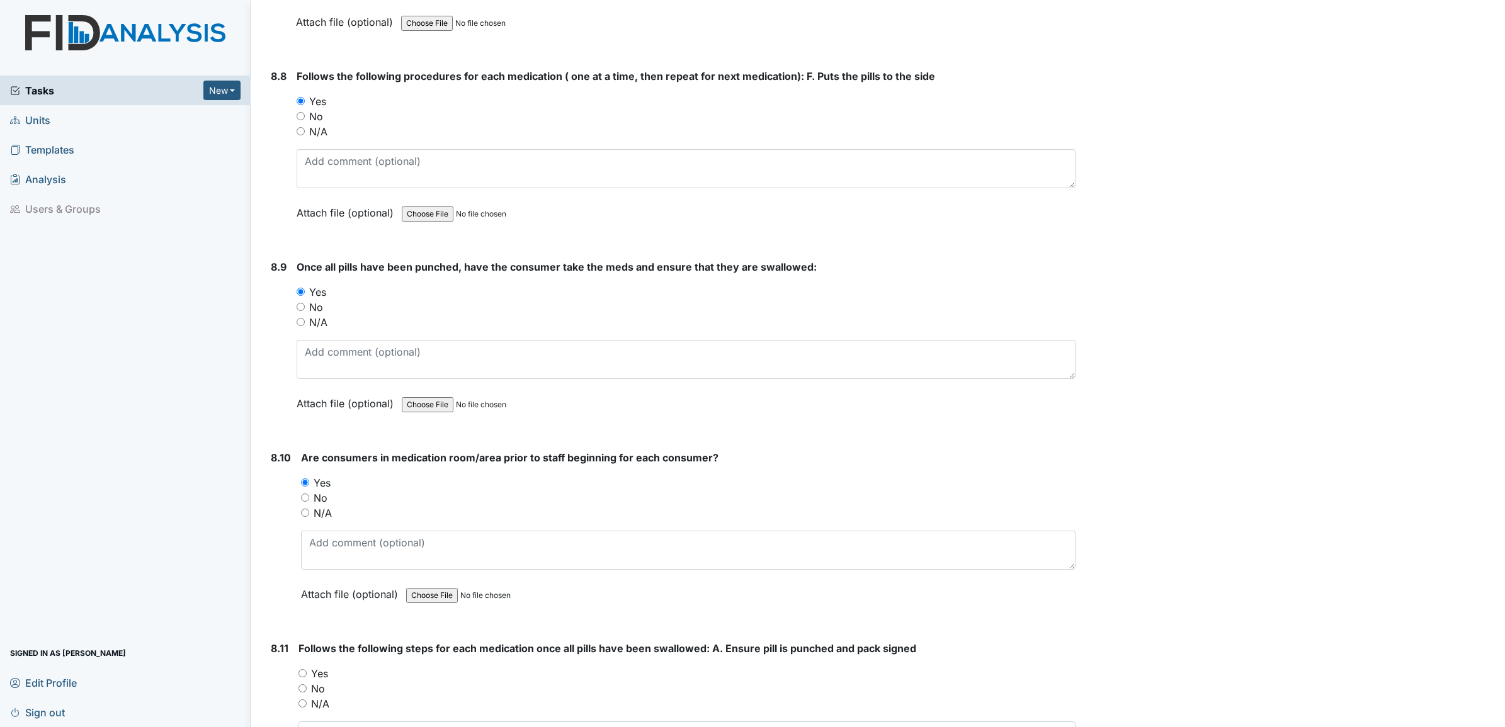
scroll to position [11412, 0]
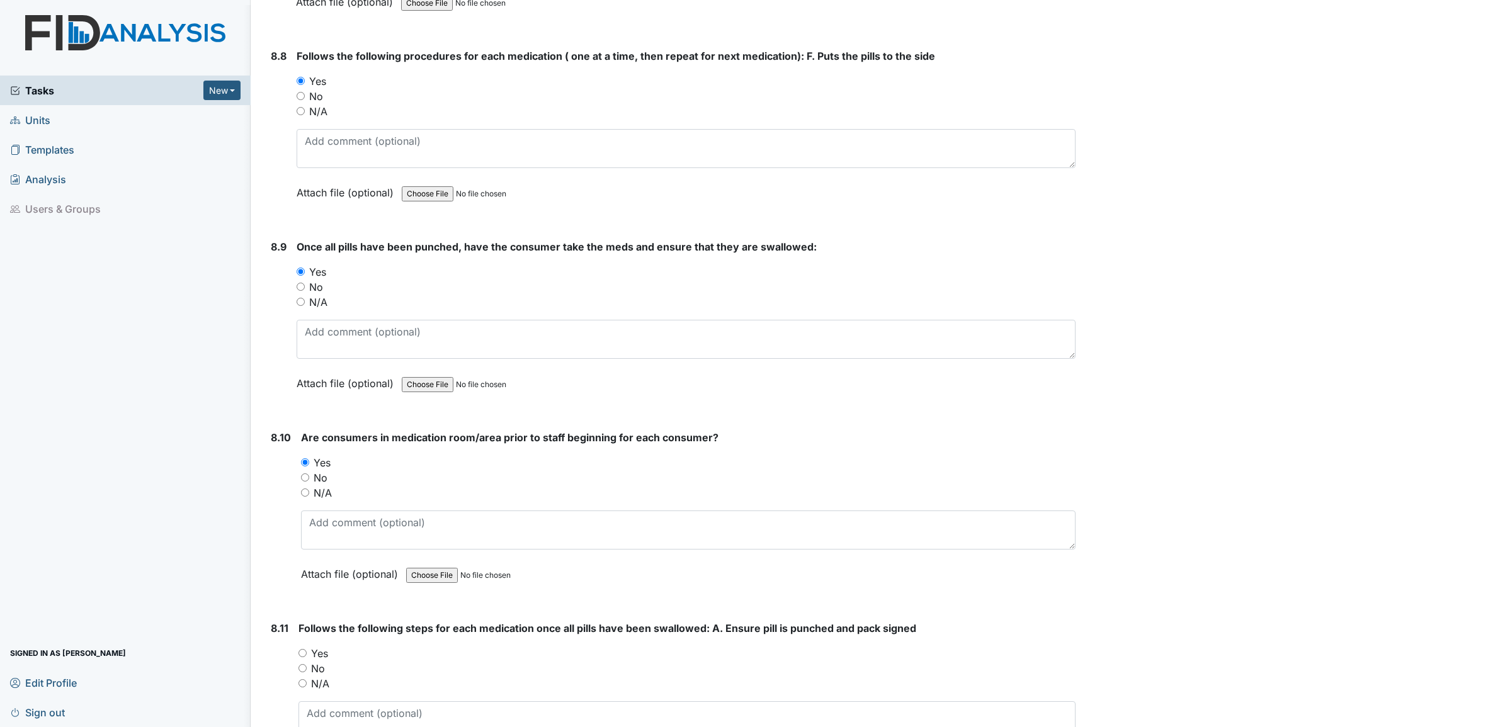
click at [305, 649] on input "Yes" at bounding box center [302, 653] width 8 height 8
radio input "true"
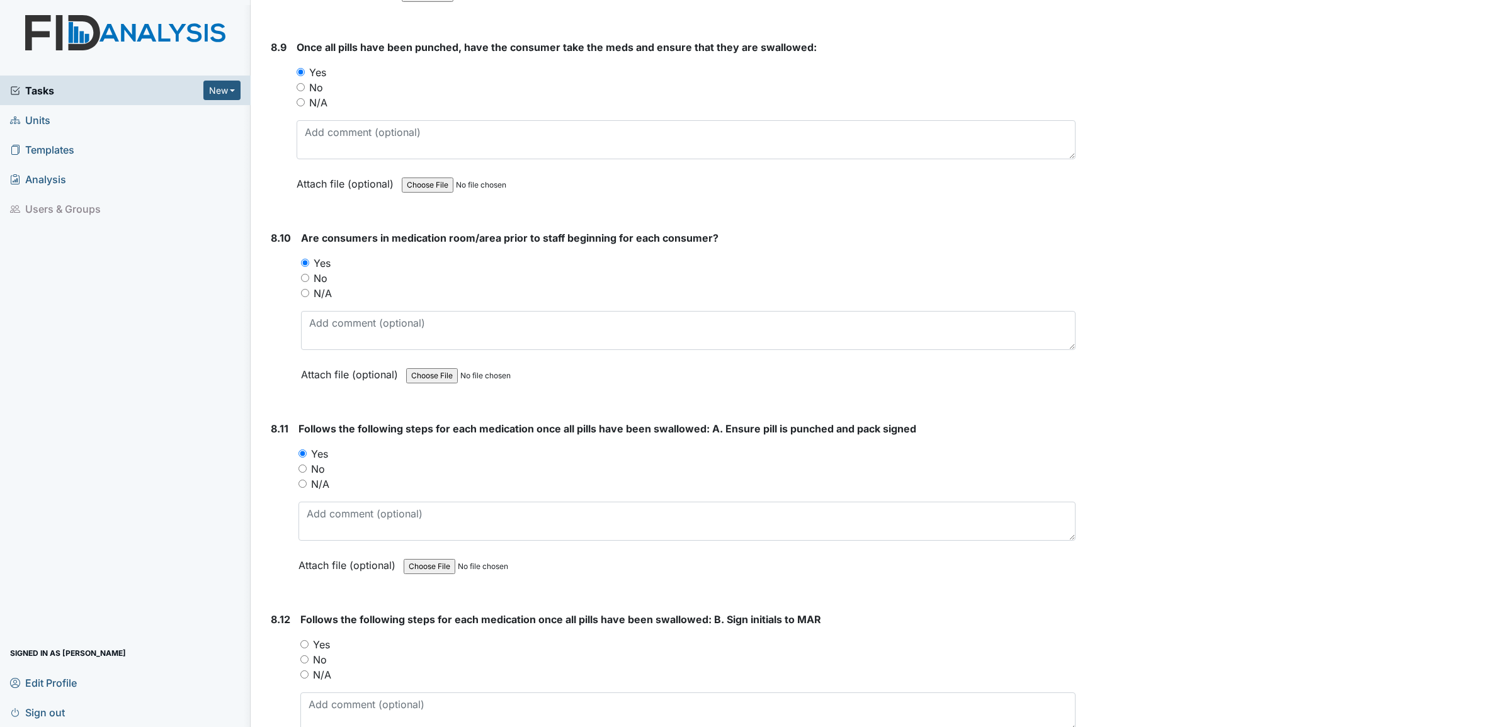
scroll to position [11648, 0]
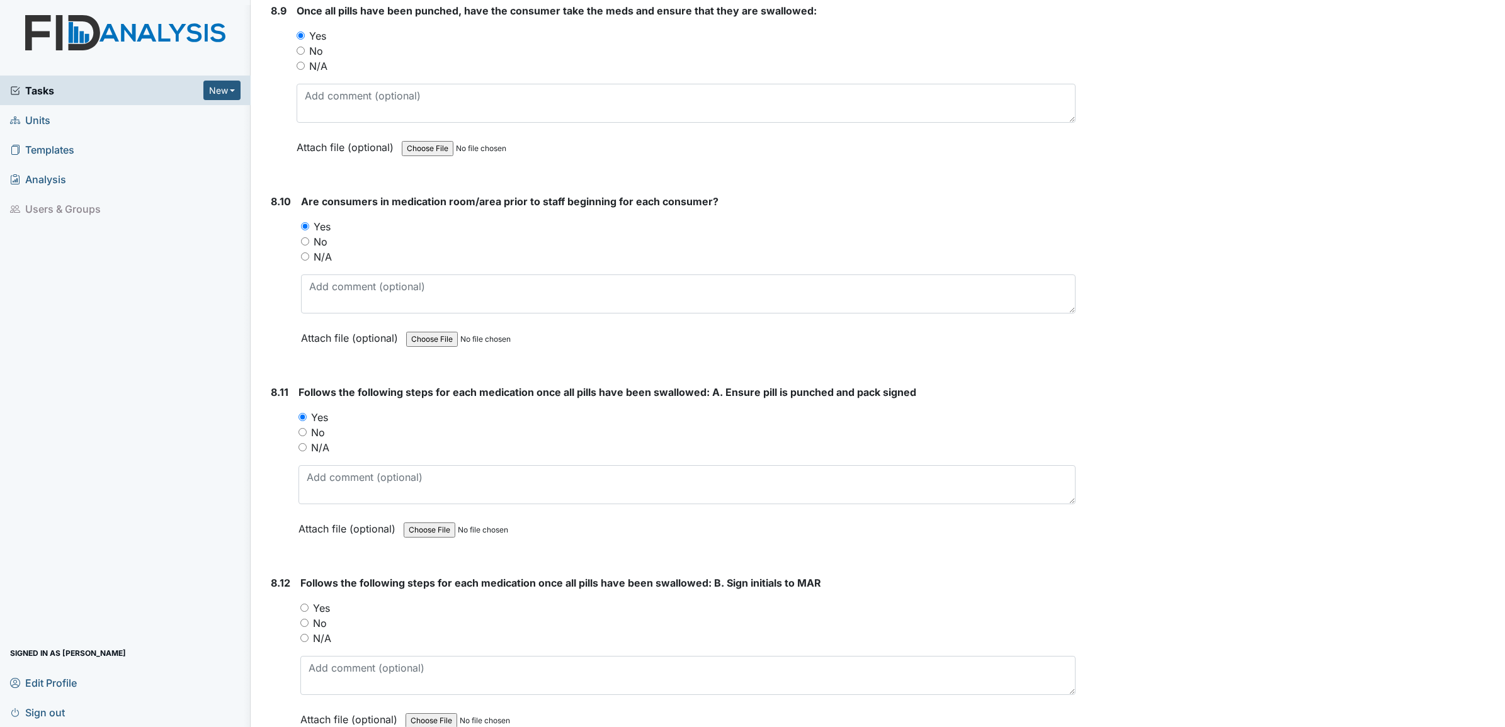
click at [303, 604] on input "Yes" at bounding box center [304, 608] width 8 height 8
radio input "true"
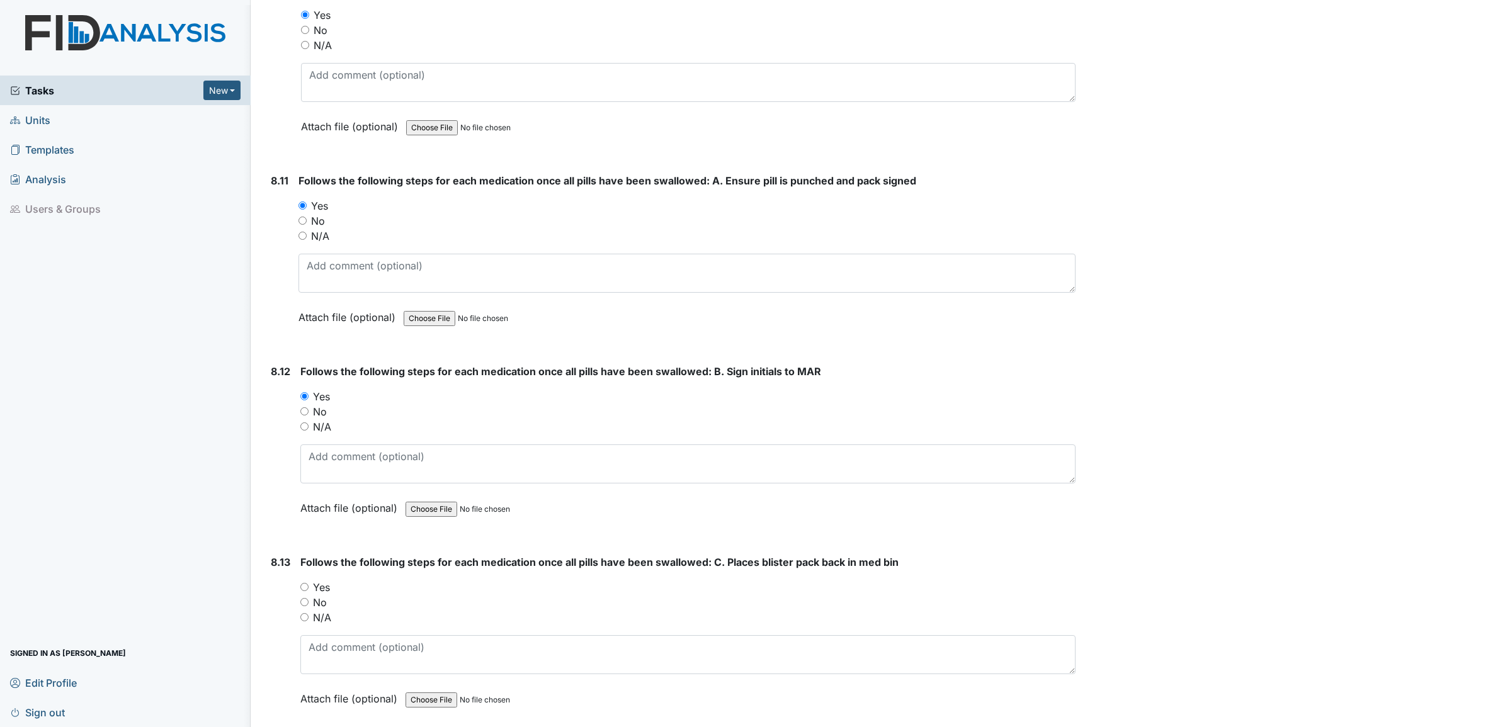
scroll to position [11884, 0]
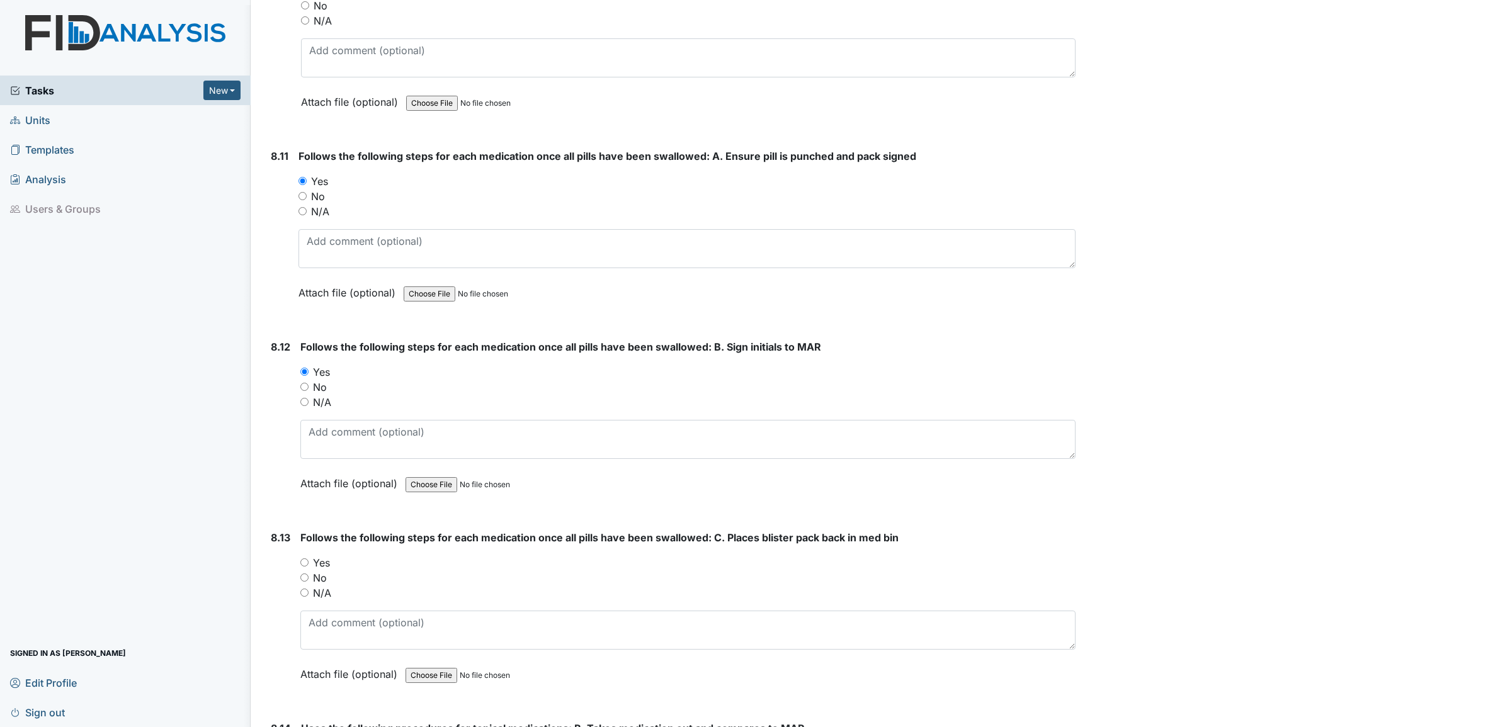
click at [304, 558] on input "Yes" at bounding box center [304, 562] width 8 height 8
radio input "true"
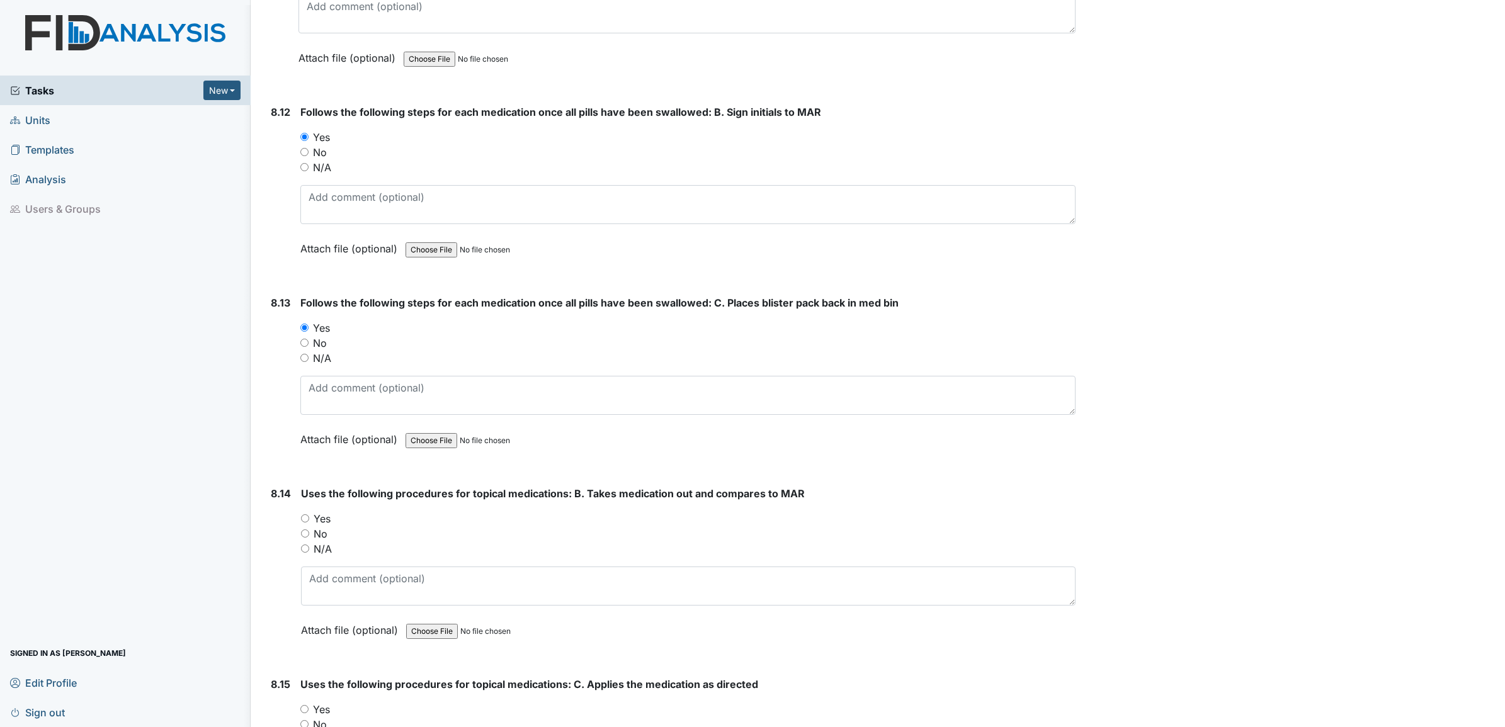
scroll to position [12120, 0]
click at [304, 510] on div "Yes" at bounding box center [688, 517] width 774 height 15
click at [305, 513] on input "Yes" at bounding box center [305, 517] width 8 height 8
radio input "true"
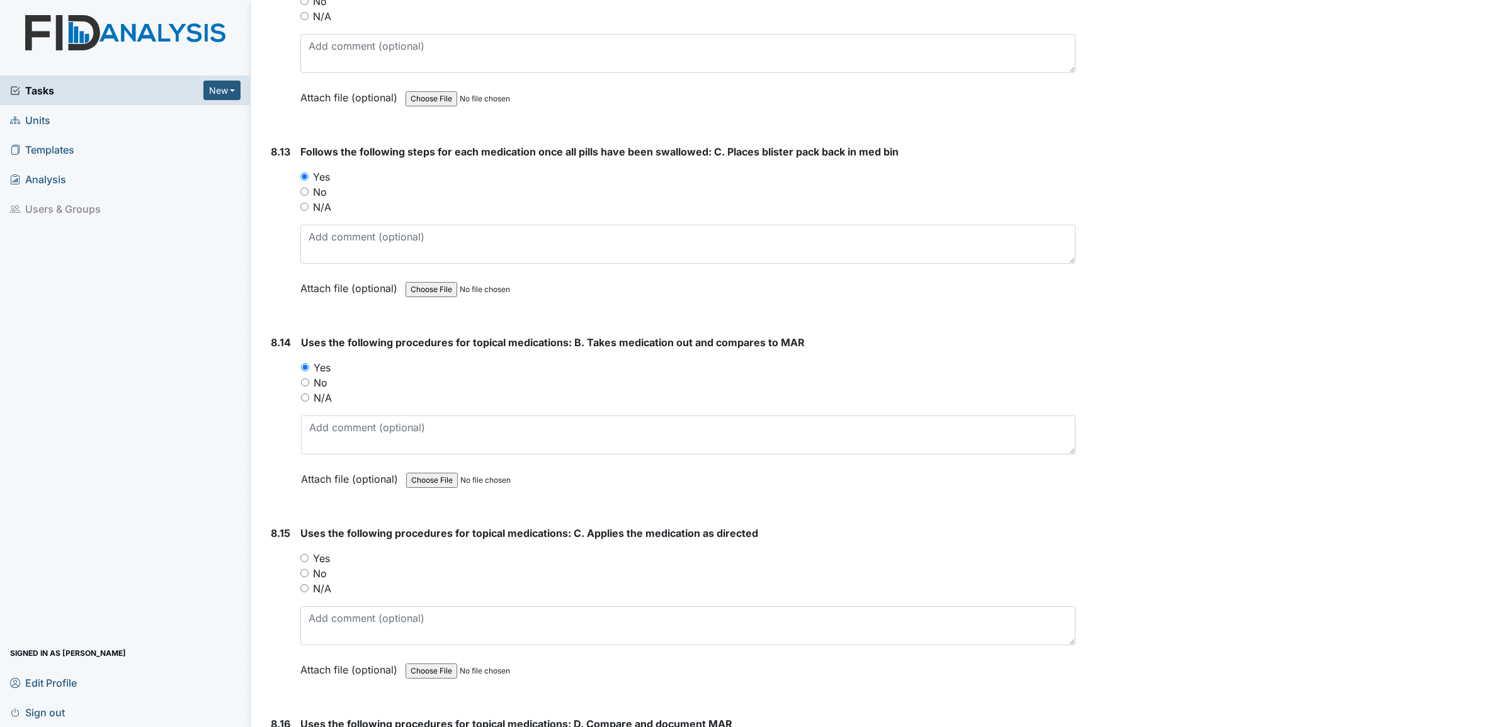
scroll to position [12278, 0]
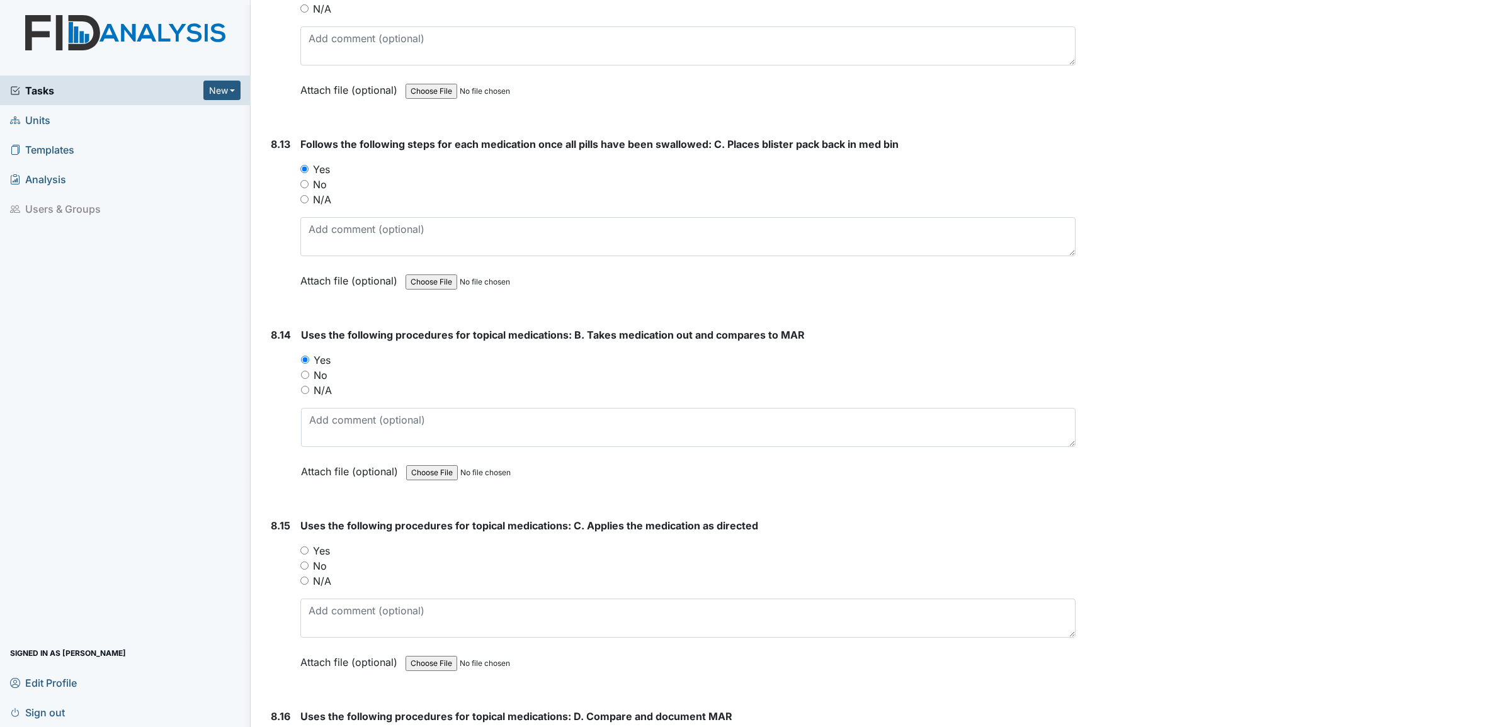
click at [305, 547] on input "Yes" at bounding box center [304, 551] width 8 height 8
radio input "true"
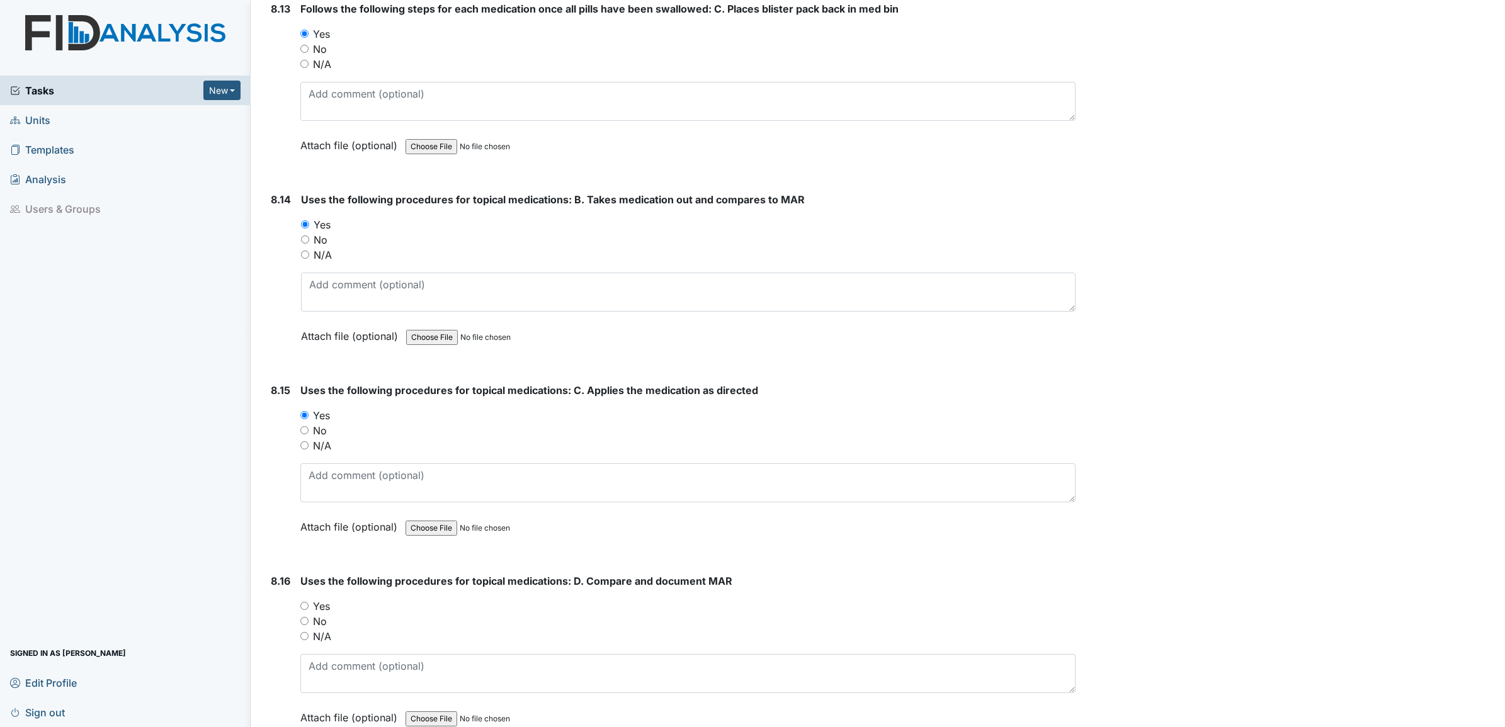
scroll to position [12435, 0]
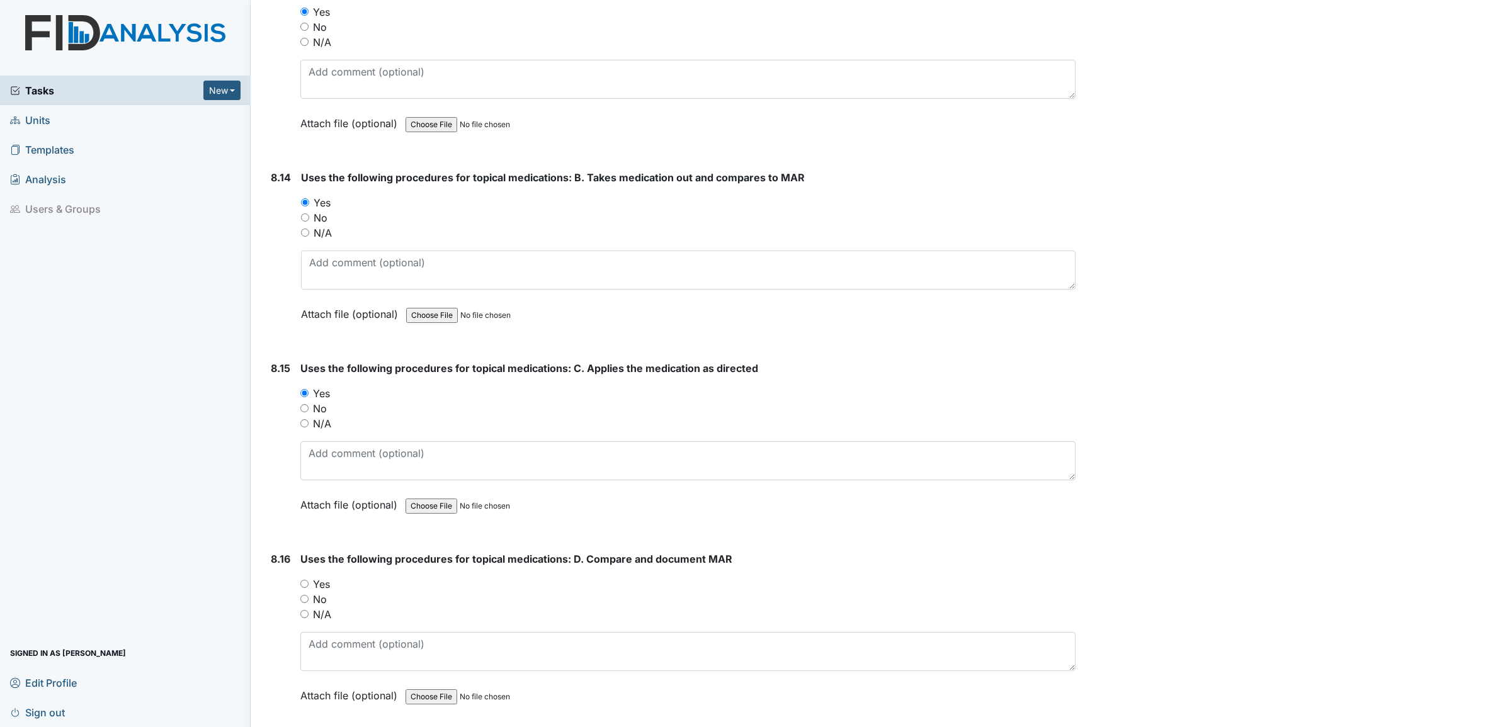
click at [306, 580] on input "Yes" at bounding box center [304, 584] width 8 height 8
radio input "true"
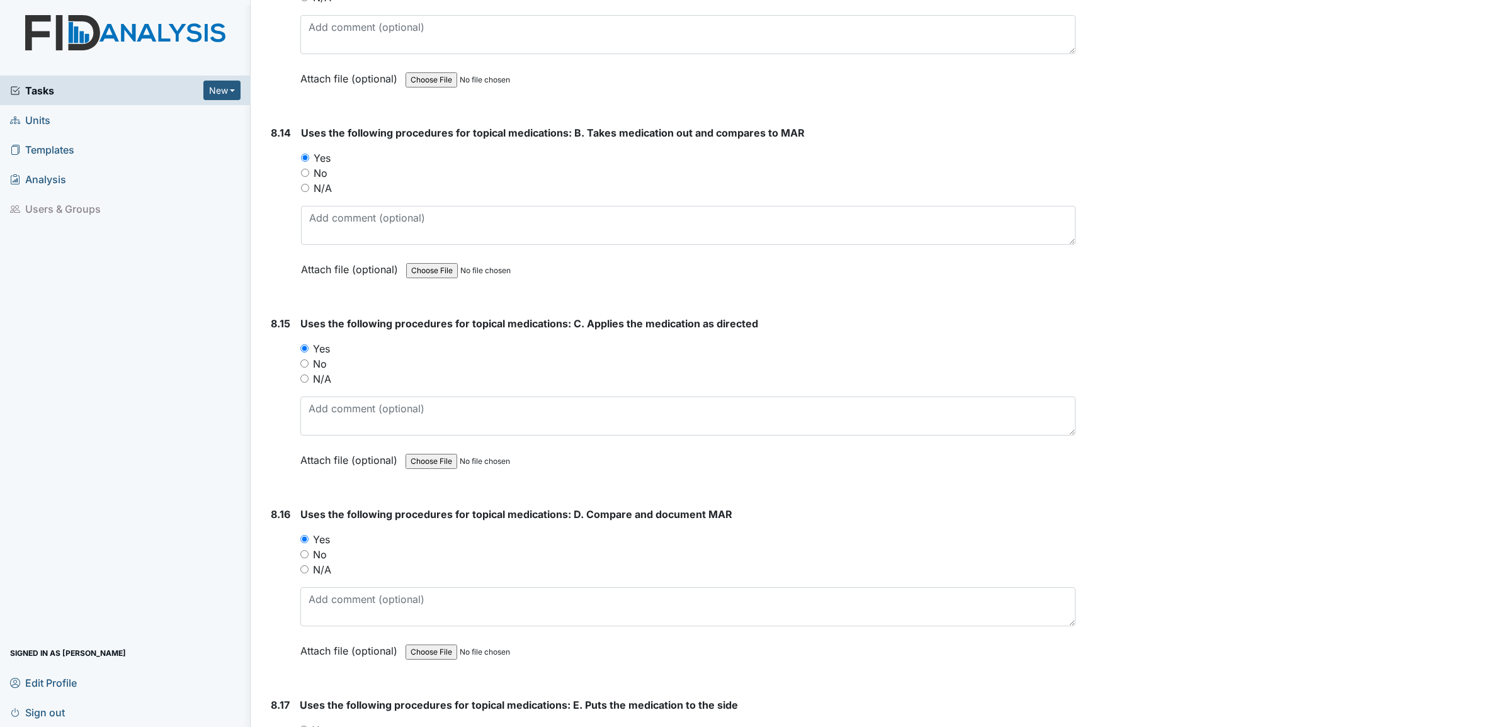
scroll to position [12593, 0]
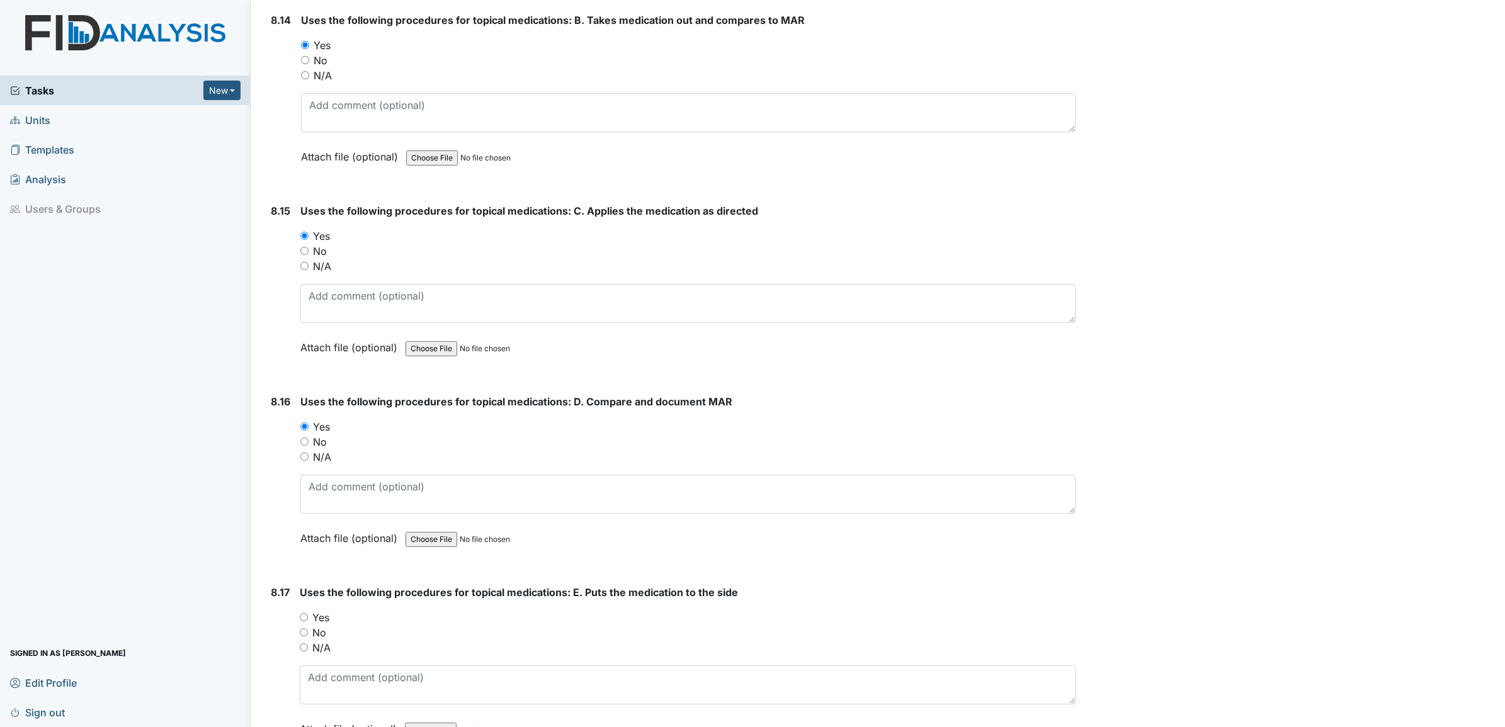
click at [303, 613] on input "Yes" at bounding box center [304, 617] width 8 height 8
radio input "true"
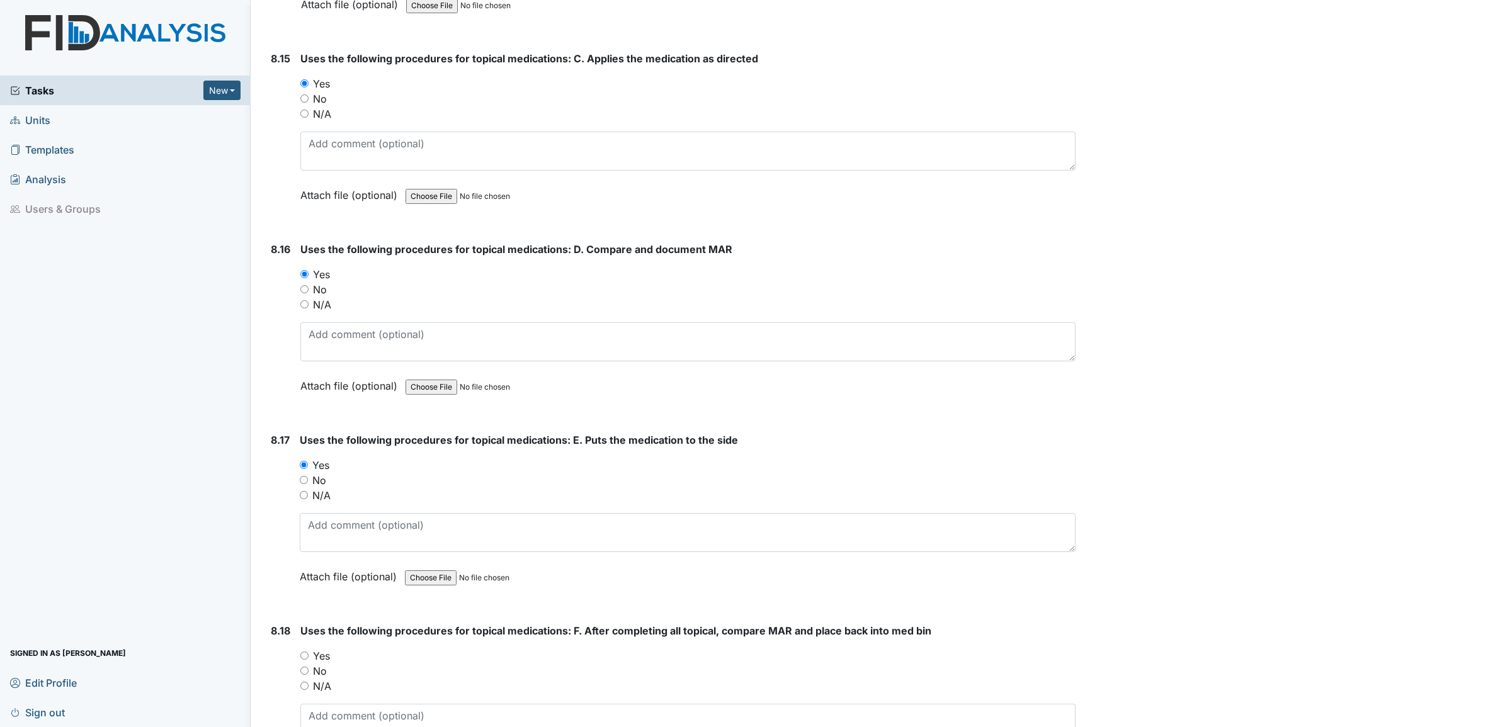
scroll to position [12750, 0]
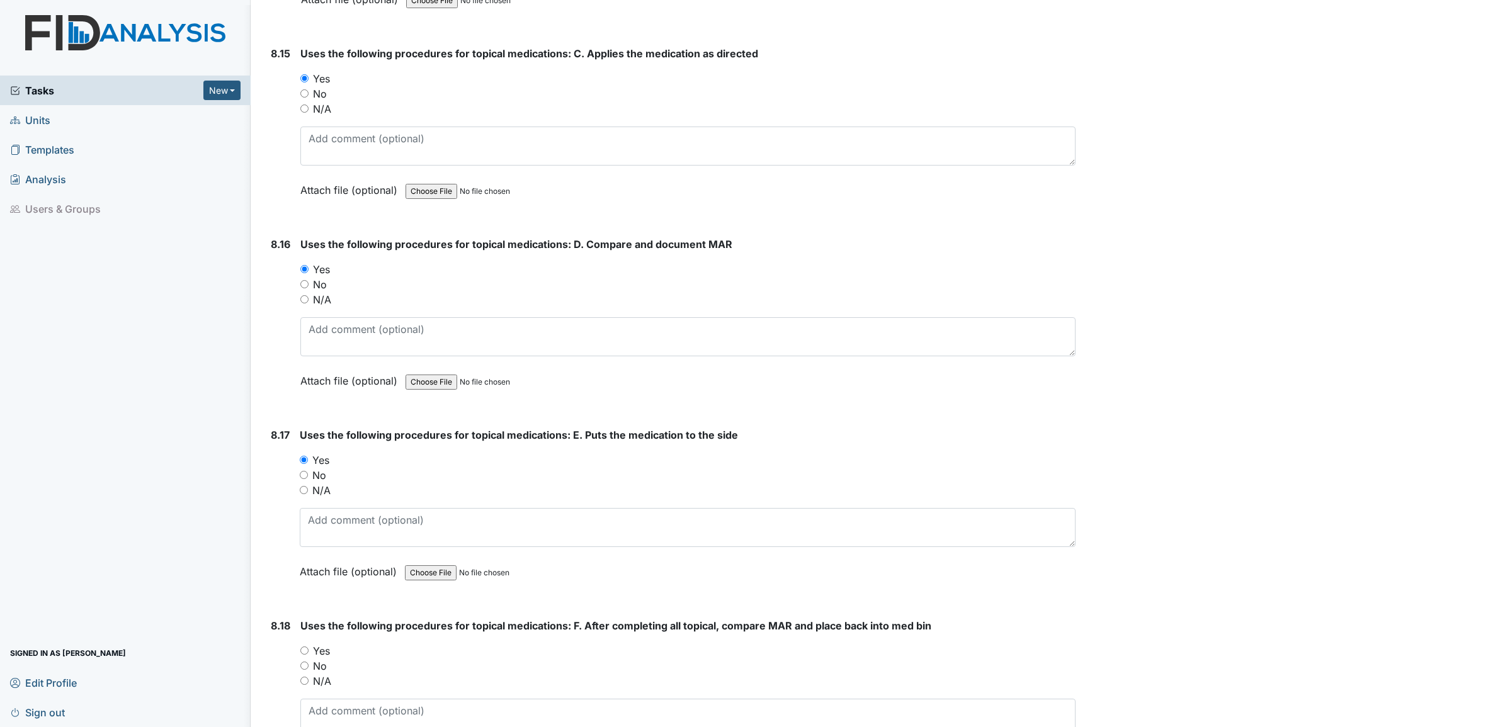
click at [303, 647] on input "Yes" at bounding box center [304, 651] width 8 height 8
radio input "true"
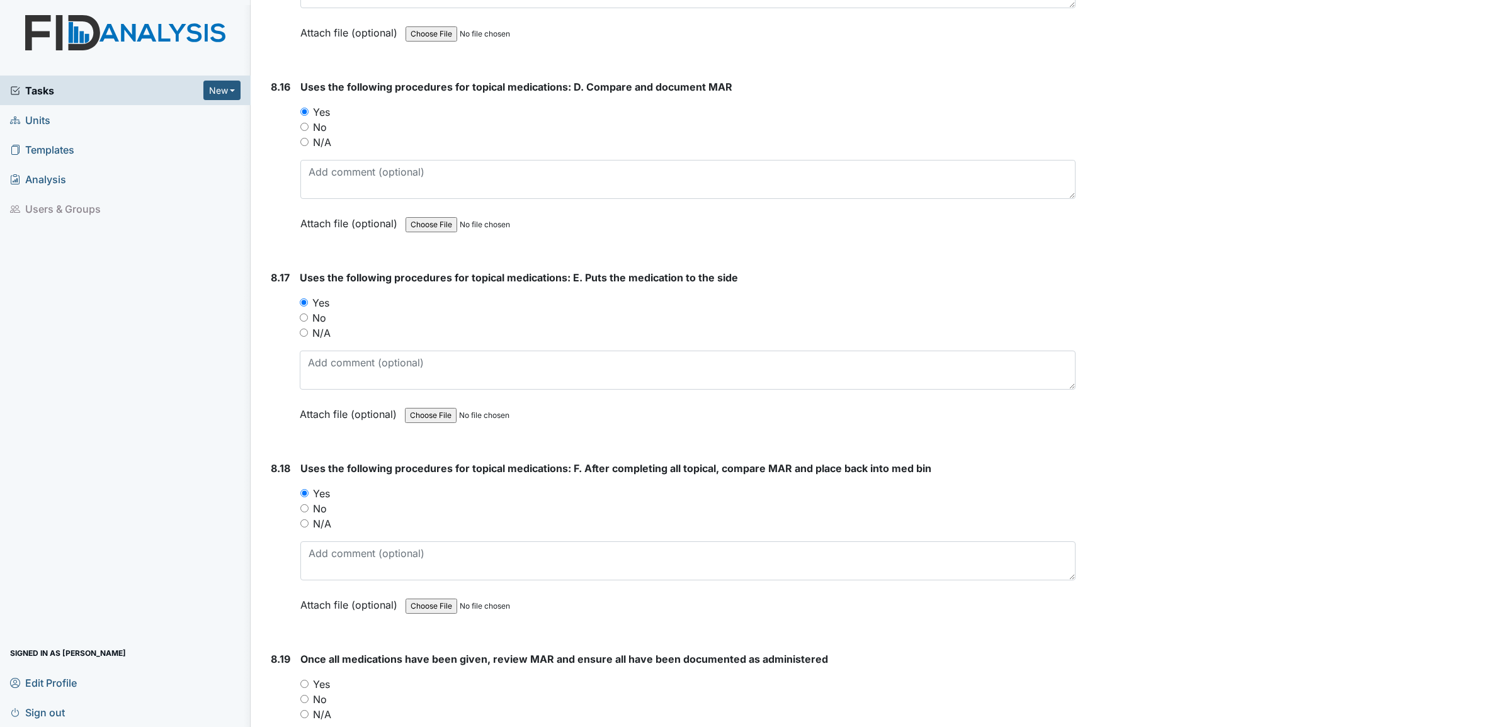
click at [303, 680] on input "Yes" at bounding box center [304, 684] width 8 height 8
radio input "true"
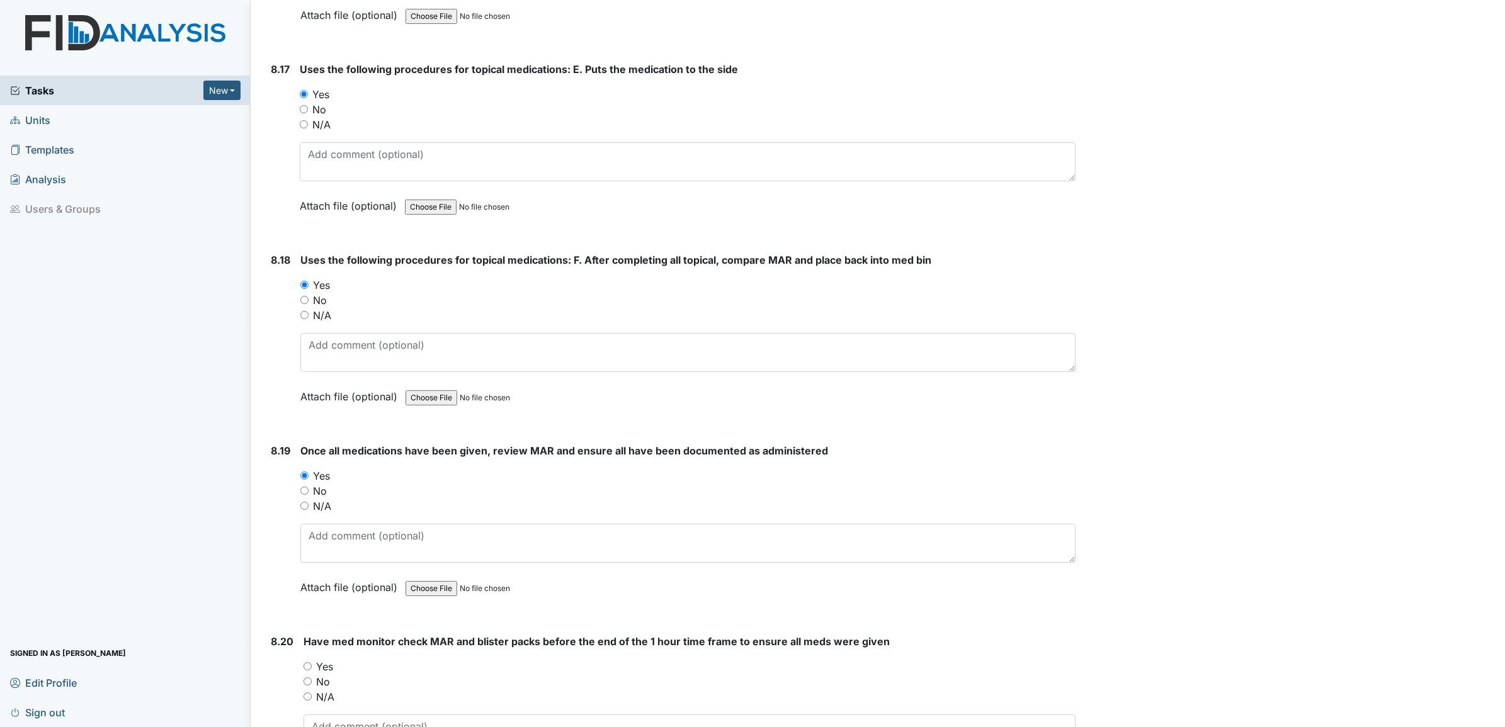
scroll to position [13144, 0]
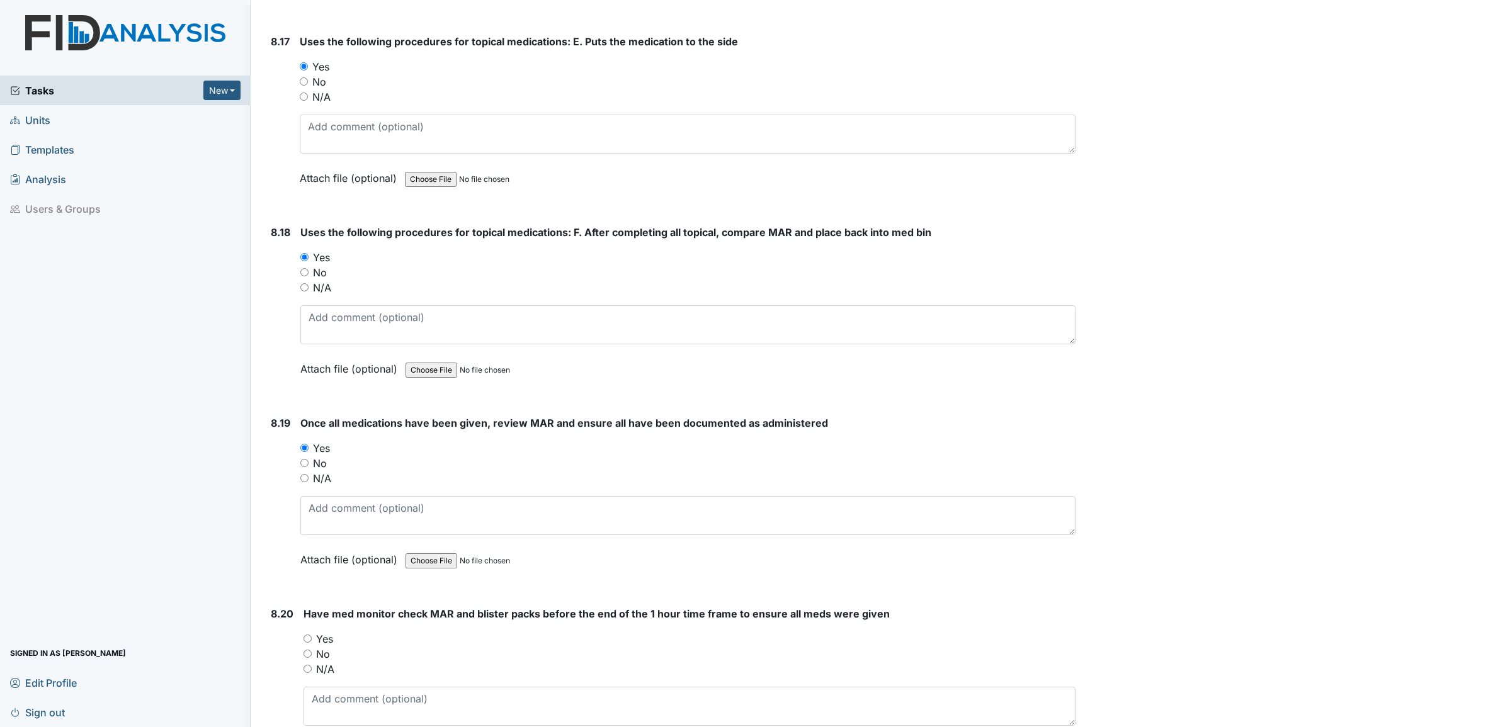
click at [307, 635] on input "Yes" at bounding box center [307, 639] width 8 height 8
radio input "true"
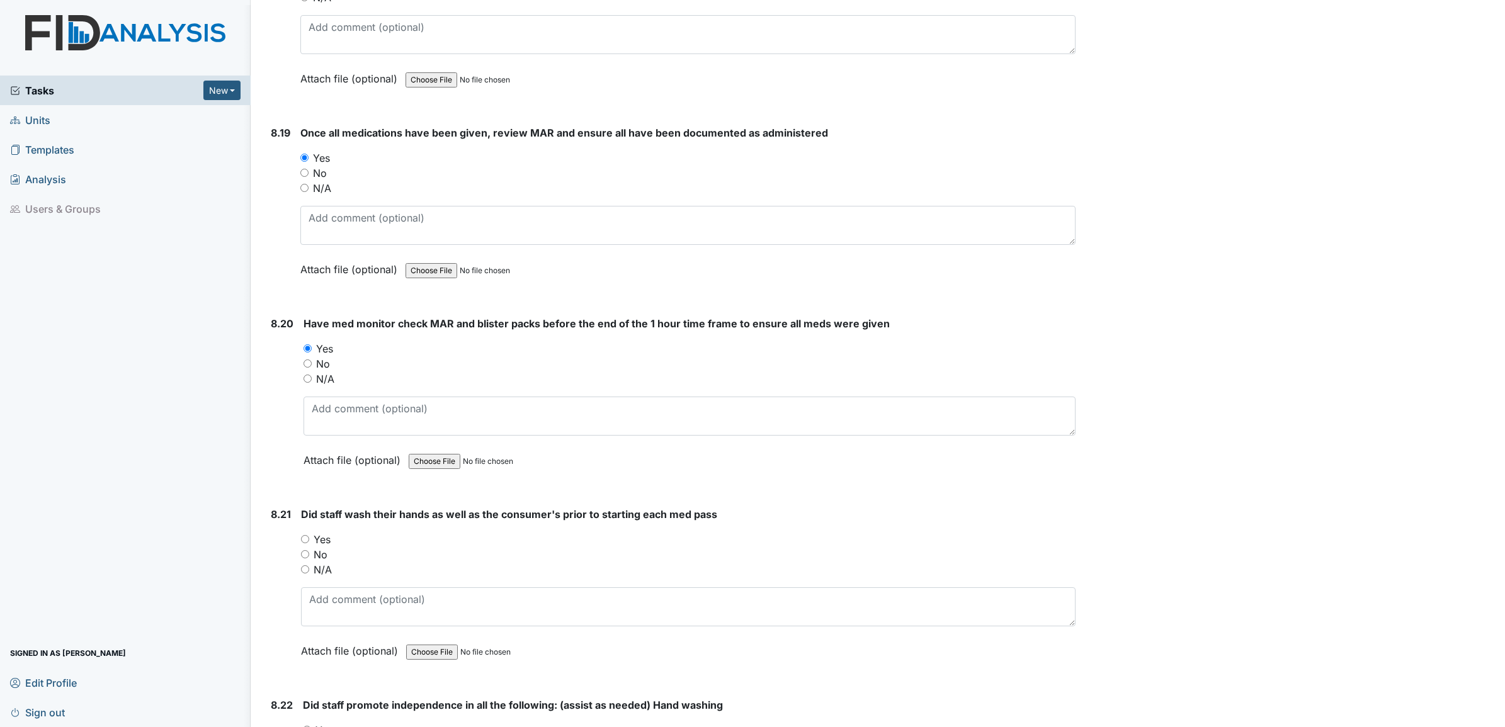
scroll to position [13458, 0]
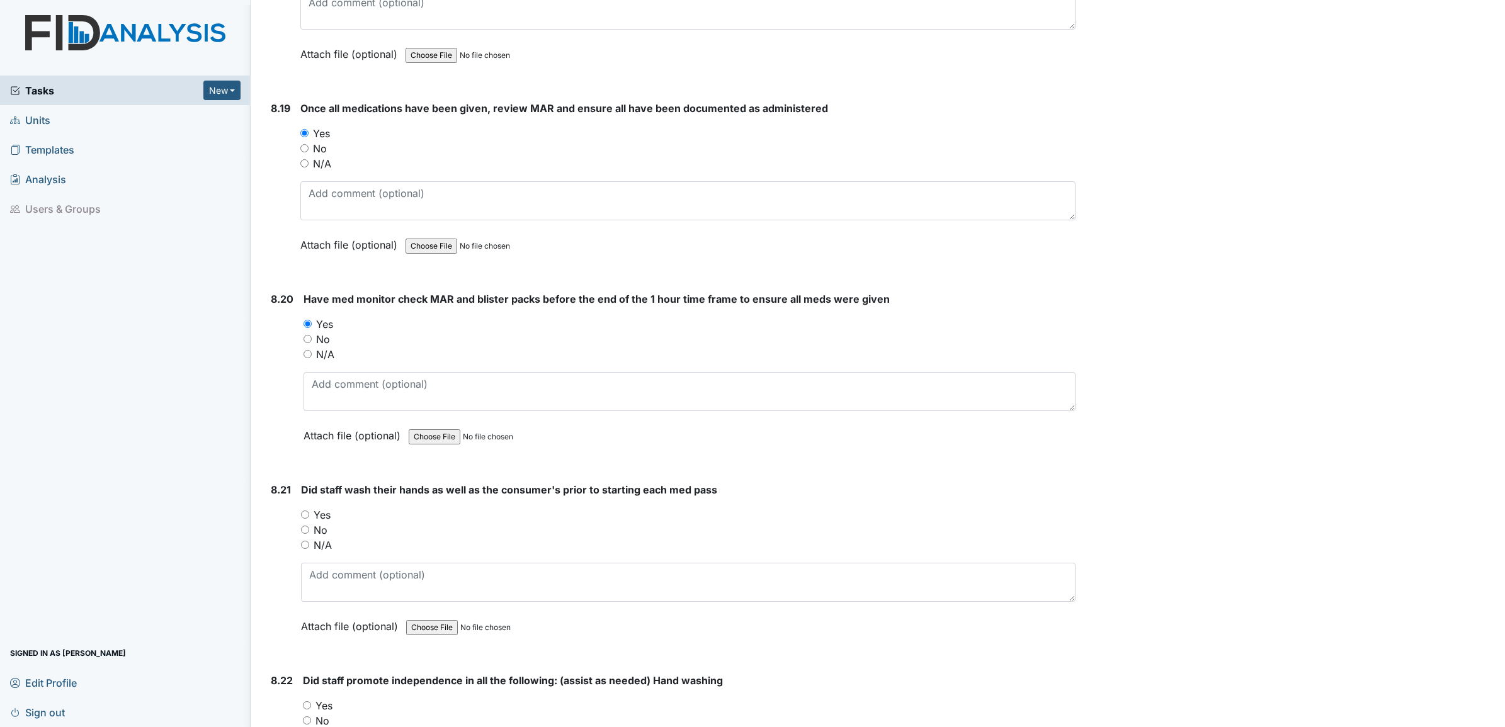
click at [306, 511] on input "Yes" at bounding box center [305, 515] width 8 height 8
radio input "true"
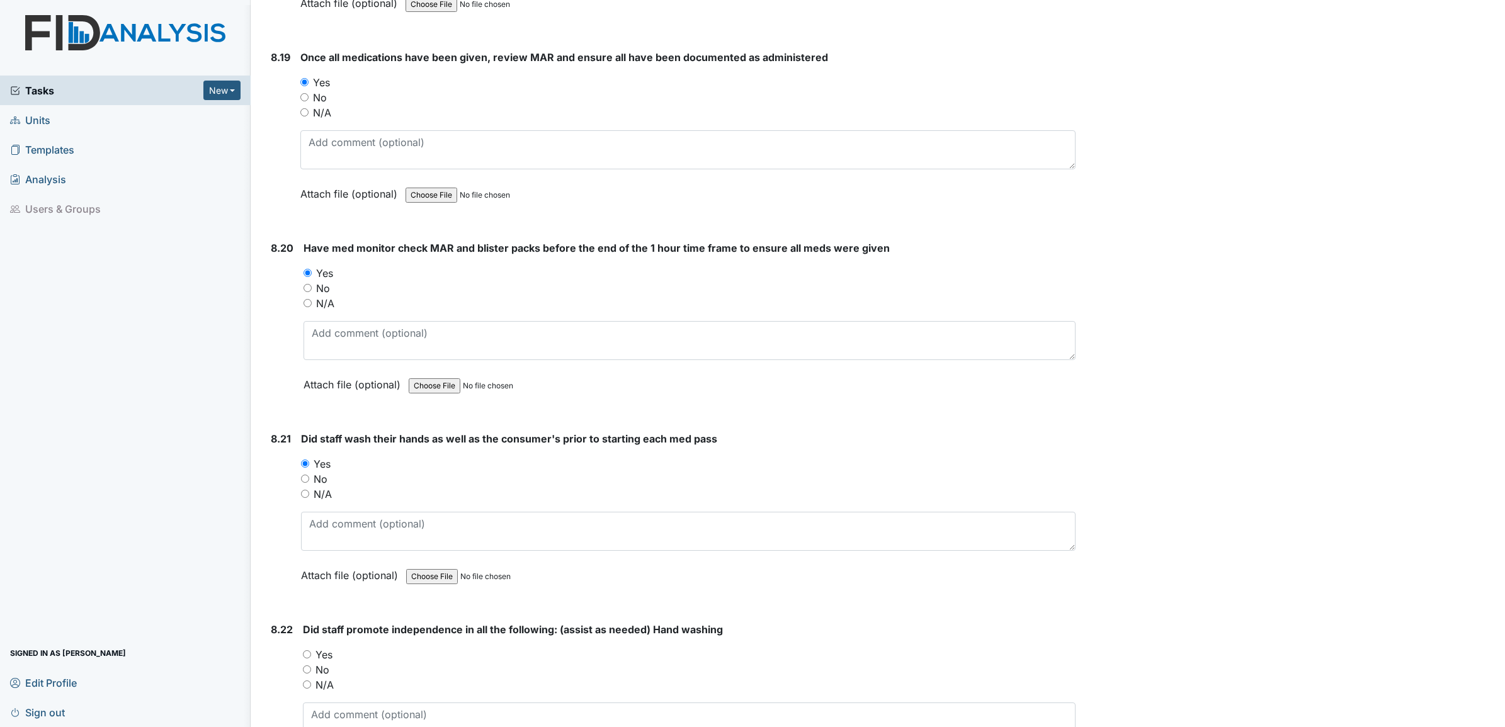
scroll to position [13537, 0]
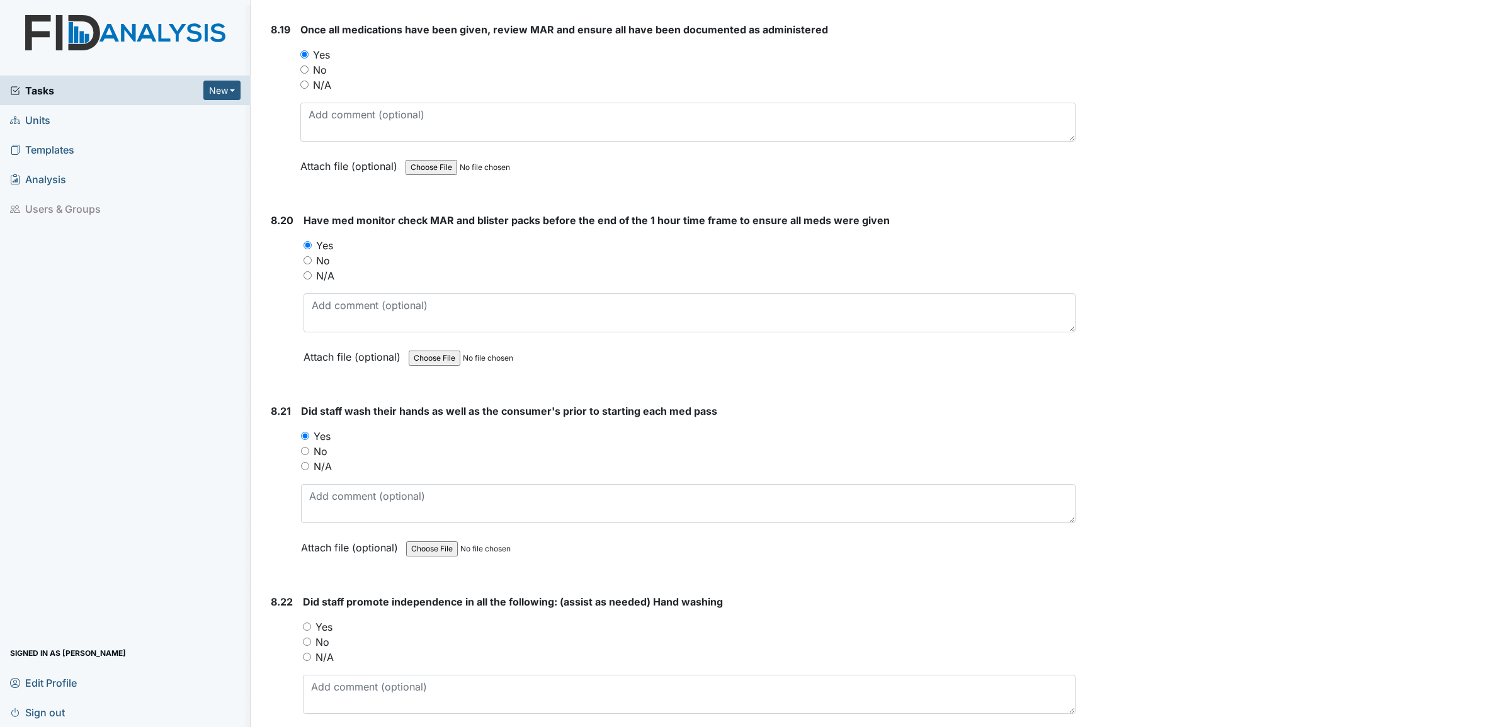
click at [306, 623] on input "Yes" at bounding box center [307, 627] width 8 height 8
radio input "true"
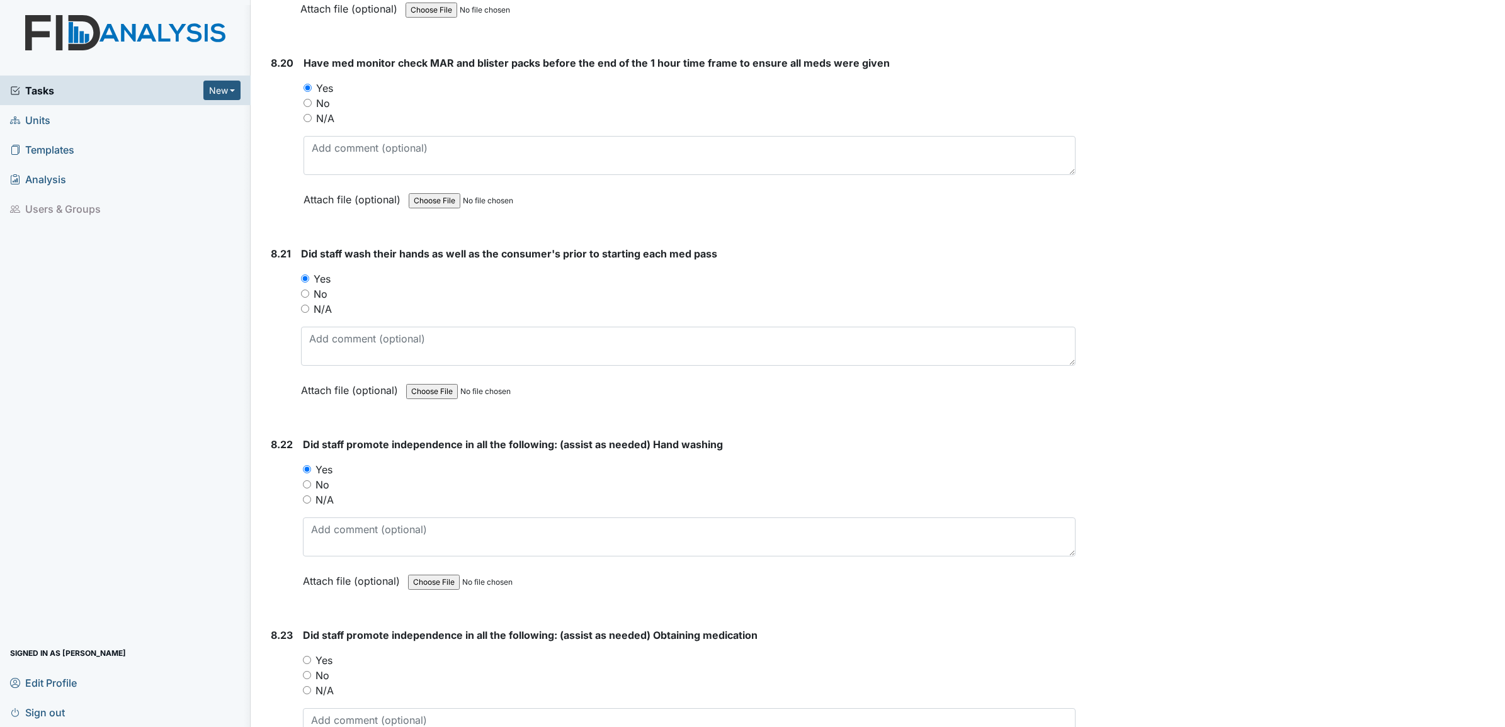
scroll to position [13773, 0]
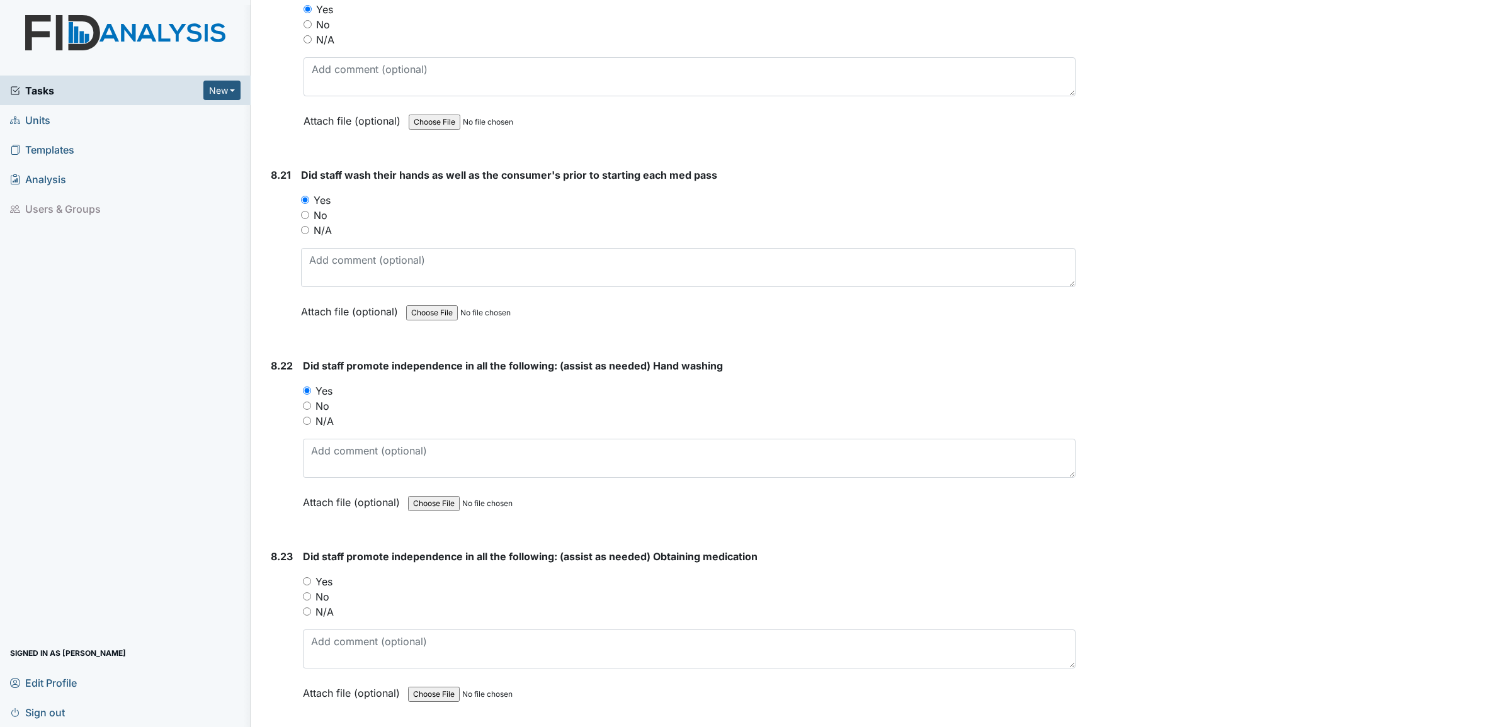
click at [307, 577] on input "Yes" at bounding box center [307, 581] width 8 height 8
radio input "true"
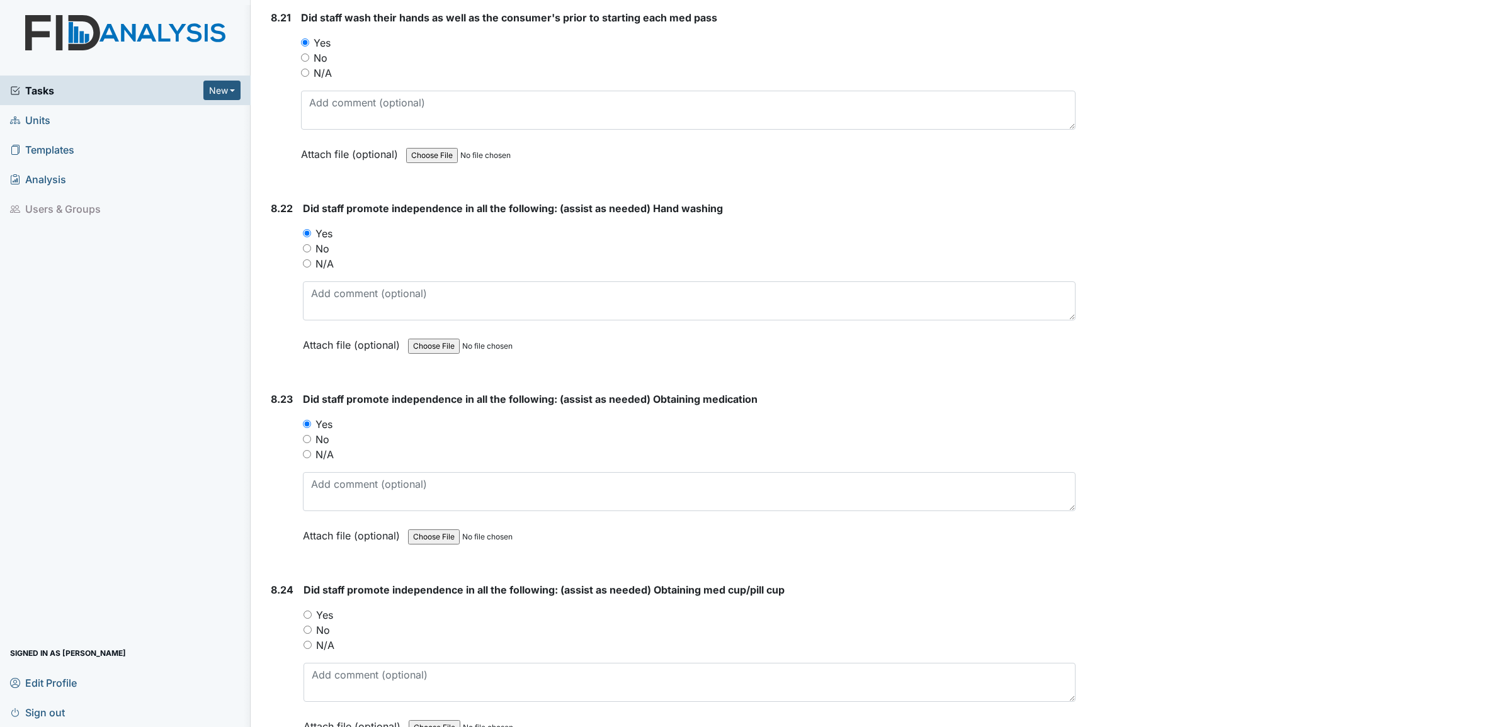
scroll to position [14009, 0]
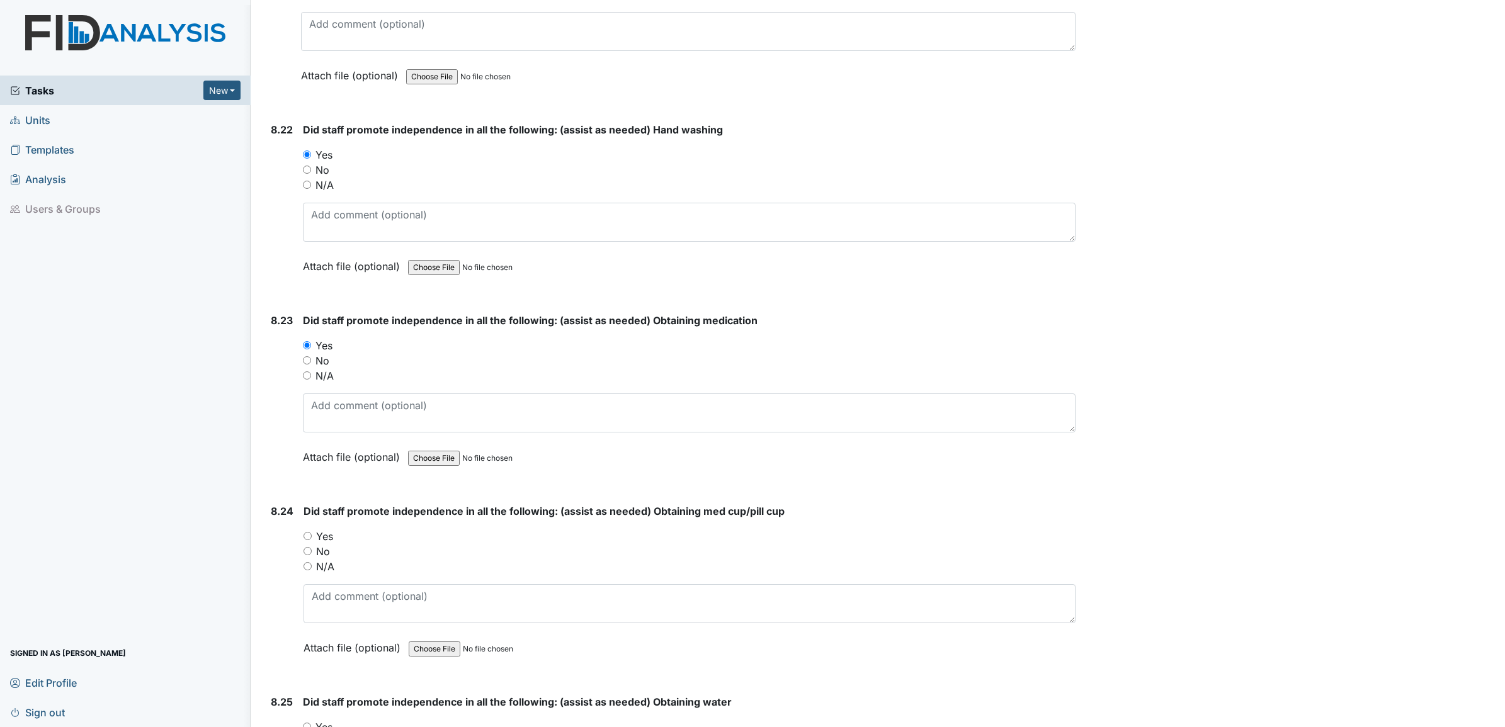
click at [309, 532] on input "Yes" at bounding box center [307, 536] width 8 height 8
radio input "true"
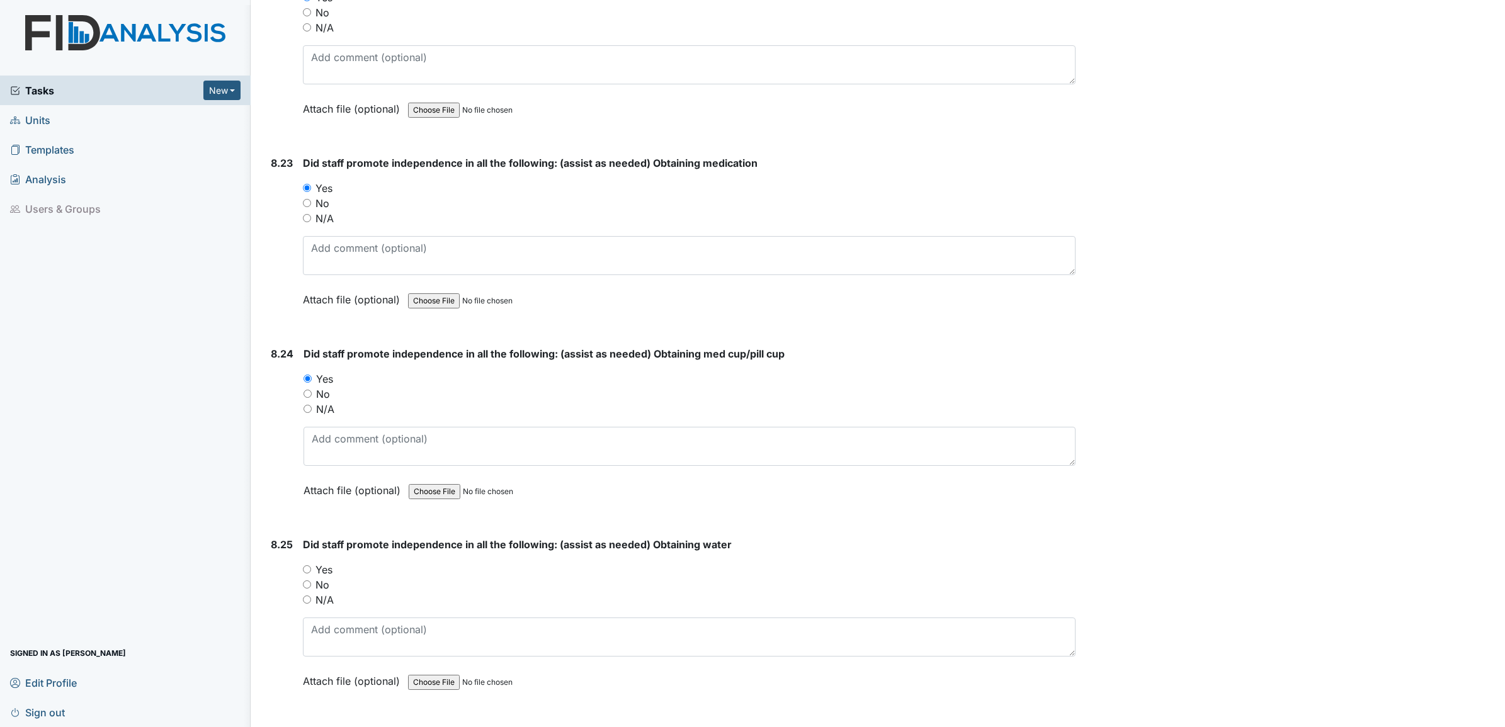
scroll to position [14245, 0]
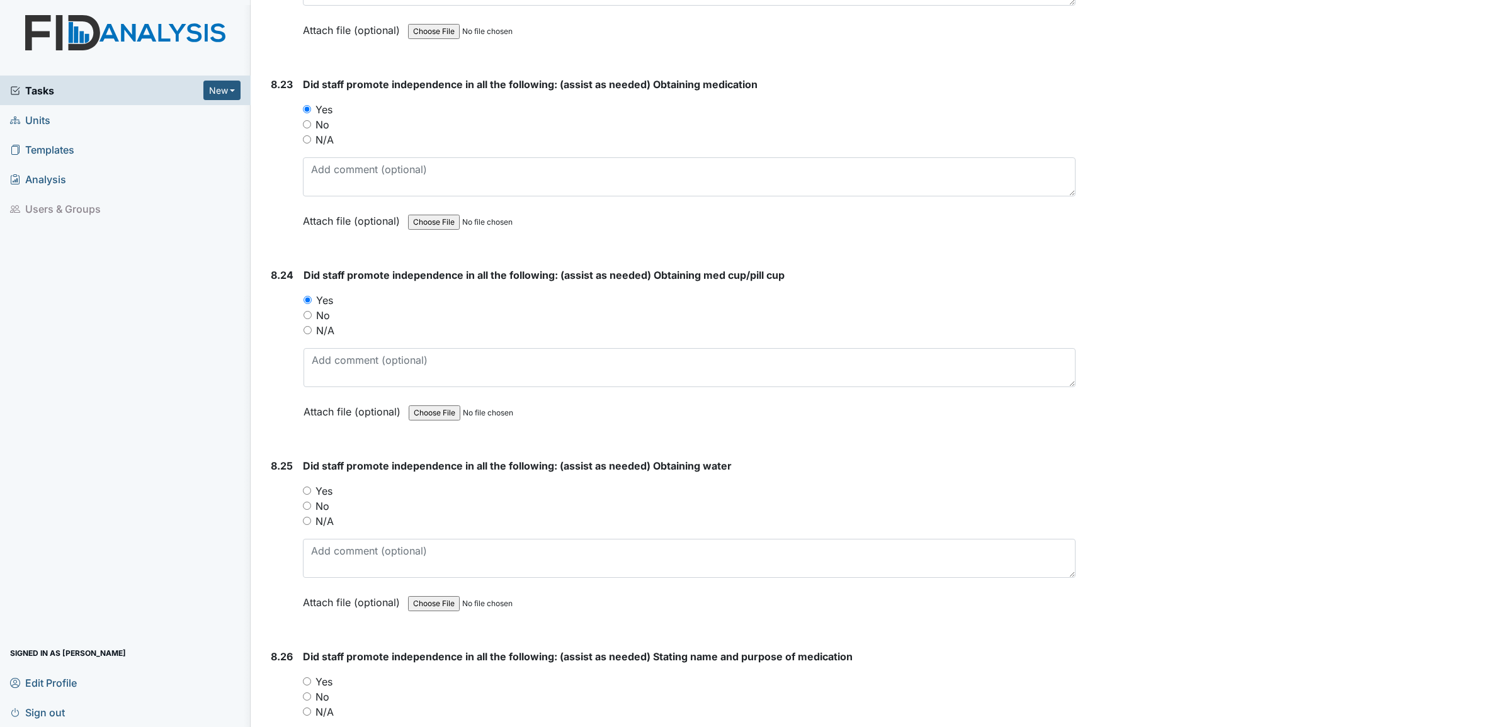
click at [307, 487] on input "Yes" at bounding box center [307, 491] width 8 height 8
radio input "true"
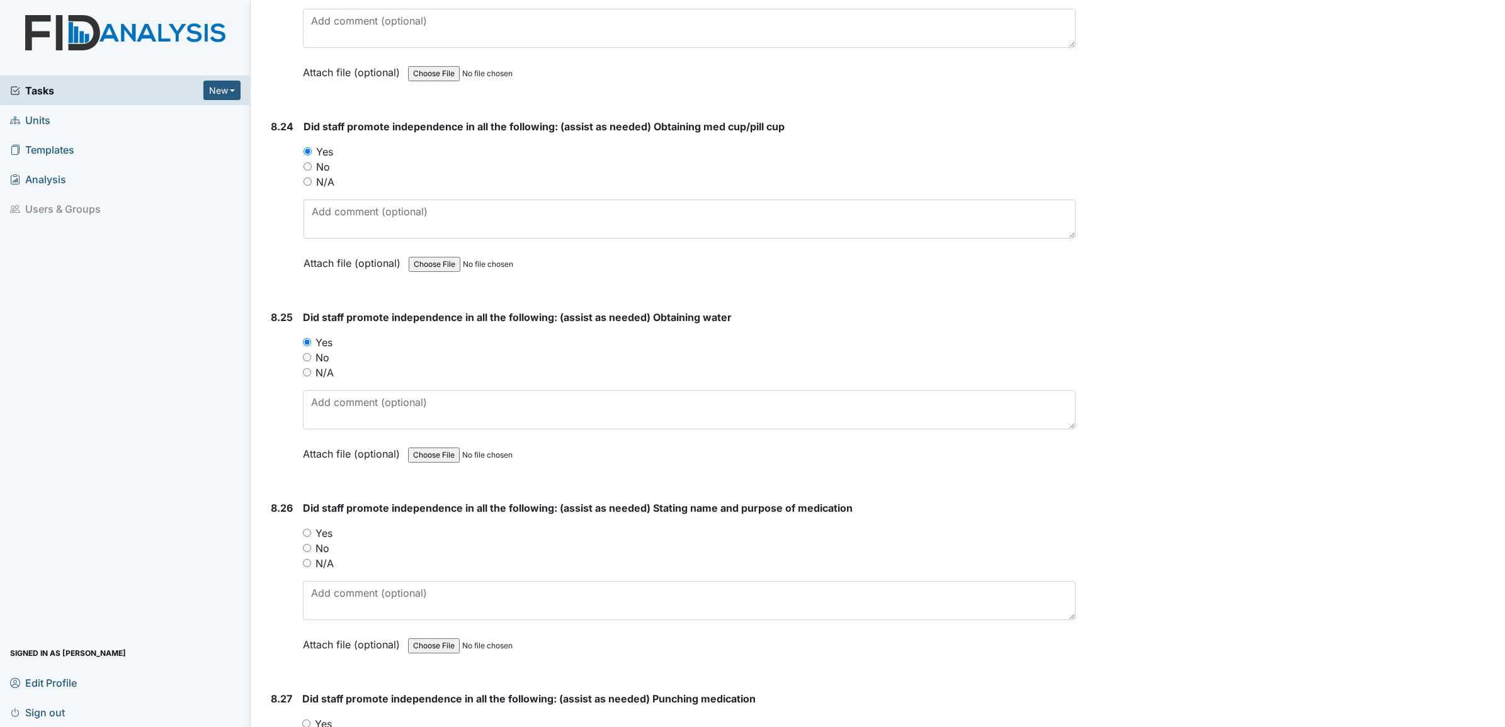
scroll to position [14403, 0]
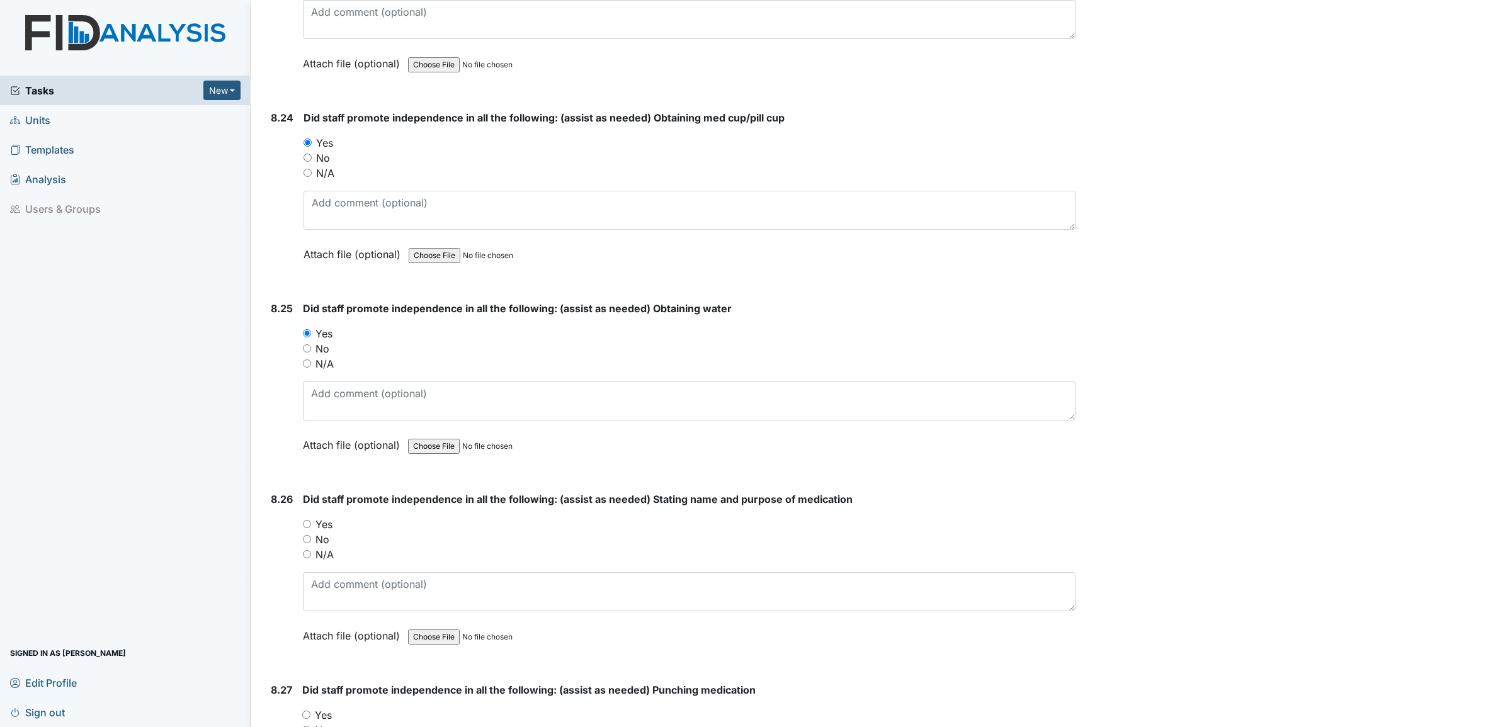
click at [307, 520] on input "Yes" at bounding box center [307, 524] width 8 height 8
radio input "true"
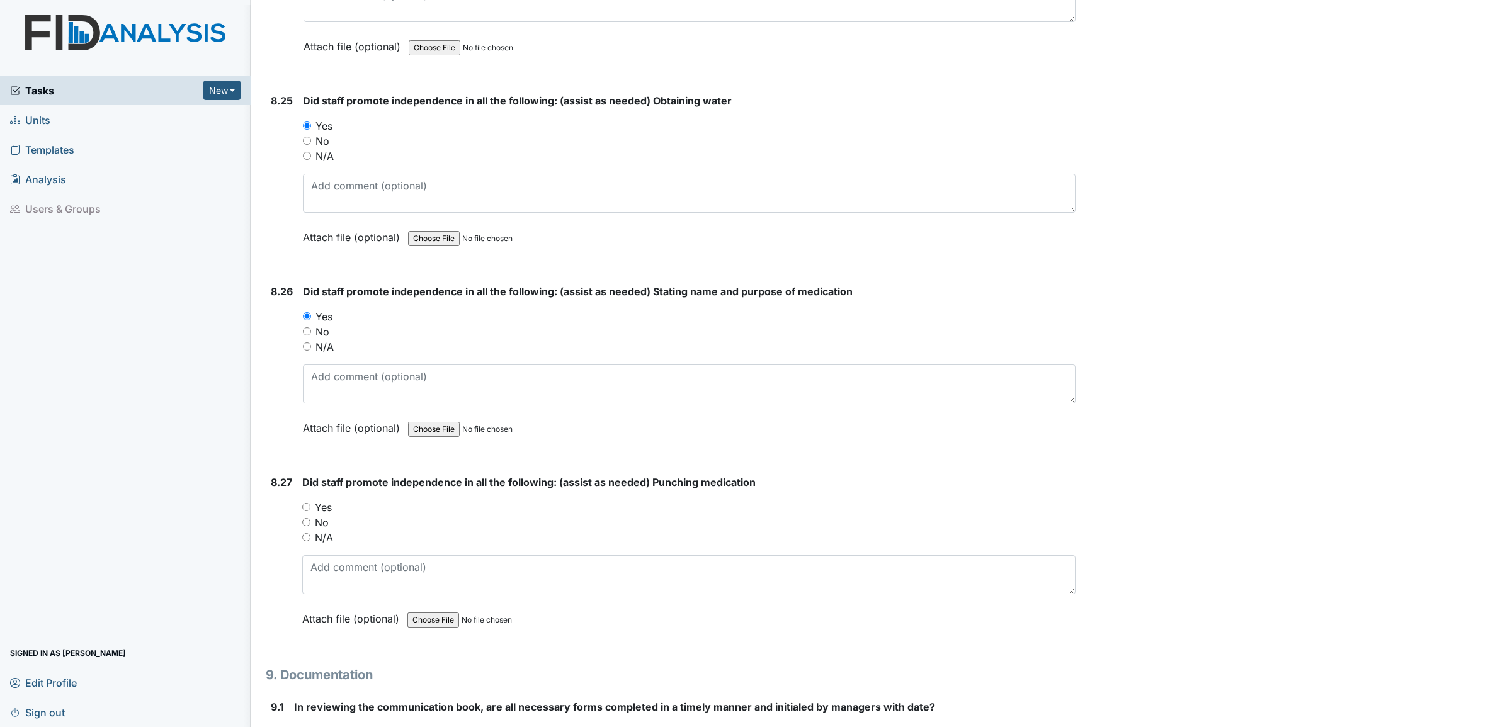
scroll to position [14639, 0]
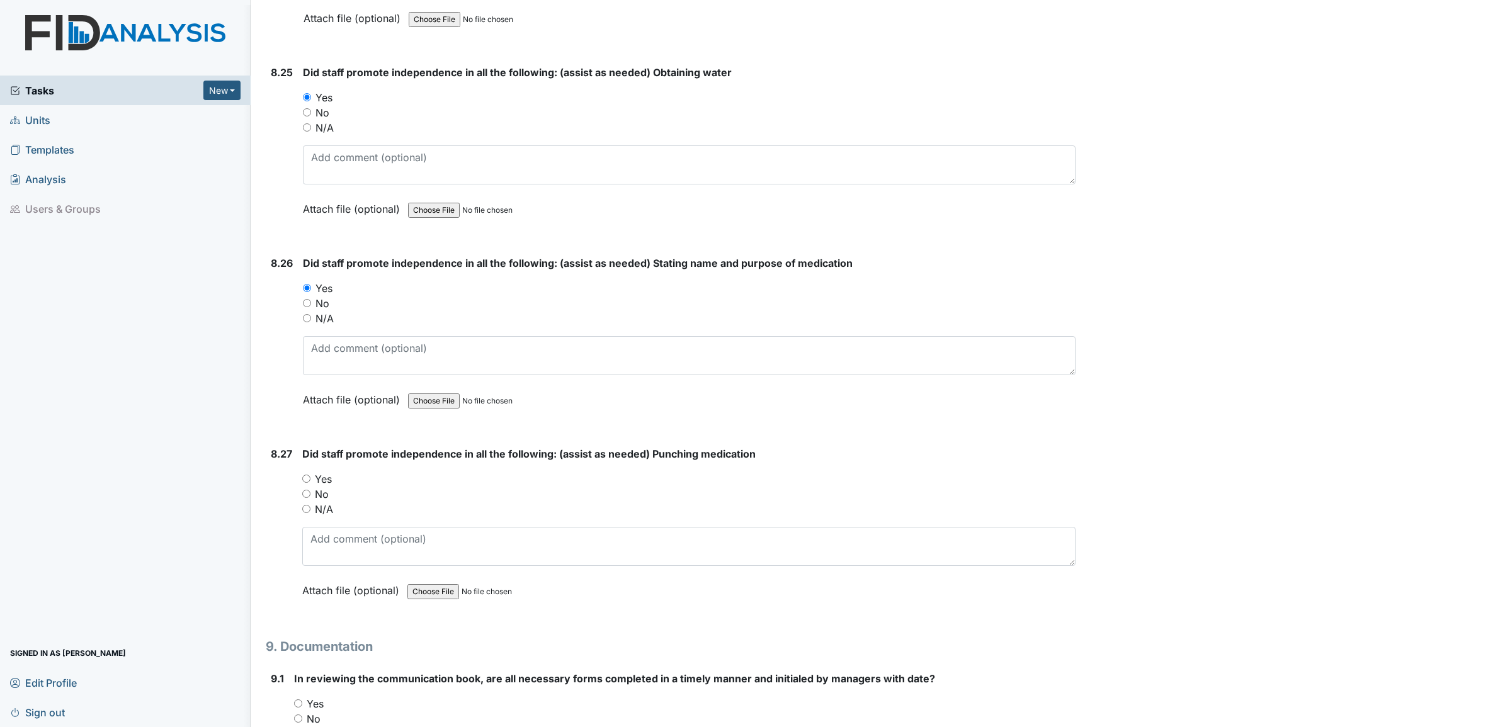
click at [307, 475] on input "Yes" at bounding box center [306, 479] width 8 height 8
radio input "true"
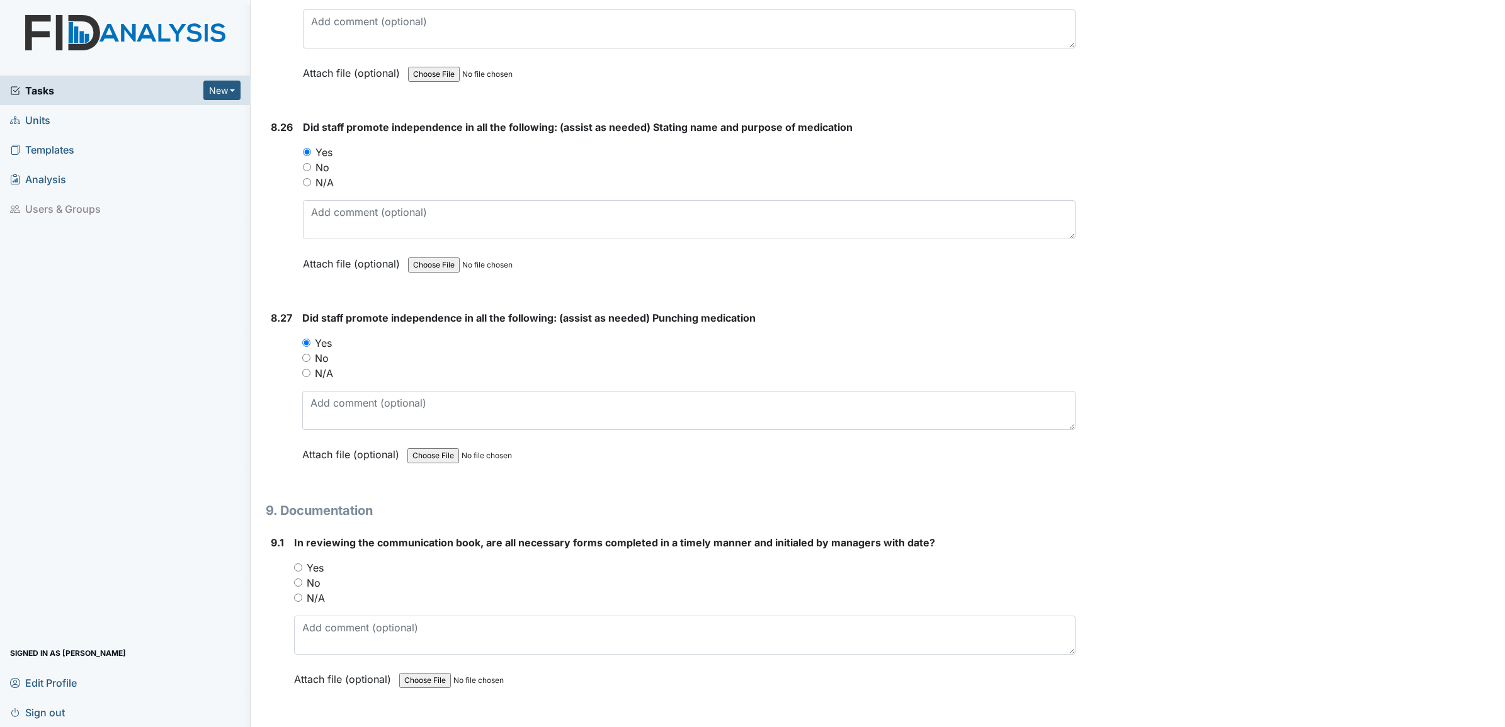
scroll to position [14796, 0]
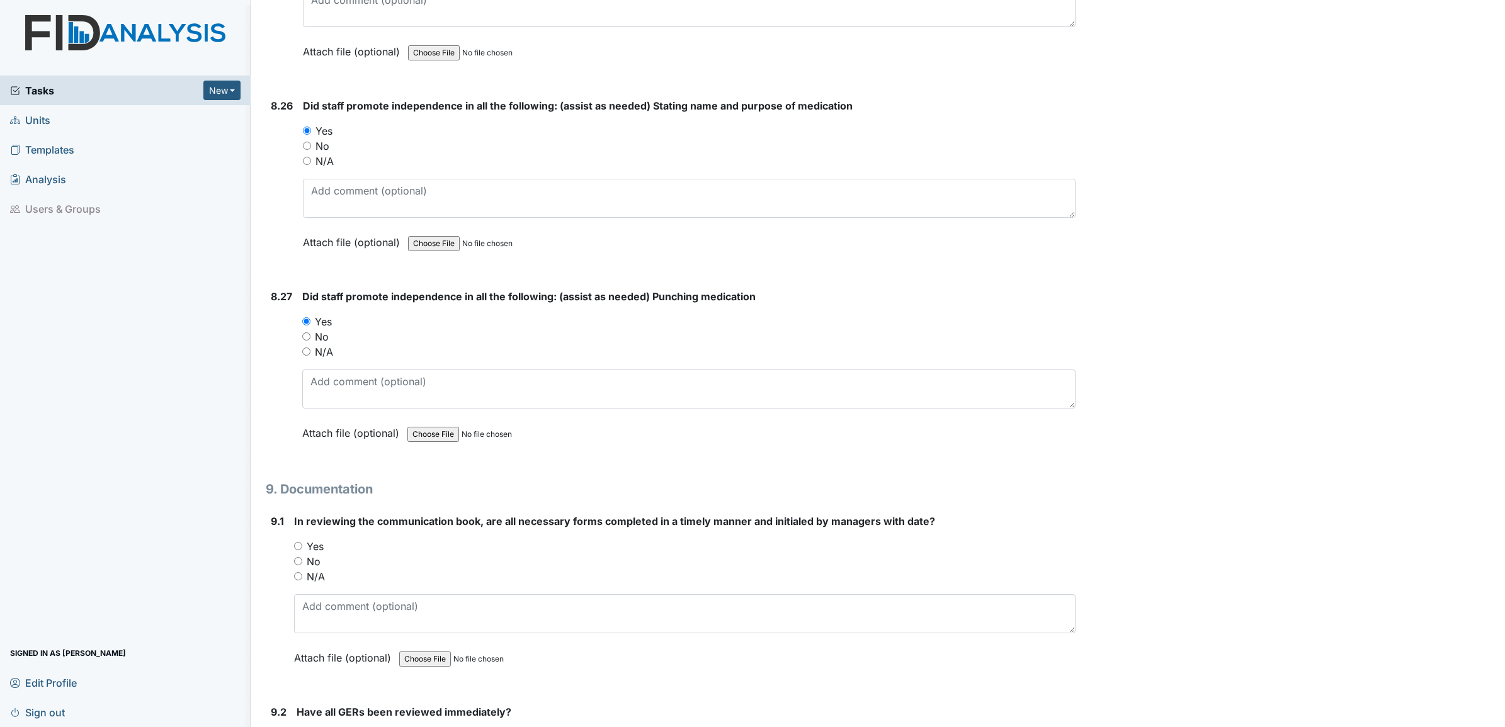
click at [298, 542] on input "Yes" at bounding box center [298, 546] width 8 height 8
radio input "true"
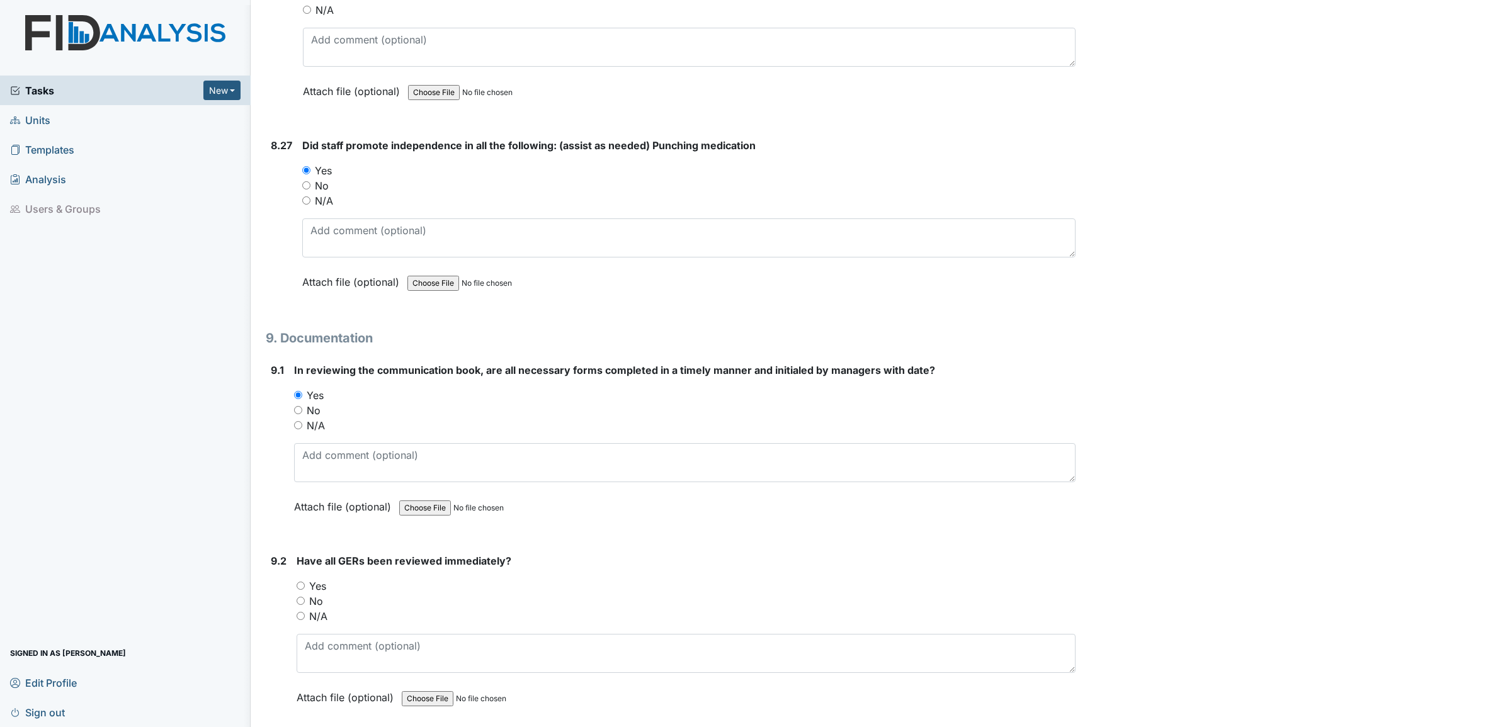
scroll to position [14954, 0]
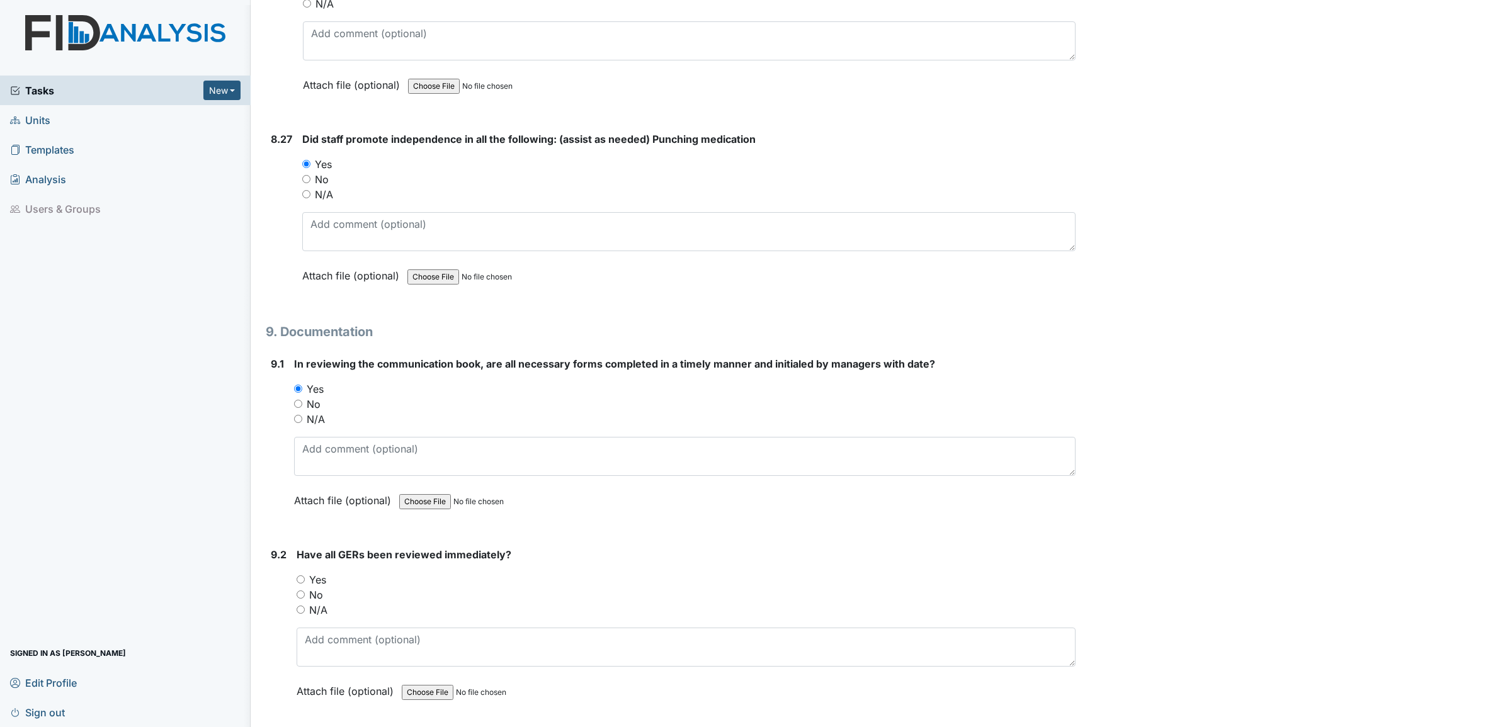
click at [297, 575] on input "Yes" at bounding box center [301, 579] width 8 height 8
radio input "true"
click at [301, 606] on input "N/A" at bounding box center [301, 610] width 8 height 8
radio input "true"
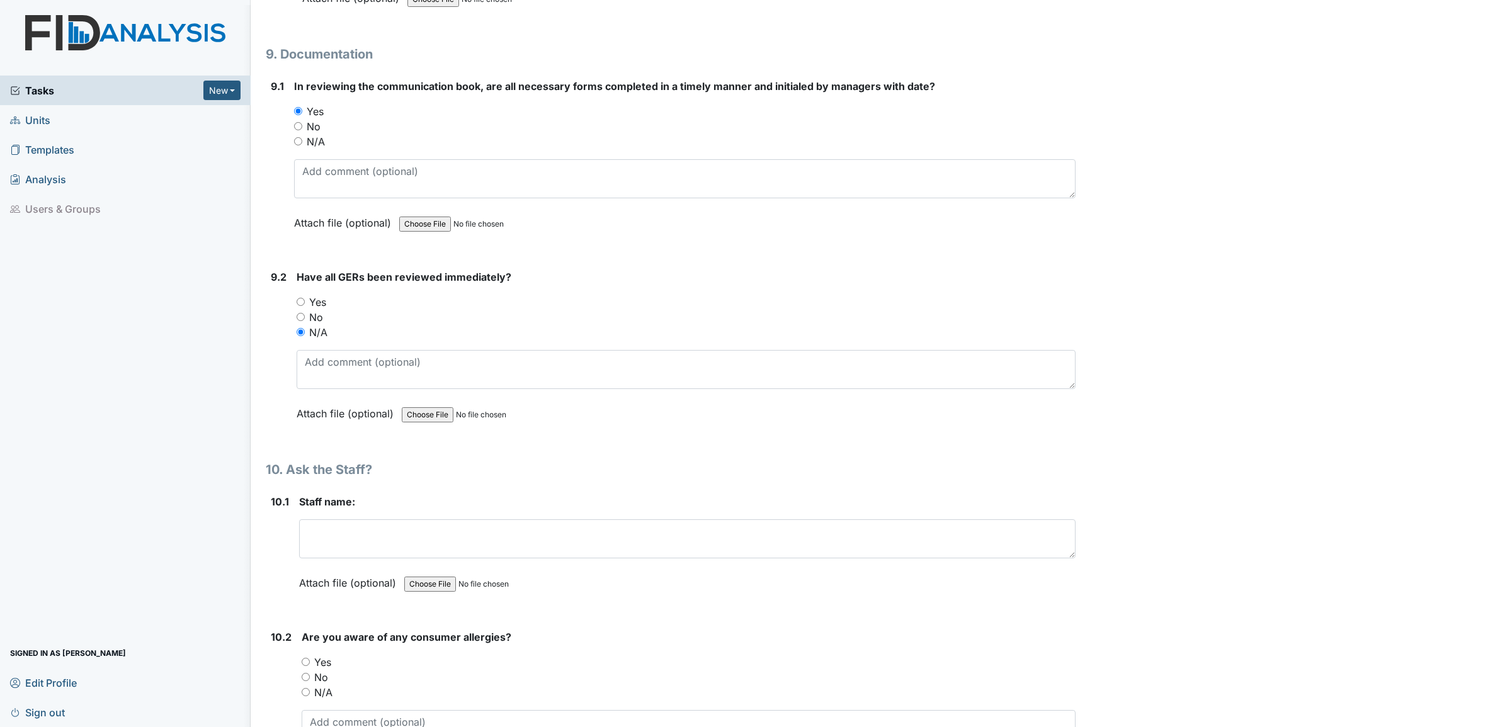
scroll to position [15268, 0]
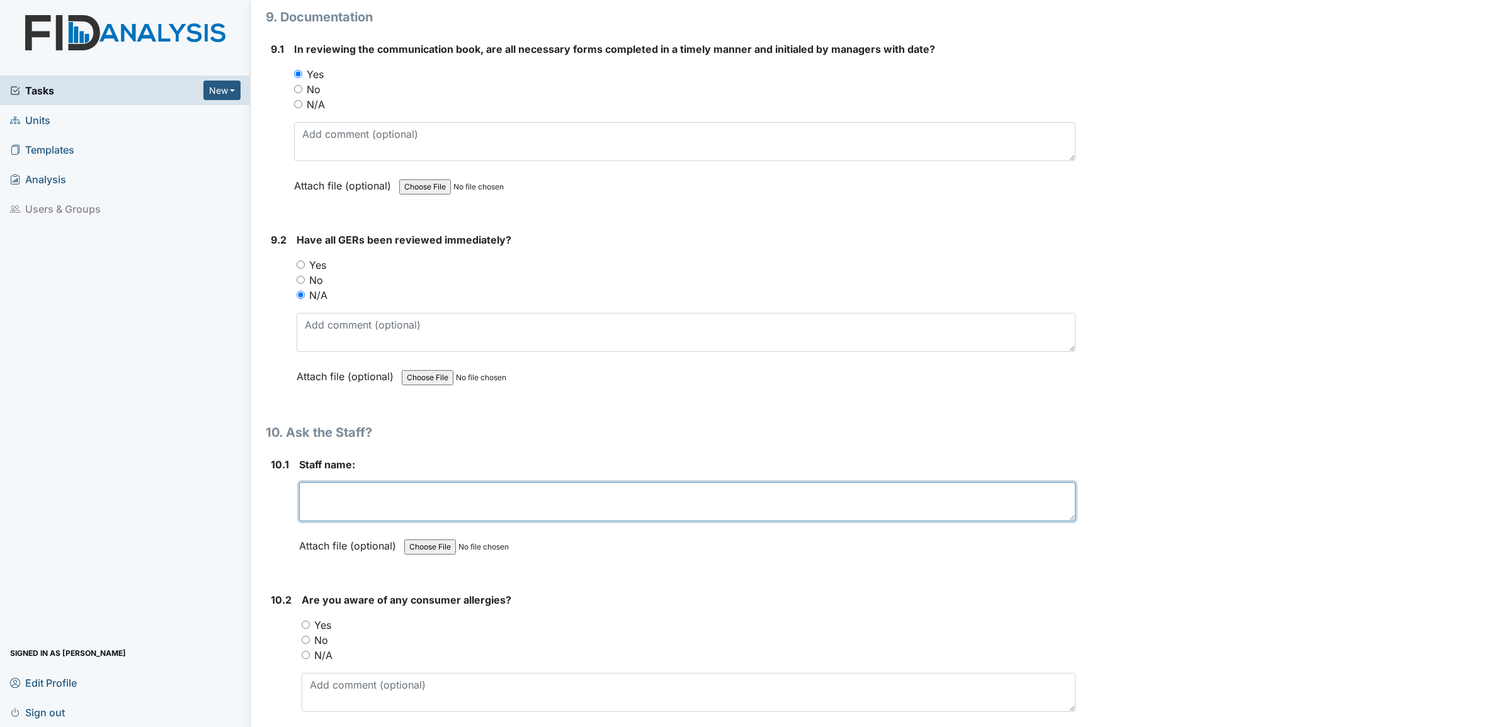
click at [328, 482] on textarea at bounding box center [687, 501] width 776 height 39
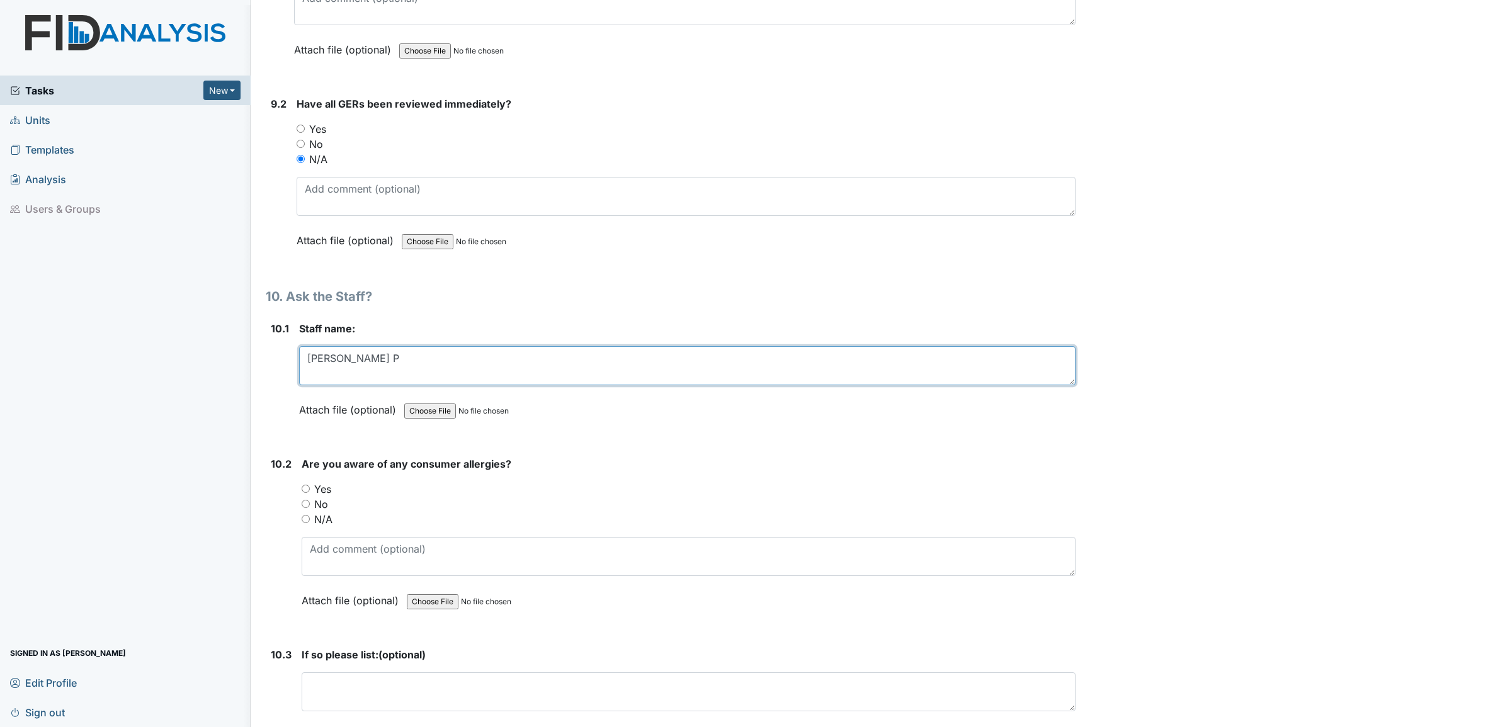
scroll to position [15426, 0]
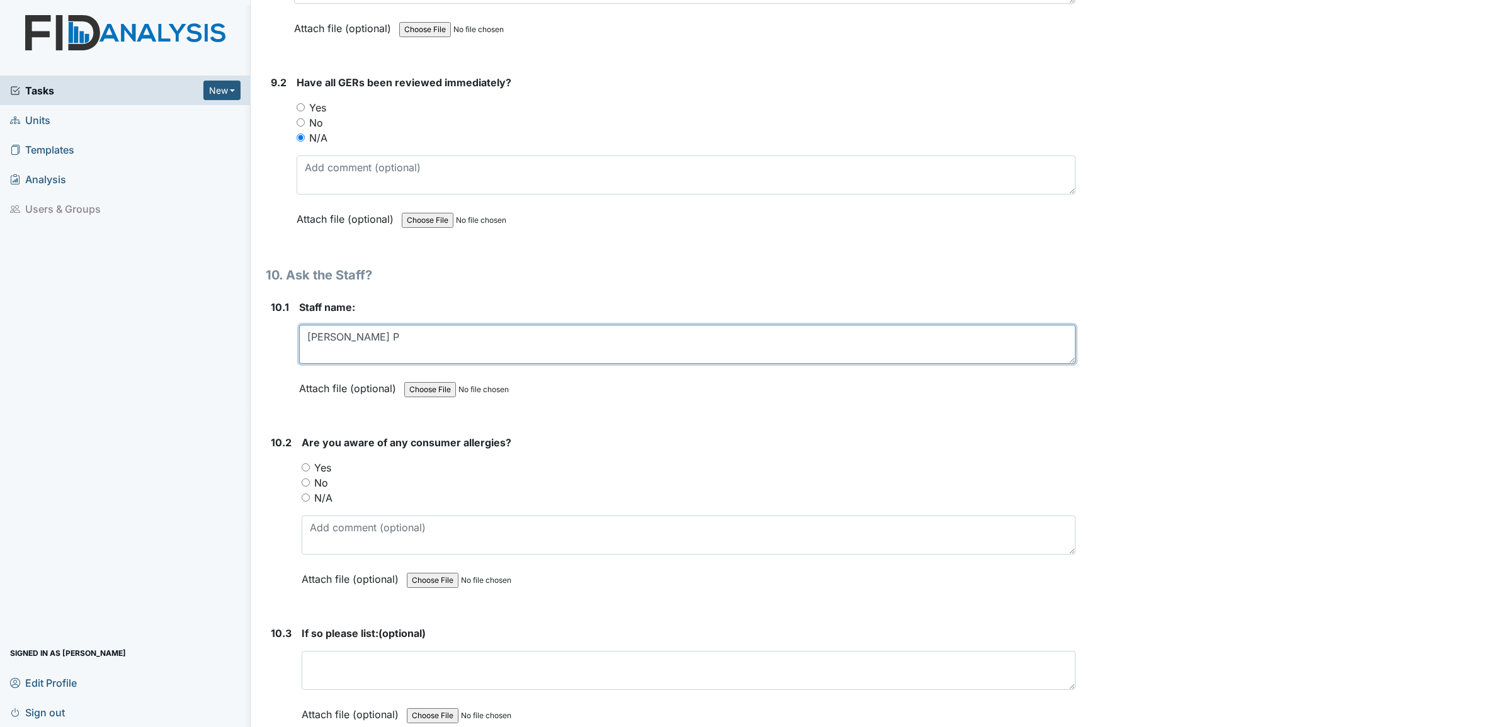
type textarea "Shalonda P"
click at [307, 463] on input "Yes" at bounding box center [306, 467] width 8 height 8
radio input "true"
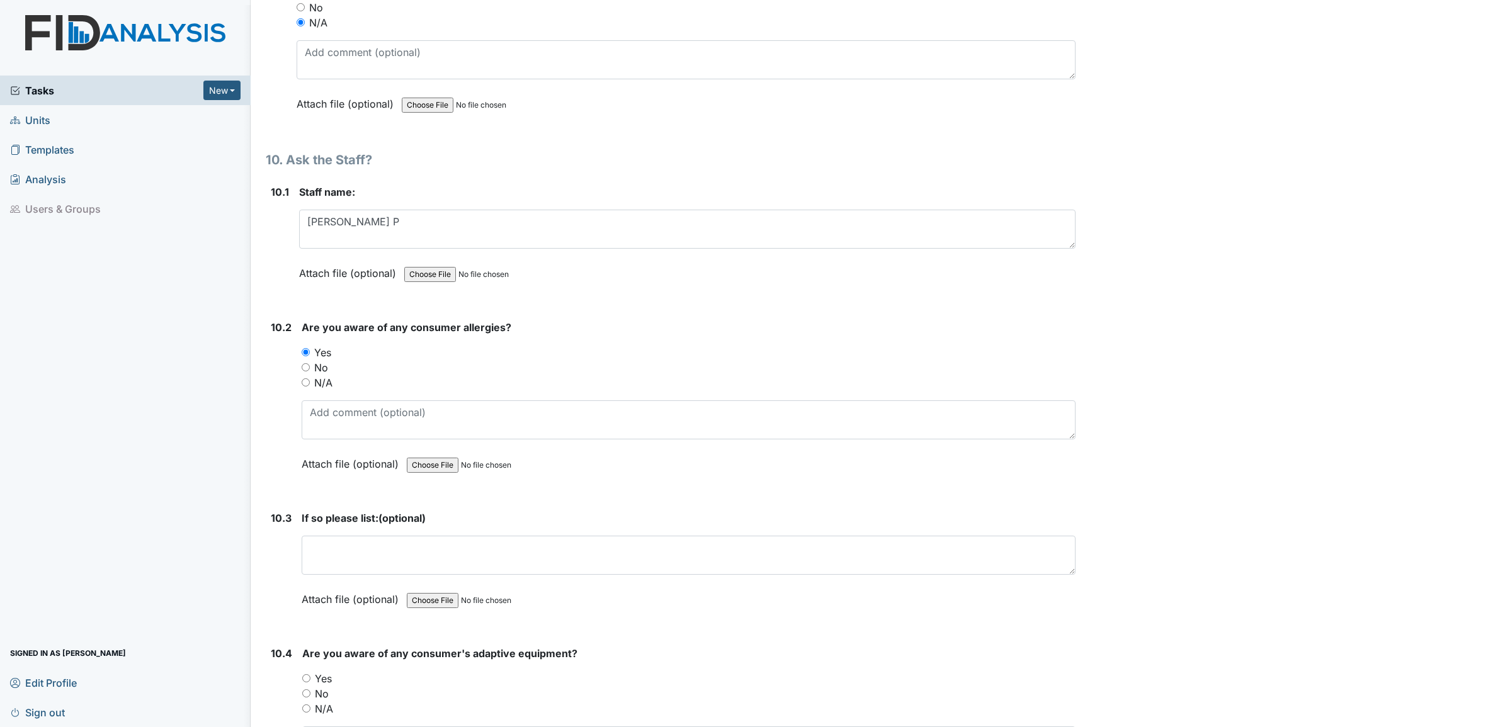
scroll to position [15583, 0]
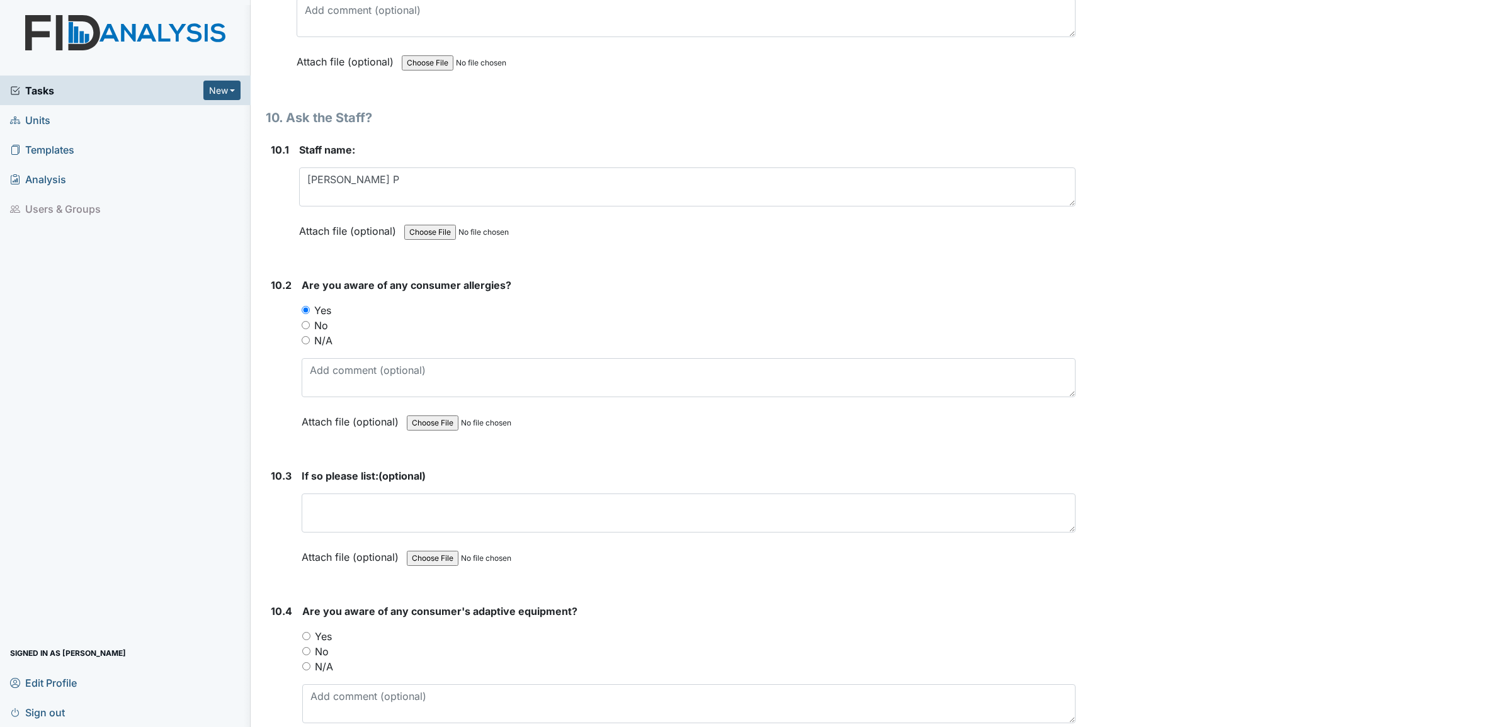
click at [303, 632] on input "Yes" at bounding box center [306, 636] width 8 height 8
radio input "true"
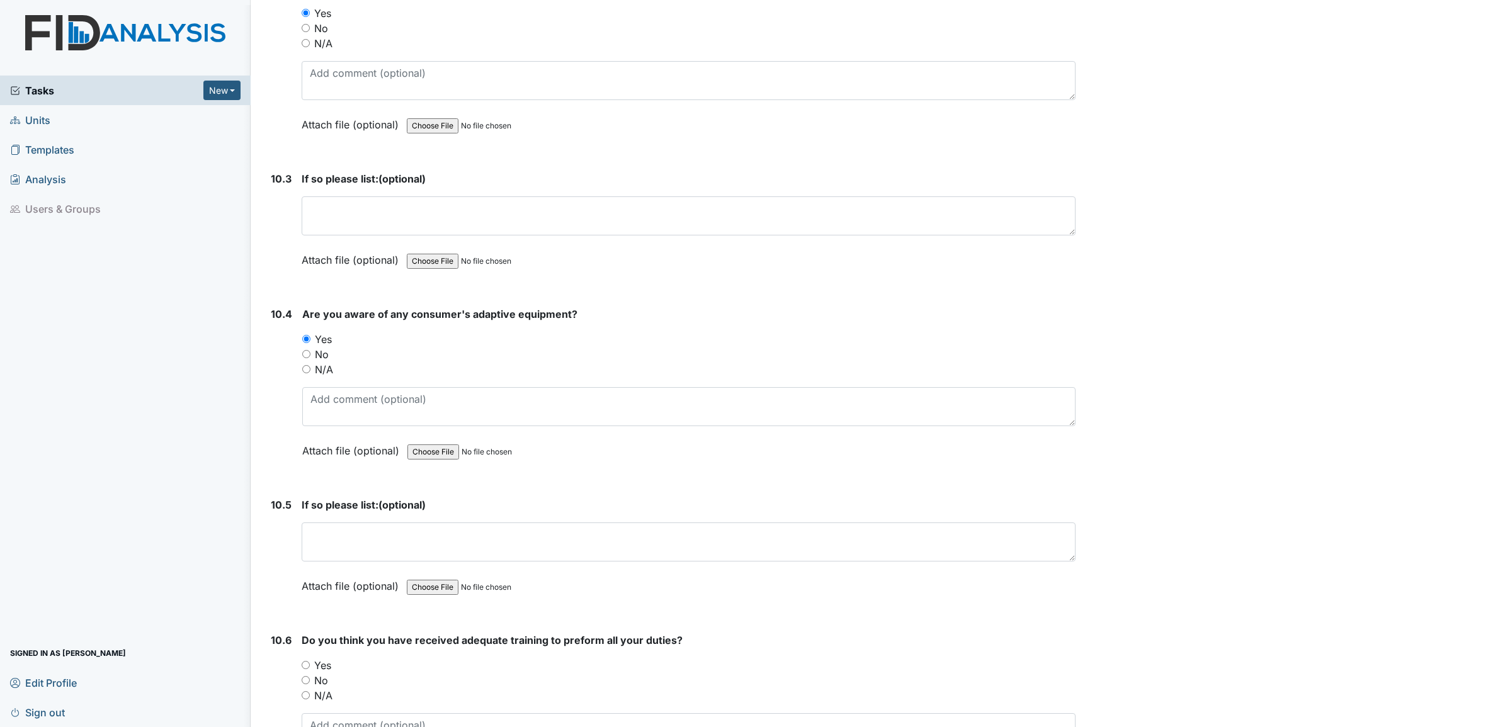
scroll to position [15898, 0]
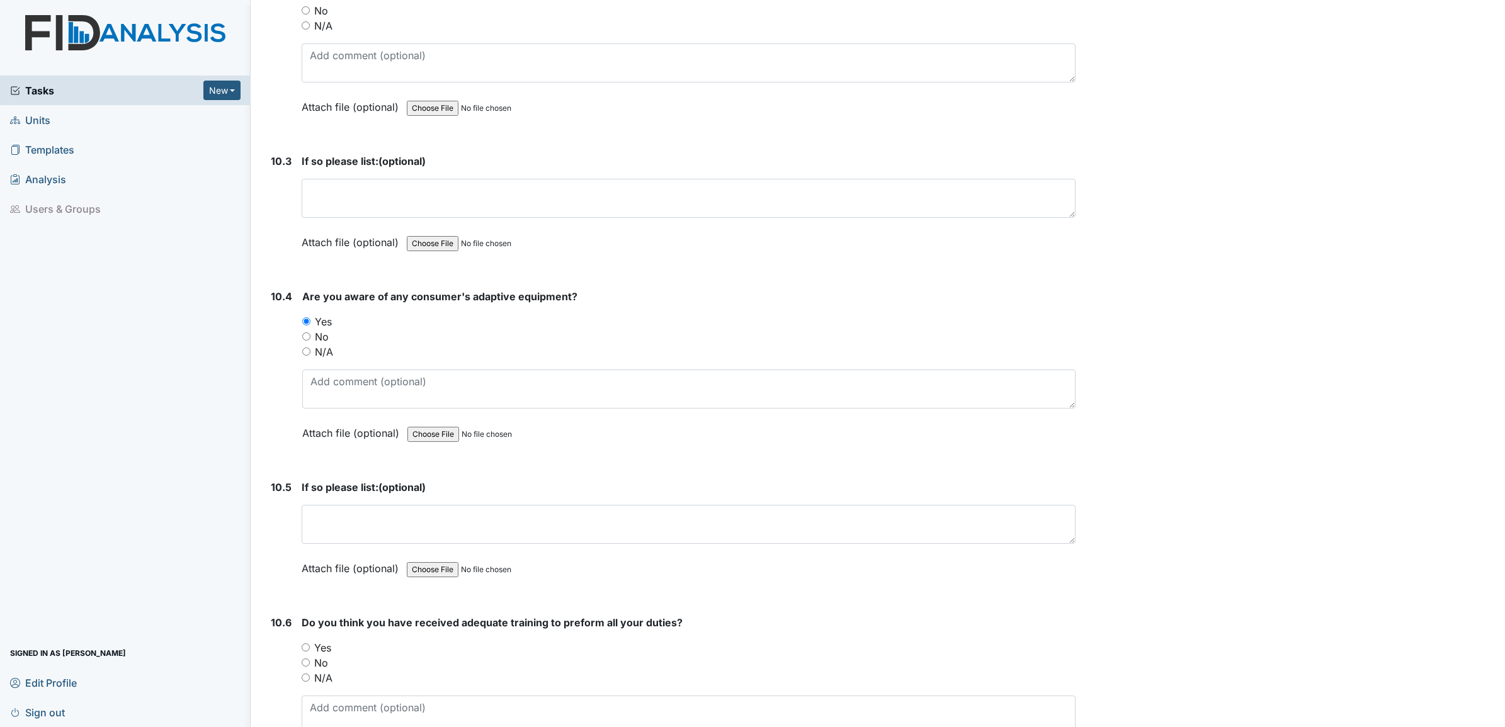
click at [303, 643] on input "Yes" at bounding box center [306, 647] width 8 height 8
radio input "true"
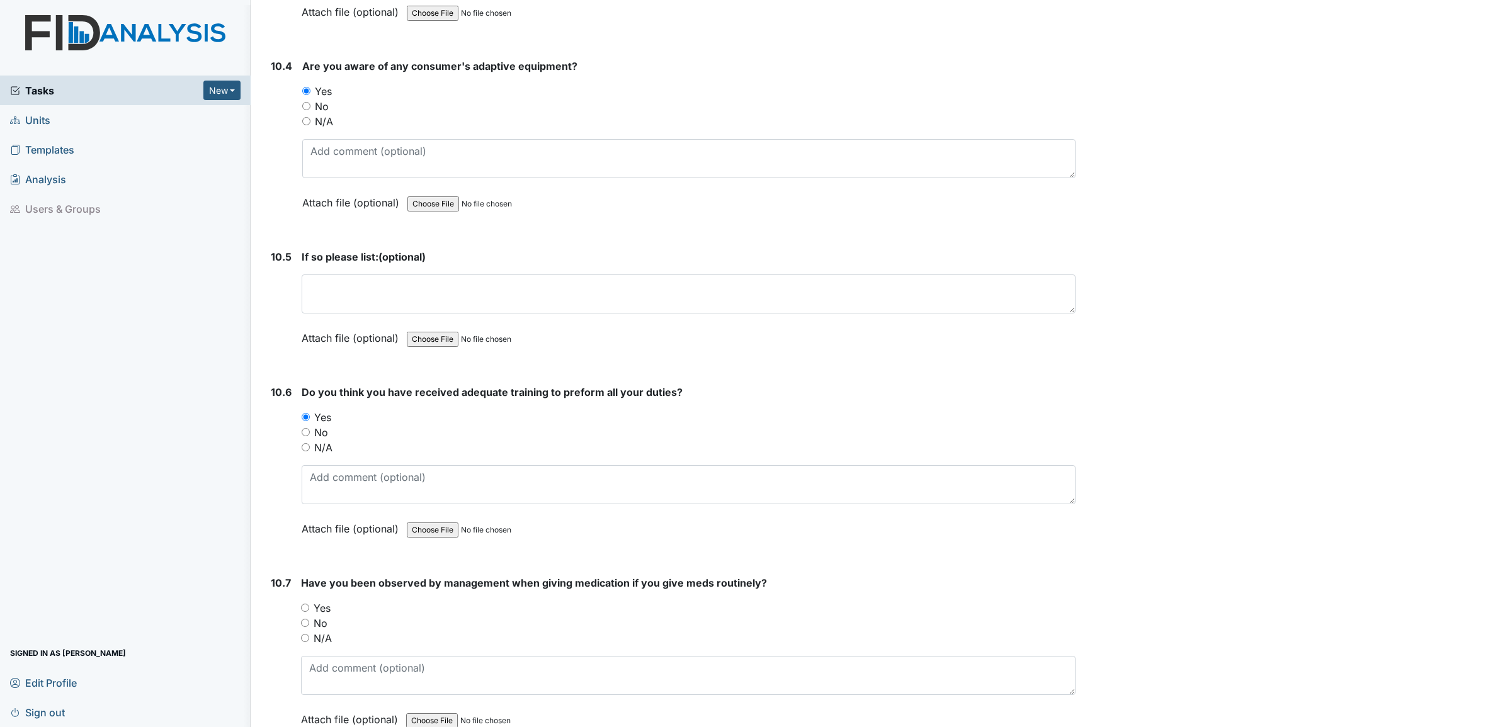
scroll to position [16134, 0]
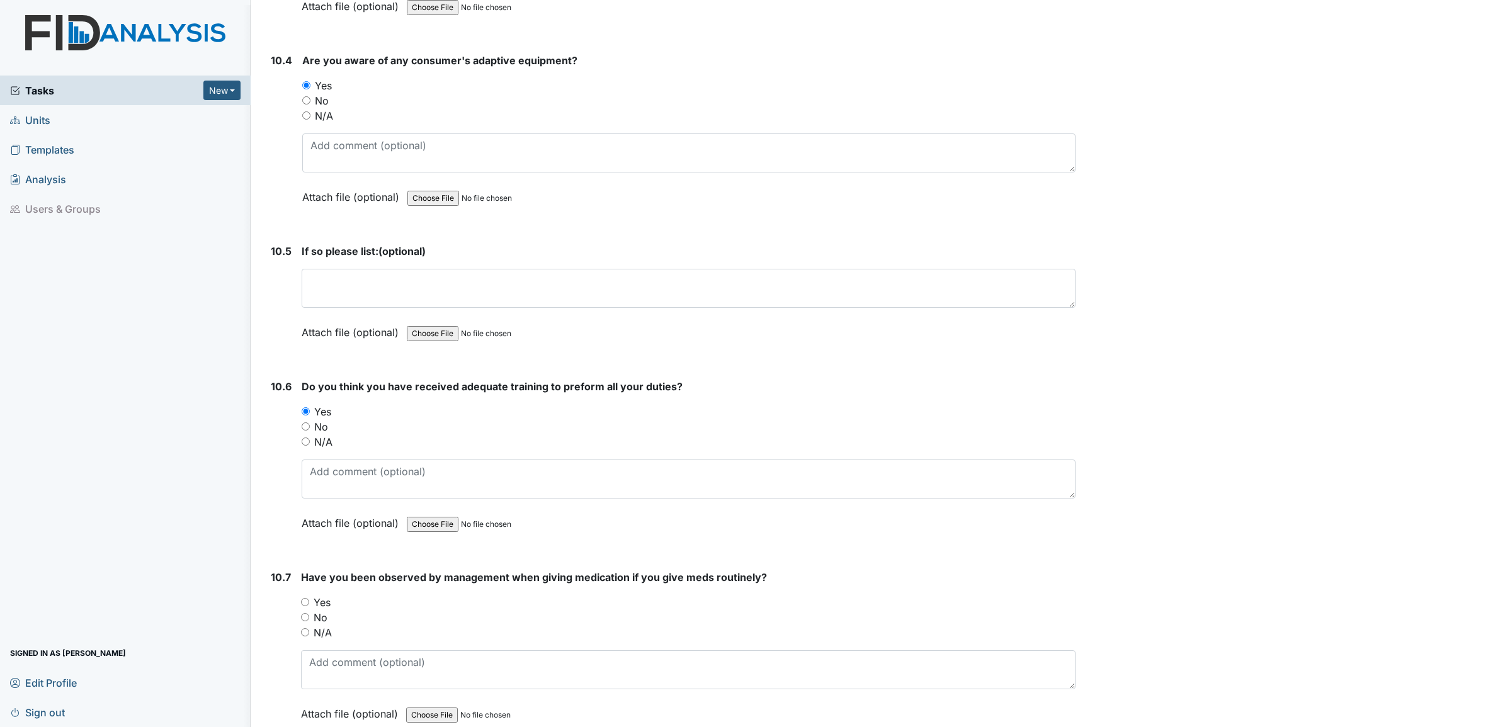
click at [304, 598] on input "Yes" at bounding box center [305, 602] width 8 height 8
radio input "true"
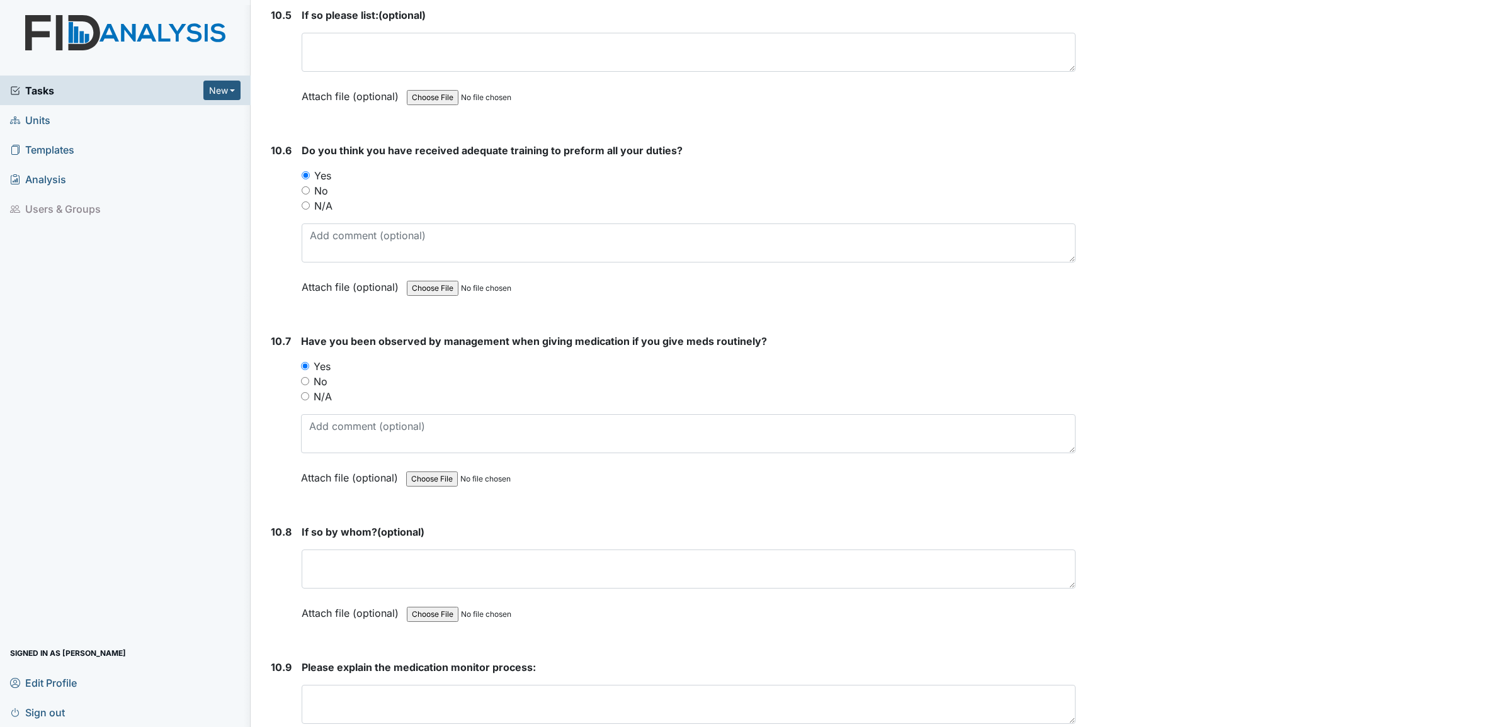
scroll to position [16449, 0]
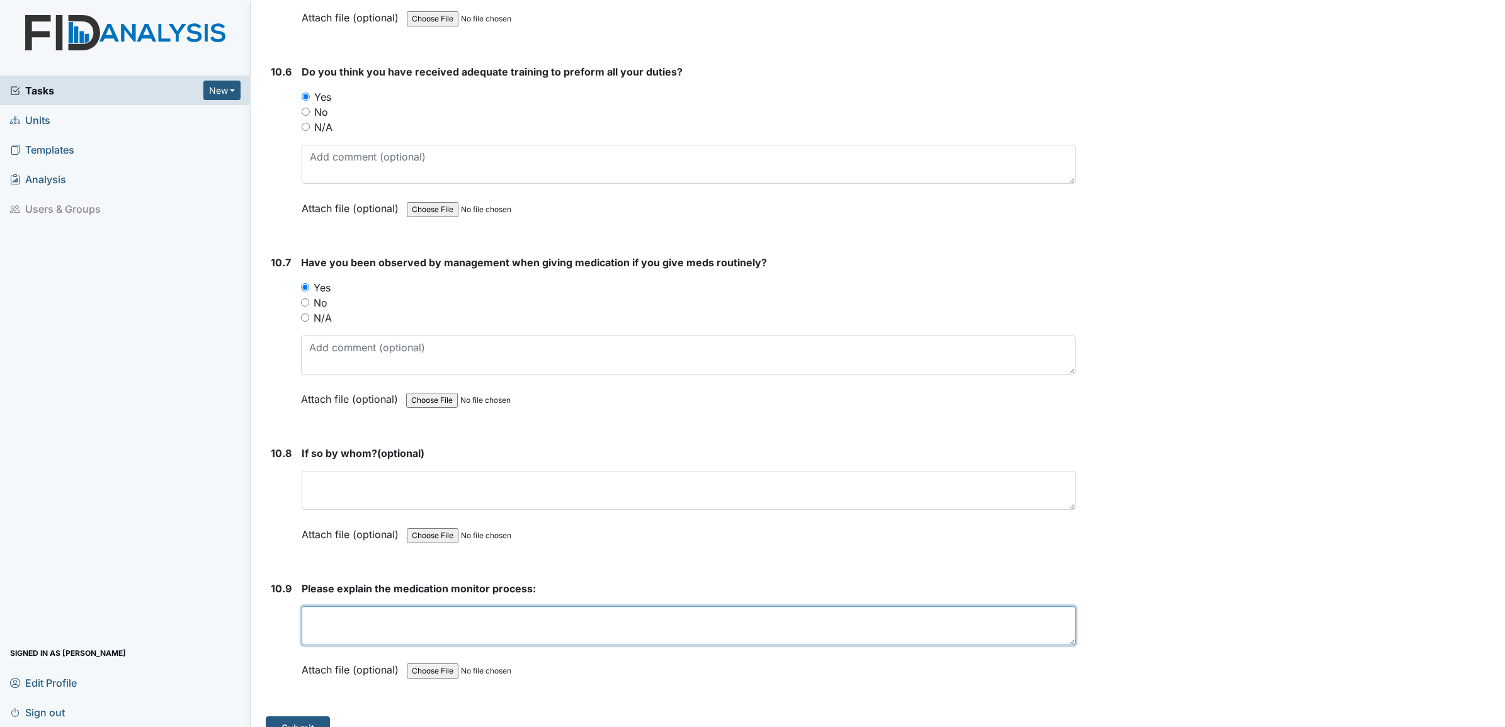
click at [324, 606] on textarea at bounding box center [689, 625] width 774 height 39
type textarea "Need to be completed ASAP check to make sure meds are given correctly, look for…"
click at [305, 717] on button "Submit" at bounding box center [298, 729] width 64 height 24
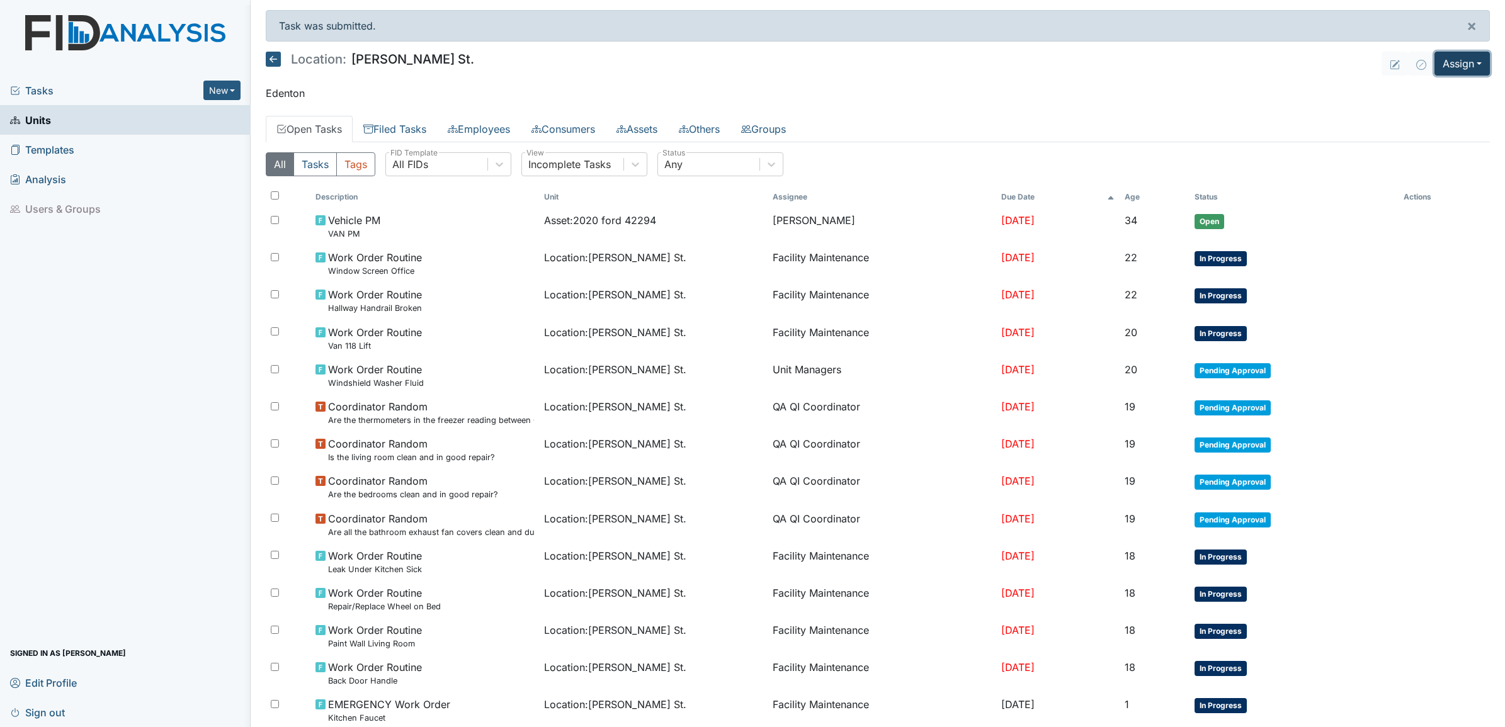
click at [1451, 60] on button "Assign" at bounding box center [1461, 64] width 55 height 24
click at [1420, 111] on link "Assign Inspection" at bounding box center [1431, 113] width 113 height 20
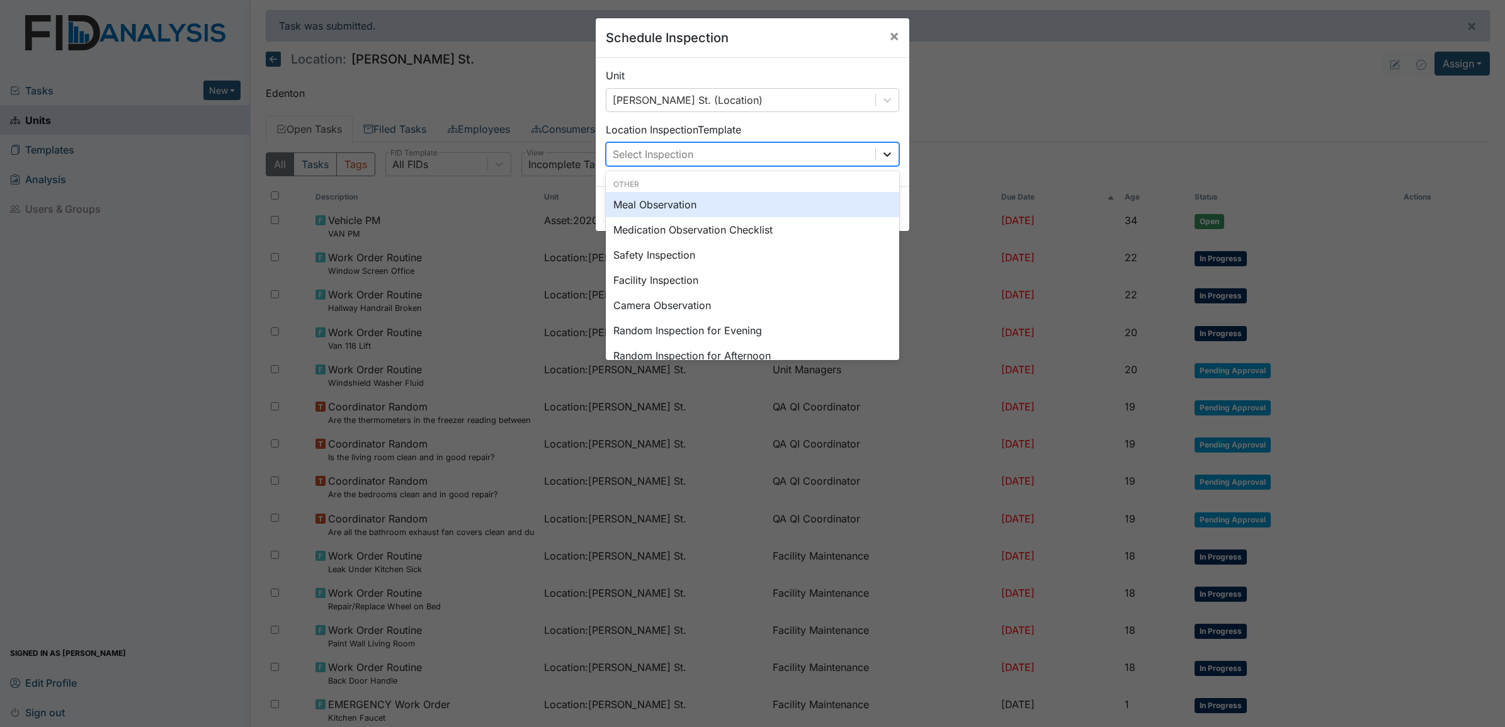
click at [888, 155] on div at bounding box center [887, 154] width 23 height 23
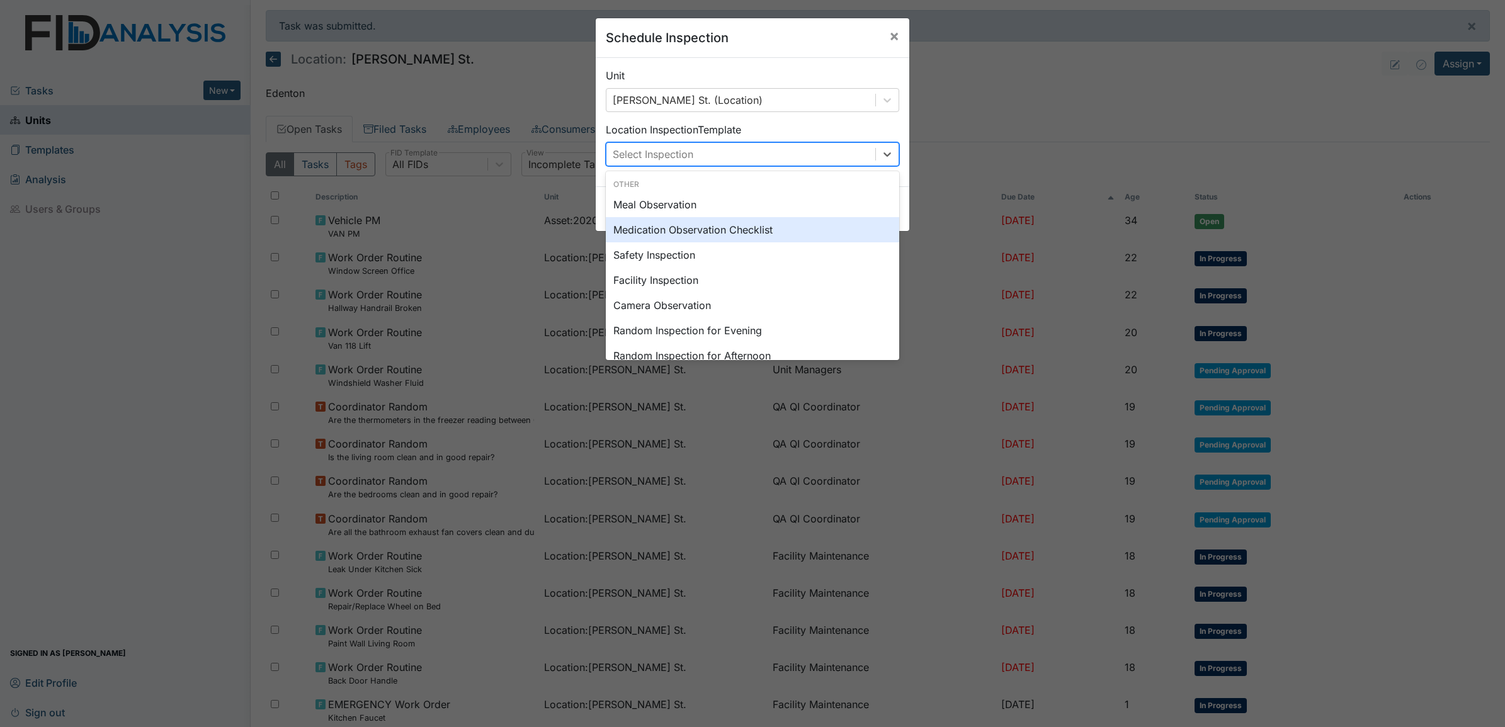
click at [669, 233] on div "Medication Observation Checklist" at bounding box center [752, 229] width 293 height 25
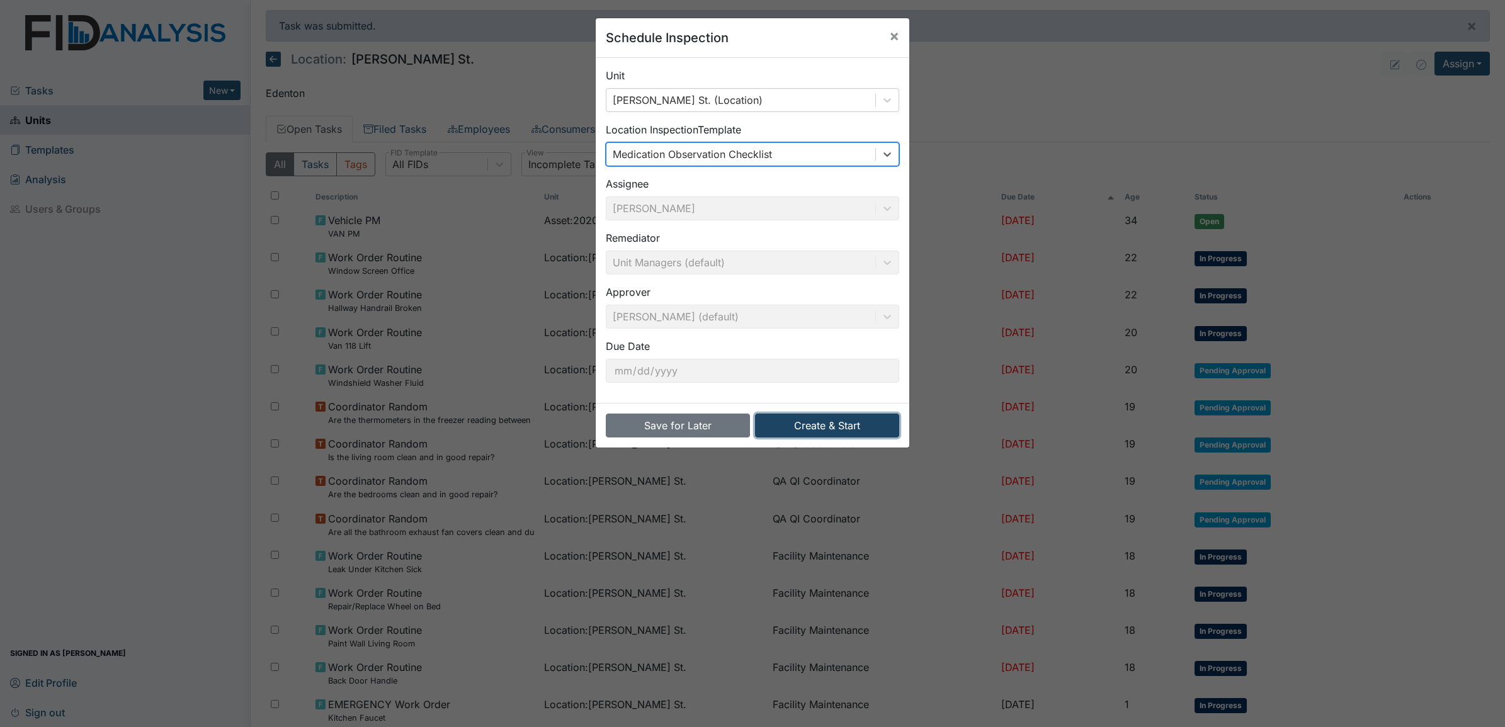
click at [810, 426] on button "Create & Start" at bounding box center [827, 426] width 144 height 24
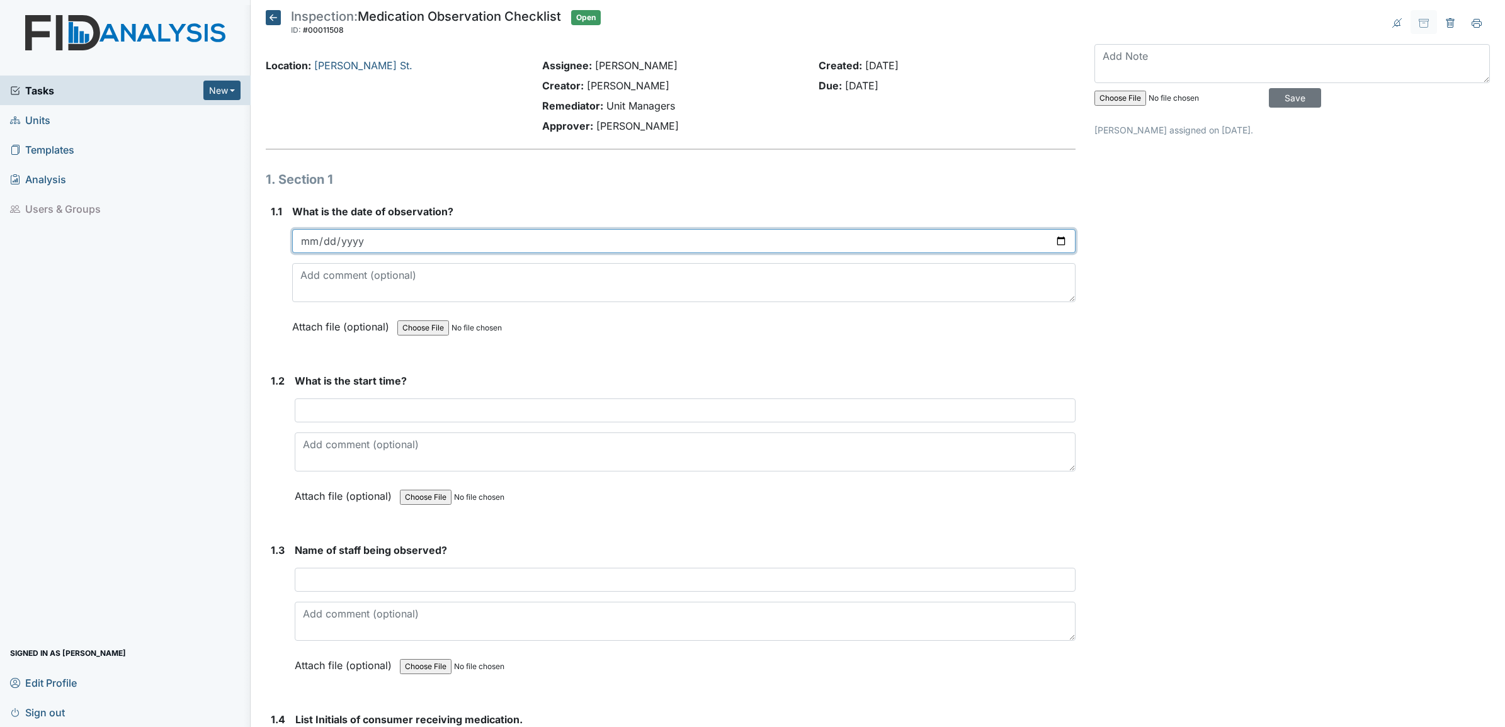
click at [325, 241] on input "date" at bounding box center [683, 241] width 783 height 24
click at [300, 240] on input "date" at bounding box center [683, 241] width 783 height 24
click at [1052, 241] on input "date" at bounding box center [683, 241] width 783 height 24
type input "[DATE]"
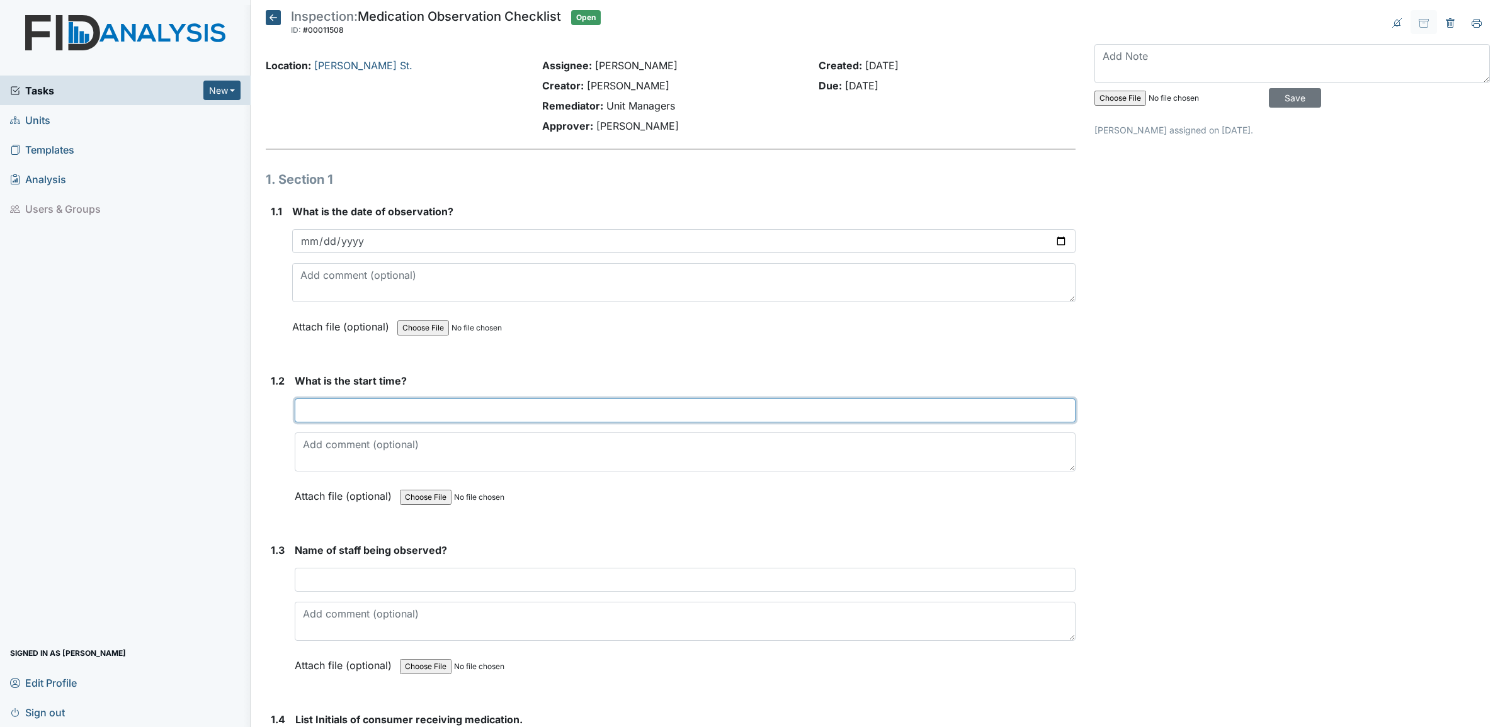
click at [319, 406] on input "text" at bounding box center [685, 411] width 781 height 24
type input "645pm"
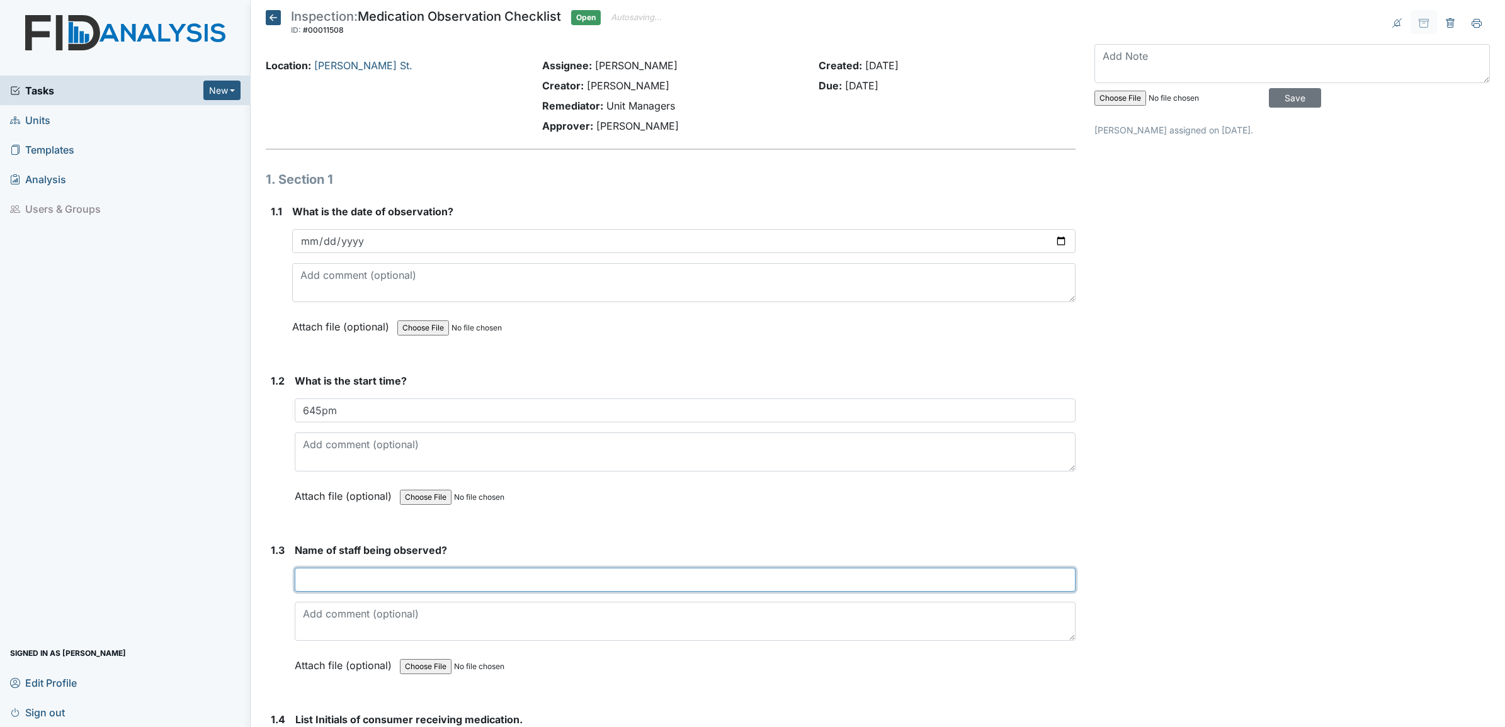
click at [334, 583] on input "text" at bounding box center [685, 580] width 781 height 24
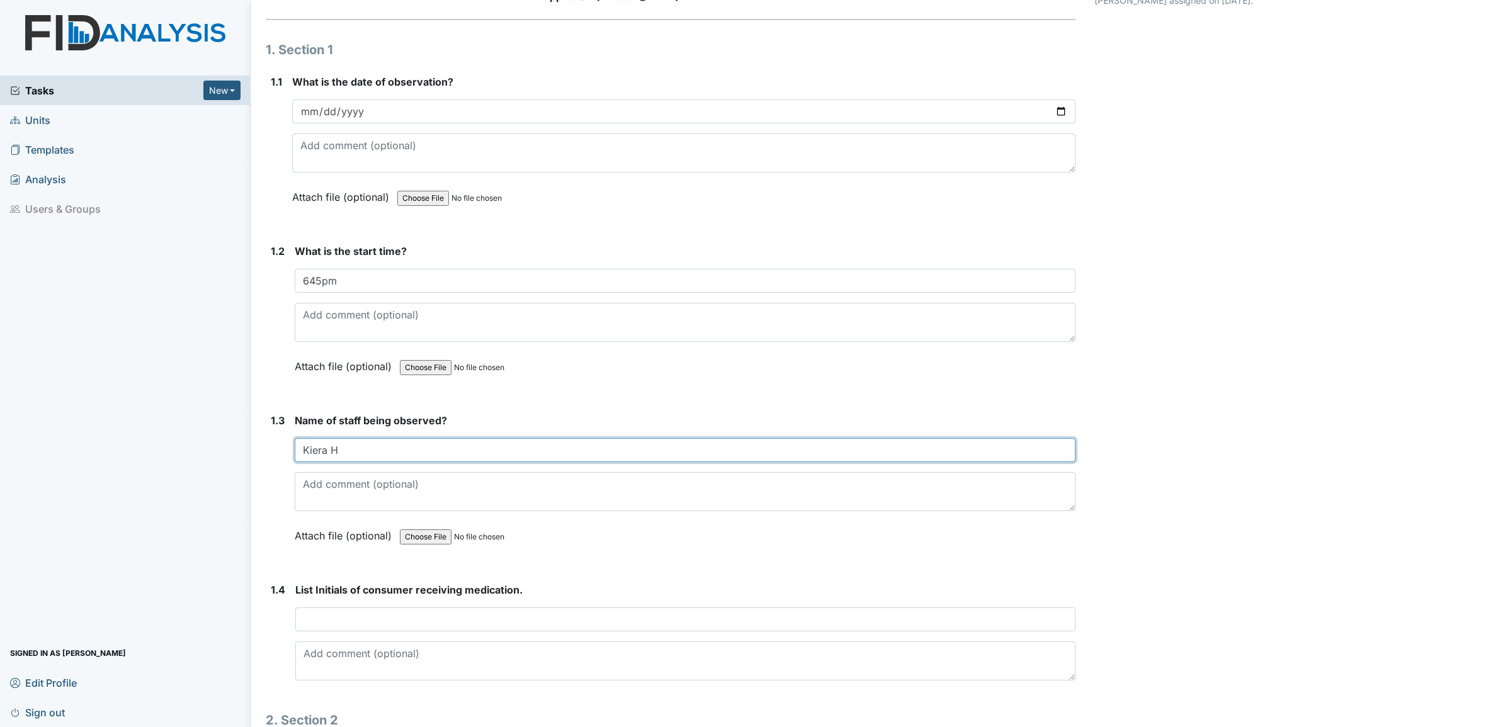
scroll to position [157, 0]
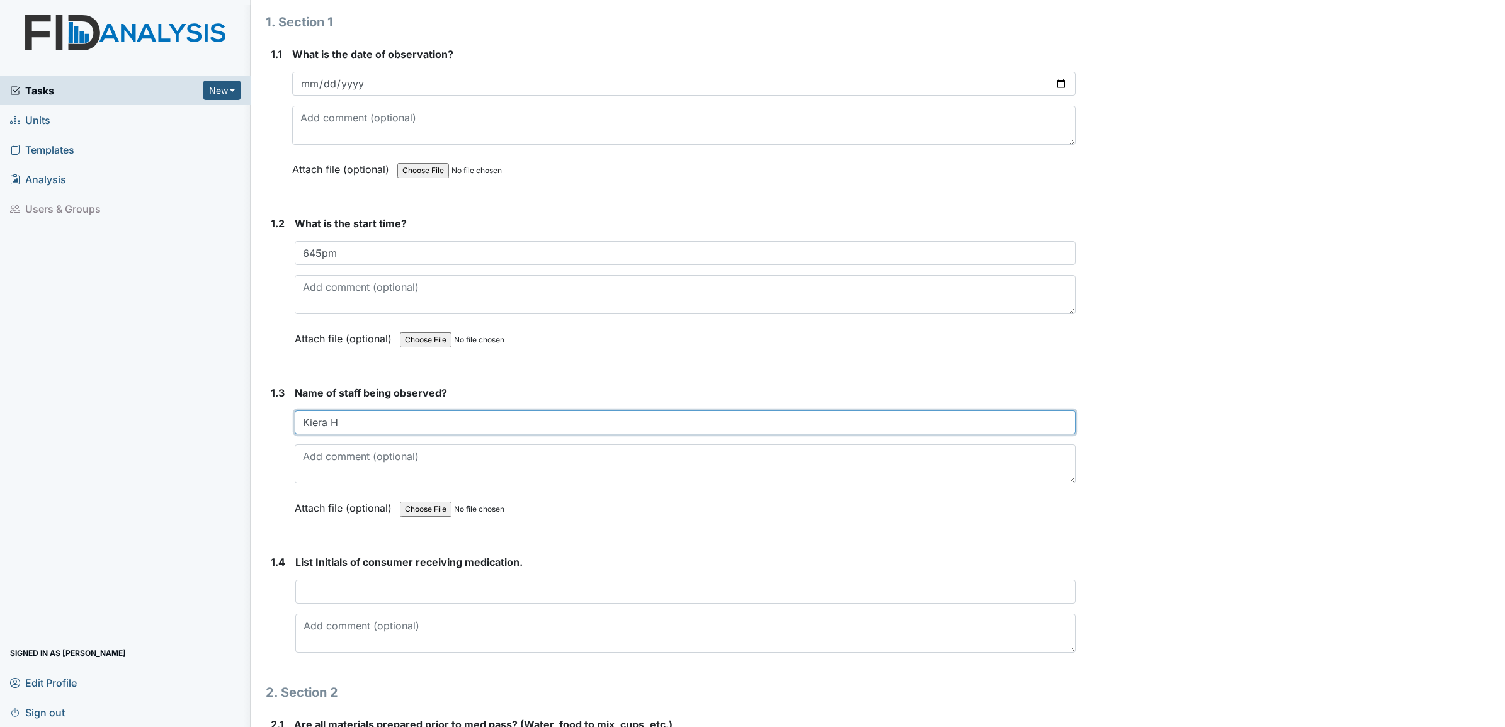
type input "Kiera H"
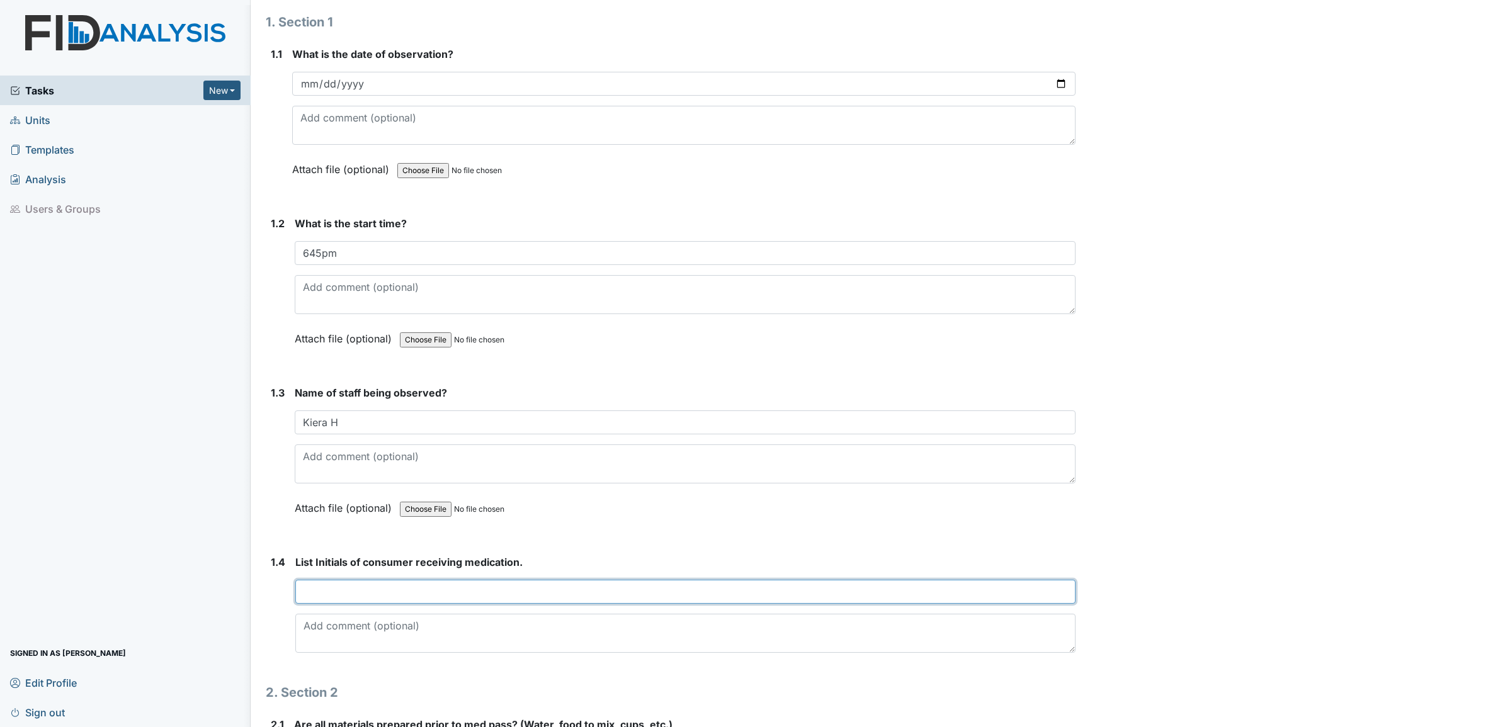
click at [331, 594] on input "text" at bounding box center [685, 592] width 780 height 24
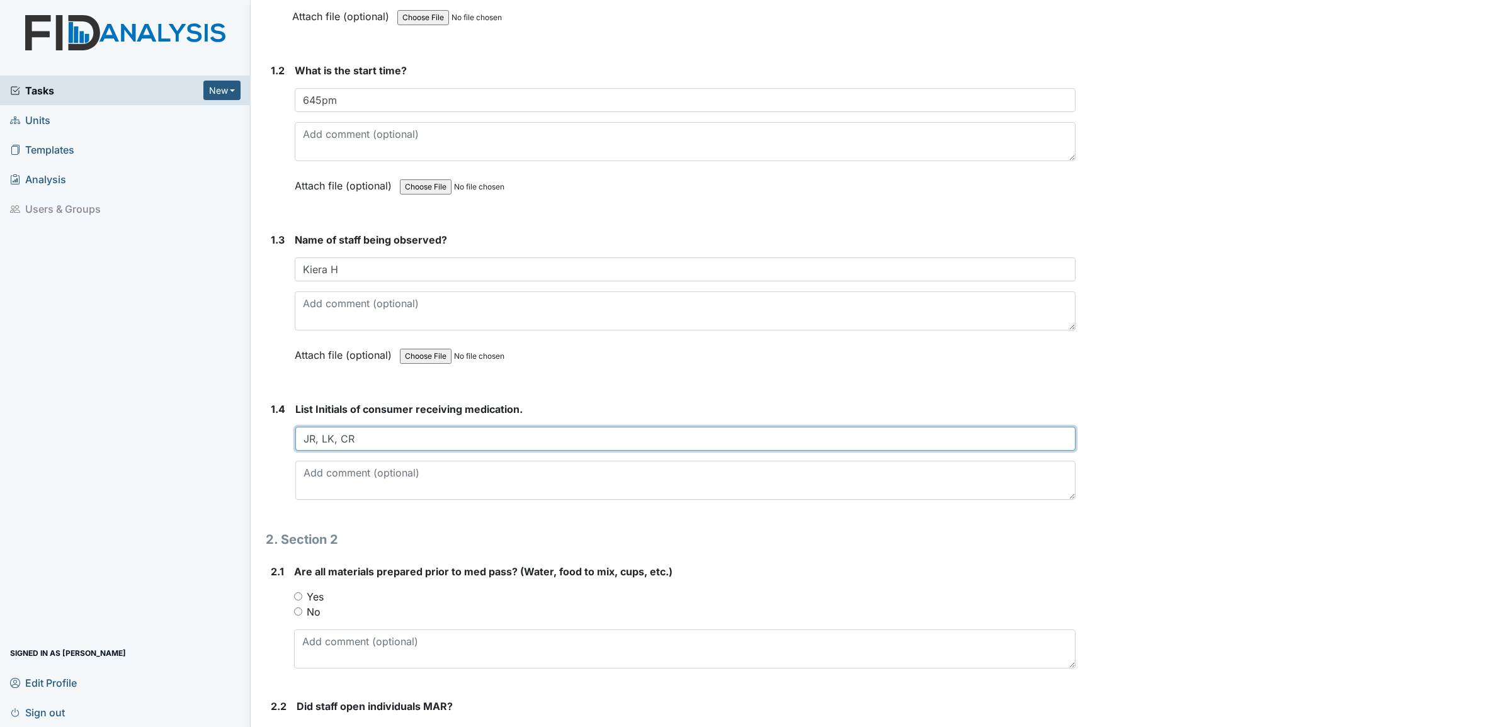
scroll to position [315, 0]
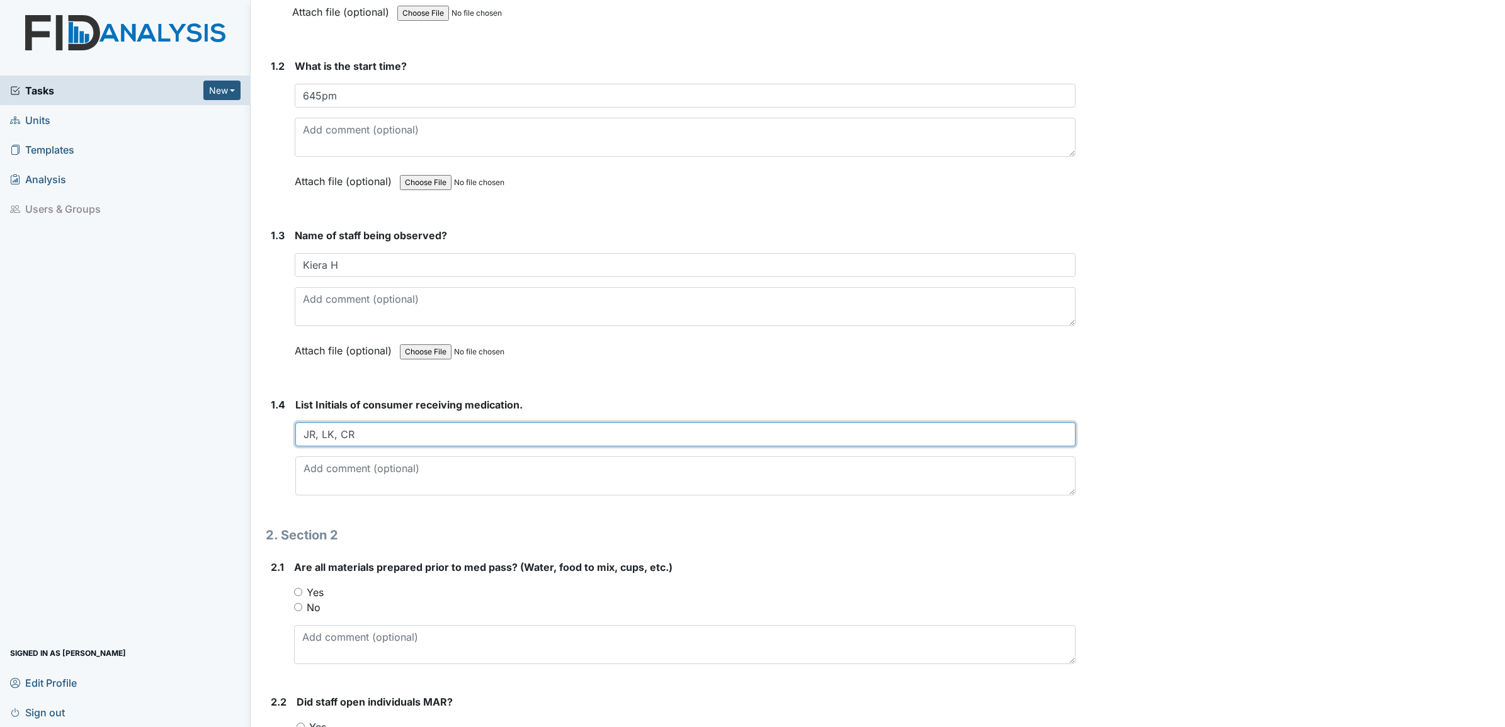
type input "JR, LK, CR"
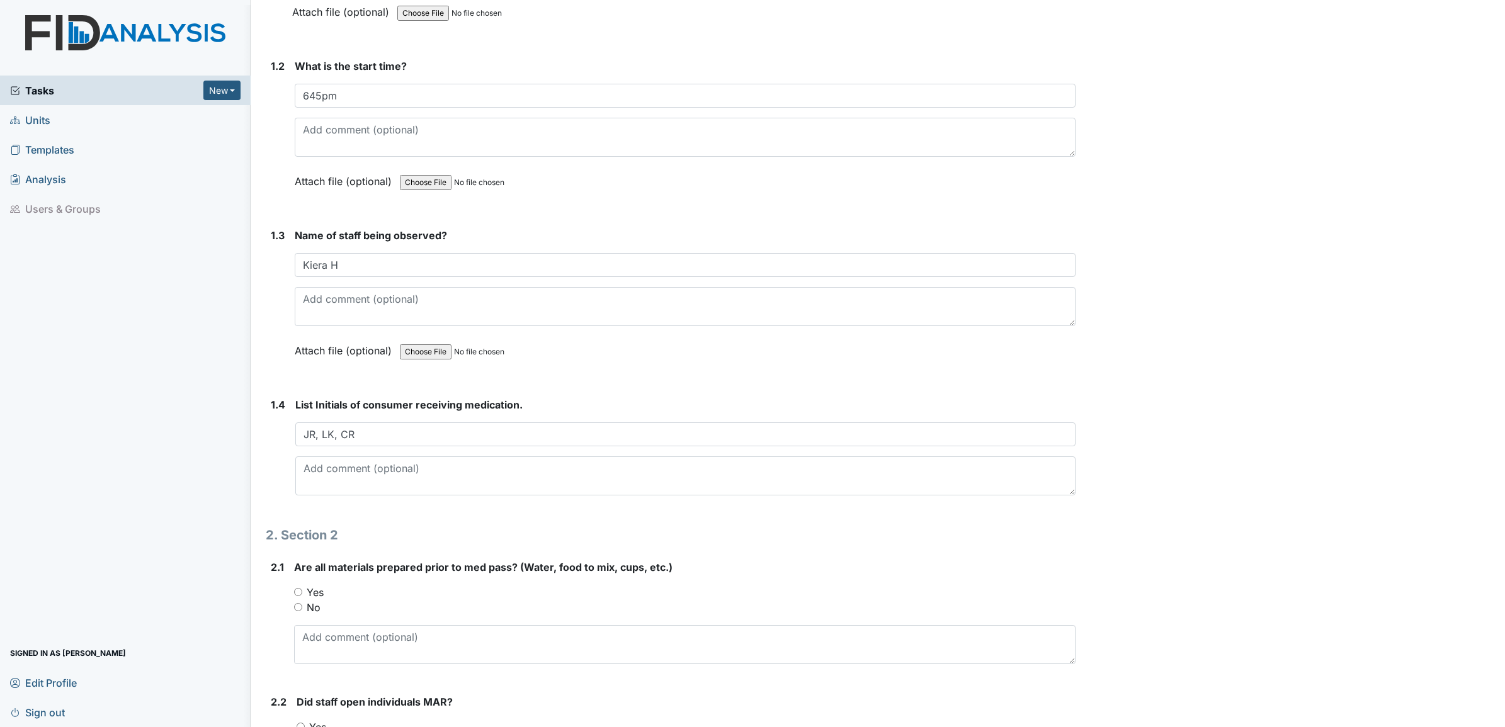
click at [297, 592] on input "Yes" at bounding box center [298, 592] width 8 height 8
radio input "true"
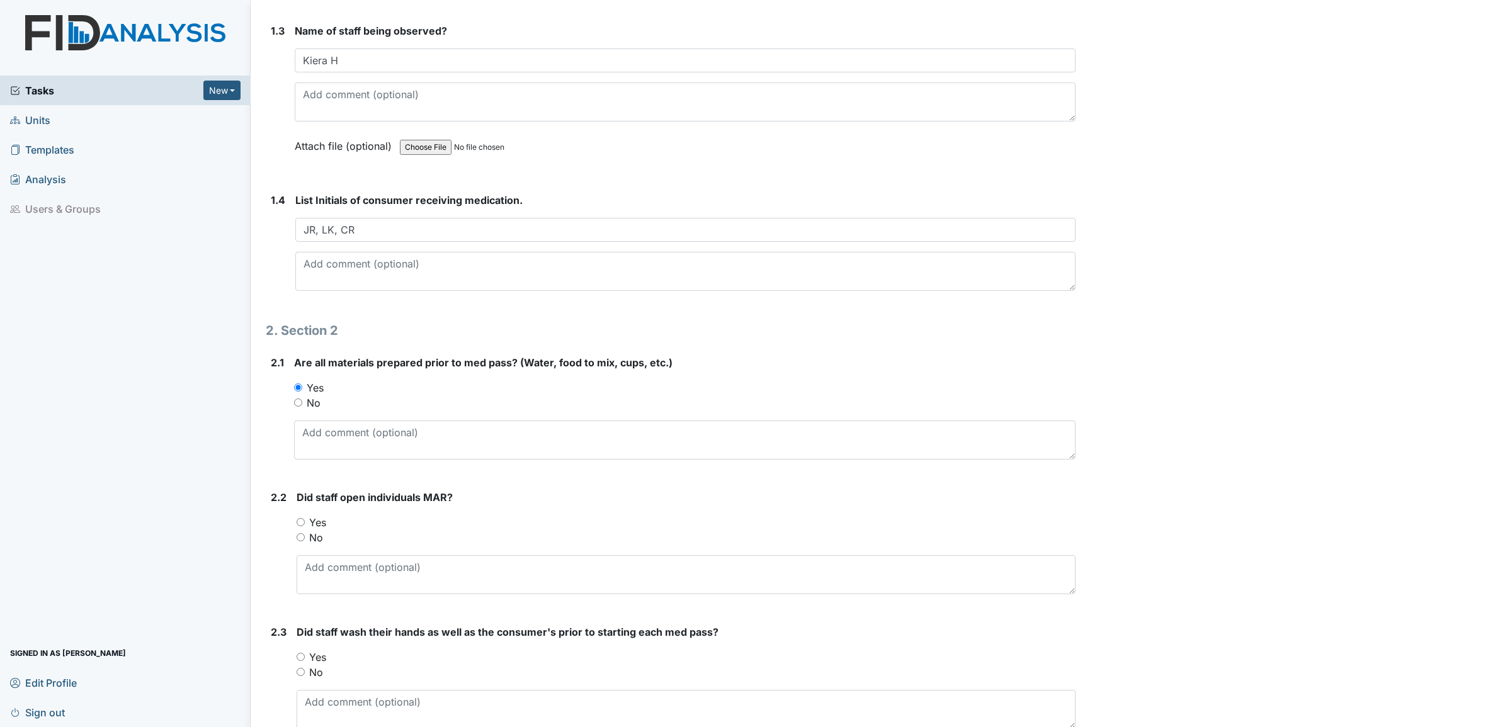
scroll to position [551, 0]
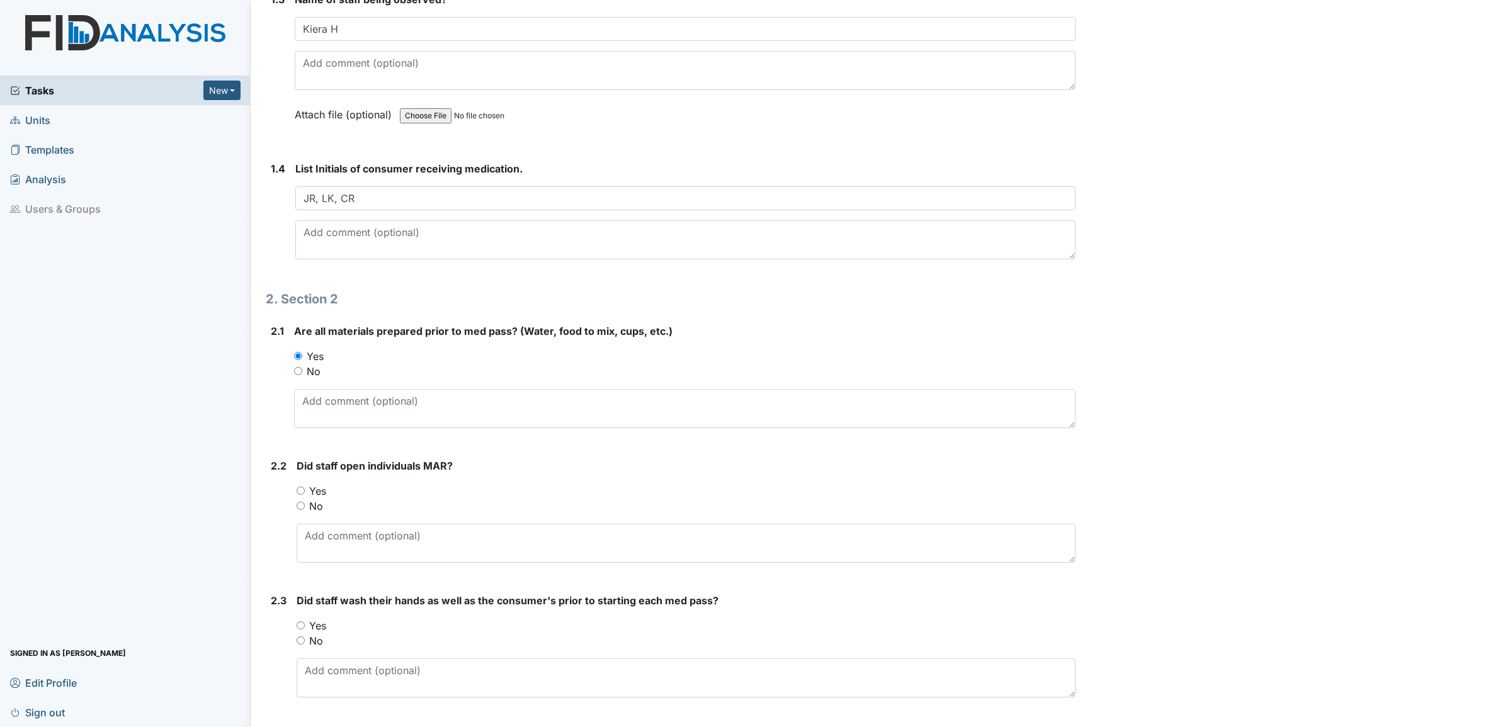
click at [299, 485] on div "Yes" at bounding box center [686, 491] width 779 height 15
click at [303, 496] on div "Yes" at bounding box center [686, 491] width 779 height 15
click at [300, 493] on input "Yes" at bounding box center [301, 491] width 8 height 8
radio input "true"
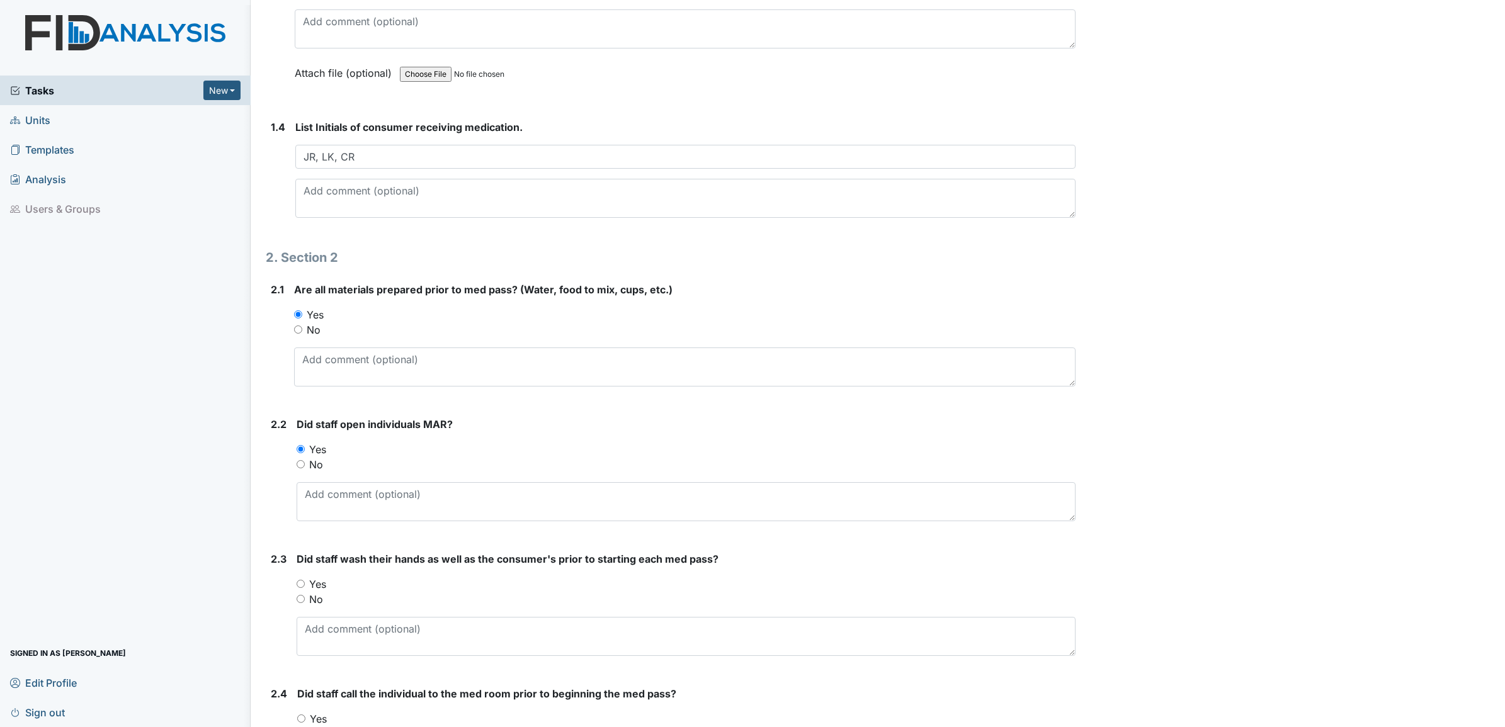
scroll to position [630, 0]
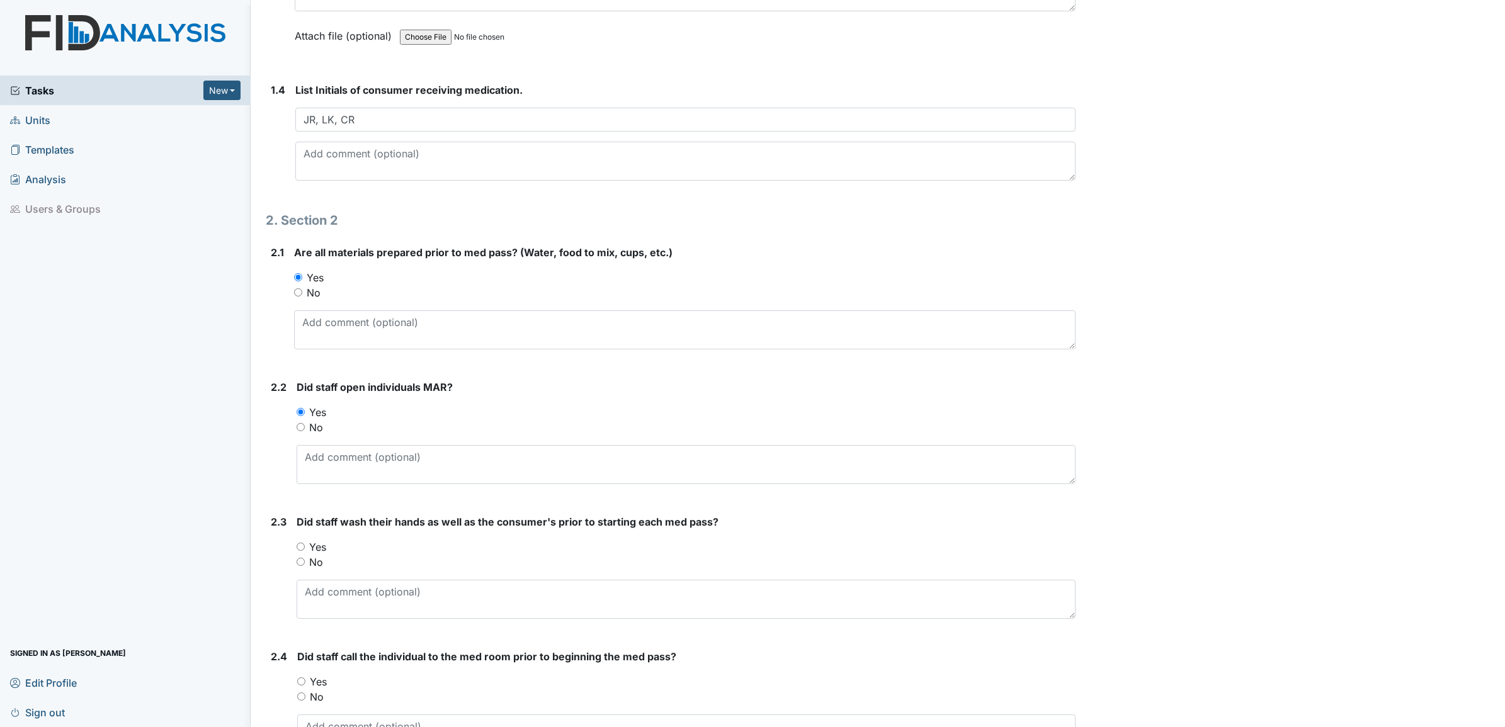
click at [297, 545] on input "Yes" at bounding box center [301, 547] width 8 height 8
radio input "true"
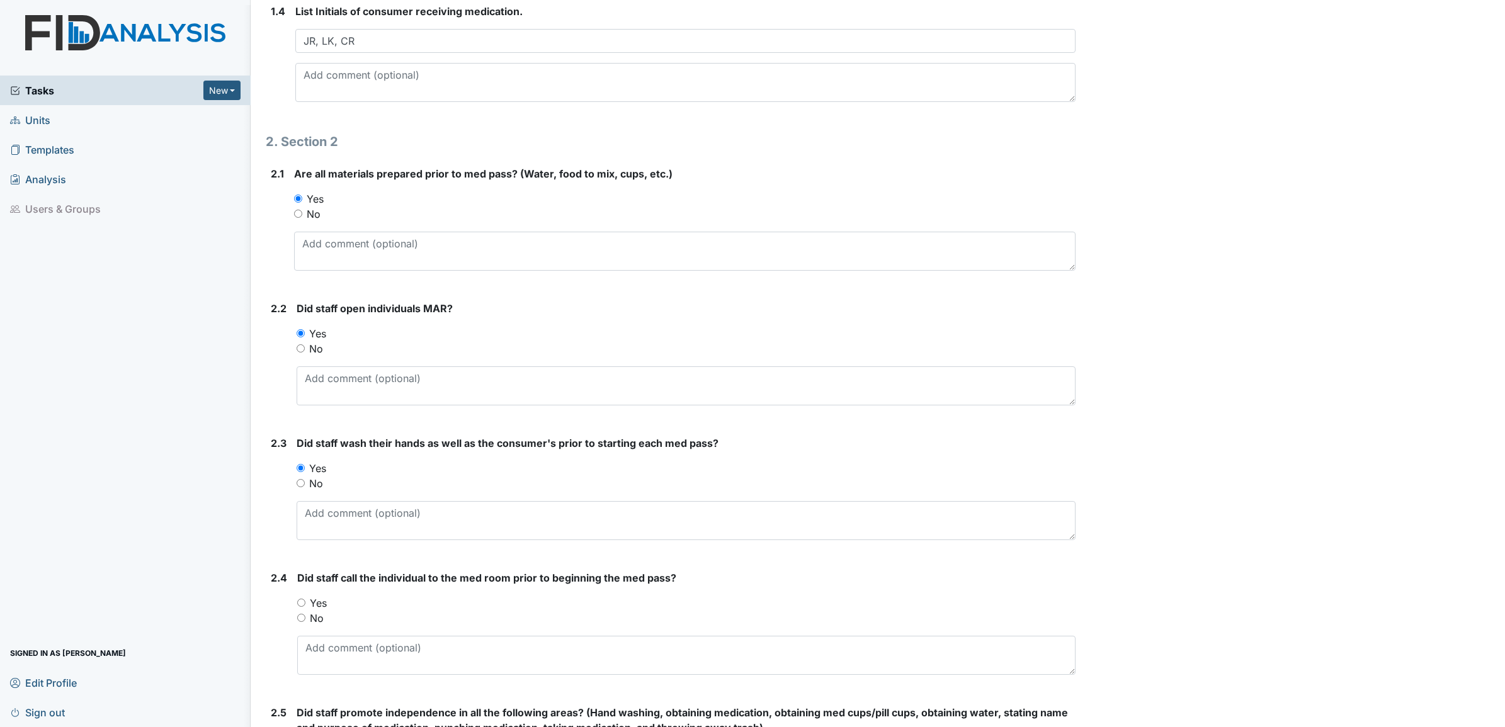
click at [301, 601] on input "Yes" at bounding box center [301, 603] width 8 height 8
radio input "true"
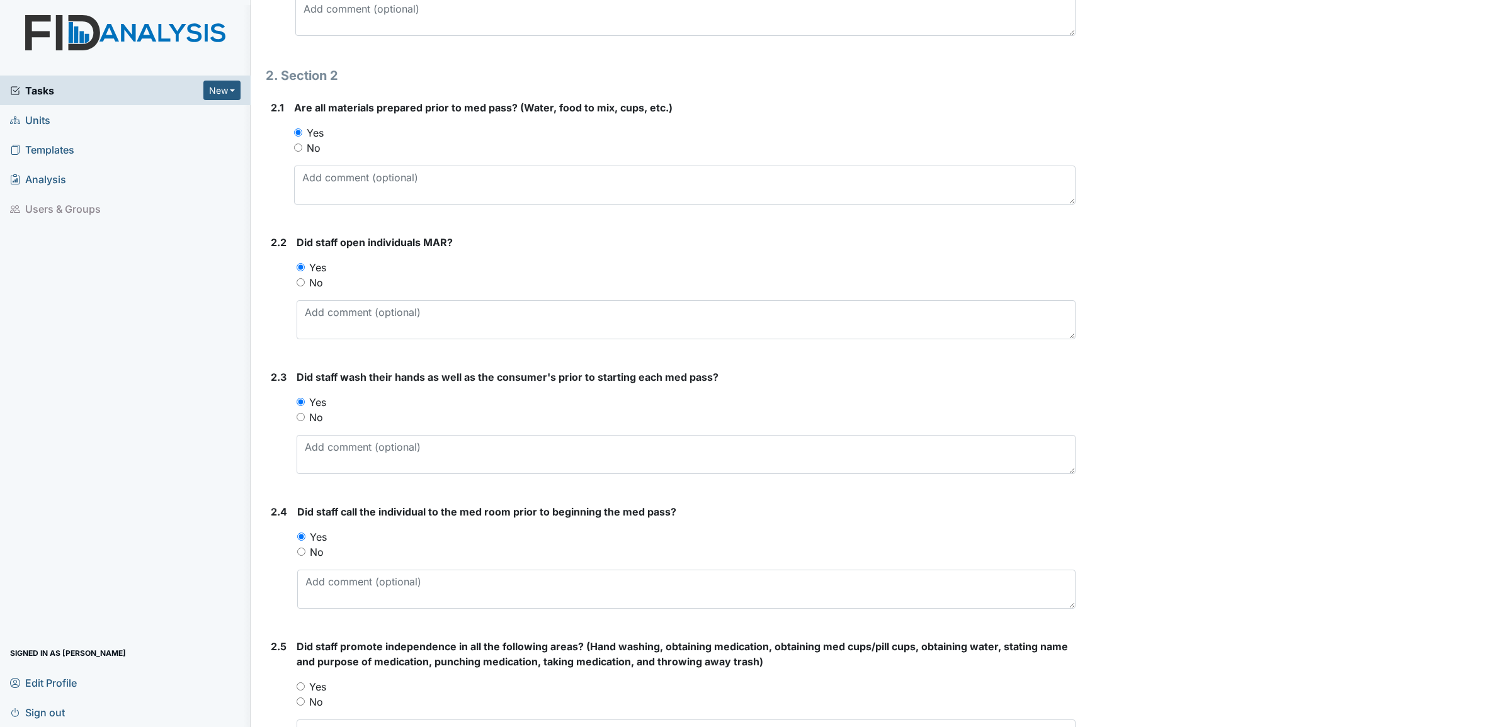
scroll to position [944, 0]
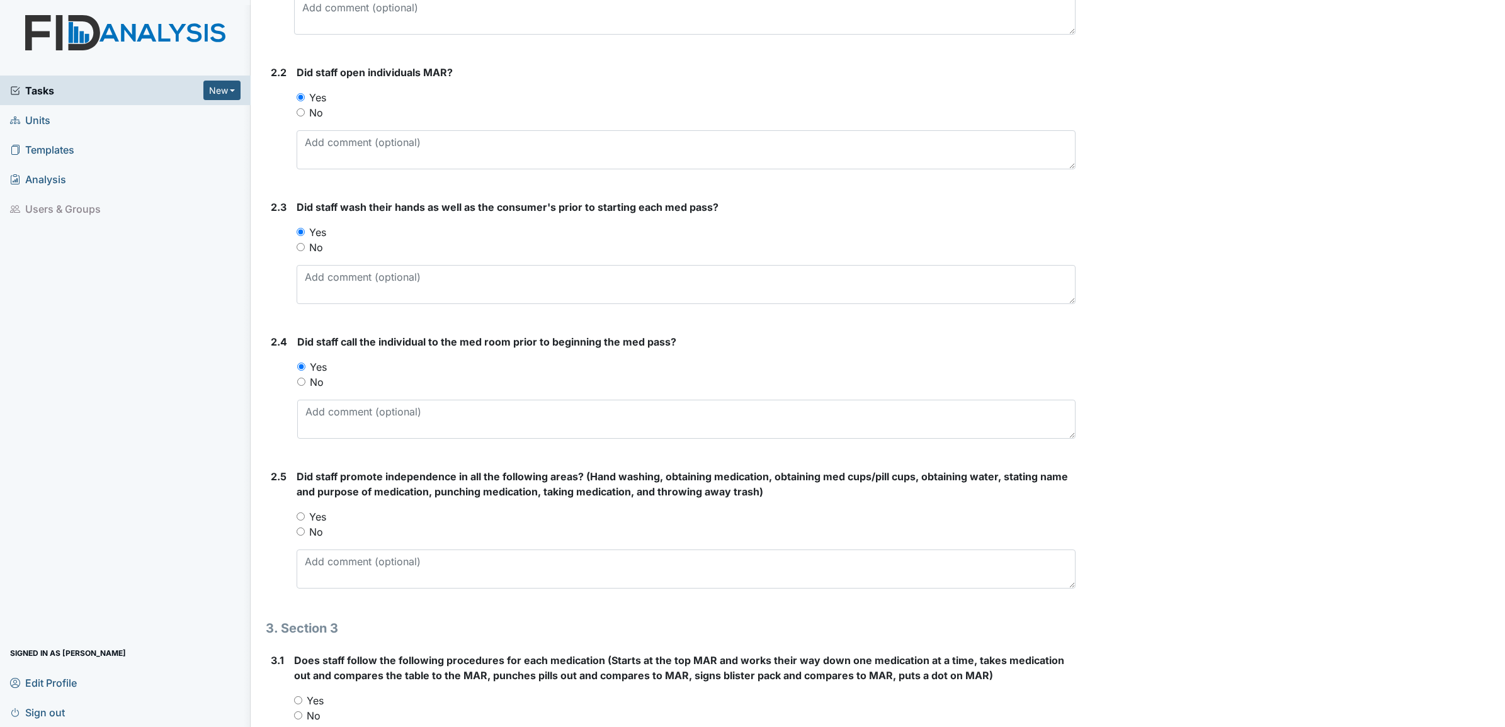
click at [305, 515] on div "Yes" at bounding box center [686, 516] width 779 height 15
click at [300, 517] on input "Yes" at bounding box center [301, 517] width 8 height 8
radio input "true"
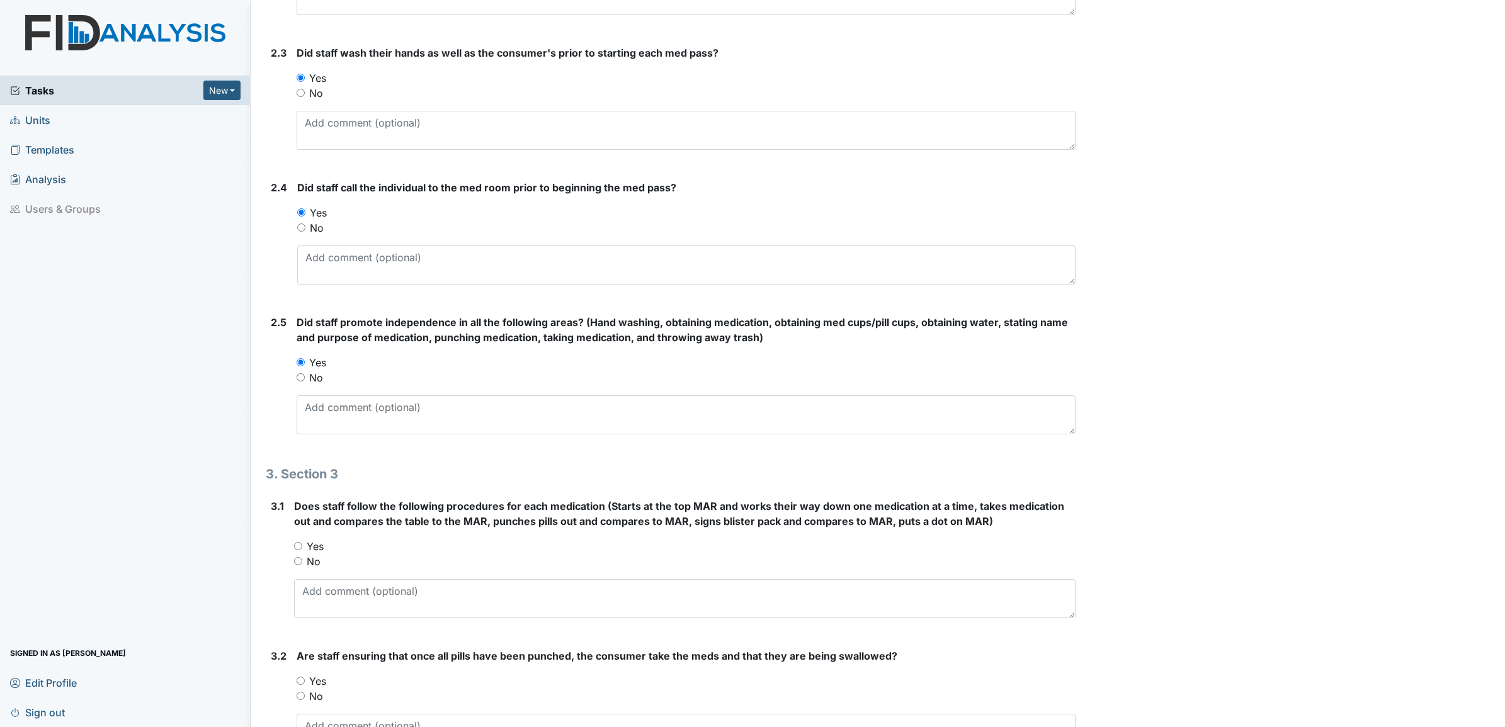
scroll to position [1102, 0]
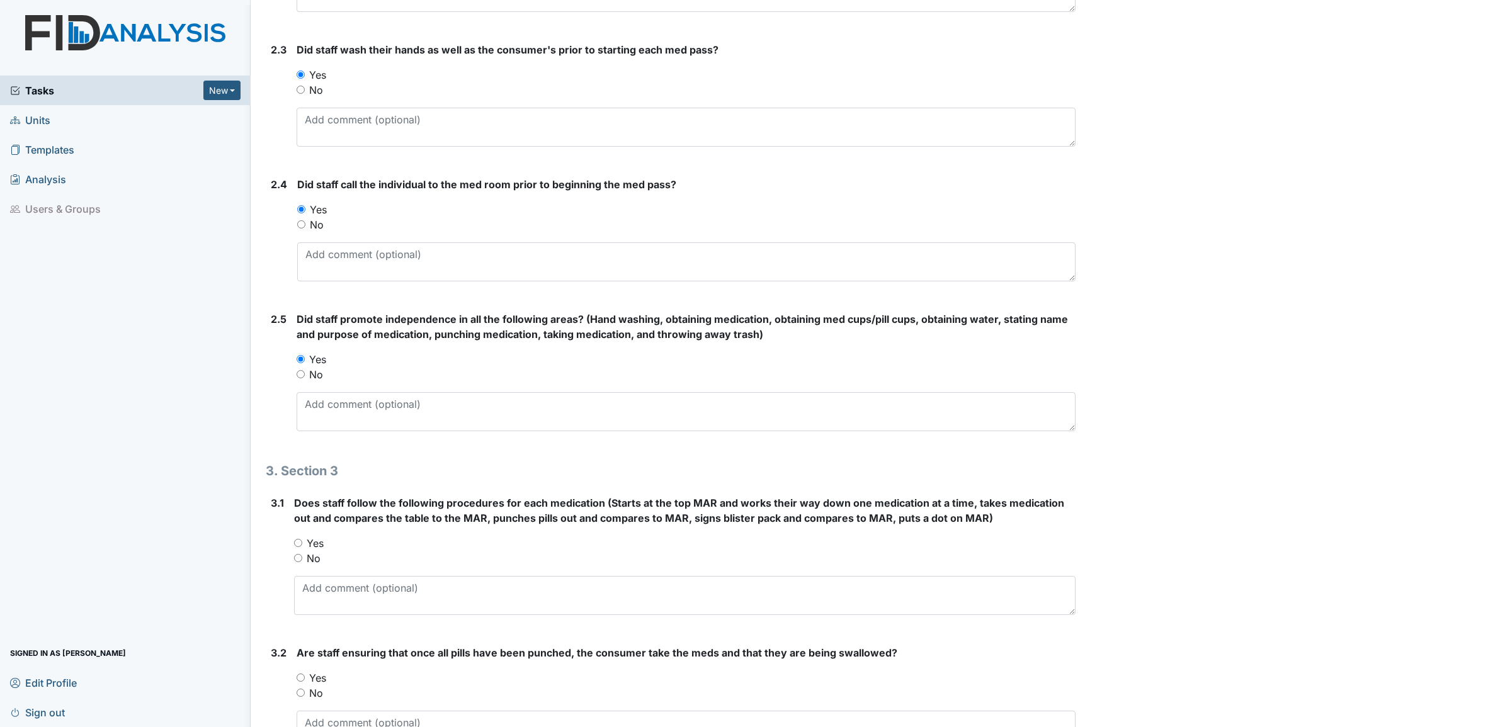
click at [297, 543] on input "Yes" at bounding box center [298, 543] width 8 height 8
radio input "true"
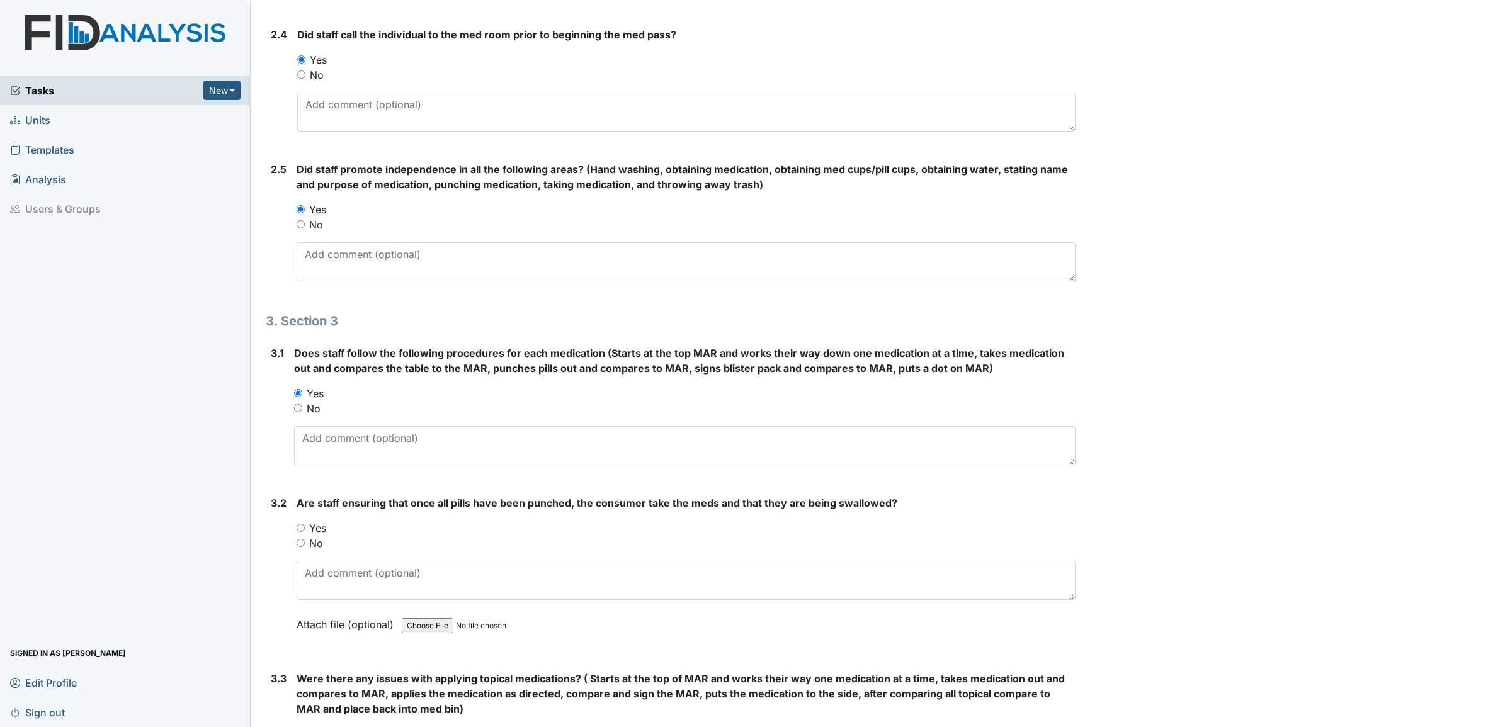
scroll to position [1259, 0]
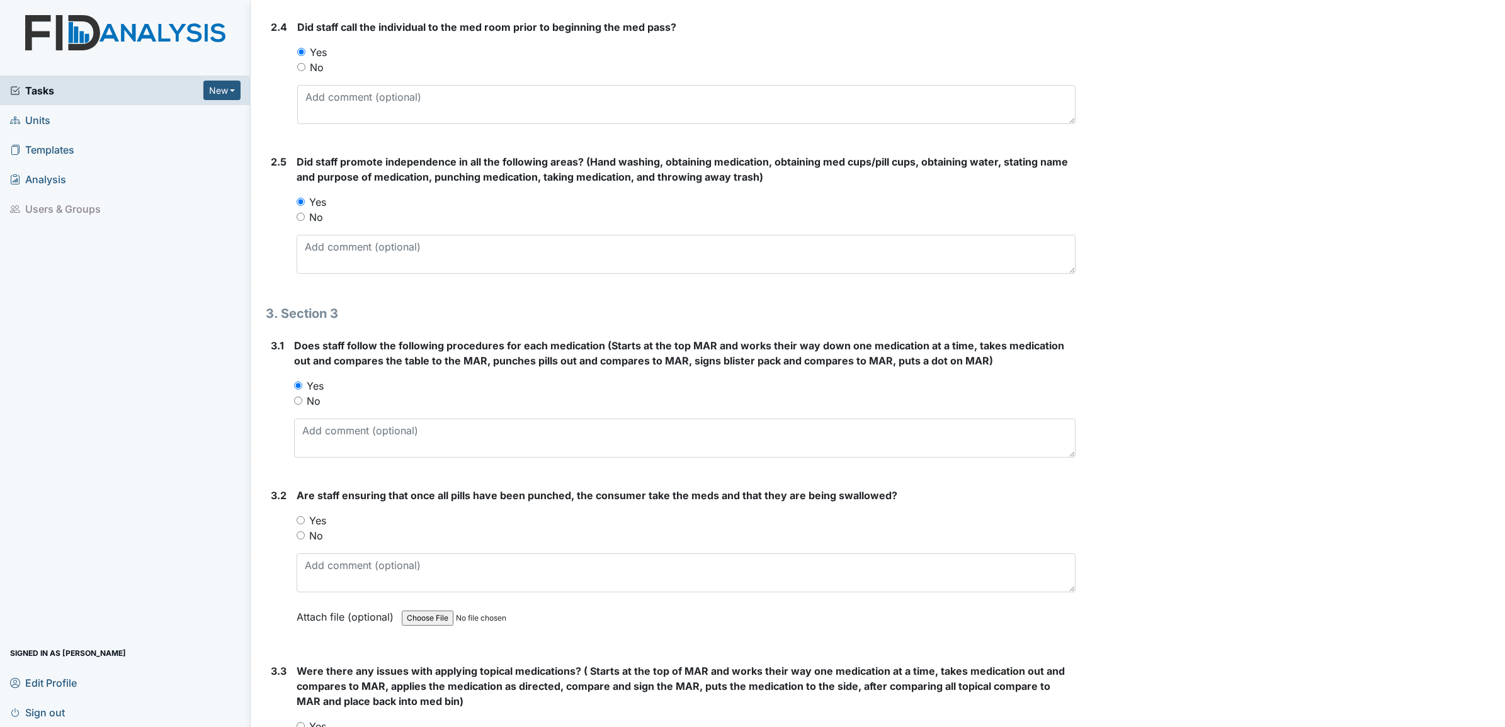
click at [300, 520] on input "Yes" at bounding box center [301, 520] width 8 height 8
radio input "true"
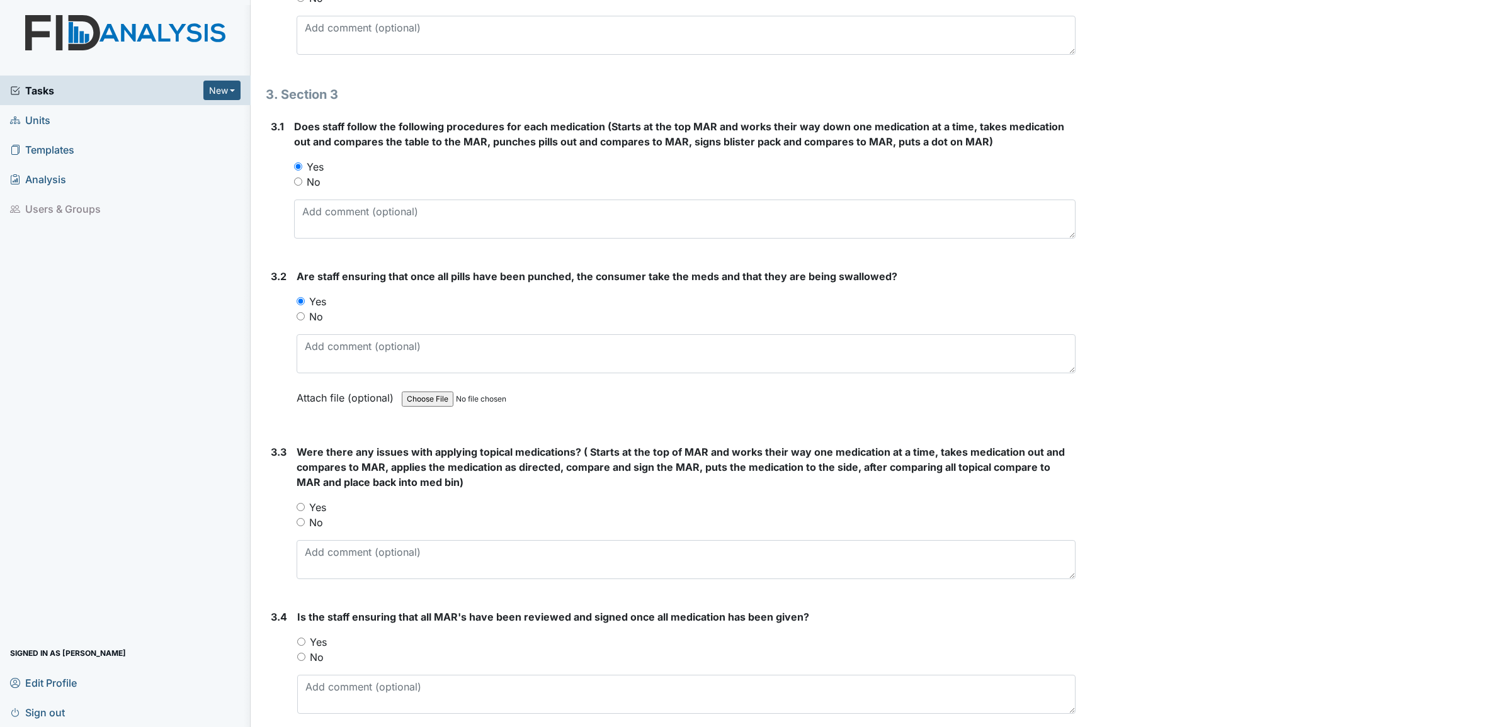
scroll to position [1495, 0]
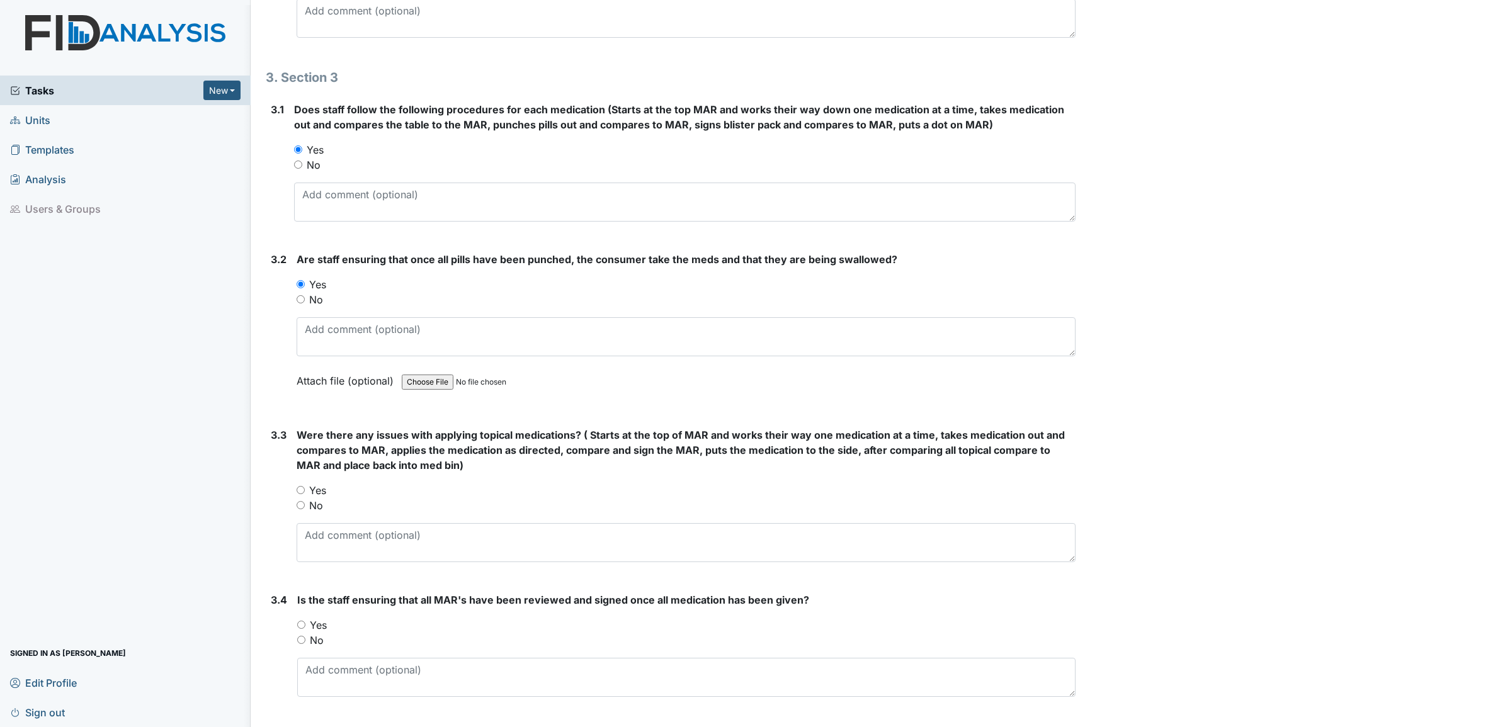
click at [301, 492] on input "Yes" at bounding box center [301, 490] width 8 height 8
radio input "true"
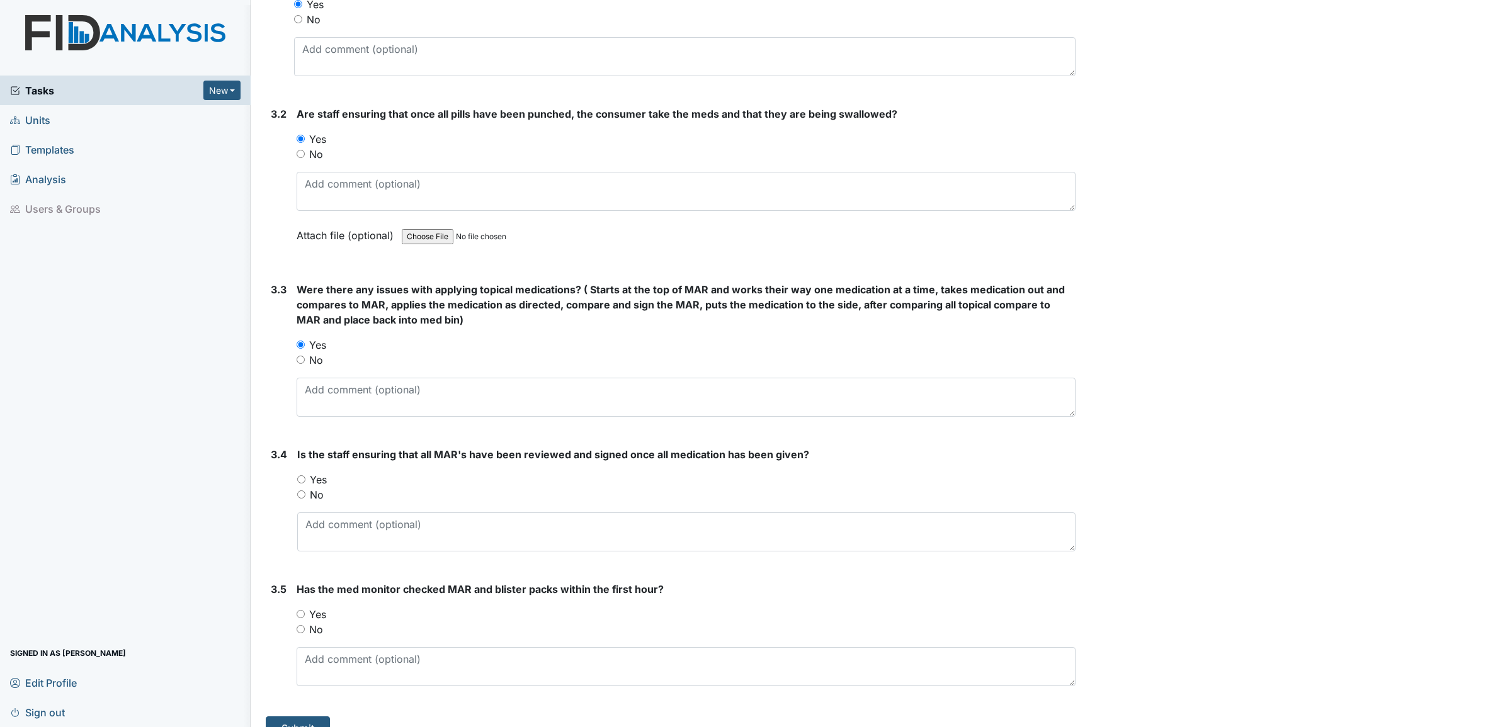
scroll to position [1653, 0]
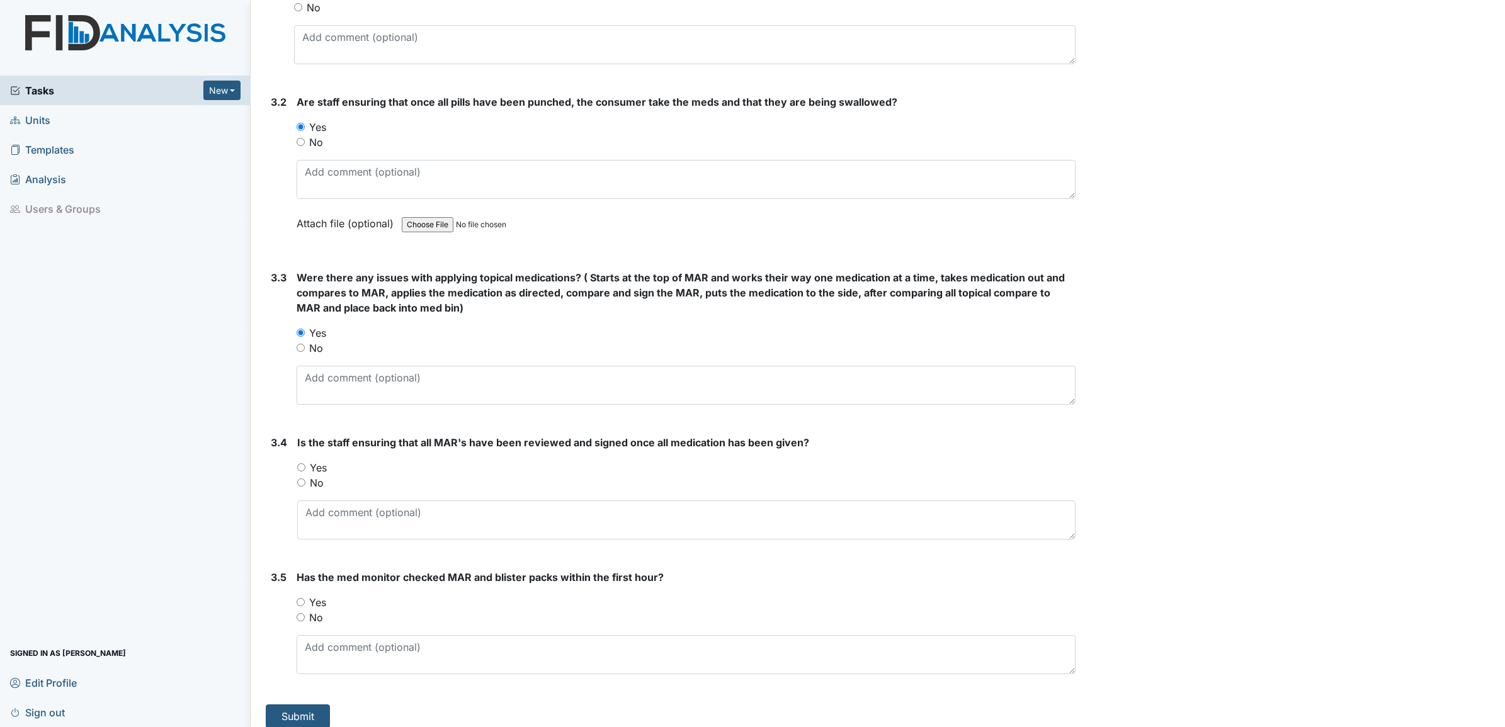
click at [300, 467] on input "Yes" at bounding box center [301, 467] width 8 height 8
radio input "true"
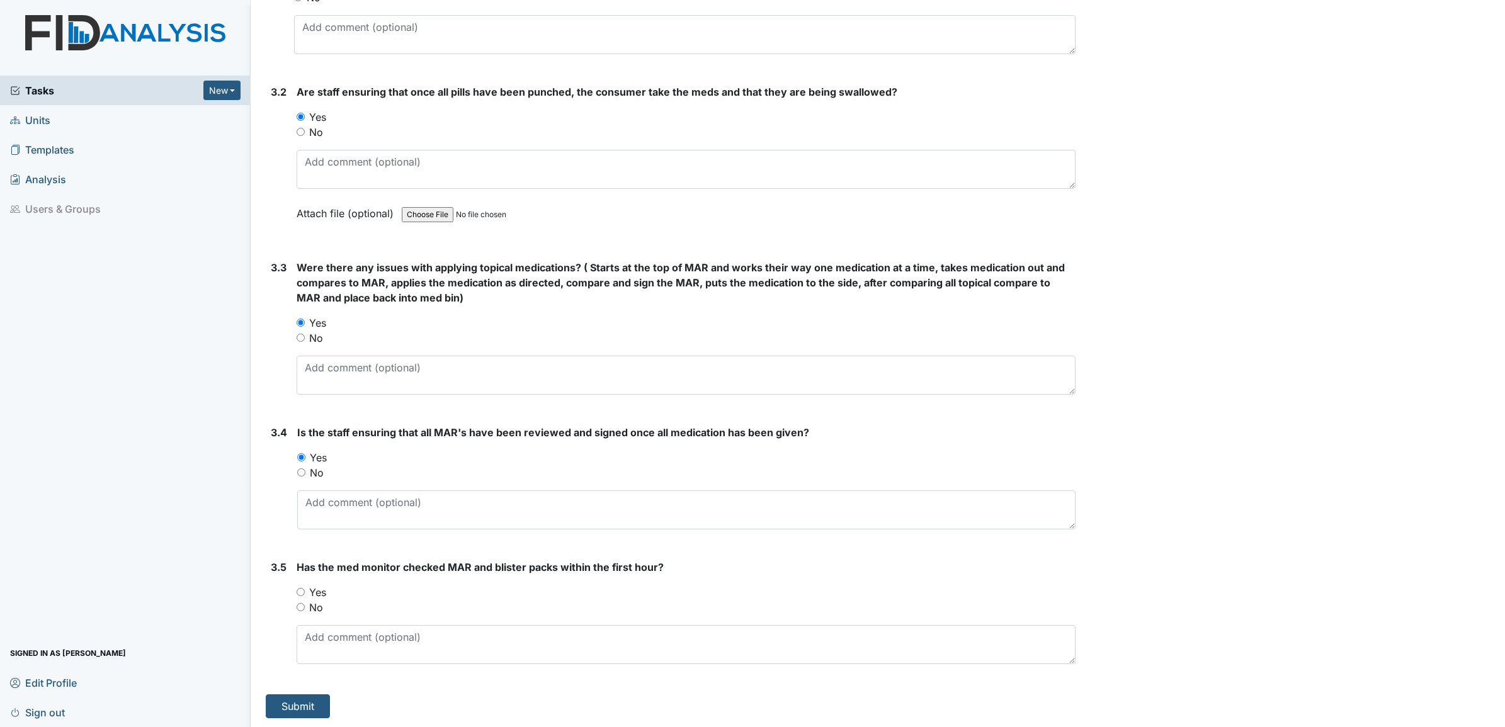
scroll to position [1665, 0]
click at [297, 589] on input "Yes" at bounding box center [301, 591] width 8 height 8
radio input "true"
click at [301, 702] on button "Submit" at bounding box center [298, 705] width 64 height 24
